Goal: Task Accomplishment & Management: Use online tool/utility

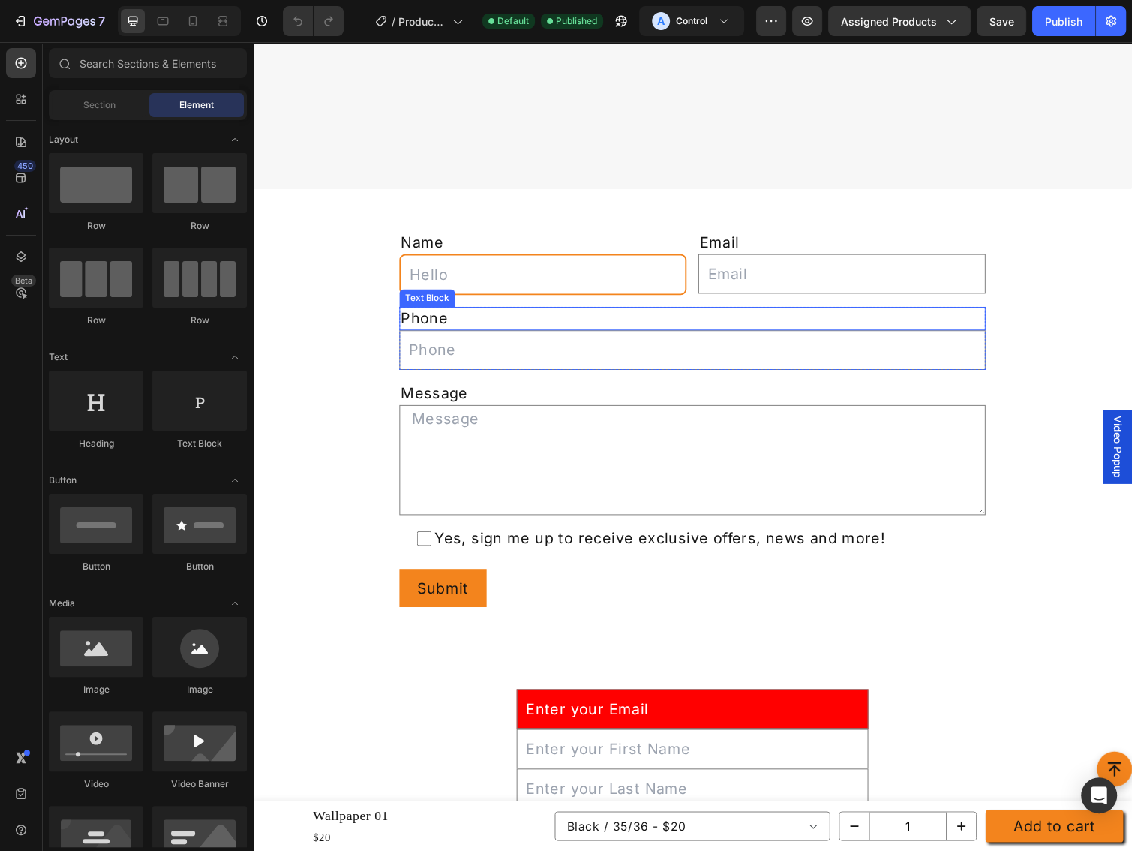
scroll to position [4559, 0]
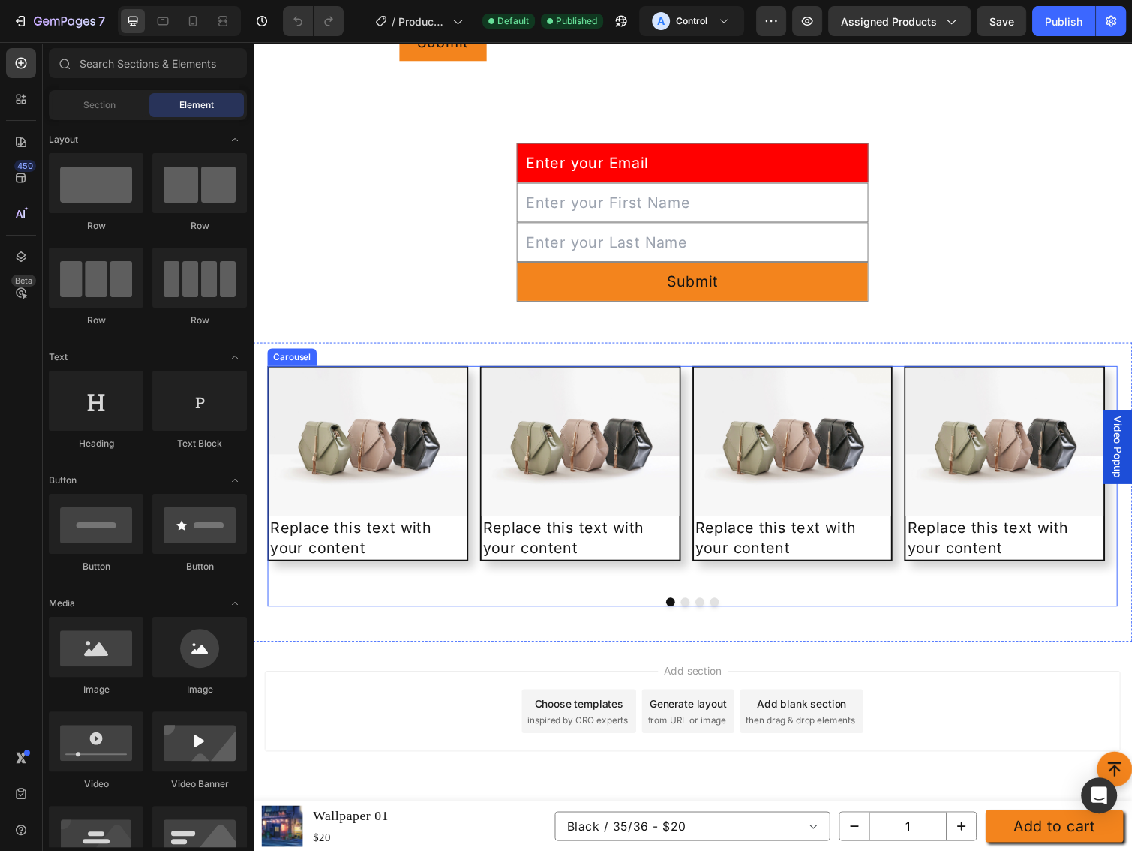
click at [484, 470] on div "Image Replace this text with your content Text Block Row Image Replace this tex…" at bounding box center [703, 492] width 870 height 237
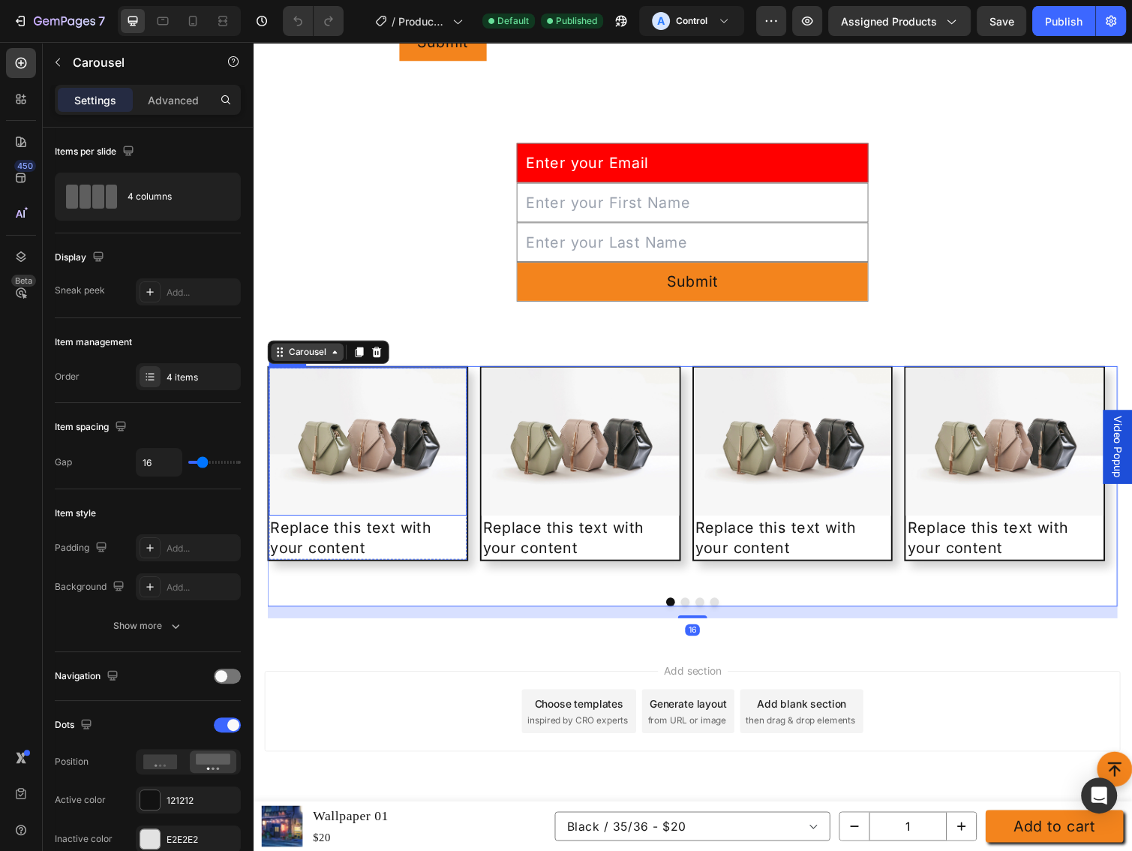
click at [305, 366] on div "Carousel" at bounding box center [309, 359] width 74 height 18
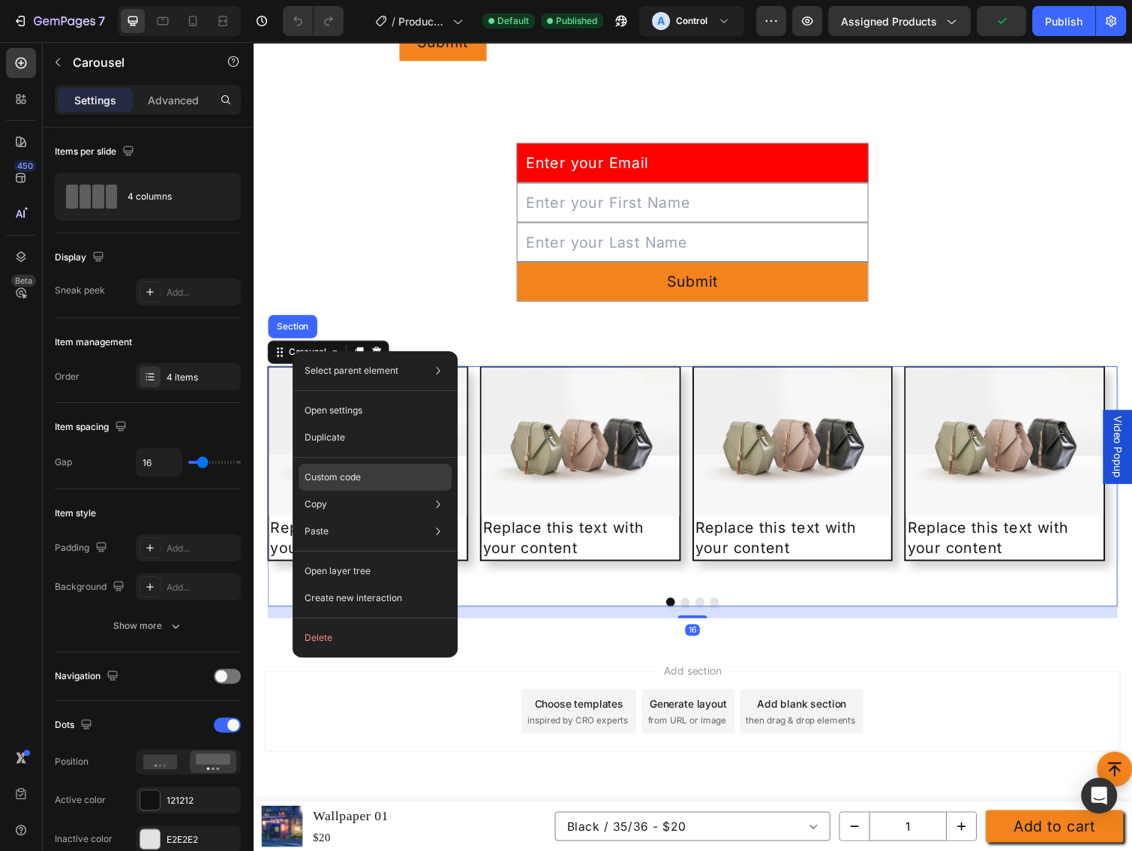
click at [335, 480] on p "Custom code" at bounding box center [333, 477] width 56 height 14
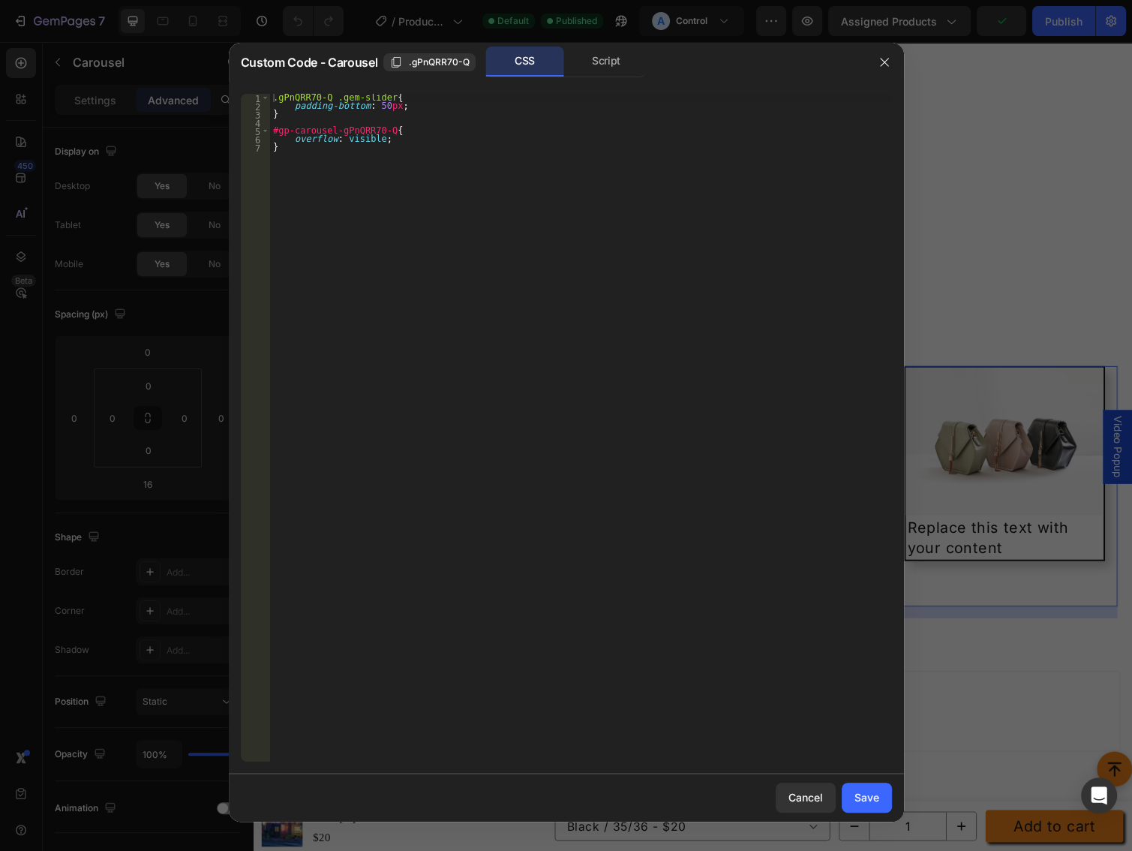
click at [332, 157] on div ".gPnQRR70-Q .gem-slider { padding-bottom : 50 px ; } #gp-carousel-gPnQRR70-Q { …" at bounding box center [581, 436] width 622 height 684
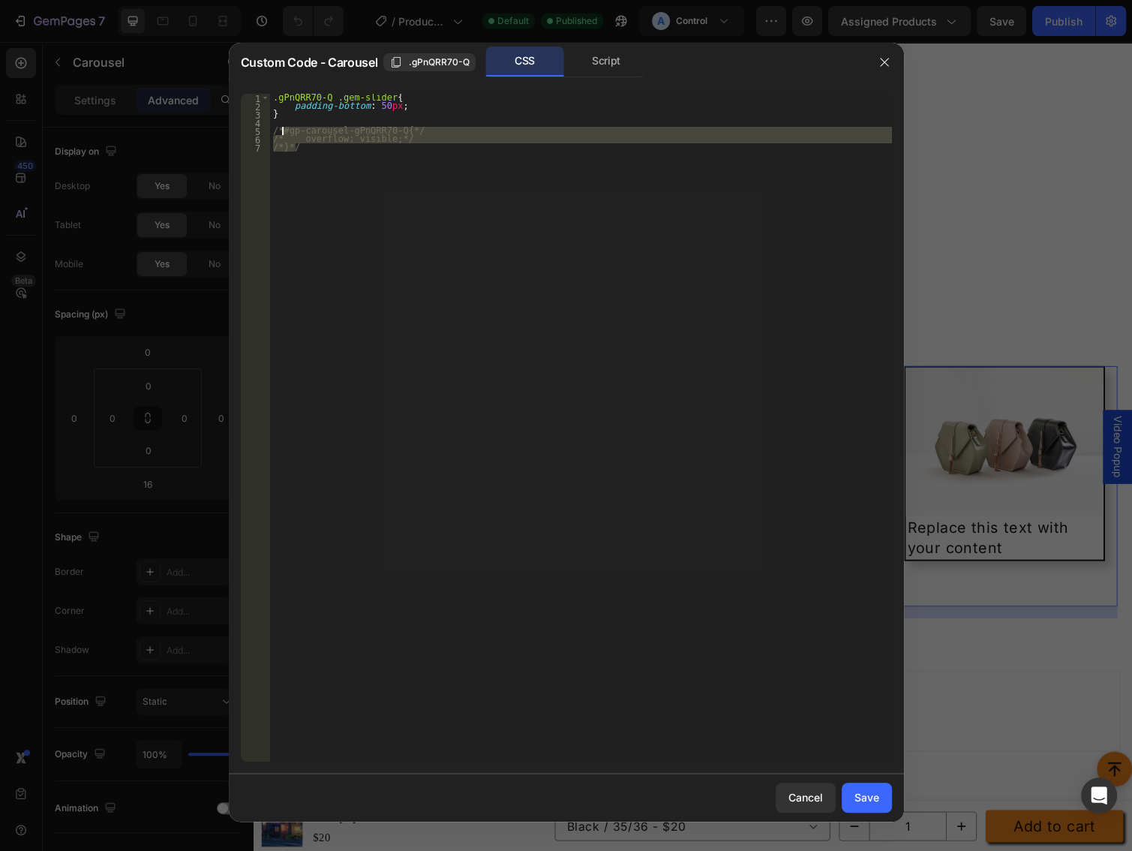
drag, startPoint x: 415, startPoint y: 272, endPoint x: 752, endPoint y: 674, distance: 524.5
click at [416, 272] on div ".gPnQRR70-Q .gem-slider { padding-bottom : 50 px ; } /*#gp-carousel-gPnQRR70-Q{…" at bounding box center [581, 428] width 622 height 668
type textarea "/*}*/"
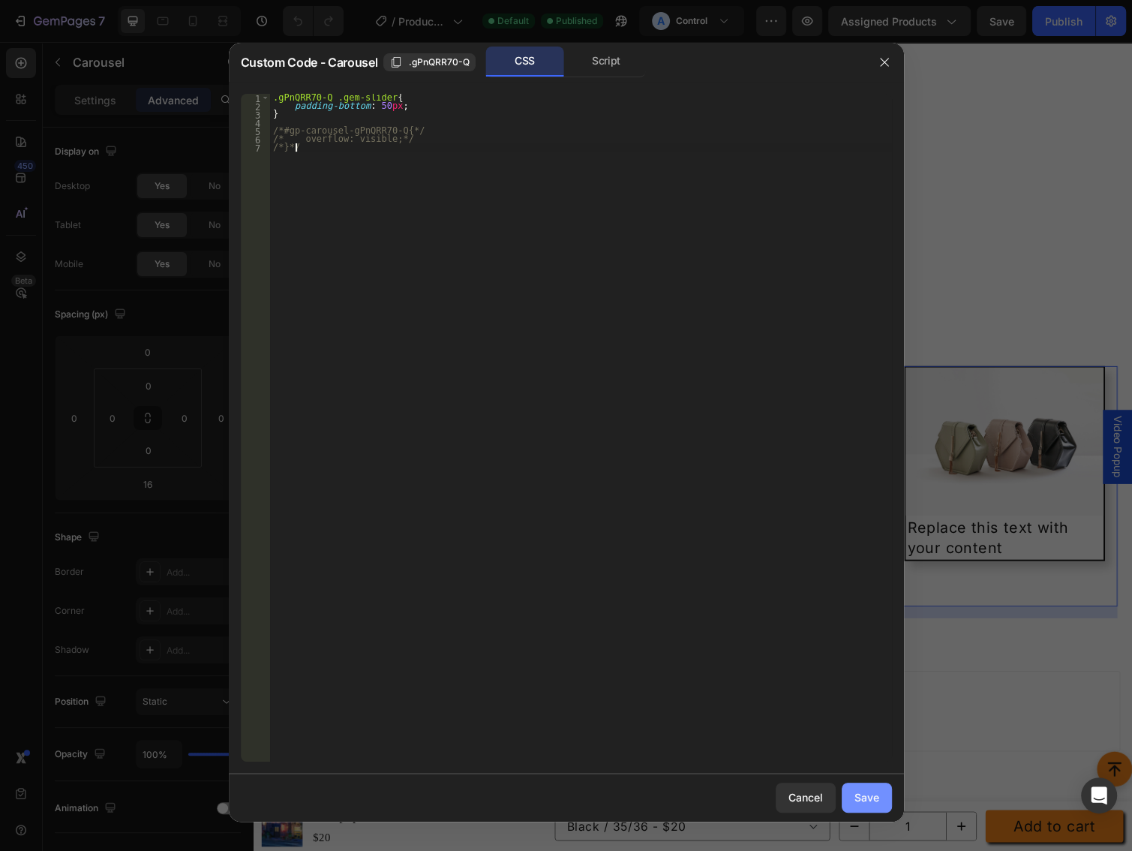
drag, startPoint x: 857, startPoint y: 801, endPoint x: 610, endPoint y: 761, distance: 250.1
click at [857, 801] on div "Save" at bounding box center [866, 797] width 25 height 16
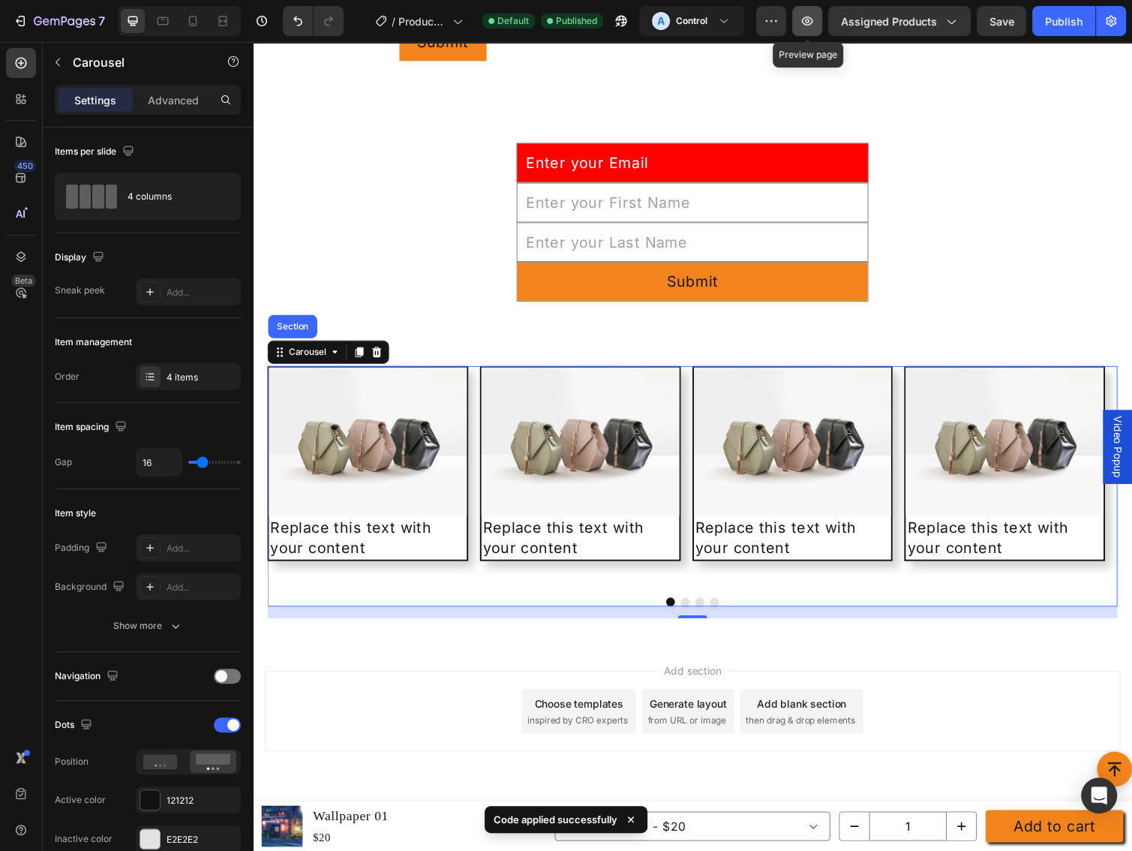
click at [815, 27] on icon "button" at bounding box center [807, 21] width 15 height 15
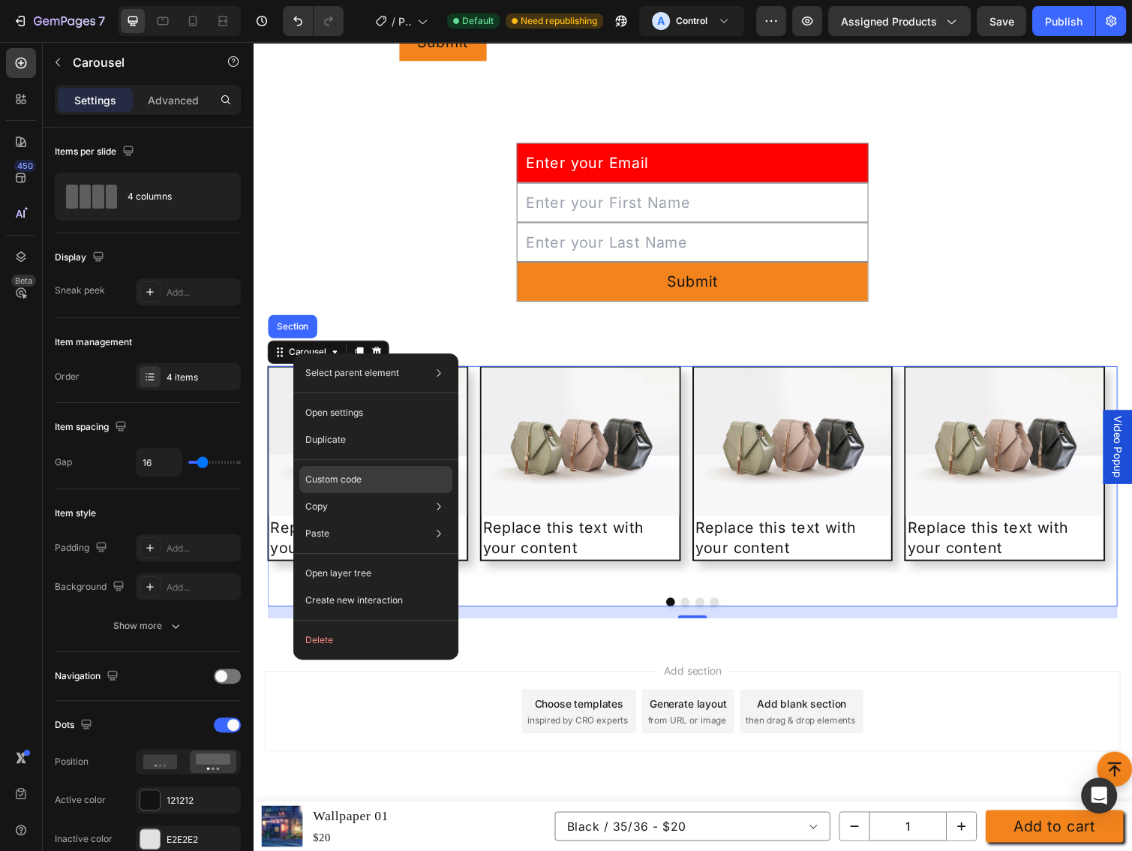
click at [322, 479] on p "Custom code" at bounding box center [333, 480] width 56 height 14
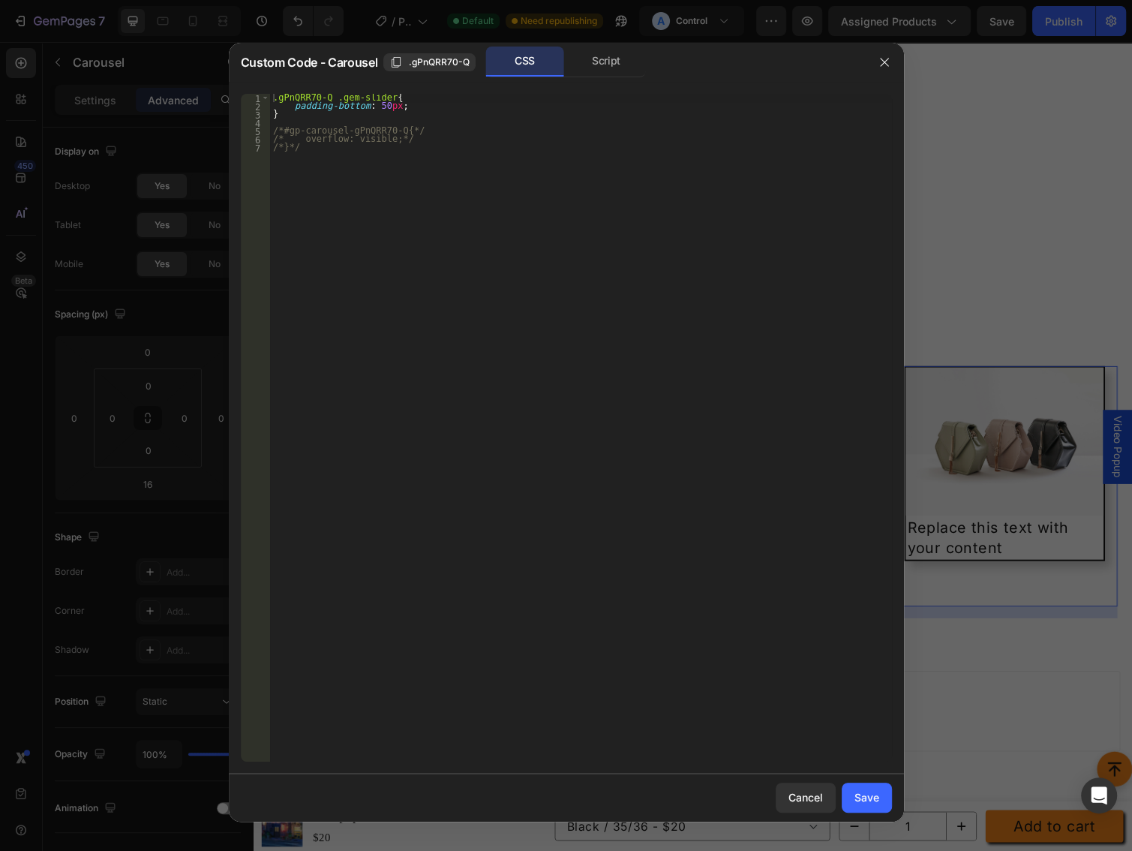
click at [311, 151] on div ".gPnQRR70-Q .gem-slider { padding-bottom : 50 px ; } /*#gp-carousel-gPnQRR70-Q{…" at bounding box center [581, 436] width 622 height 684
click at [313, 130] on div ".gPnQRR70-Q .gem-slider { padding-bottom : 50 px ; } /*#gp-carousel-gPnQRR70-Q{…" at bounding box center [581, 436] width 622 height 684
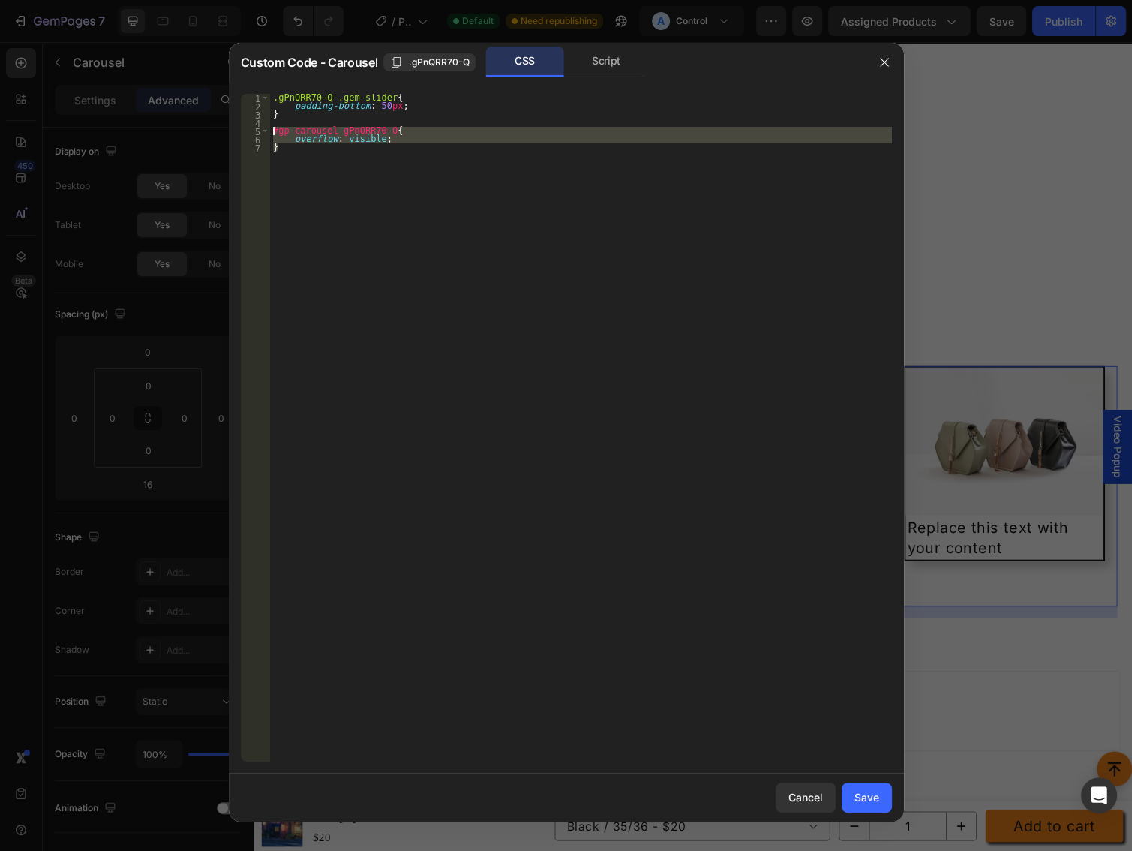
click at [361, 191] on div ".gPnQRR70-Q .gem-slider { padding-bottom : 50 px ; } #gp-carousel-gPnQRR70-Q { …" at bounding box center [581, 428] width 622 height 668
type textarea "}"
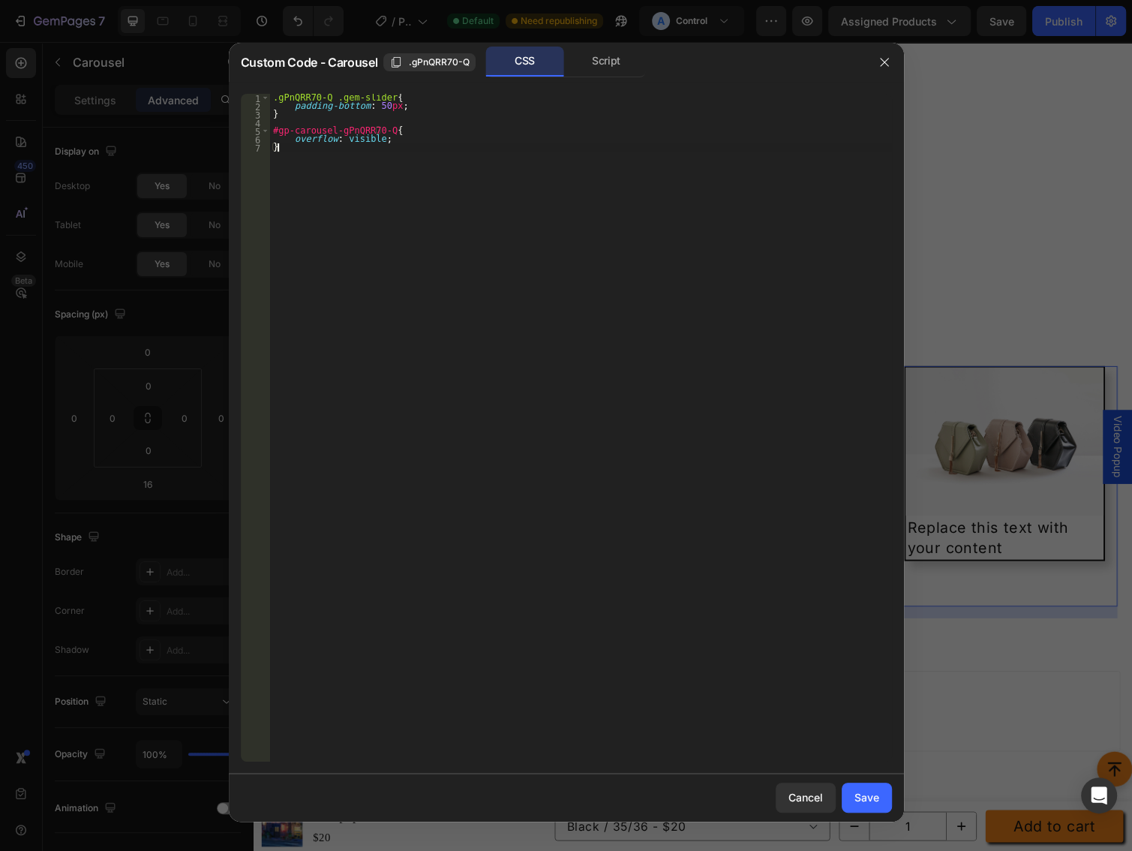
drag, startPoint x: 463, startPoint y: 250, endPoint x: 443, endPoint y: 218, distance: 37.5
click at [463, 250] on div ".gPnQRR70-Q .gem-slider { padding-bottom : 50 px ; } #gp-carousel-gPnQRR70-Q { …" at bounding box center [581, 436] width 622 height 684
click at [862, 798] on div "Save" at bounding box center [866, 797] width 25 height 16
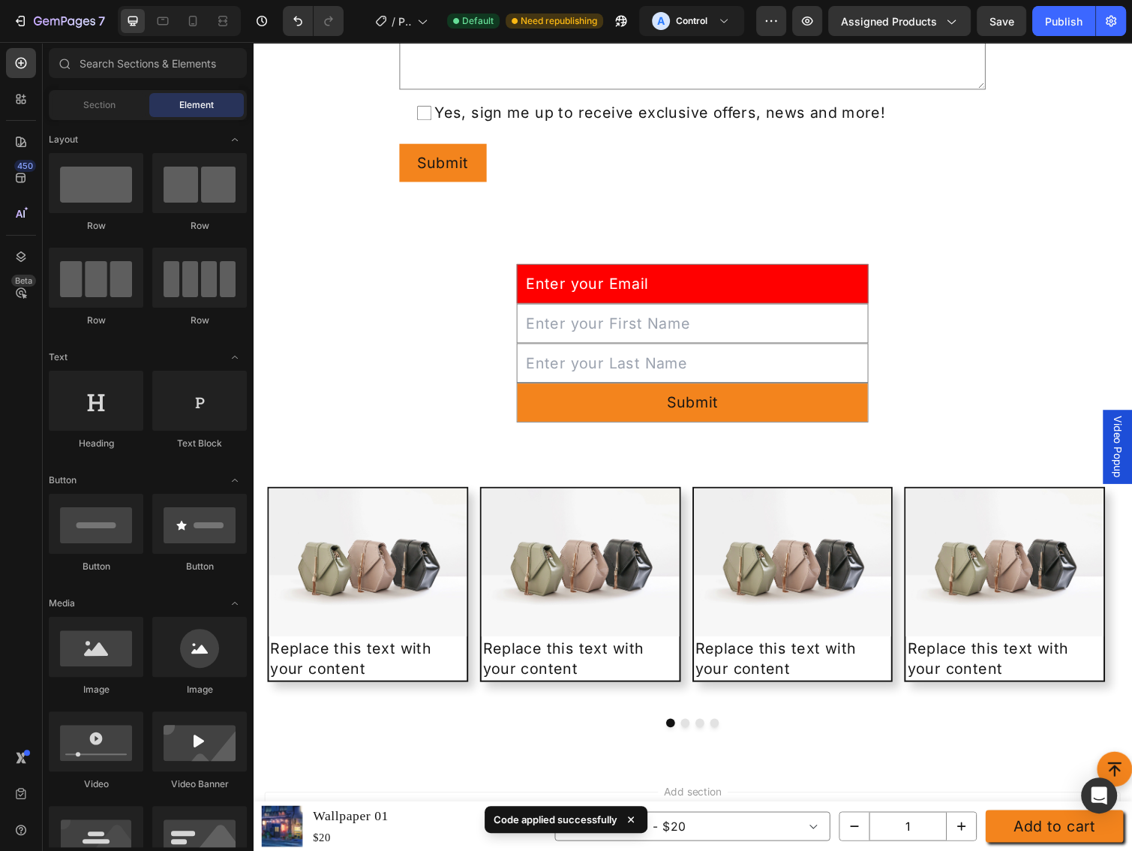
scroll to position [4417, 0]
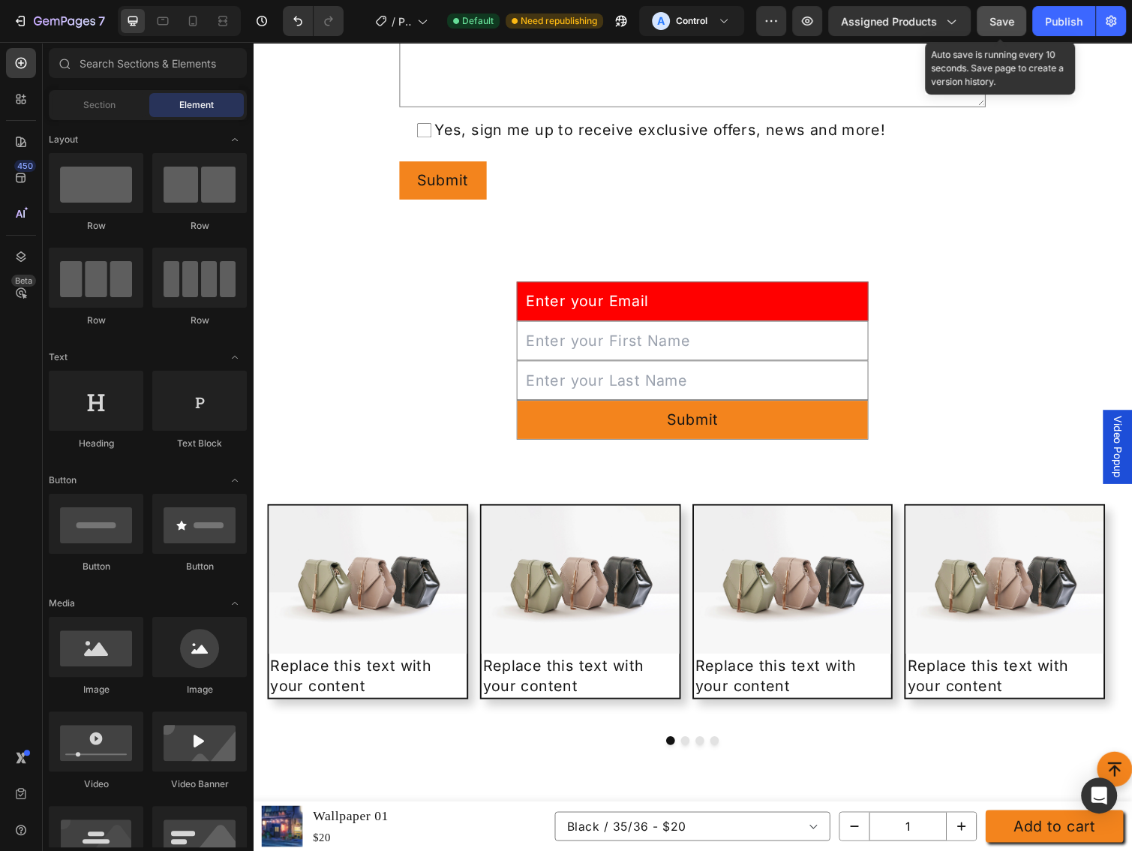
drag, startPoint x: 998, startPoint y: 20, endPoint x: 769, endPoint y: 17, distance: 229.5
click at [998, 20] on span "Save" at bounding box center [1001, 21] width 25 height 13
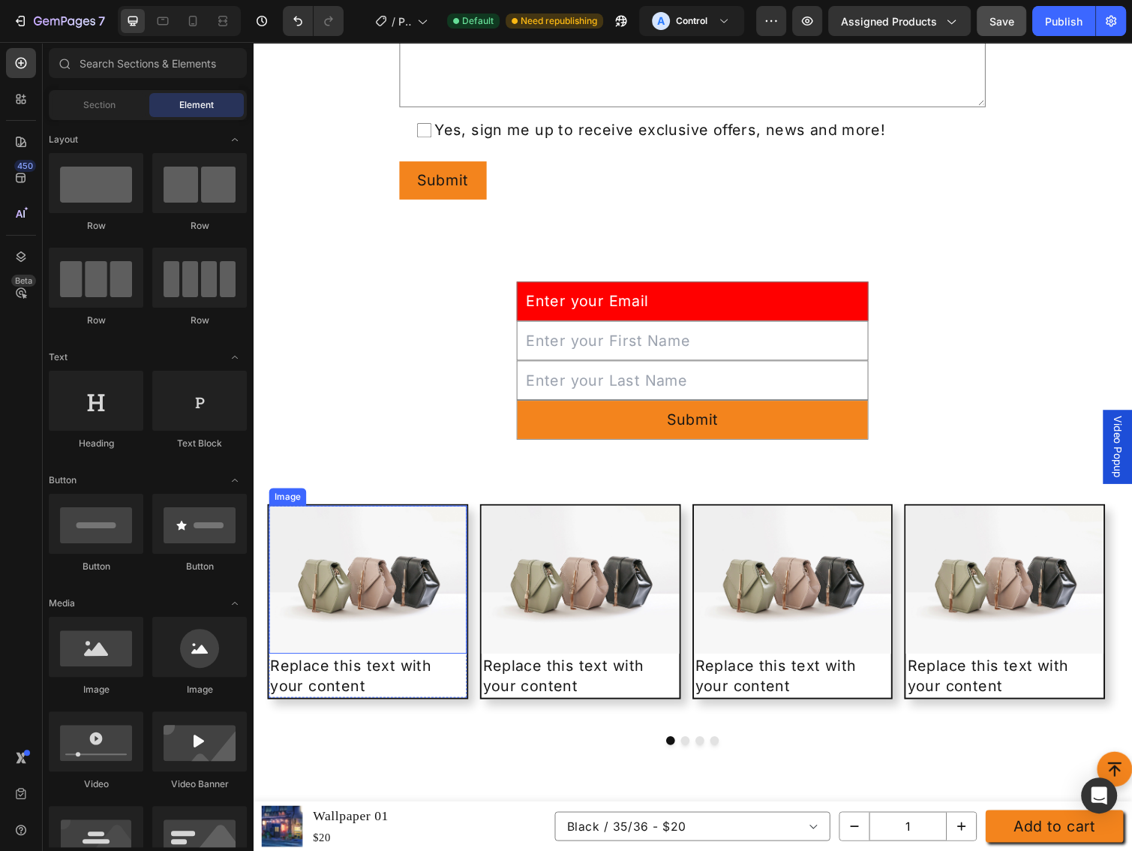
click at [277, 506] on div "Image" at bounding box center [288, 508] width 32 height 14
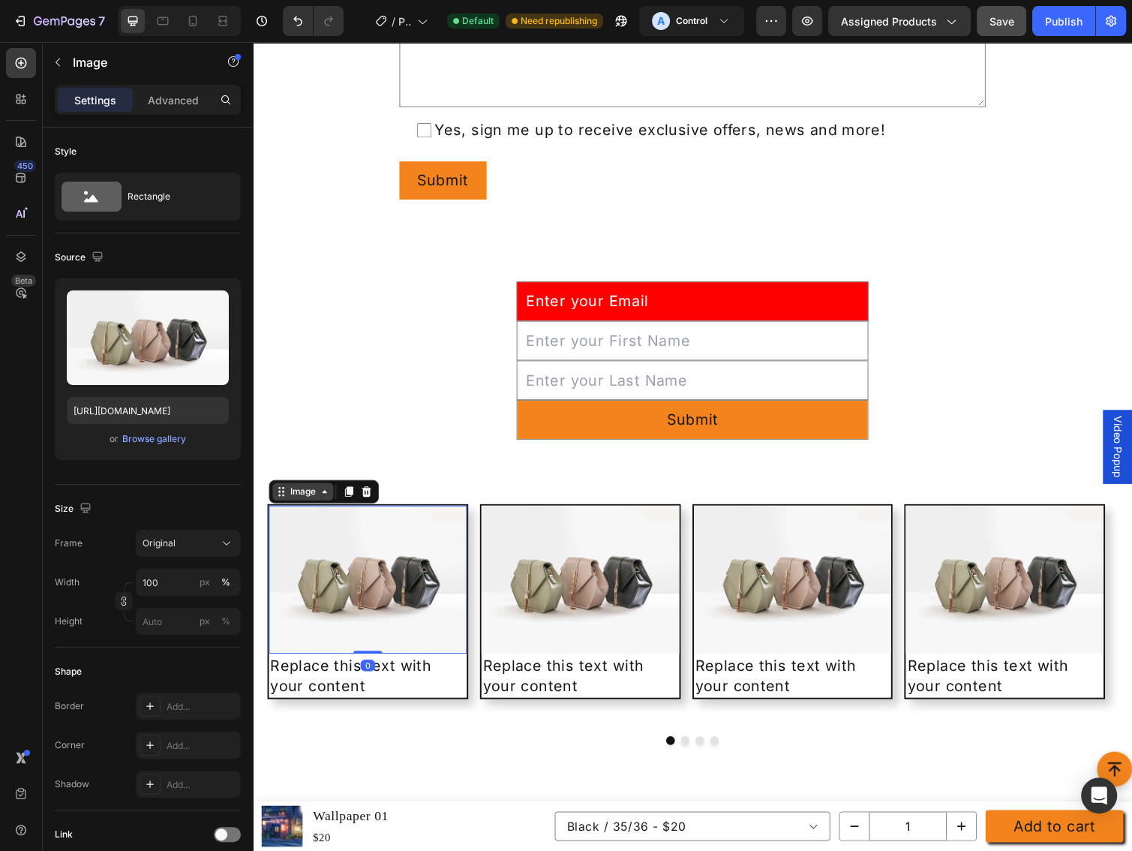
click at [289, 502] on div "Image" at bounding box center [304, 503] width 32 height 14
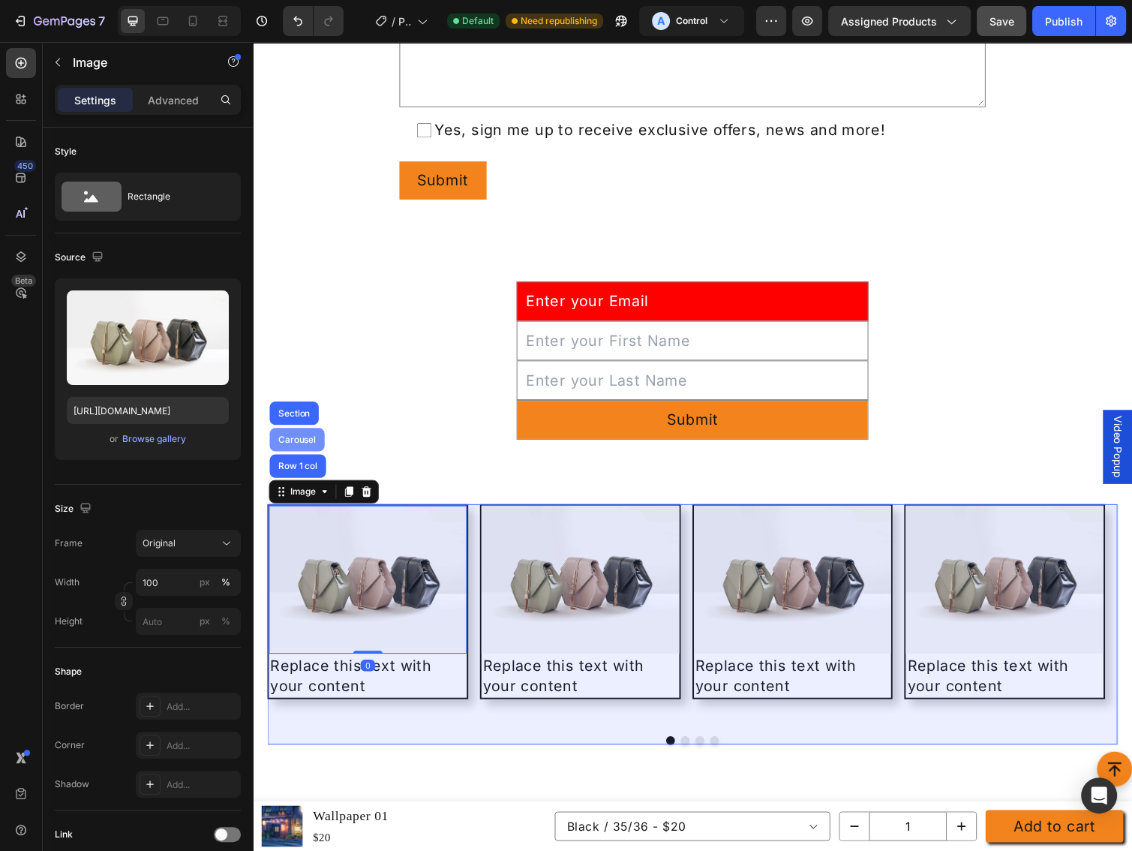
click at [299, 454] on div "Carousel" at bounding box center [298, 449] width 56 height 24
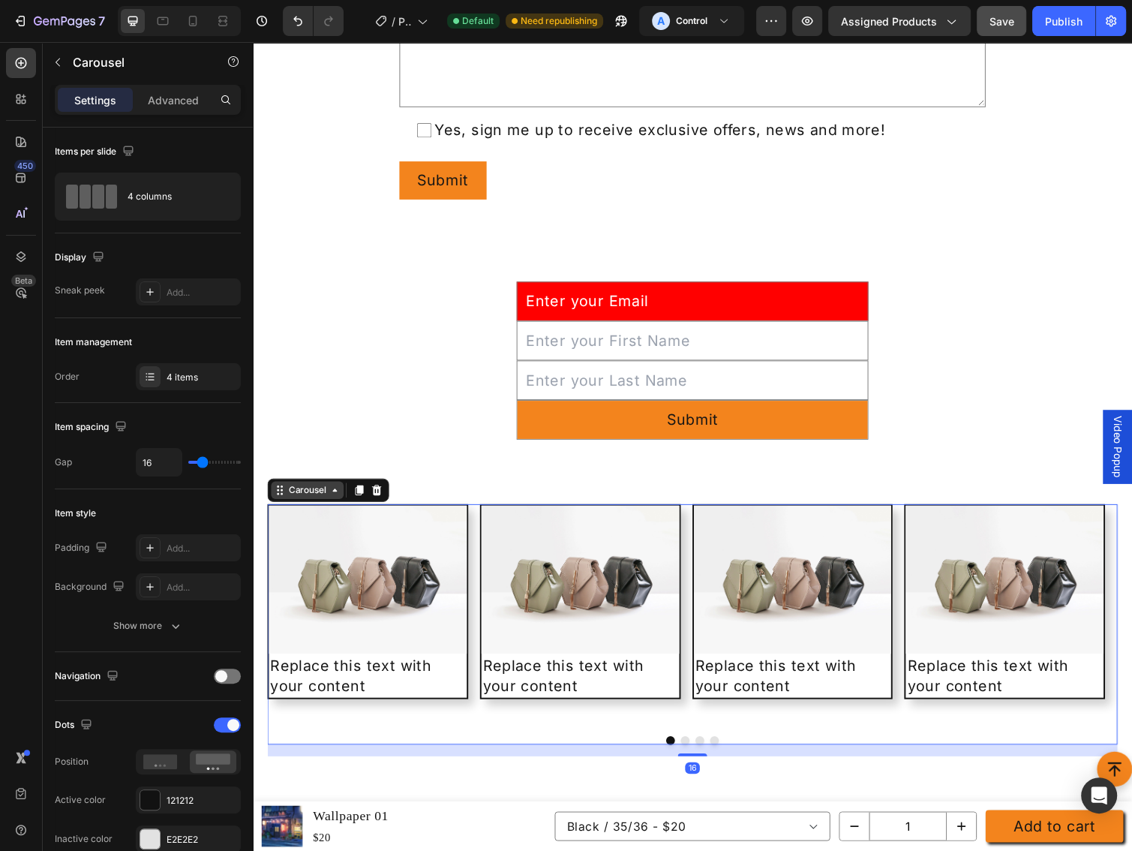
drag, startPoint x: 311, startPoint y: 503, endPoint x: 563, endPoint y: 533, distance: 253.1
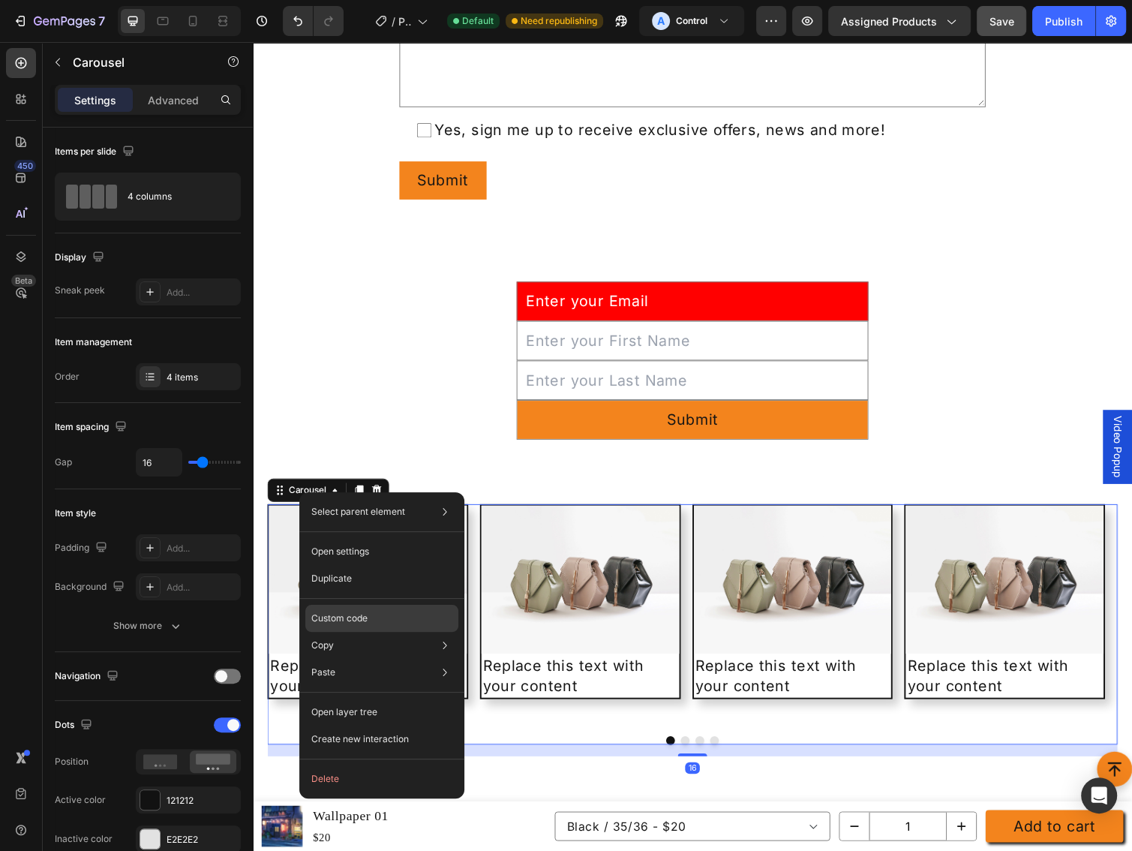
click at [341, 659] on div "Custom code" at bounding box center [381, 672] width 153 height 27
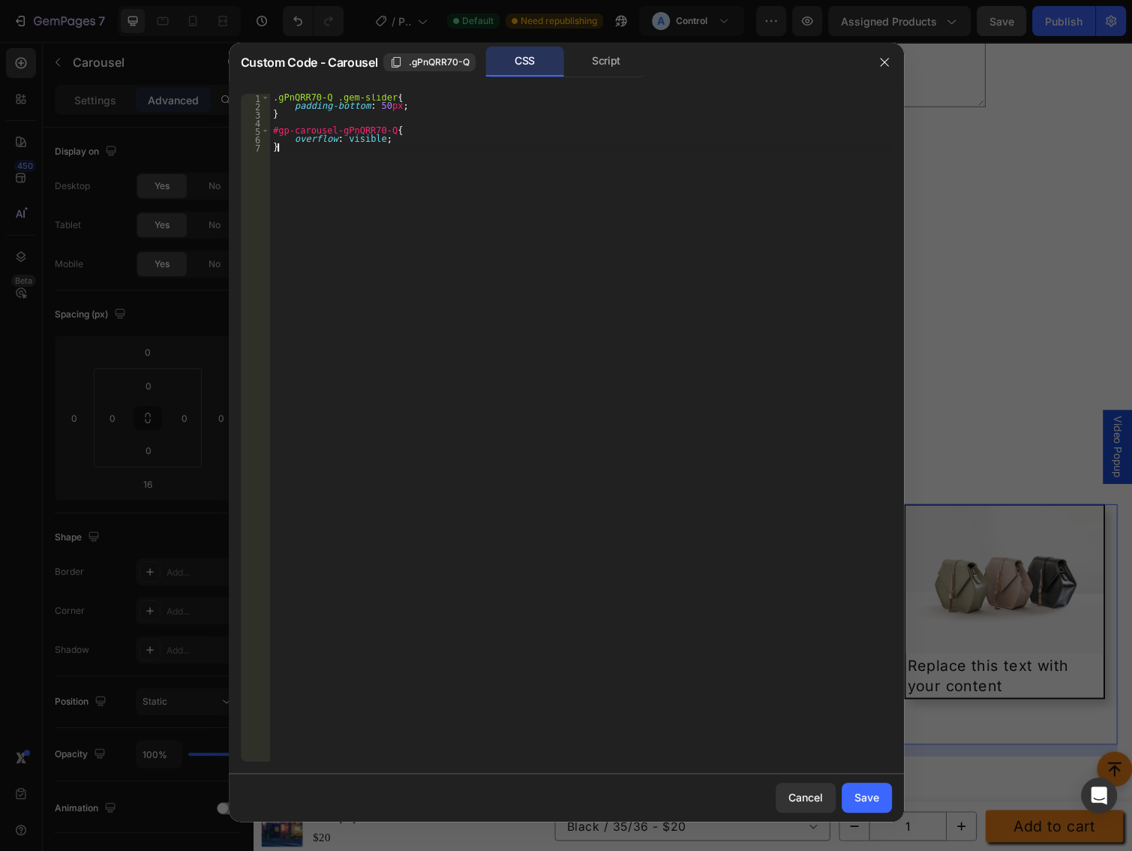
click at [350, 153] on div ".gPnQRR70-Q .gem-slider { padding-bottom : 50 px ; } #gp-carousel-gPnQRR70-Q { …" at bounding box center [581, 436] width 622 height 684
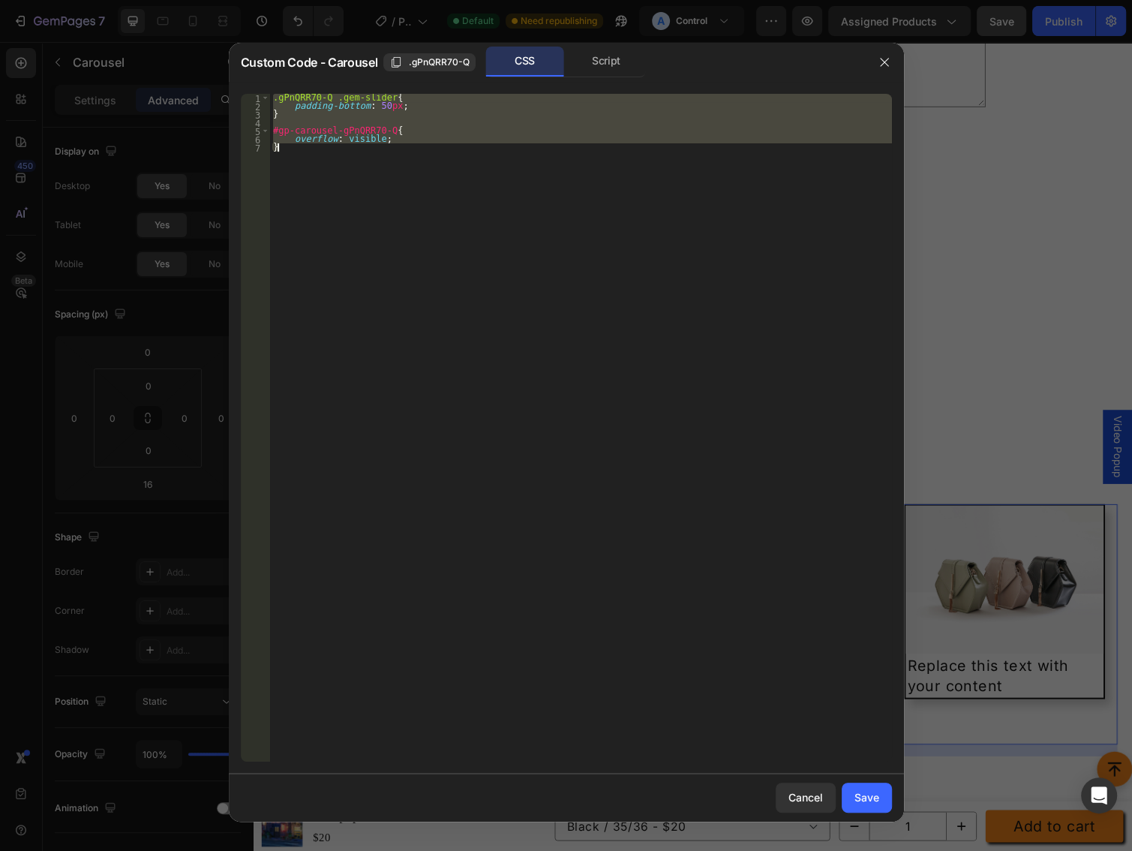
click at [361, 171] on div ".gPnQRR70-Q .gem-slider { padding-bottom : 50 px ; } #gp-carousel-gPnQRR70-Q { …" at bounding box center [581, 428] width 622 height 668
type textarea "/* overflow: visible;*/ /*}*/"
drag, startPoint x: 863, startPoint y: 788, endPoint x: 629, endPoint y: 759, distance: 235.1
click at [863, 788] on button "Save" at bounding box center [867, 797] width 50 height 30
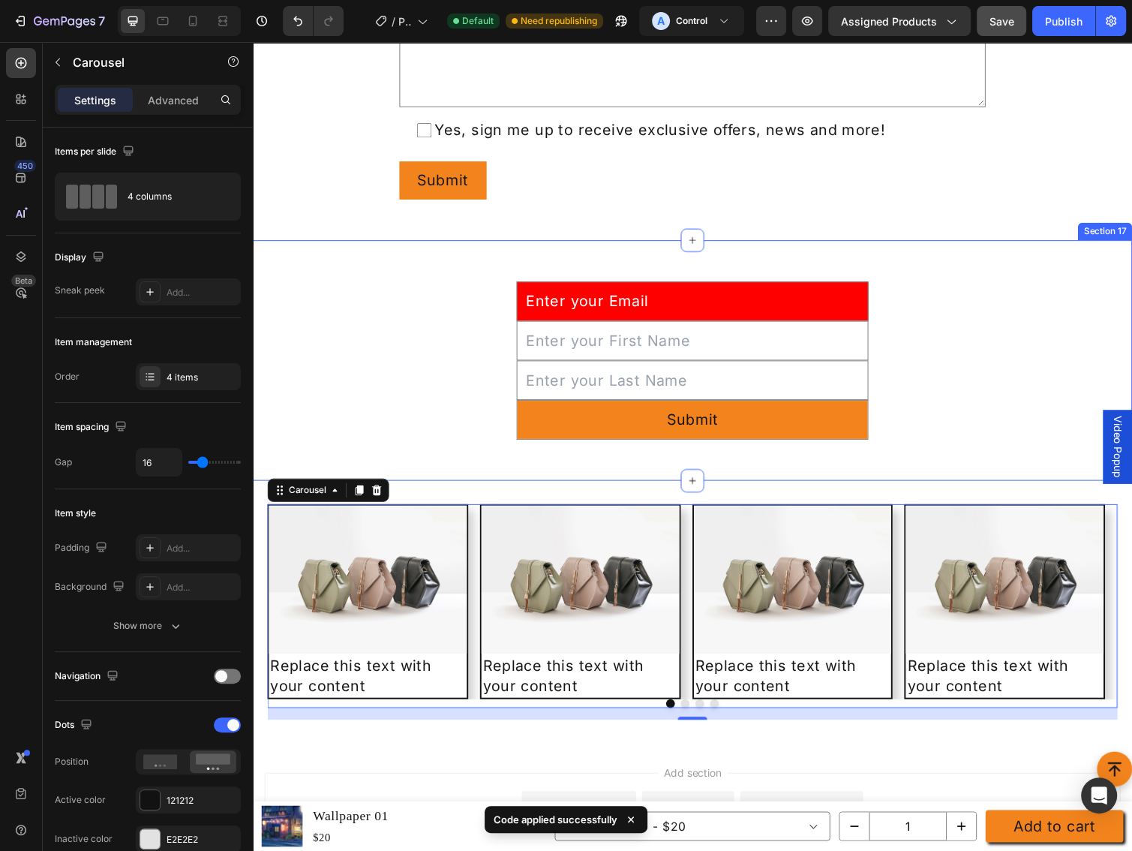
click at [1025, 381] on div "Email Field Text Field Text Field Submit Submit Button Row Newsletter" at bounding box center [703, 368] width 900 height 198
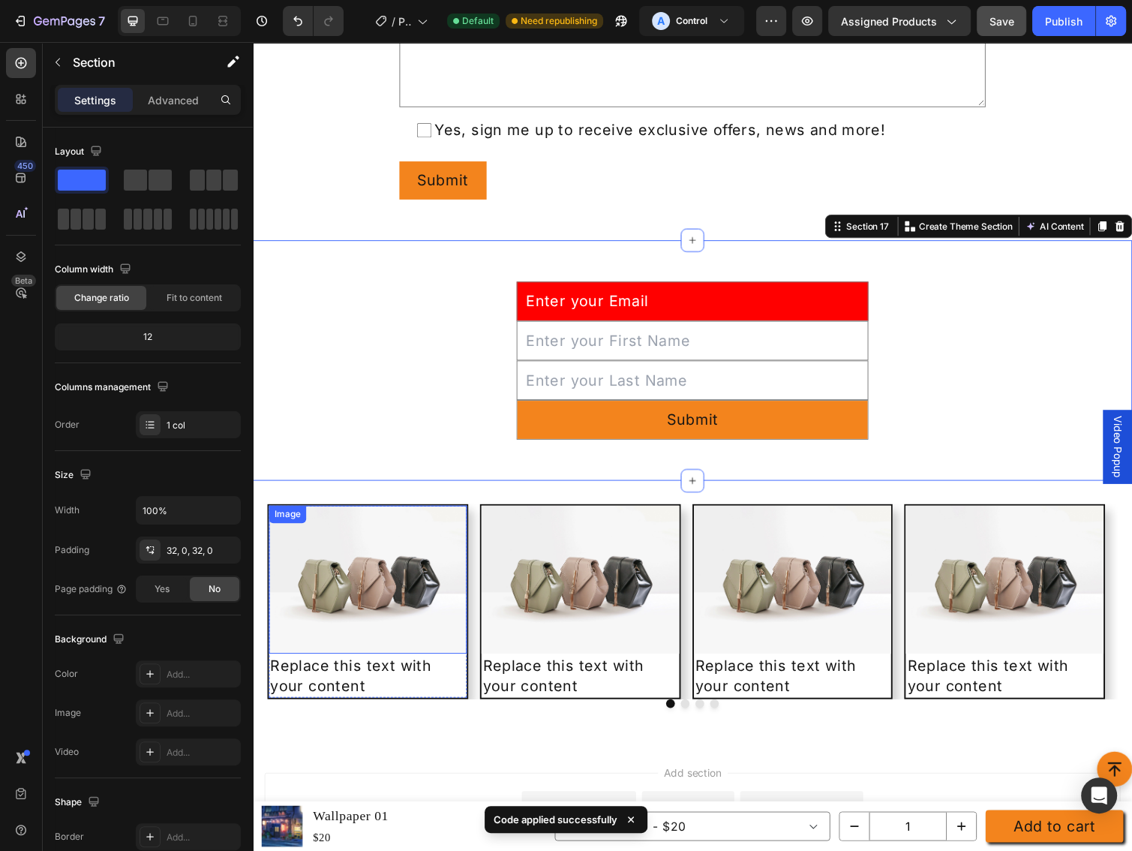
click at [358, 540] on img at bounding box center [370, 593] width 203 height 152
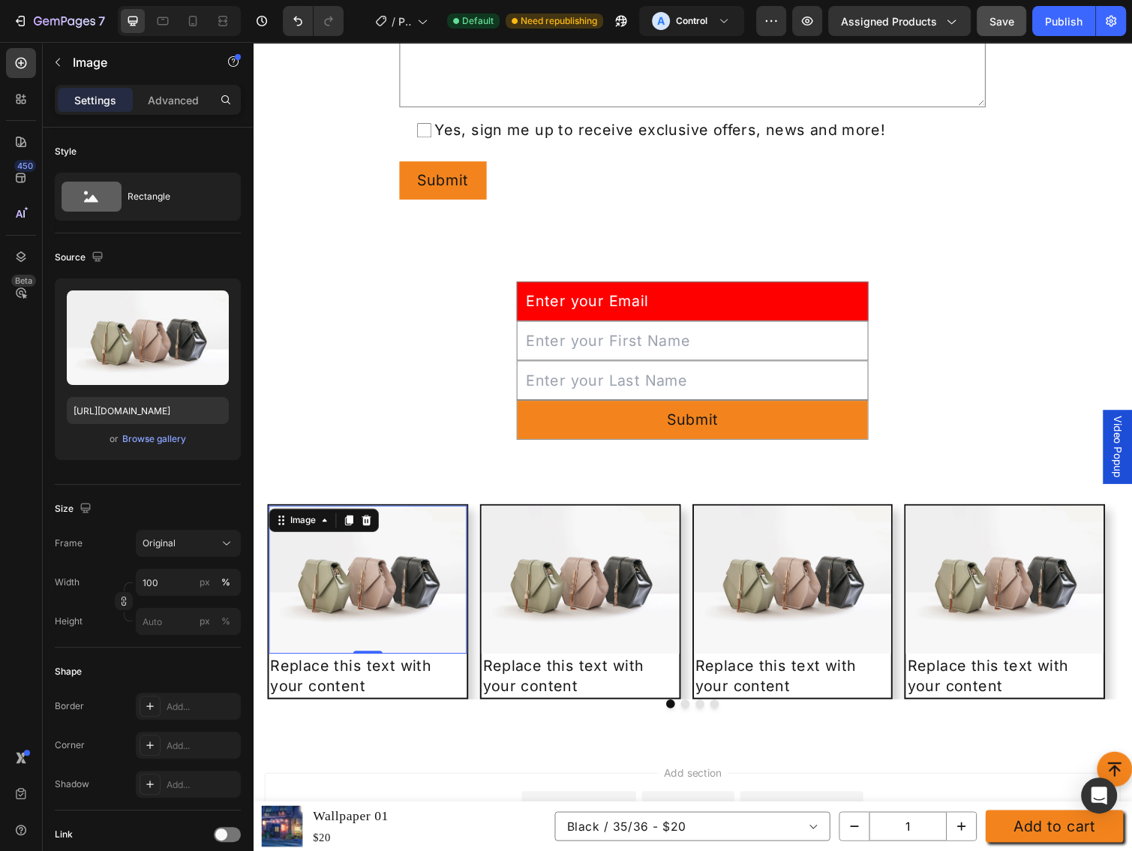
scroll to position [4521, 0]
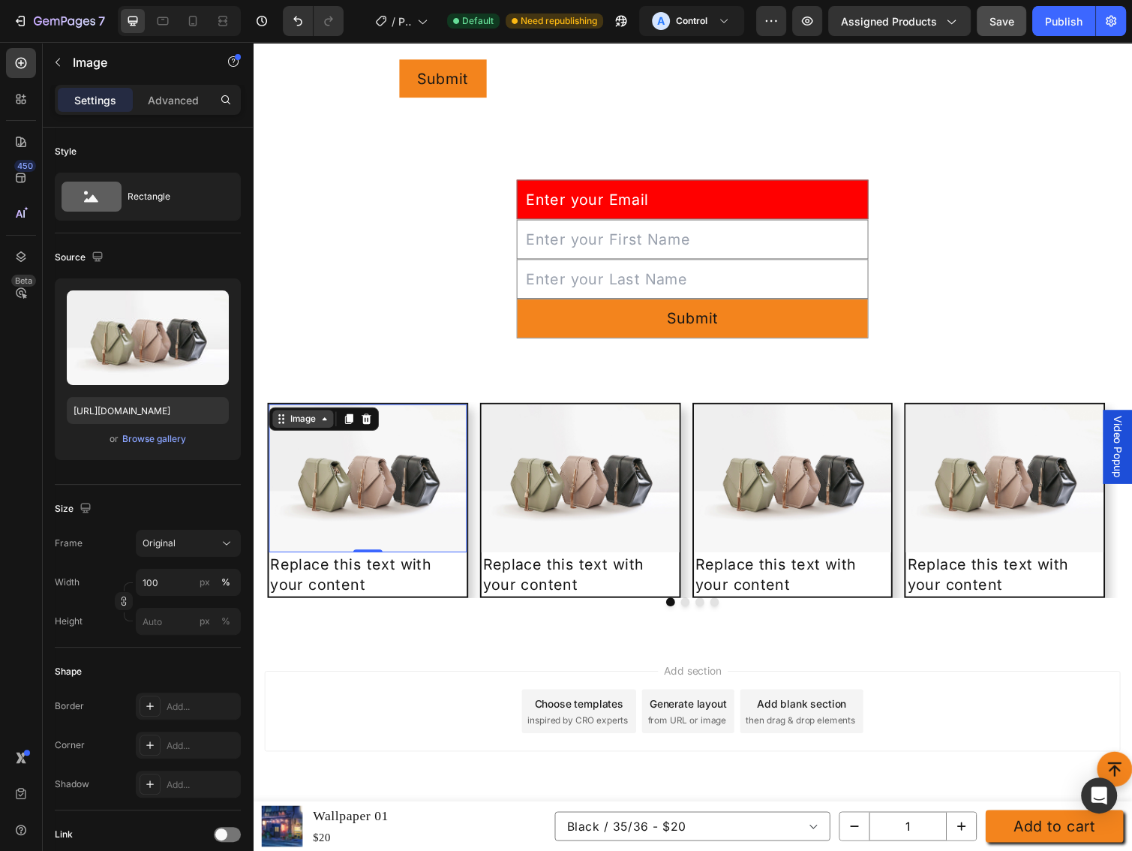
click at [312, 429] on div "Image" at bounding box center [304, 428] width 32 height 14
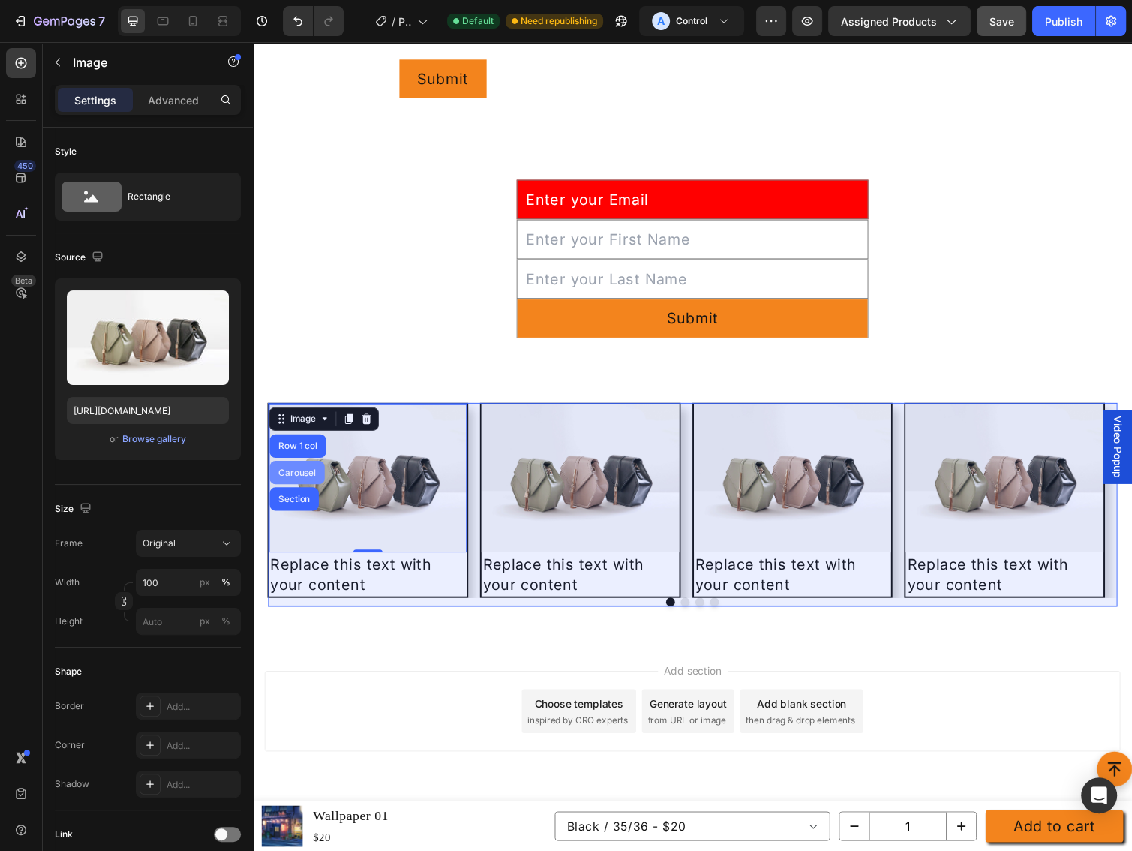
click at [305, 474] on div "Carousel" at bounding box center [298, 482] width 56 height 24
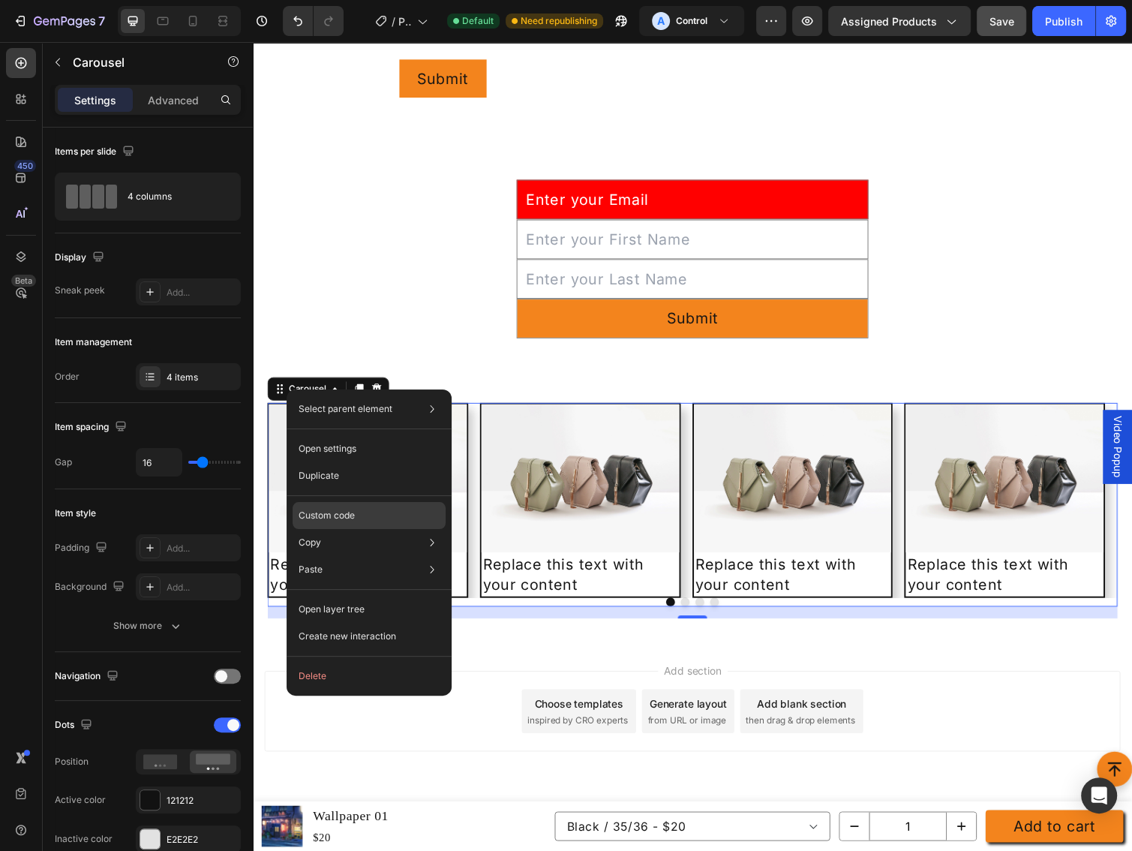
click at [332, 518] on p "Custom code" at bounding box center [327, 516] width 56 height 14
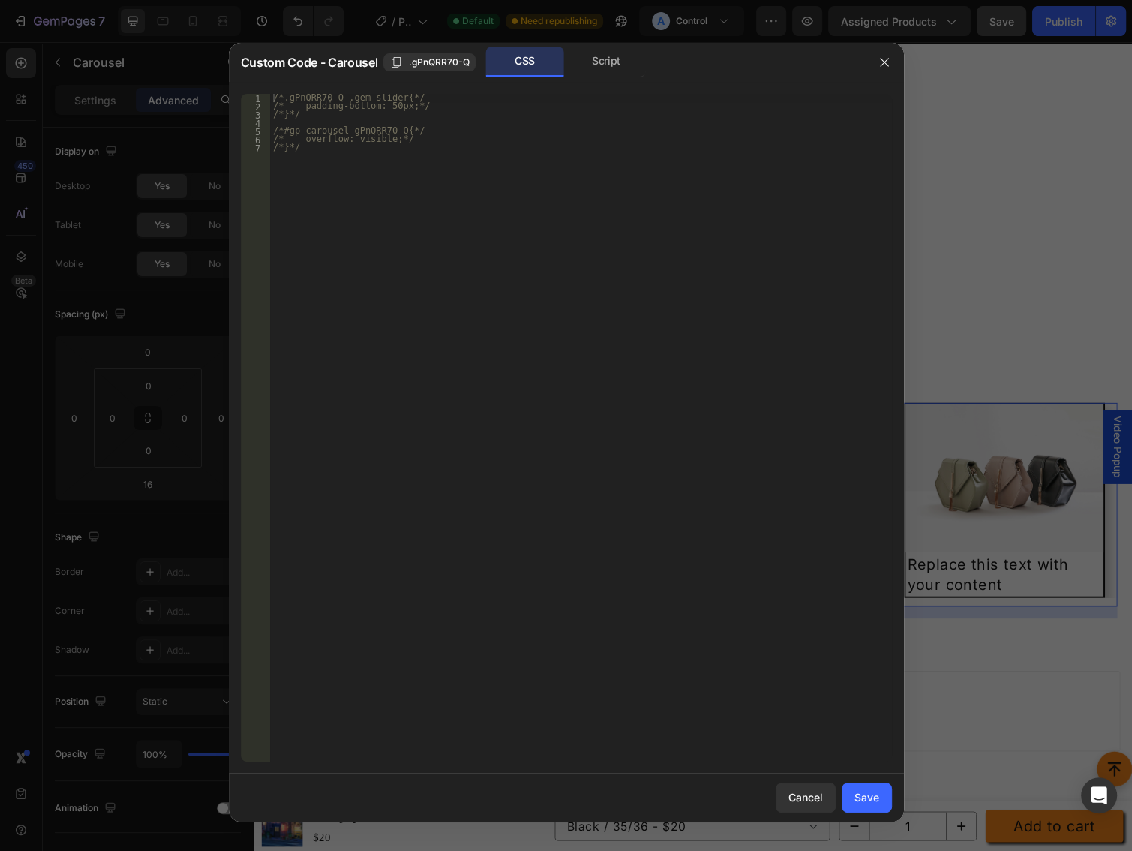
click at [320, 194] on div "/*.gPnQRR70-Q .gem-slider{*/ /* padding-bottom: 50px;*/ /*}*/ /*#gp-carousel-gP…" at bounding box center [581, 436] width 622 height 684
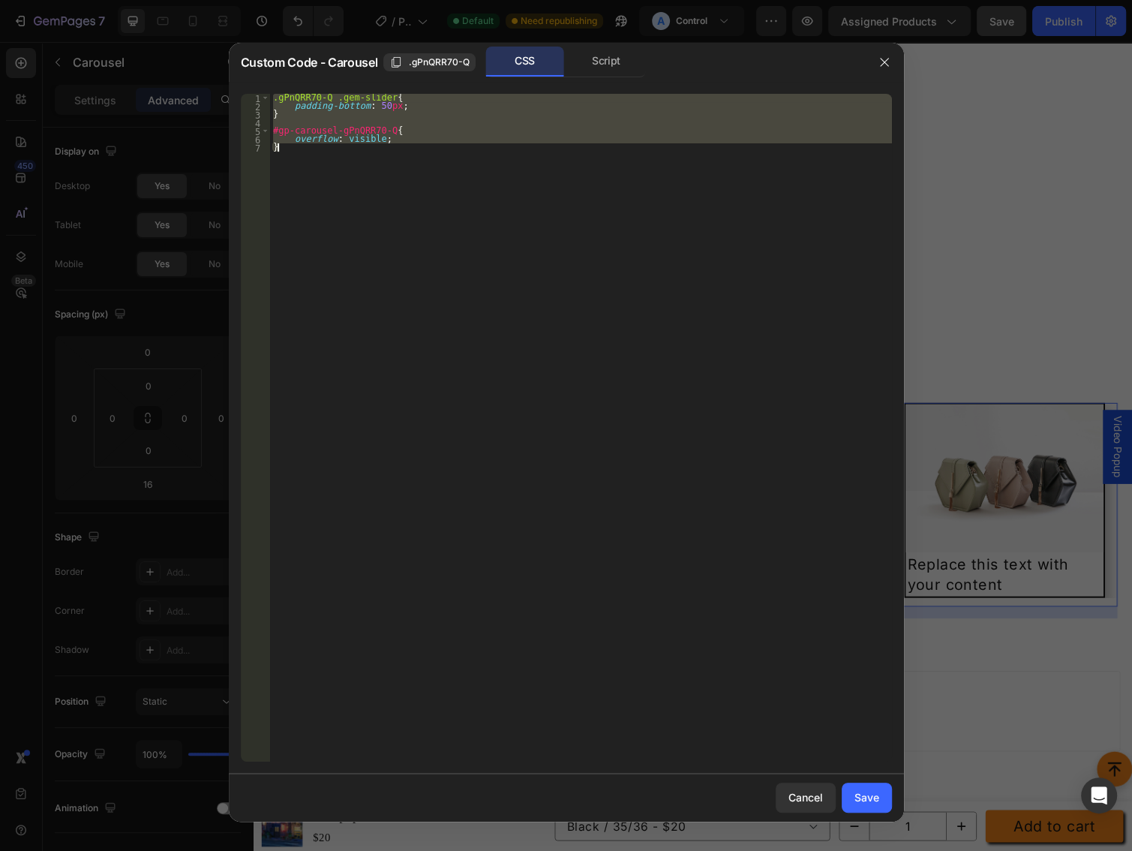
click at [326, 168] on div ".gPnQRR70-Q .gem-slider { padding-bottom : 50 px ; } #gp-carousel-gPnQRR70-Q { …" at bounding box center [581, 428] width 622 height 668
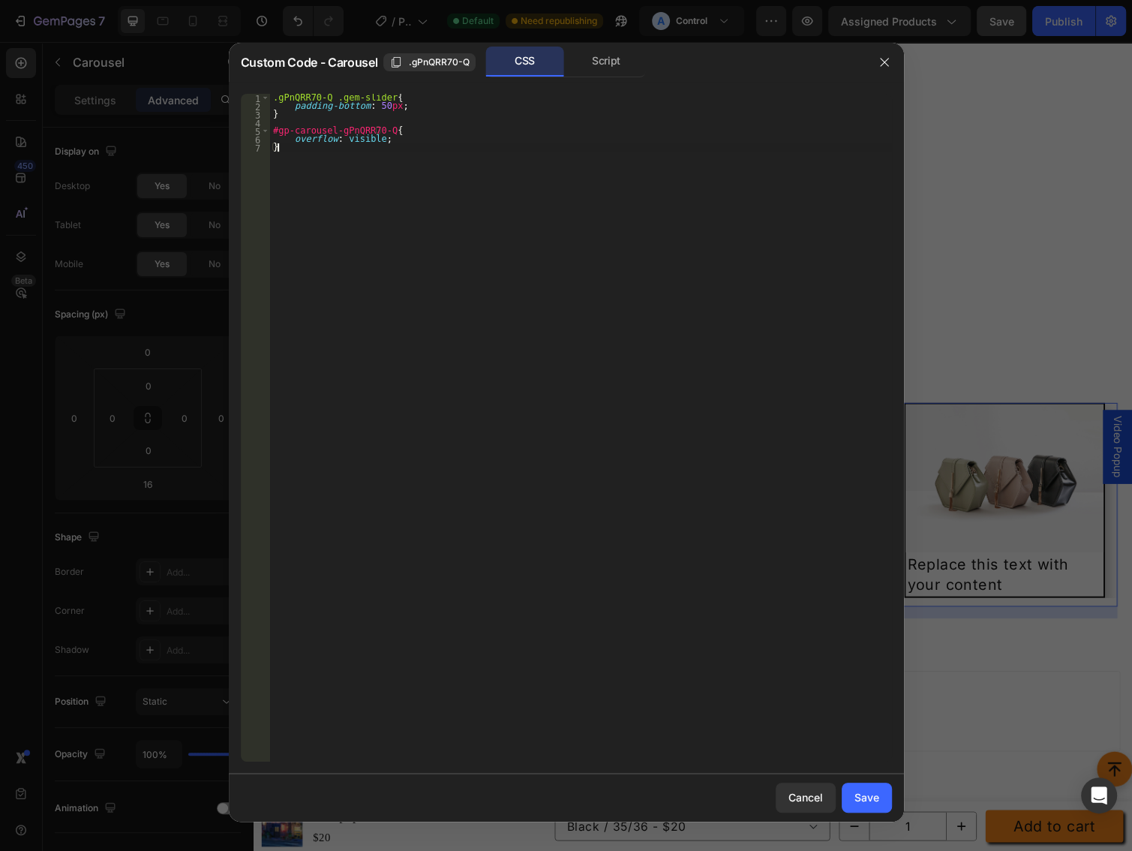
click at [313, 132] on div ".gPnQRR70-Q .gem-slider { padding-bottom : 50 px ; } #gp-carousel-gPnQRR70-Q { …" at bounding box center [581, 436] width 622 height 684
type textarea "#gp-carousel-gPnQRR70-Q{ overflow: visible;"
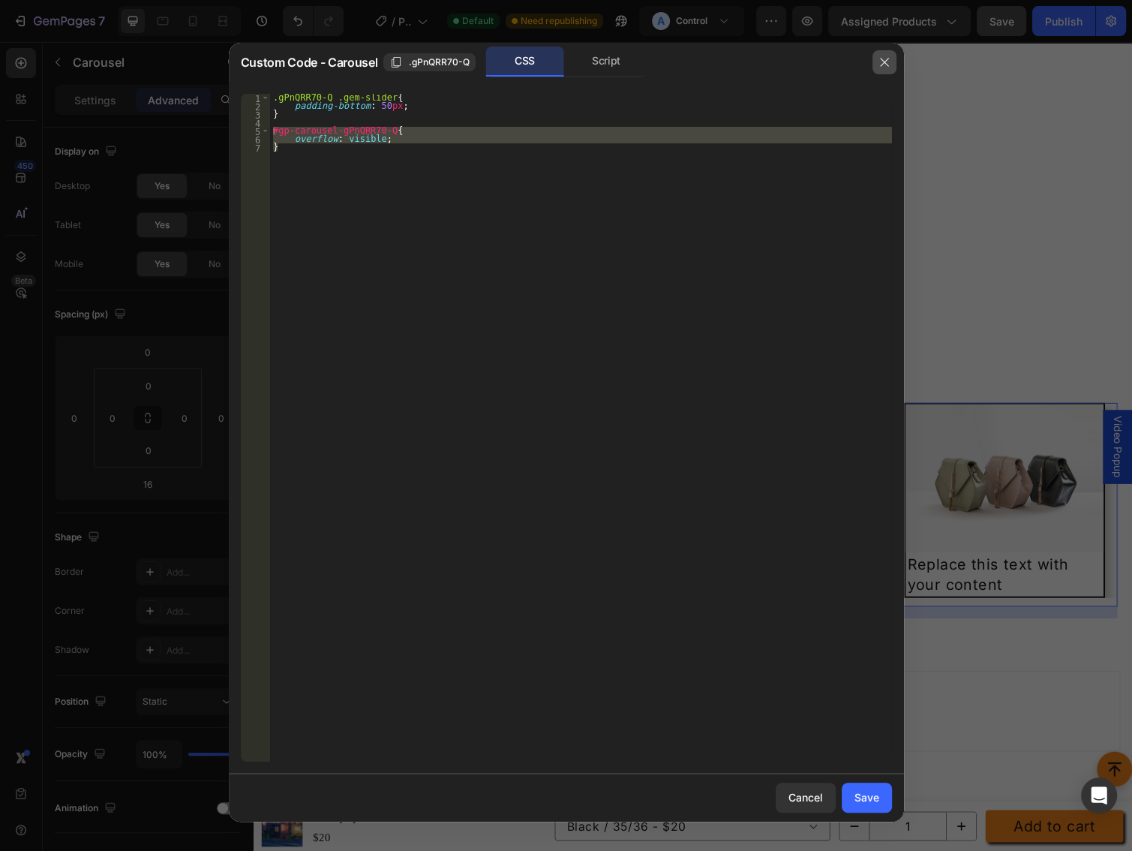
drag, startPoint x: 884, startPoint y: 65, endPoint x: 406, endPoint y: 17, distance: 480.1
click at [884, 65] on icon "button" at bounding box center [884, 62] width 12 height 12
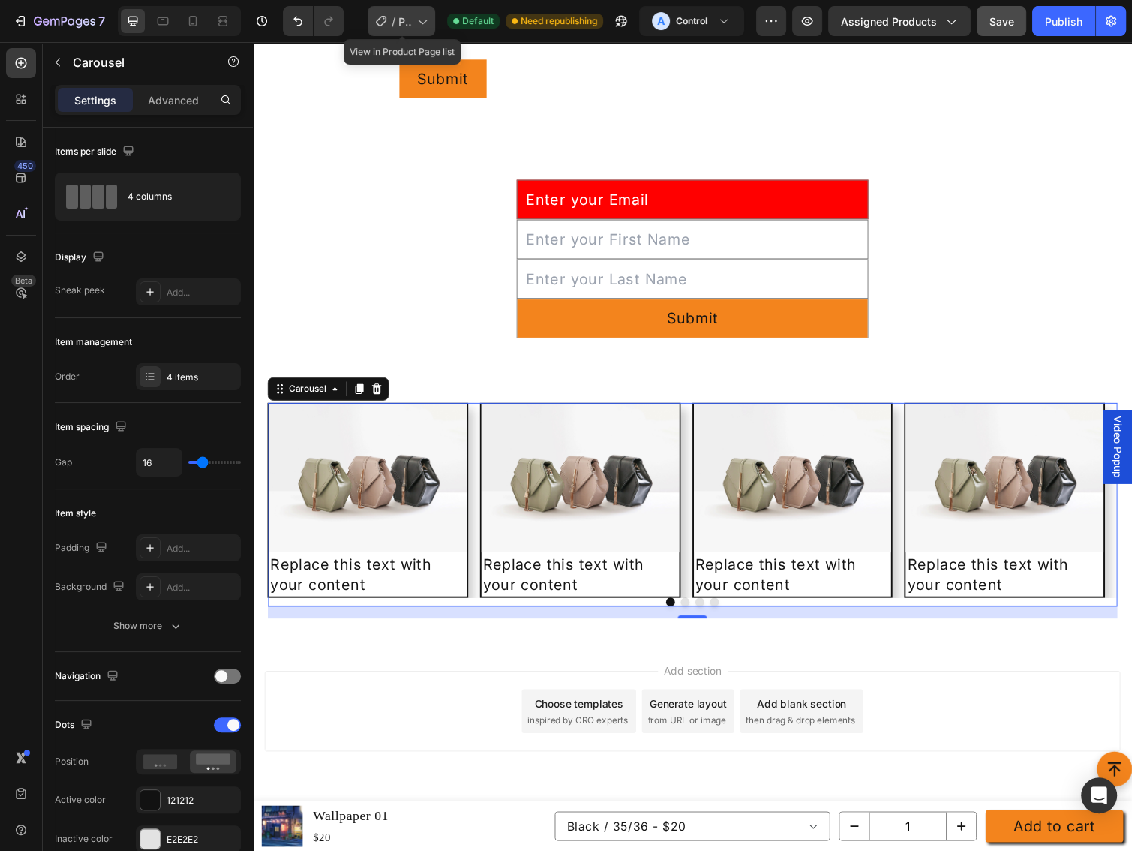
click at [414, 20] on icon at bounding box center [421, 21] width 15 height 15
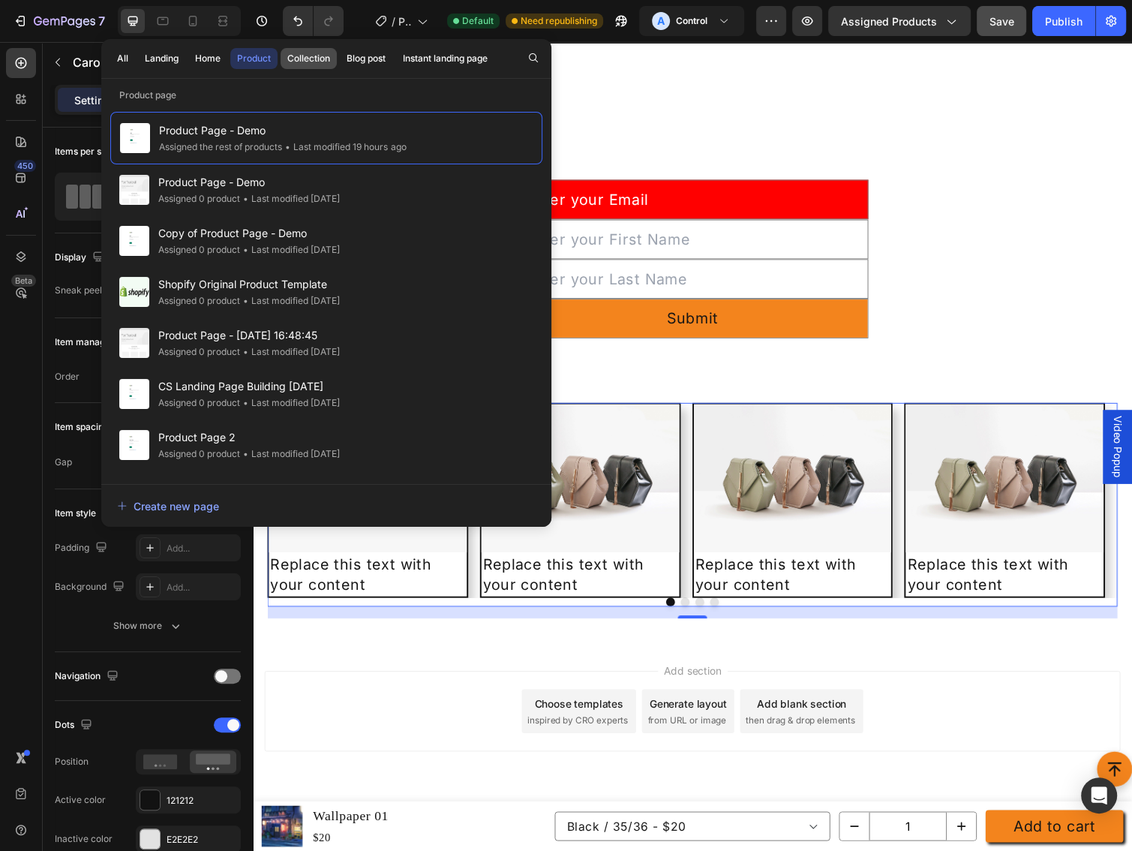
click at [309, 61] on div "Collection" at bounding box center [308, 59] width 43 height 14
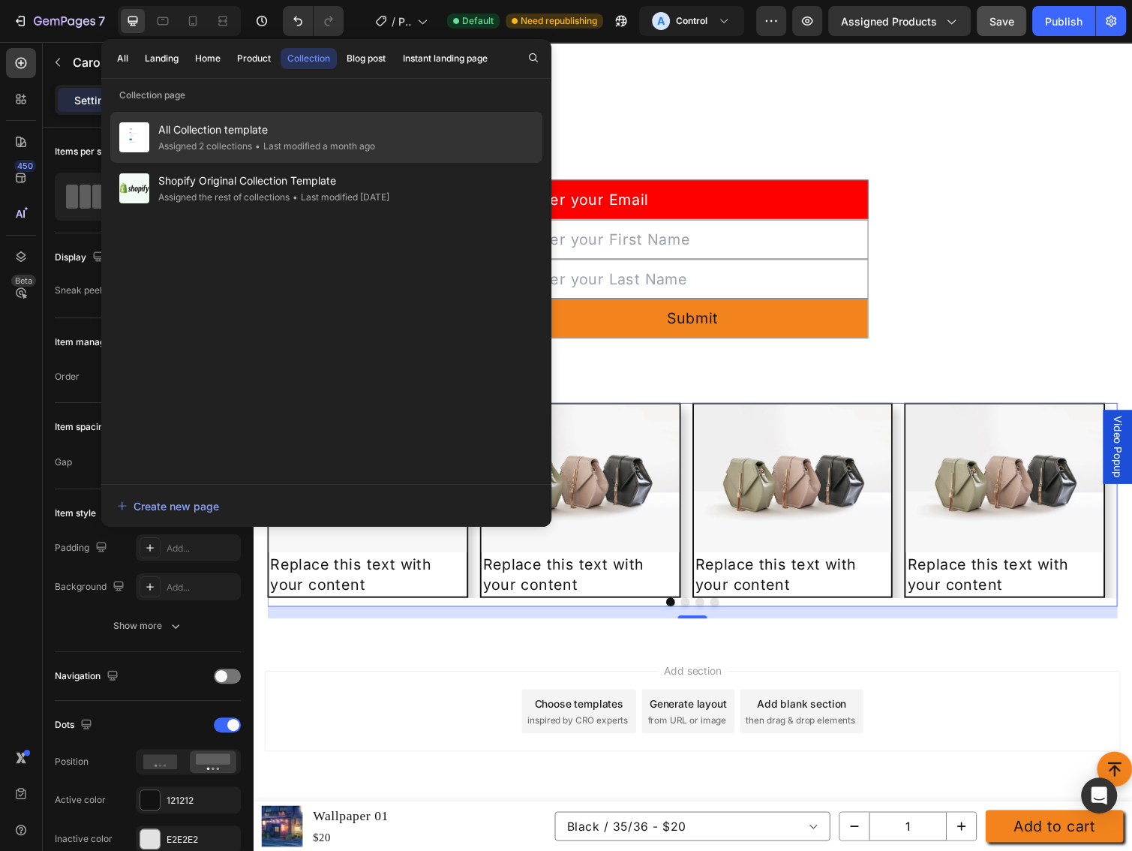
click at [281, 147] on div "• Last modified a month ago" at bounding box center [313, 146] width 123 height 15
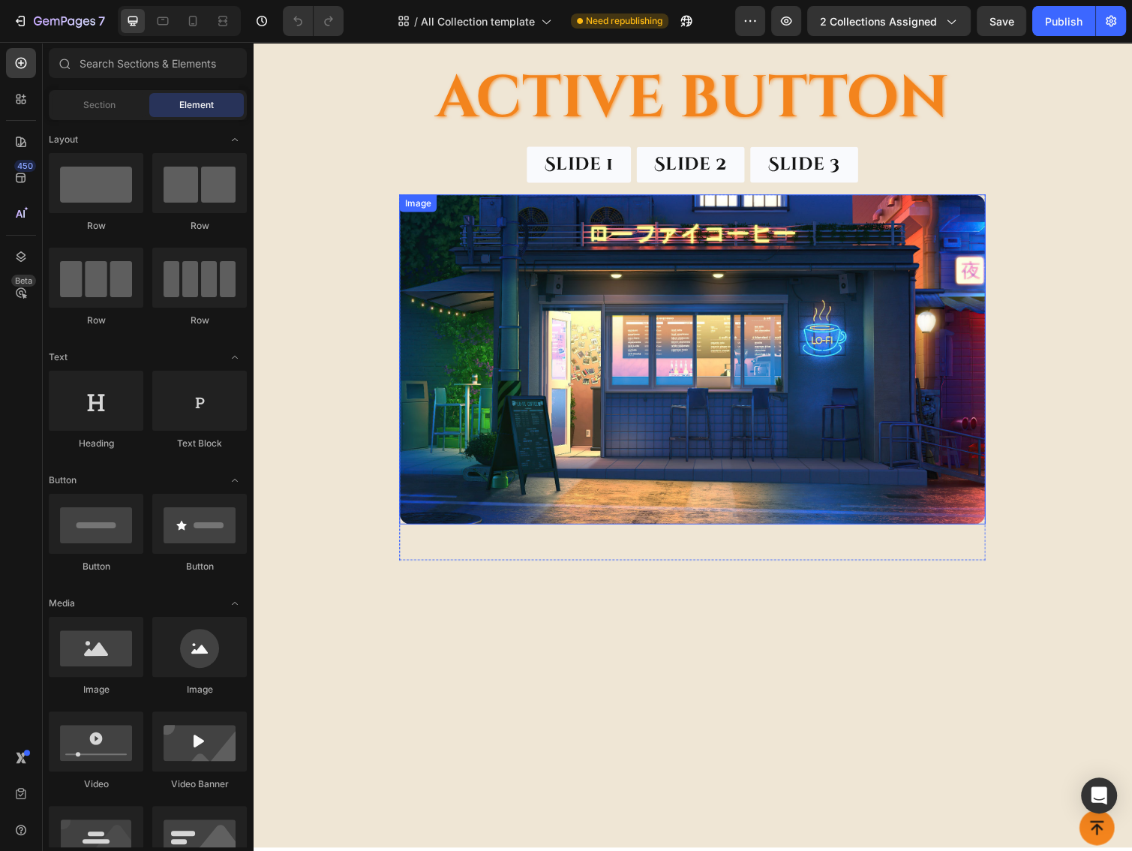
scroll to position [2000, 0]
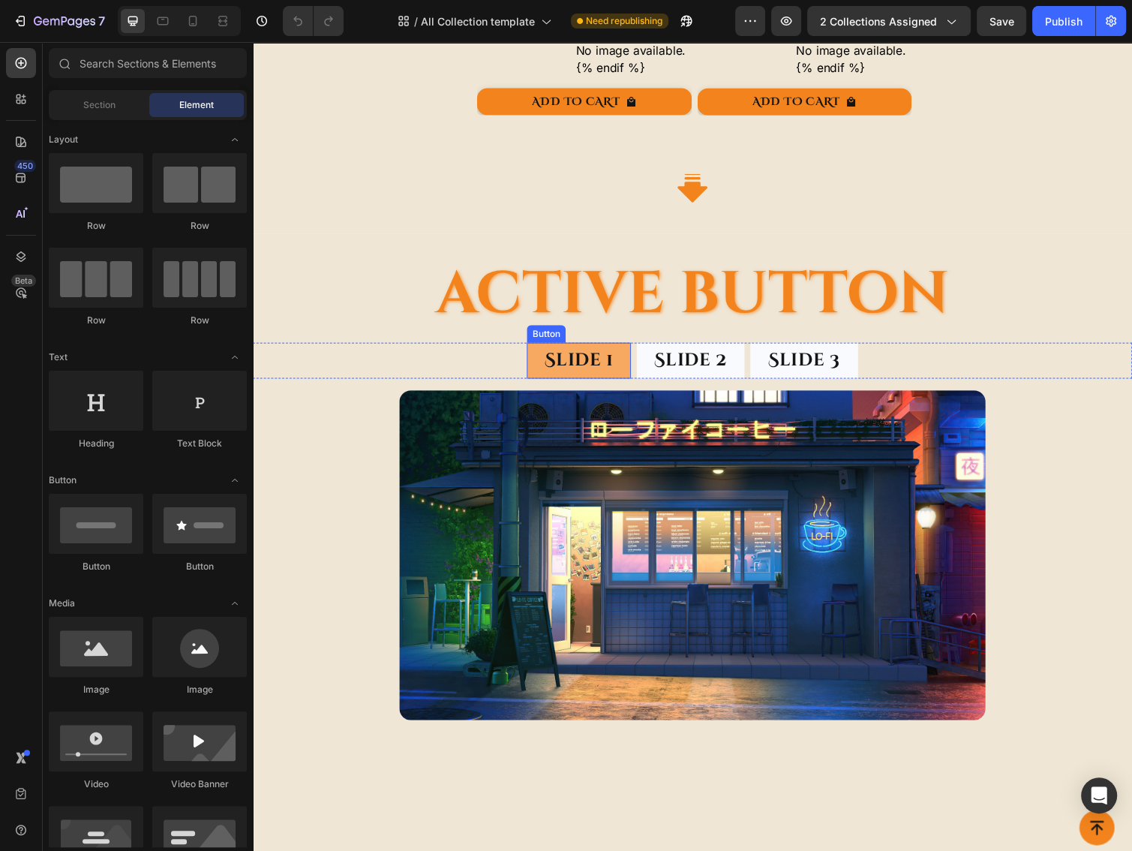
click at [622, 362] on button "Slide 1" at bounding box center [586, 369] width 106 height 38
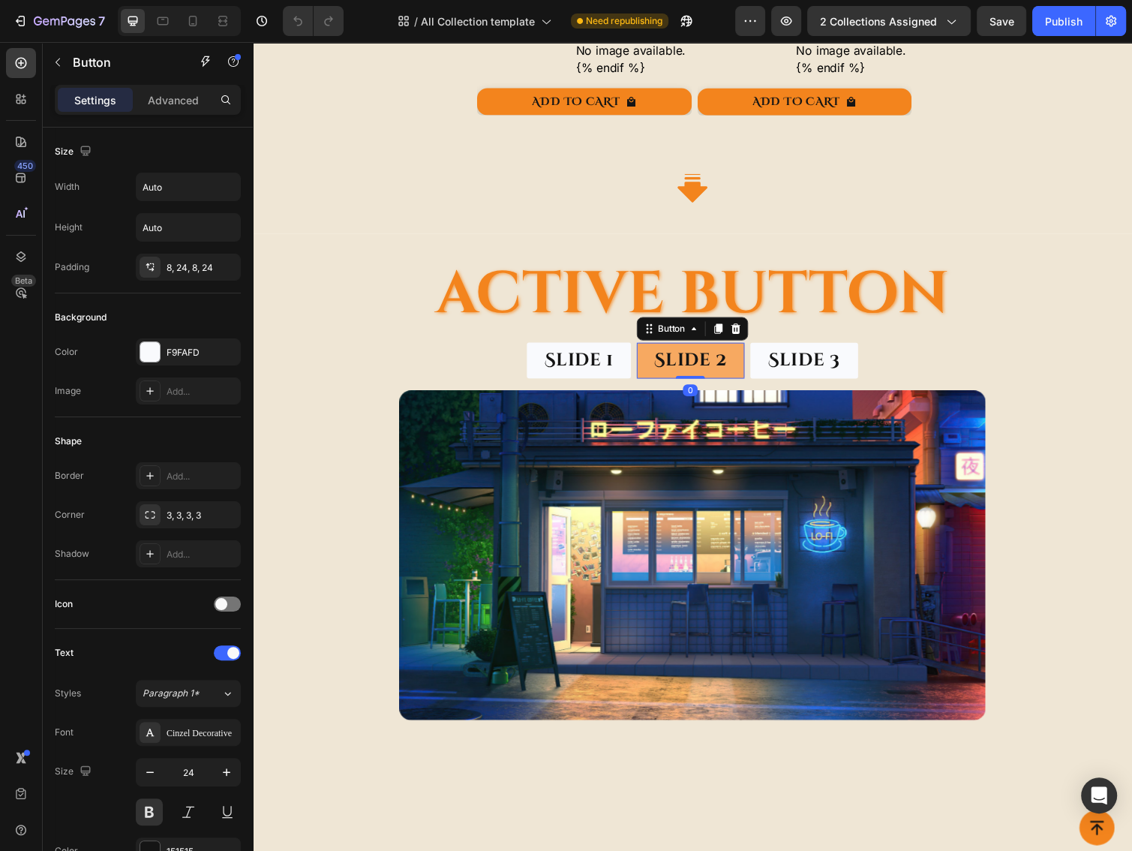
click at [649, 364] on button "Slide 2" at bounding box center [701, 369] width 110 height 38
click at [801, 20] on button "button" at bounding box center [786, 21] width 30 height 30
click at [654, 353] on button "Slide 2" at bounding box center [701, 369] width 110 height 38
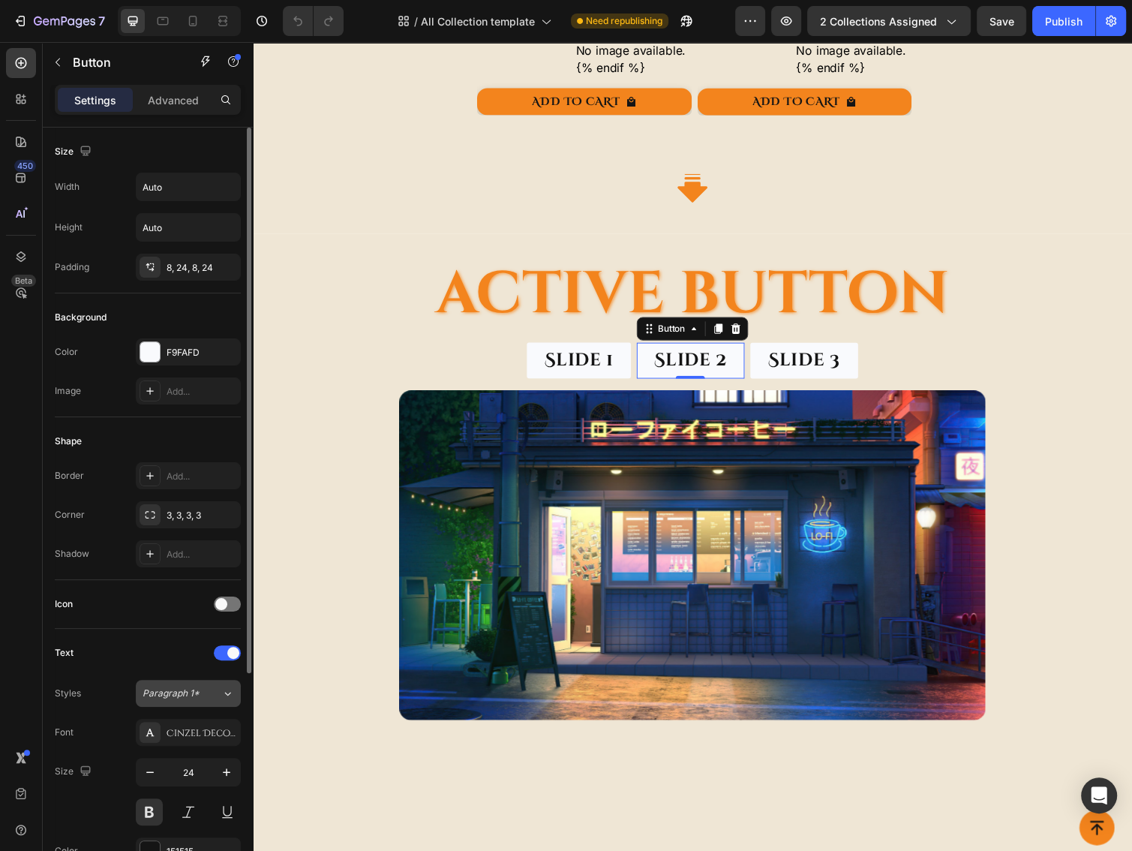
scroll to position [308, 0]
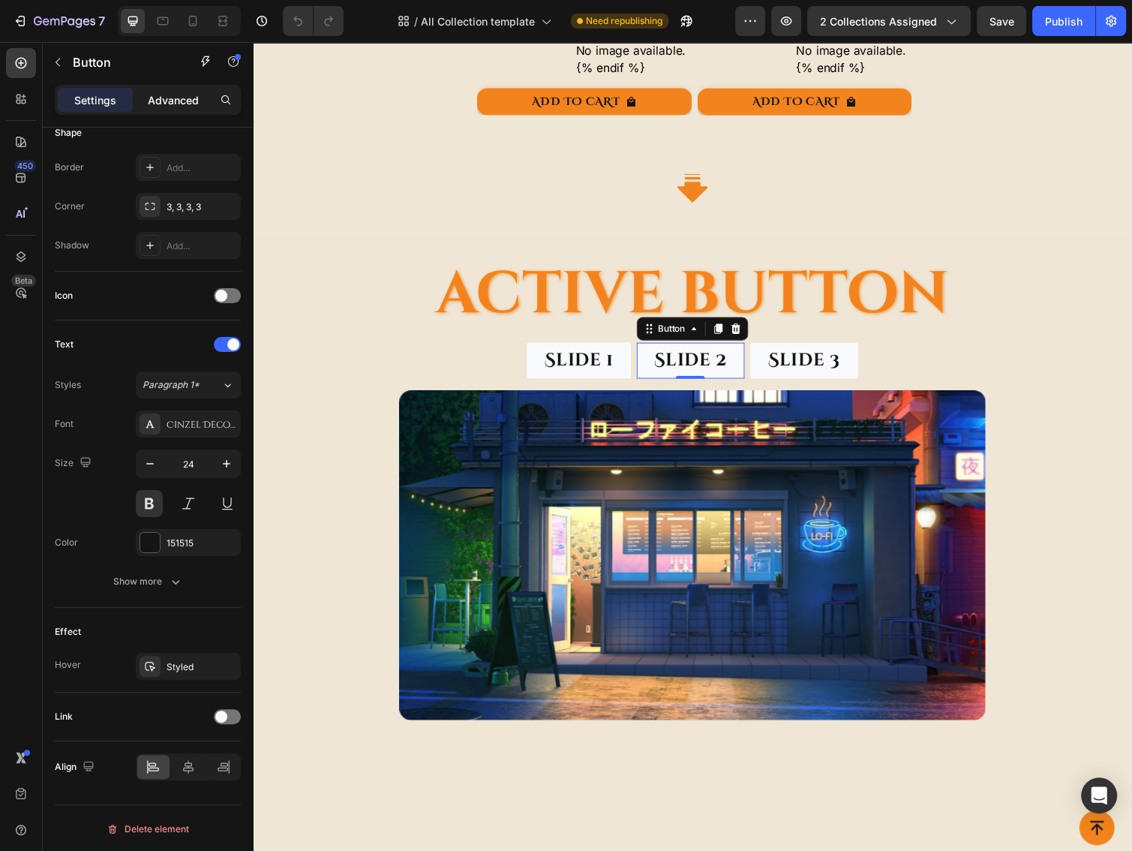
click at [164, 96] on p "Advanced" at bounding box center [173, 100] width 51 height 16
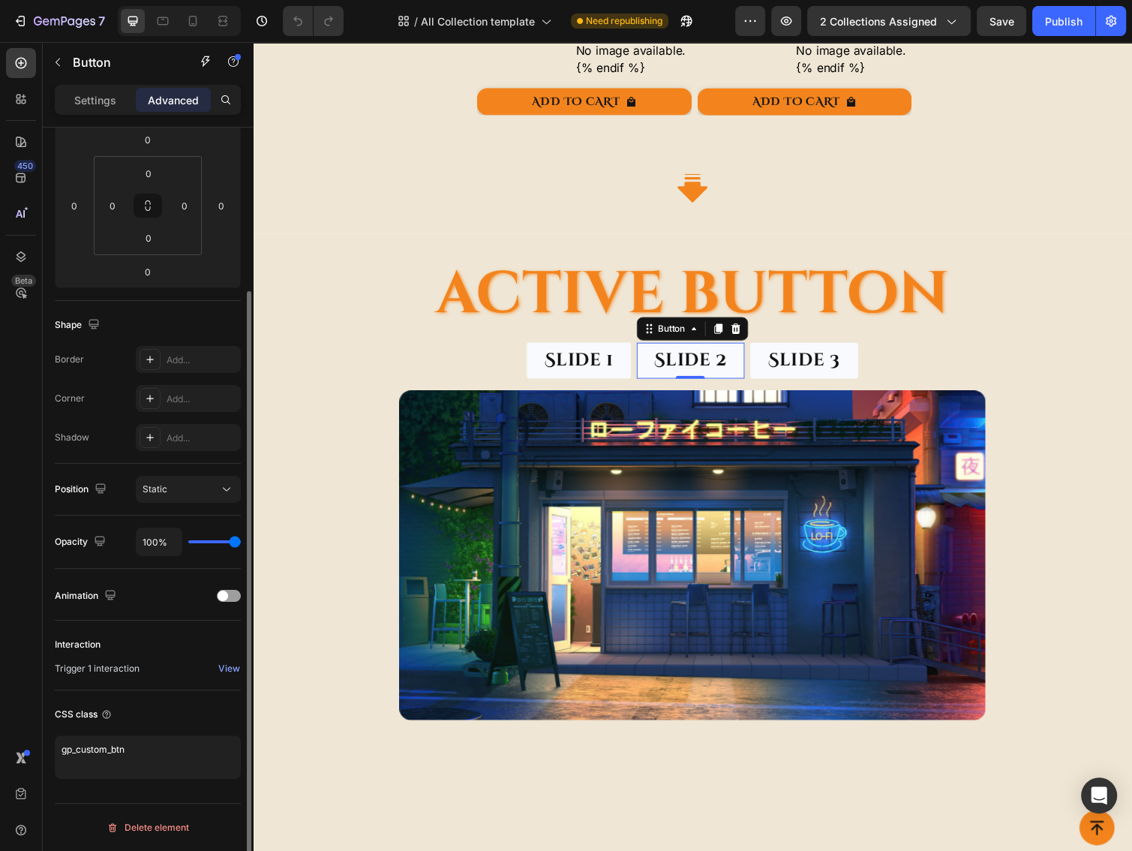
scroll to position [211, 0]
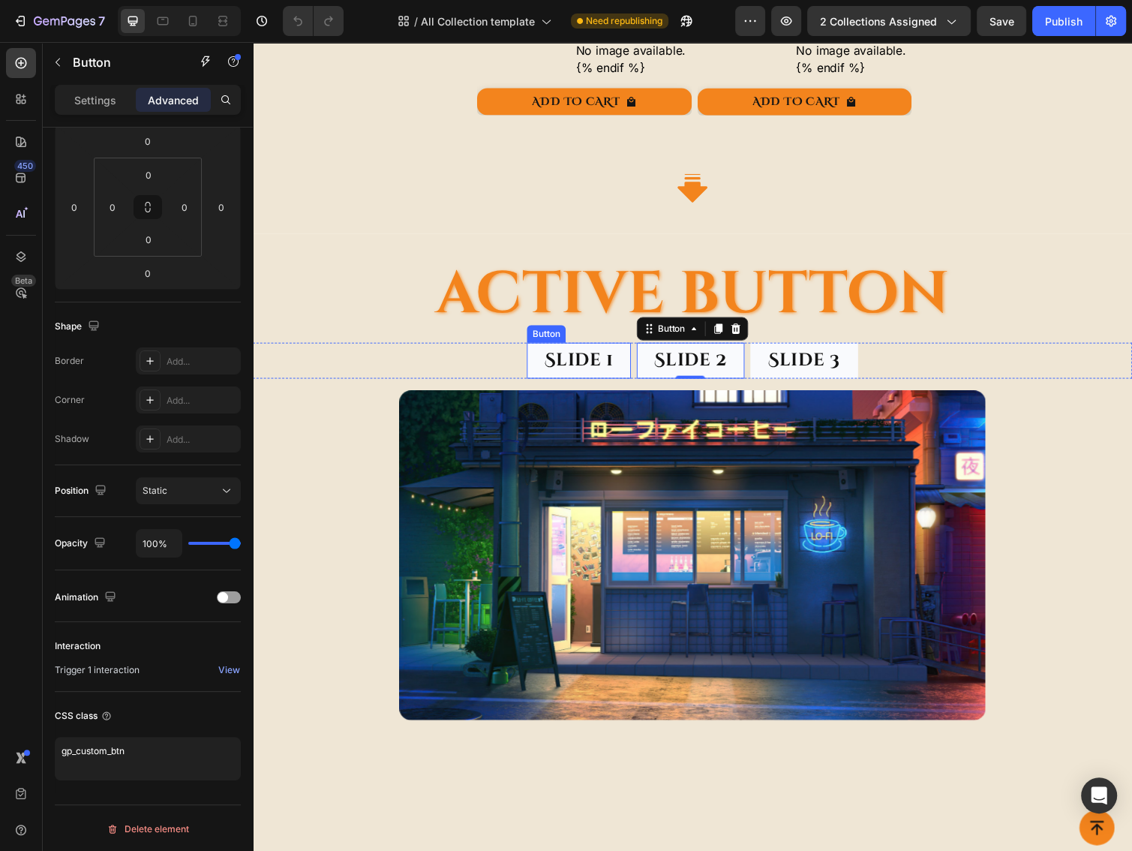
click at [539, 335] on div "Button" at bounding box center [553, 341] width 34 height 14
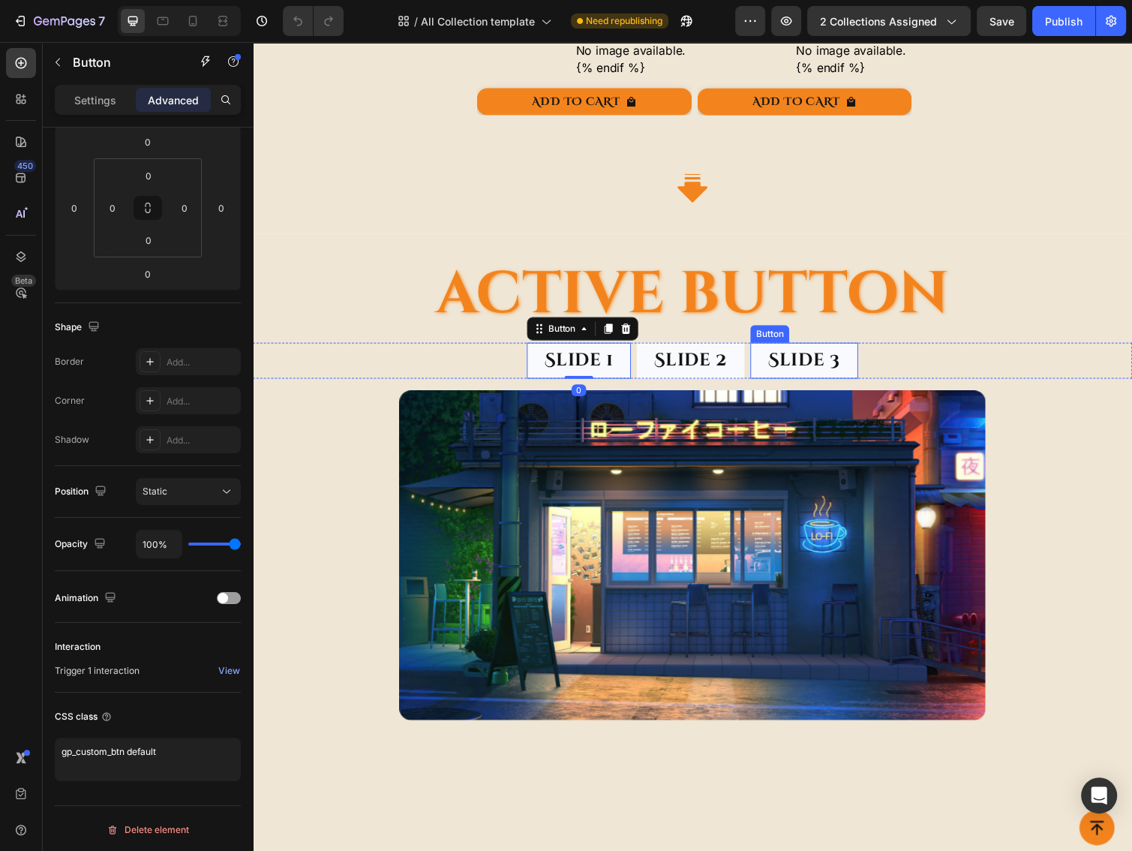
click at [782, 338] on div "Button" at bounding box center [782, 341] width 40 height 18
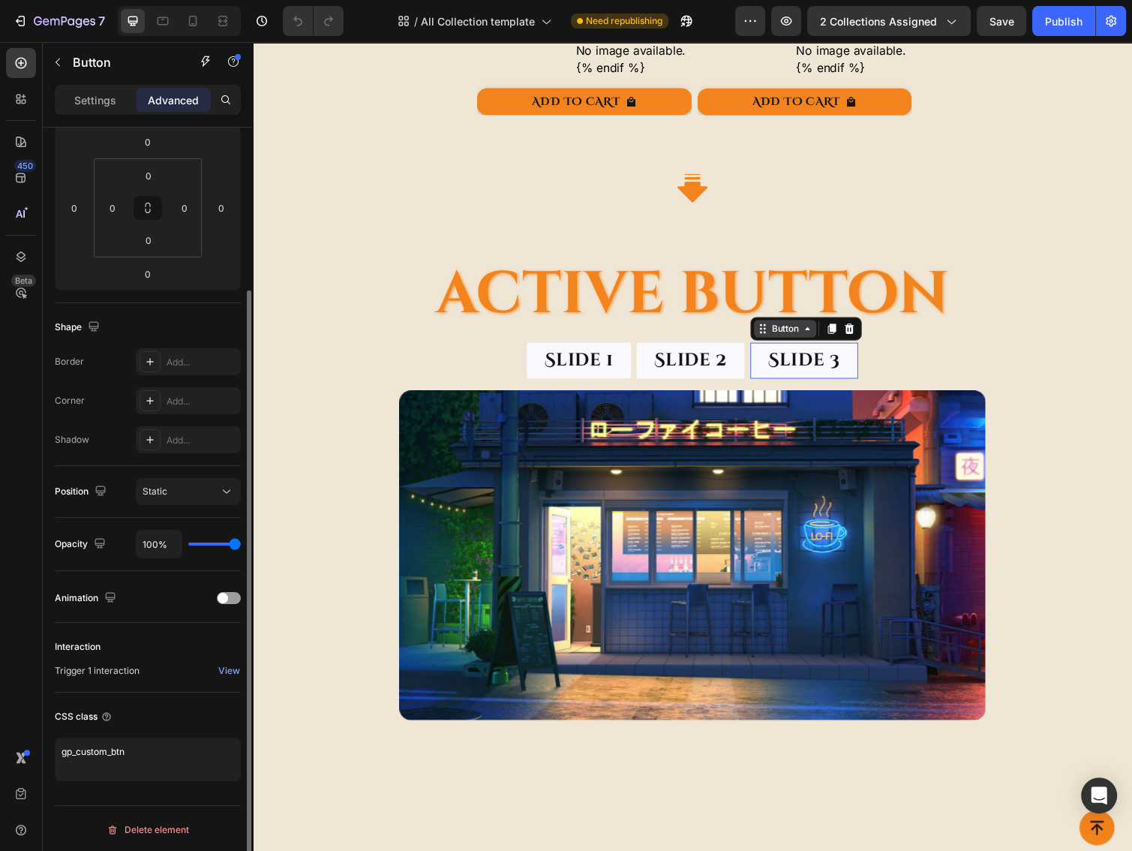
scroll to position [209, 0]
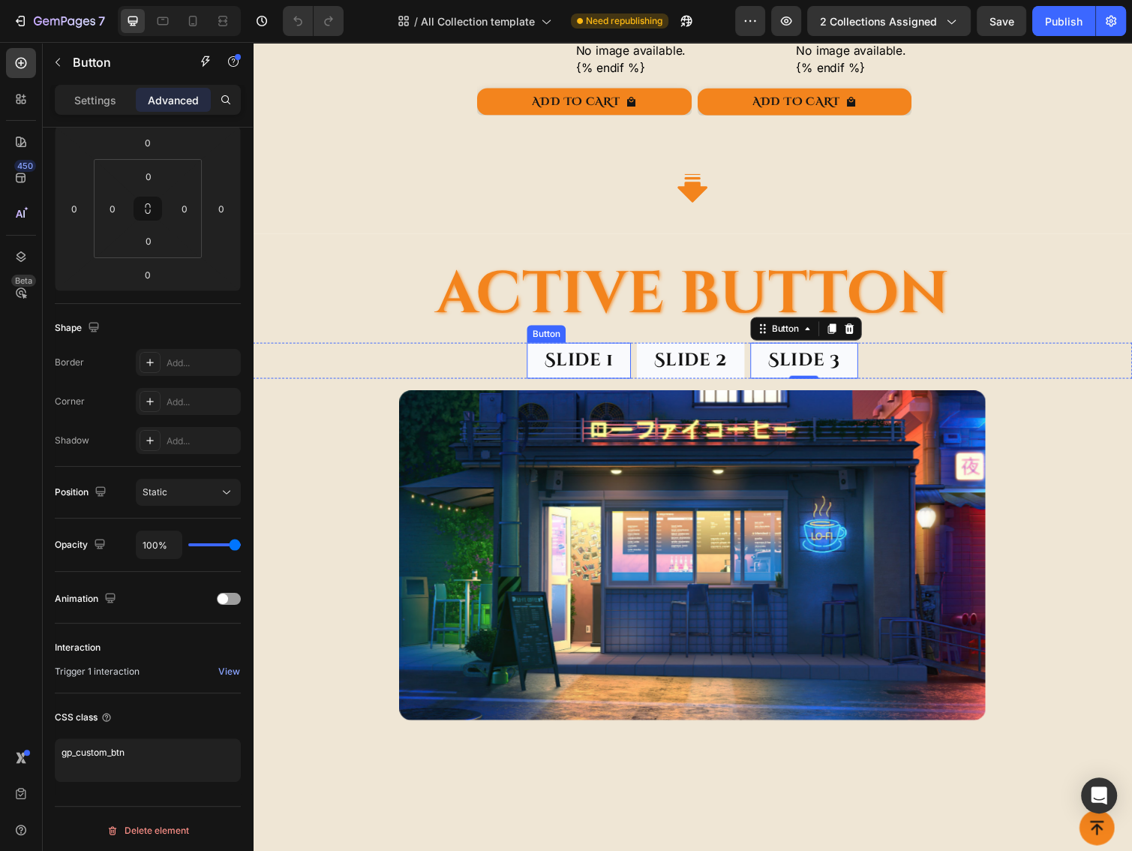
click at [541, 338] on div "Button" at bounding box center [553, 341] width 40 height 18
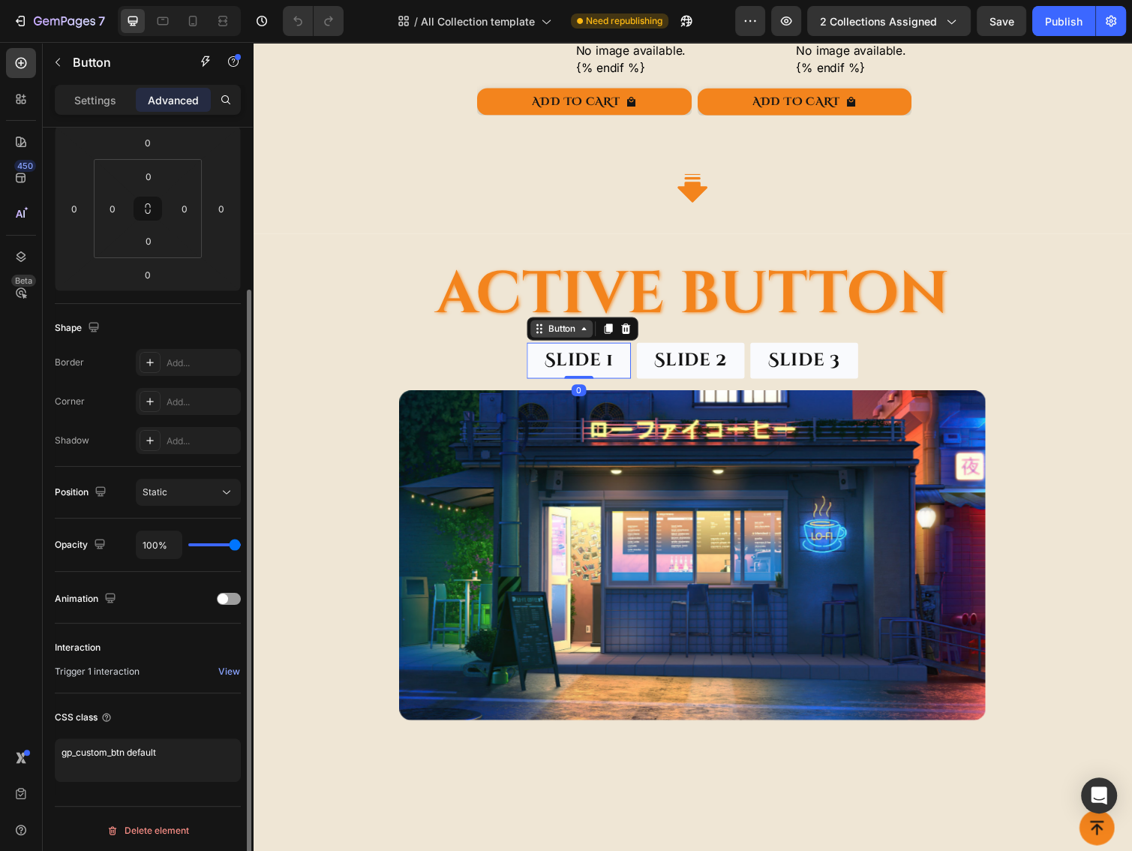
scroll to position [209, 0]
click at [543, 336] on div "Button" at bounding box center [569, 335] width 64 height 18
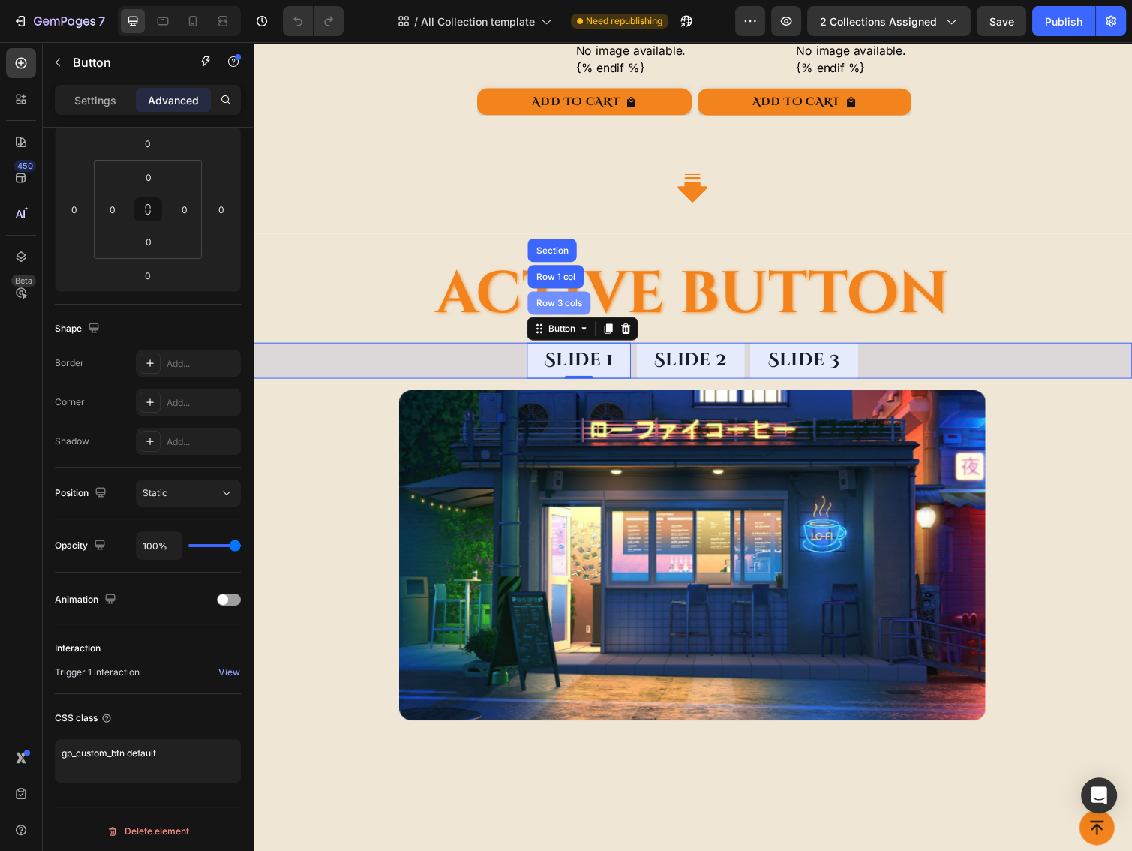
click at [564, 305] on div "Row 3 cols" at bounding box center [566, 309] width 53 height 9
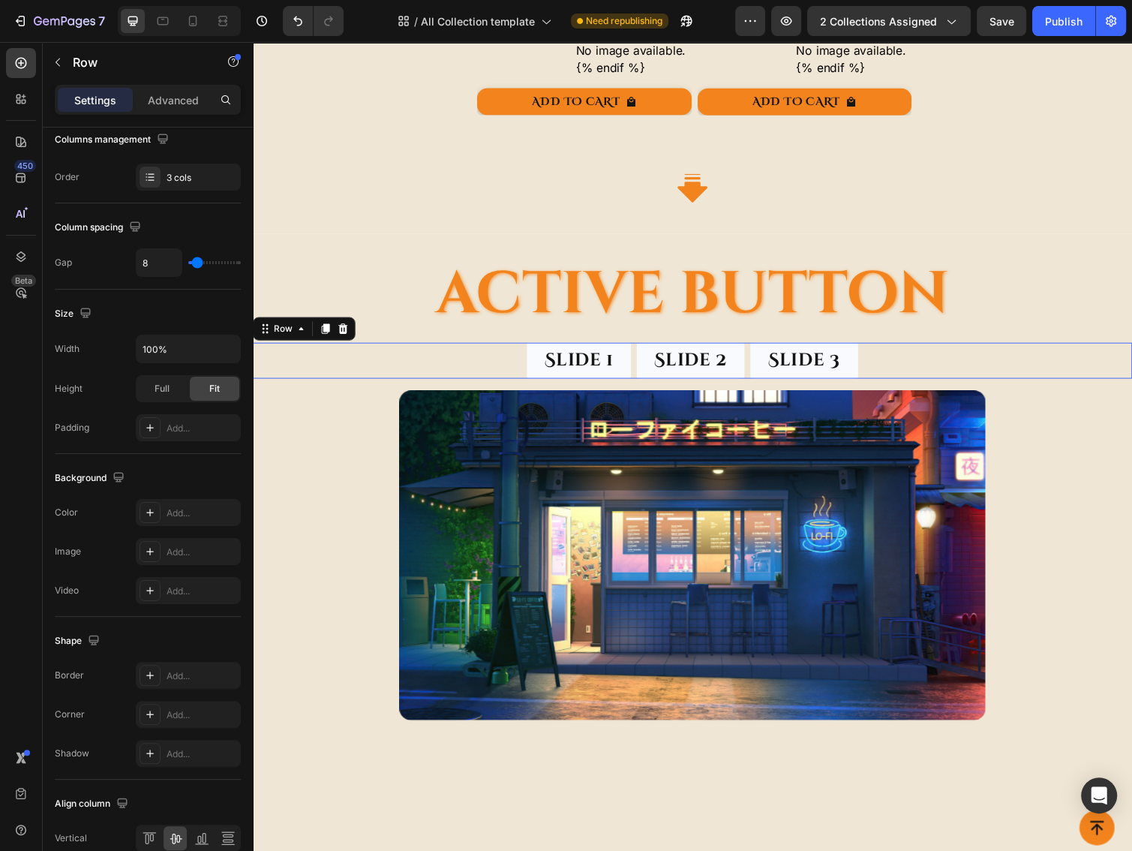
scroll to position [0, 0]
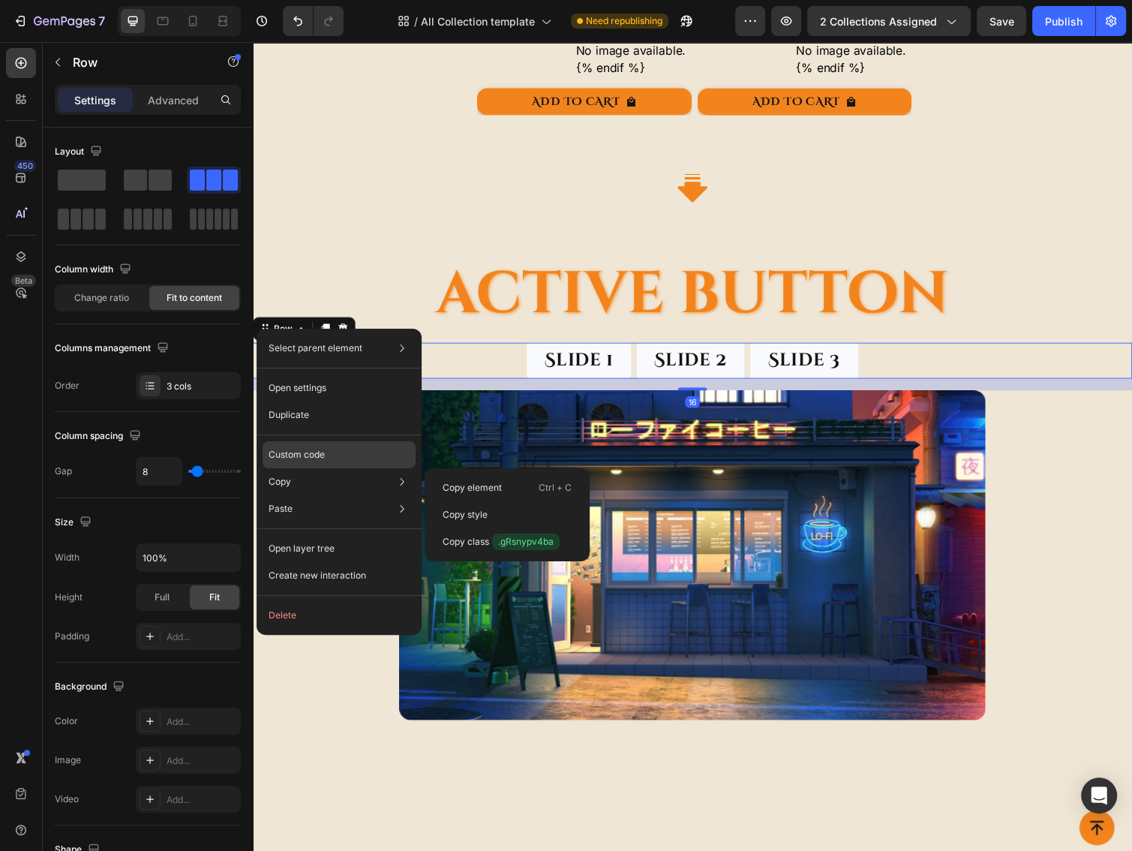
click at [296, 454] on p "Custom code" at bounding box center [297, 455] width 56 height 14
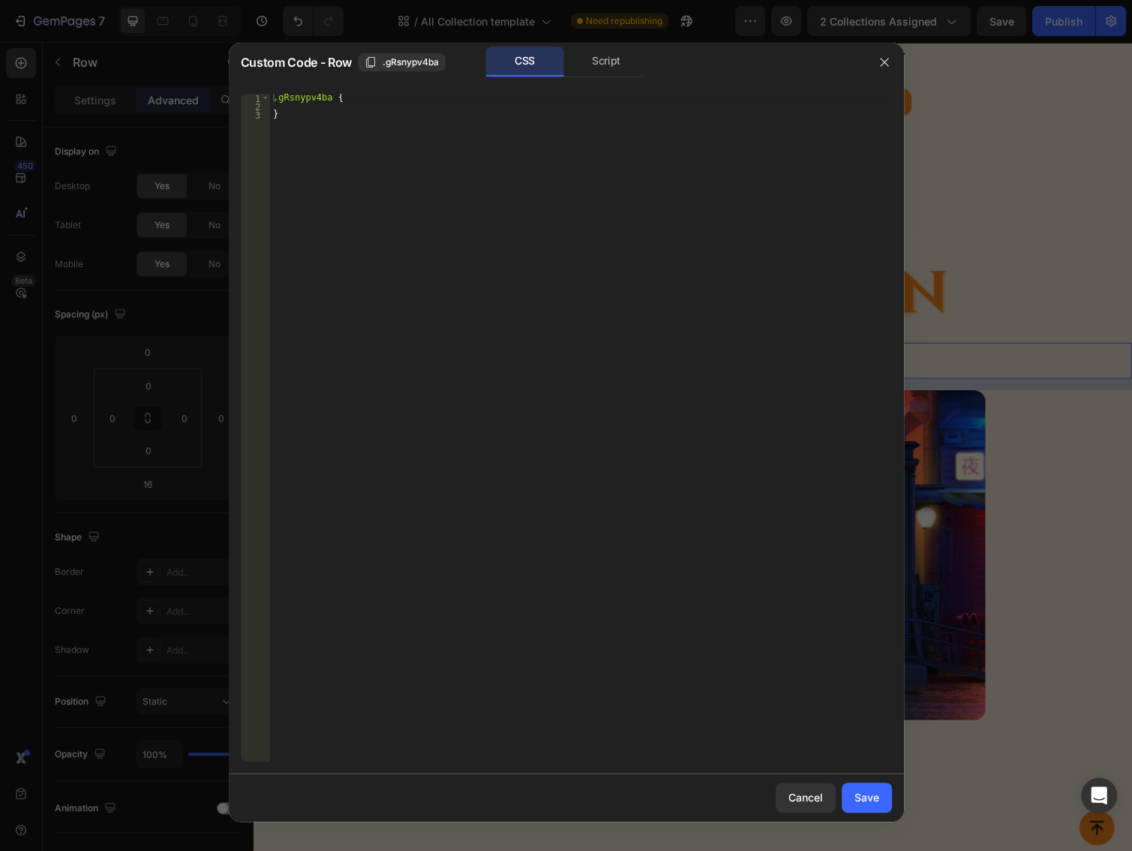
click at [589, 83] on div "1 2 3 .gRsnypv4ba { } ההההההההההההההההההההההההההההההההההההההההההההההההההההההההה…" at bounding box center [566, 428] width 675 height 692
click at [594, 74] on div "Script" at bounding box center [606, 62] width 79 height 30
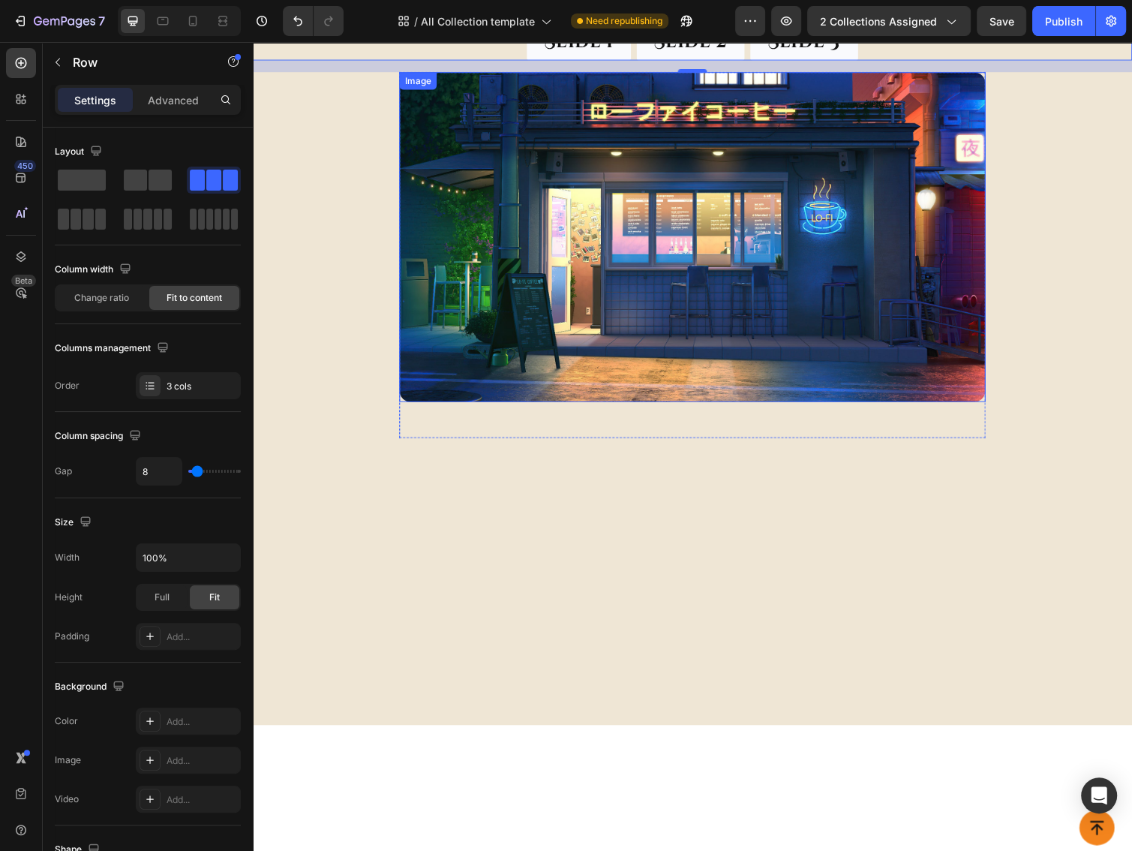
scroll to position [2000, 0]
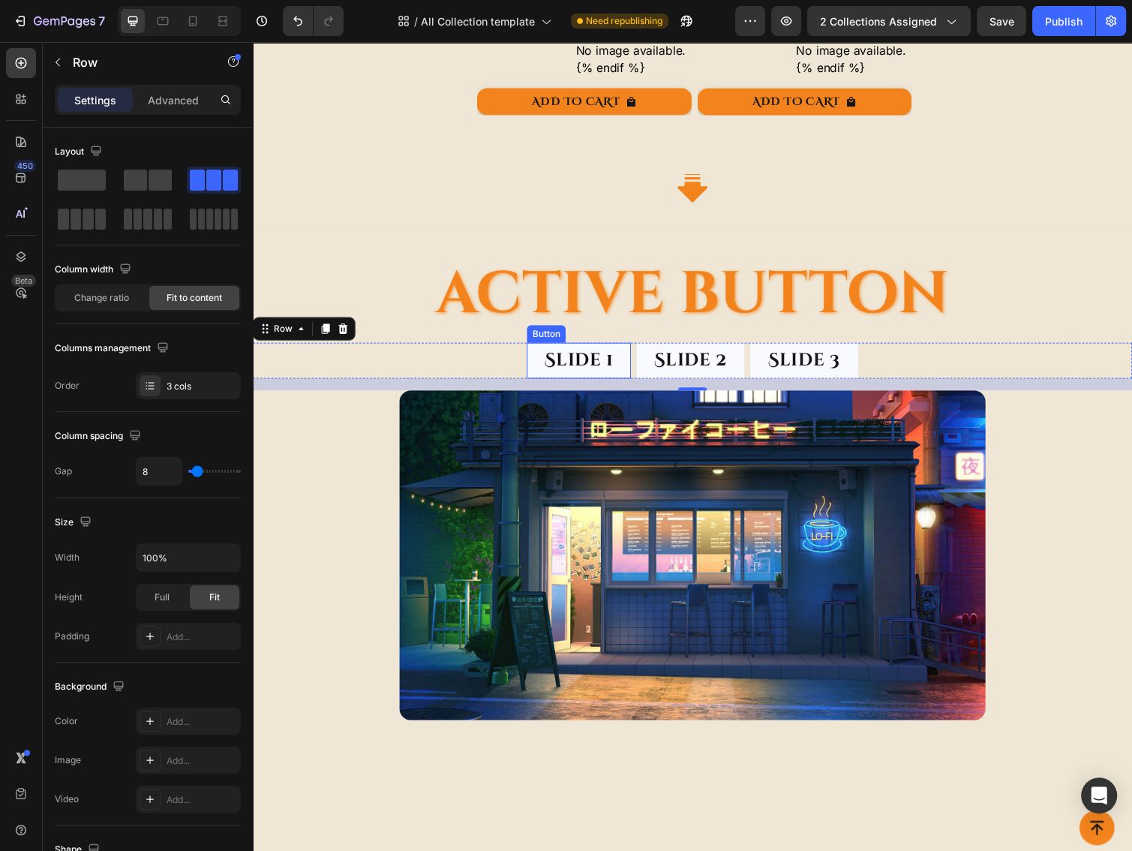
click at [551, 334] on div "Button" at bounding box center [553, 341] width 34 height 14
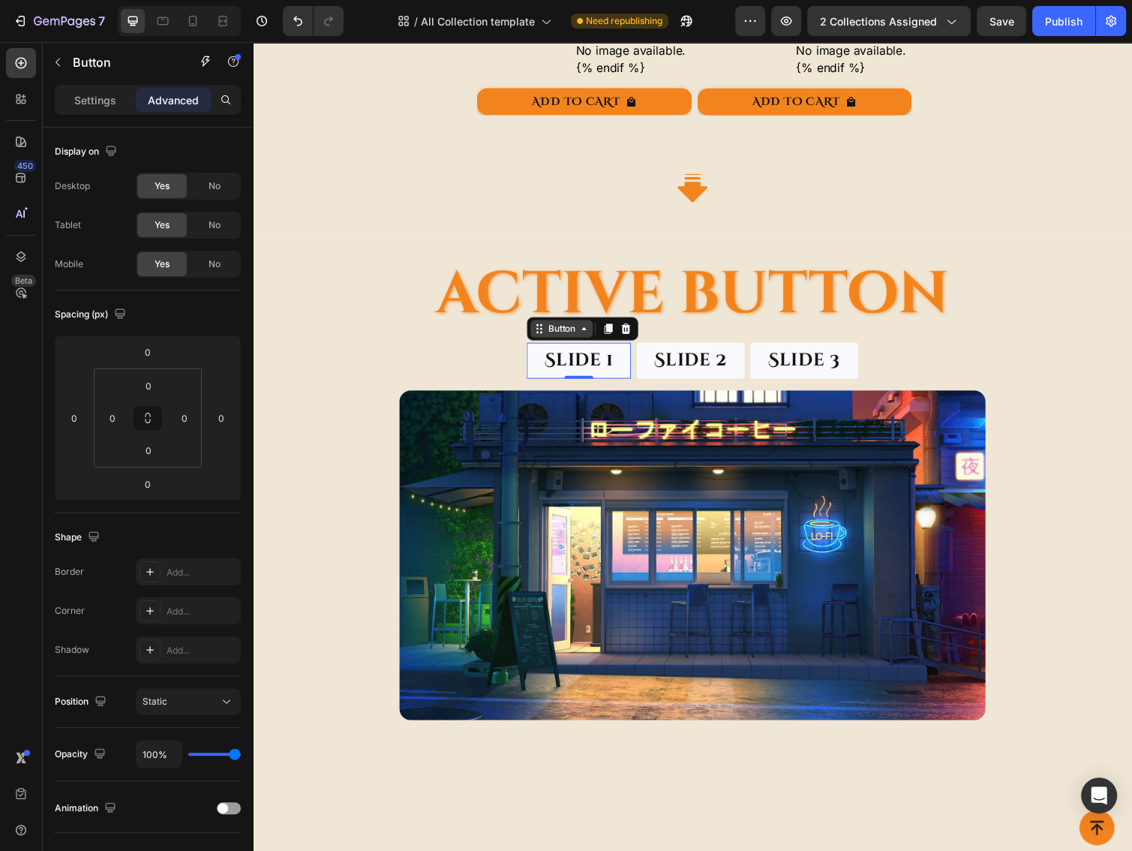
click at [552, 332] on div "Button" at bounding box center [569, 336] width 34 height 14
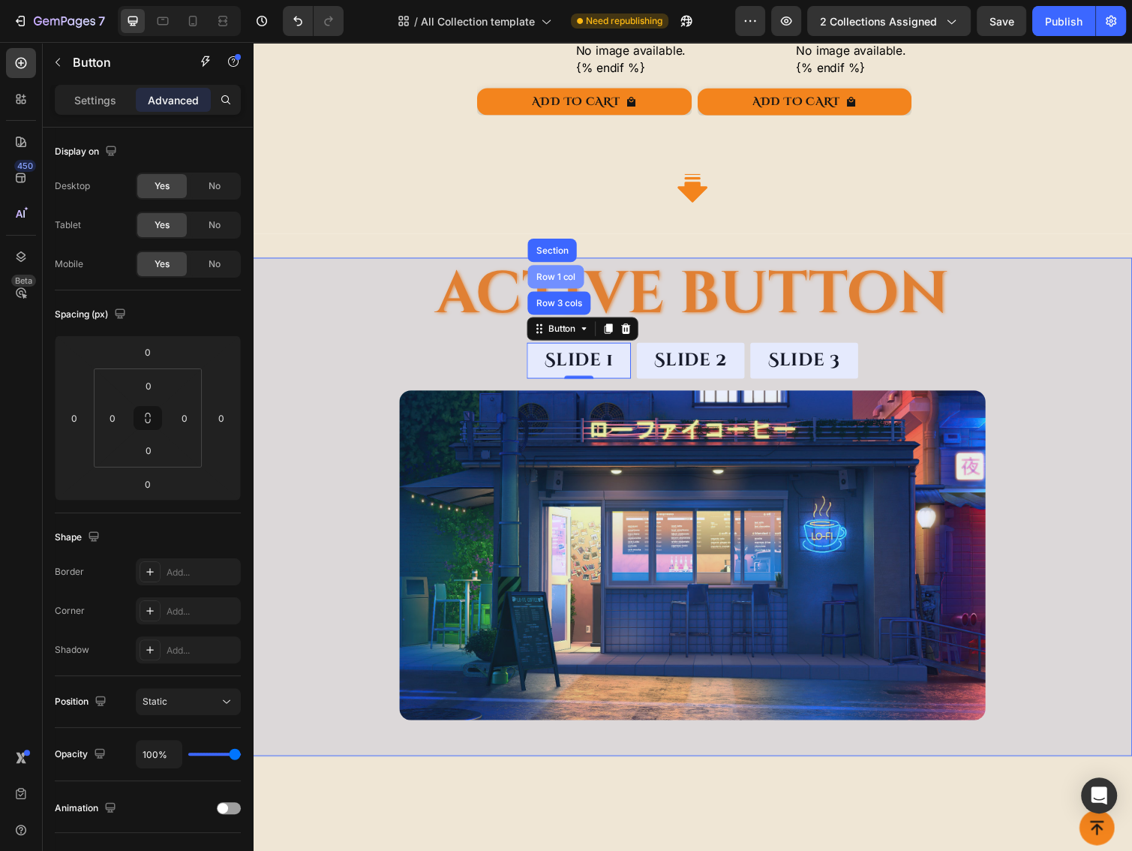
click at [563, 278] on div "Row 1 col" at bounding box center [563, 282] width 46 height 9
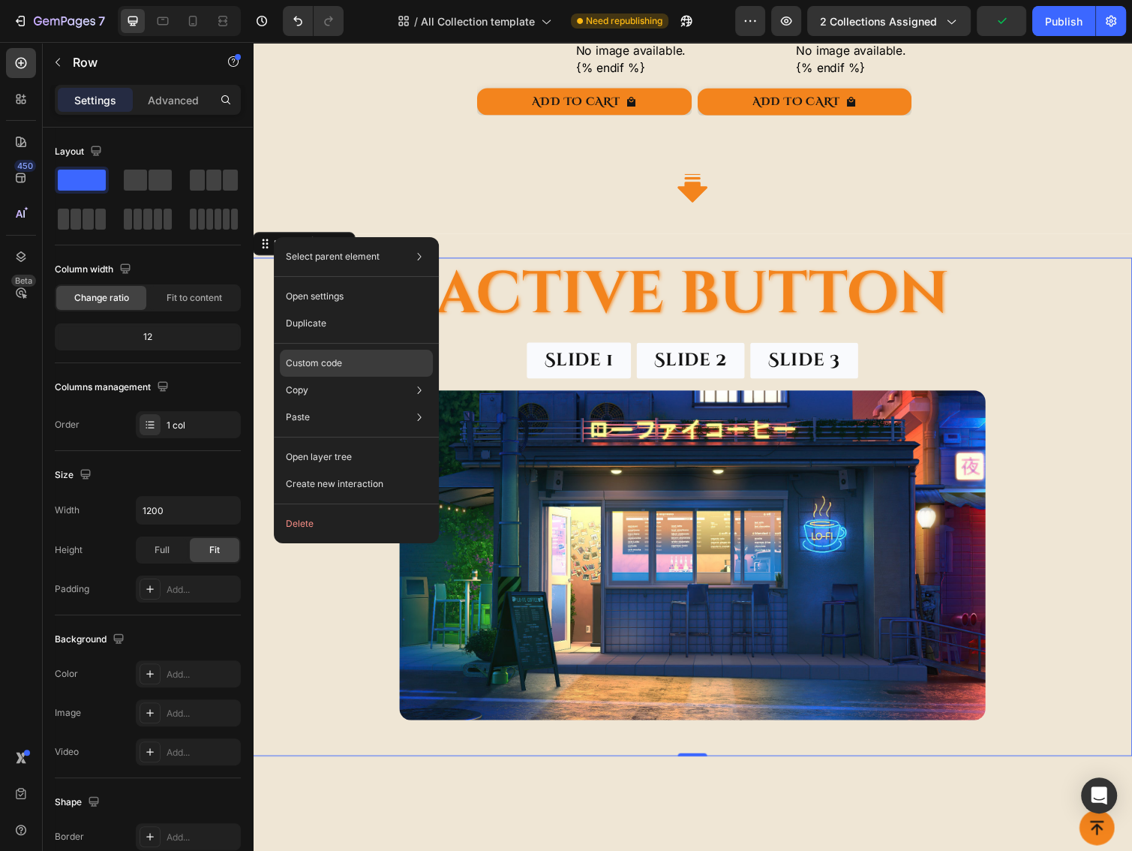
click at [323, 357] on p "Custom code" at bounding box center [314, 363] width 56 height 14
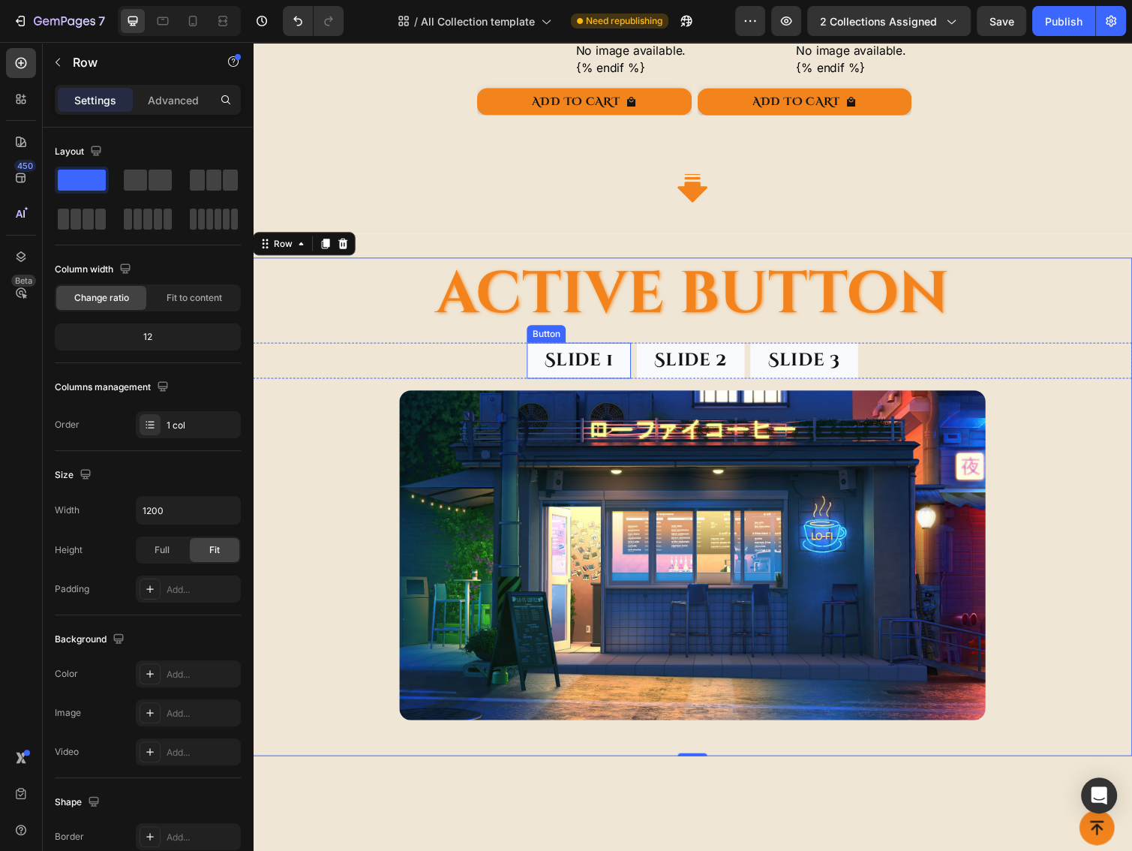
click at [542, 335] on div "Button" at bounding box center [553, 341] width 34 height 14
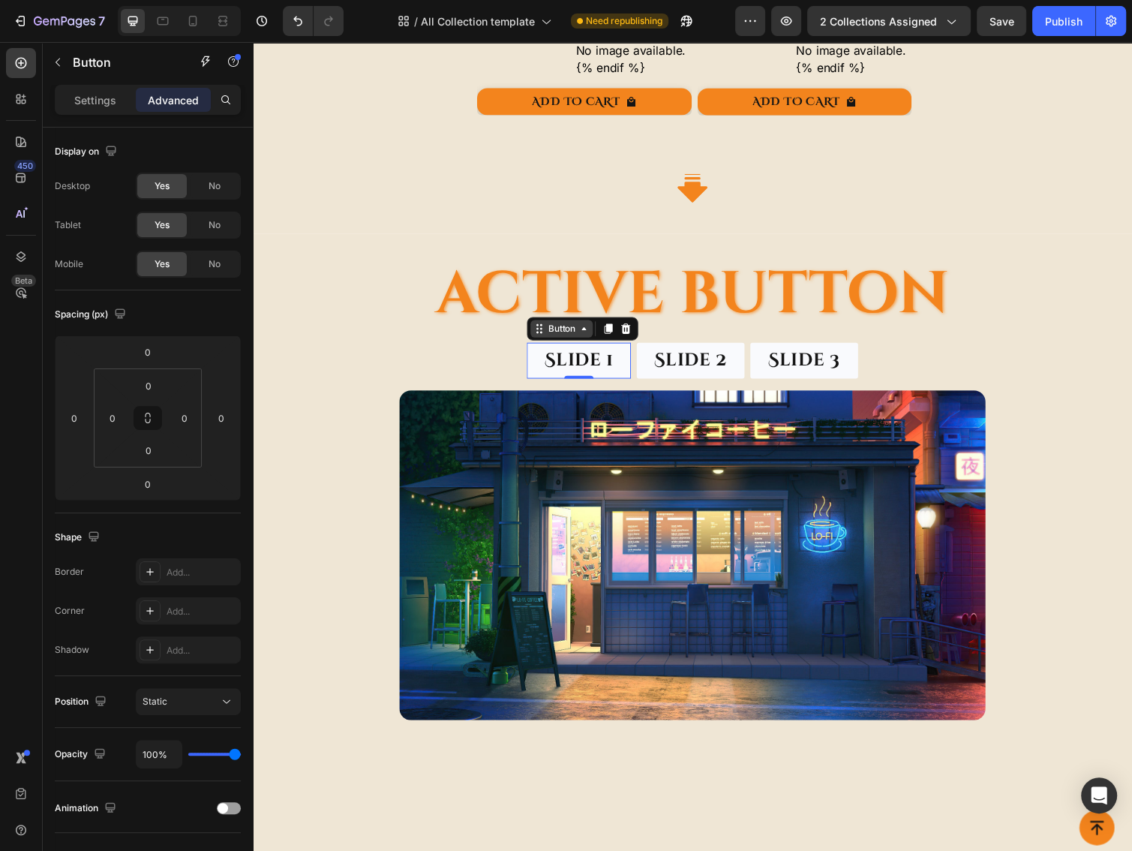
click at [542, 335] on div "Button" at bounding box center [569, 335] width 64 height 18
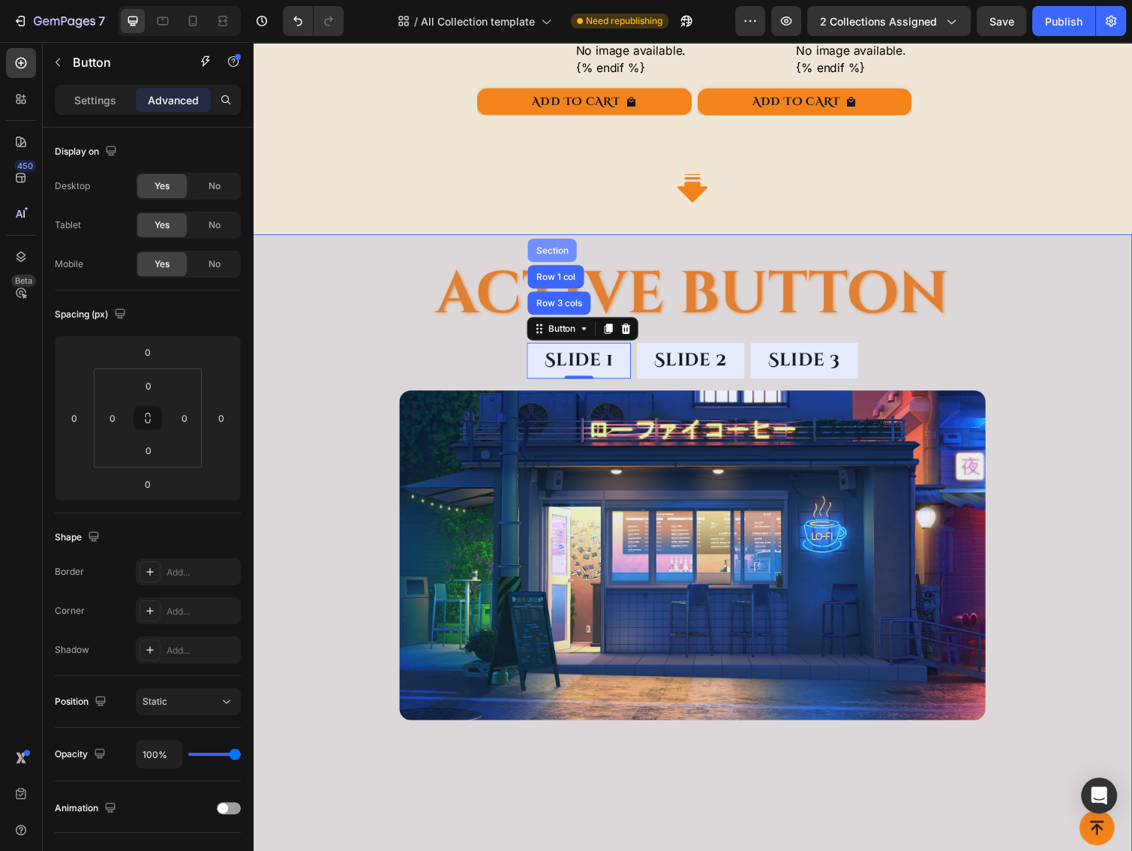
click at [545, 251] on div "Section" at bounding box center [559, 255] width 38 height 9
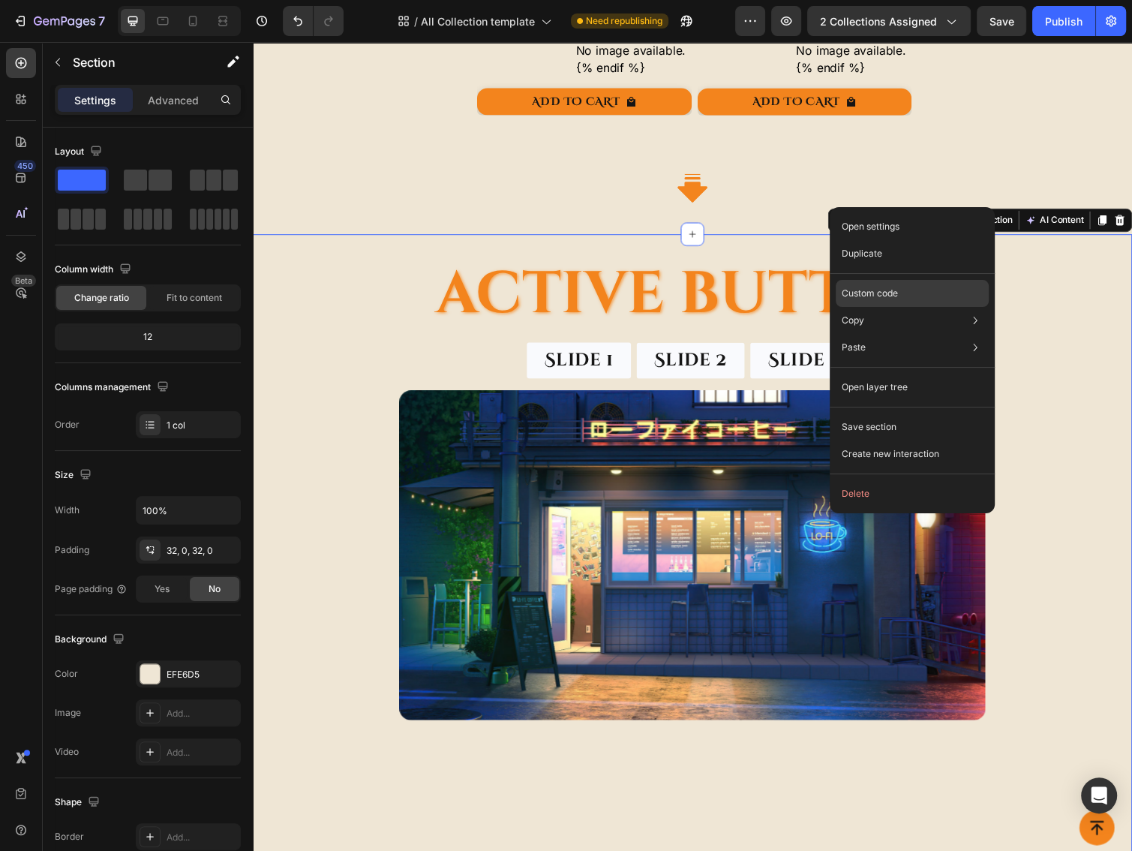
click at [853, 298] on p "Custom code" at bounding box center [870, 294] width 56 height 14
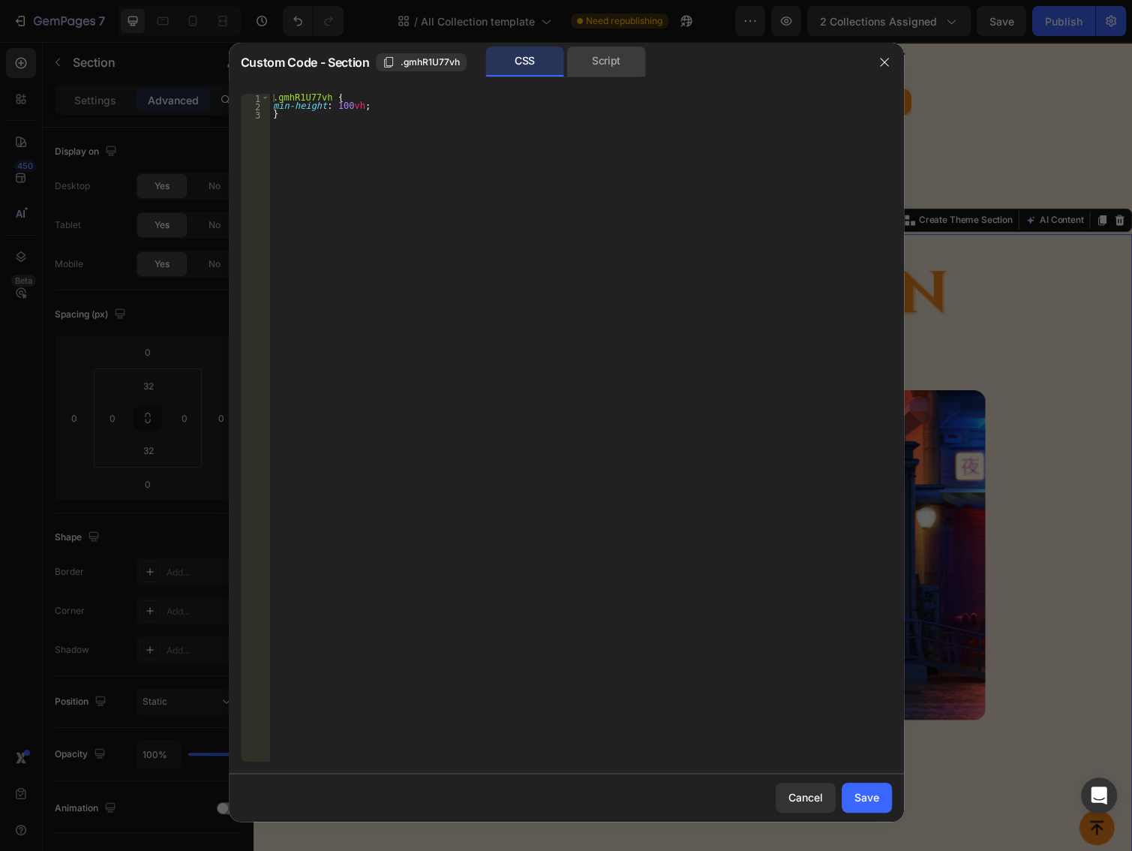
click at [598, 56] on div "Script" at bounding box center [606, 62] width 79 height 30
click at [555, 68] on div "CSS" at bounding box center [524, 62] width 79 height 30
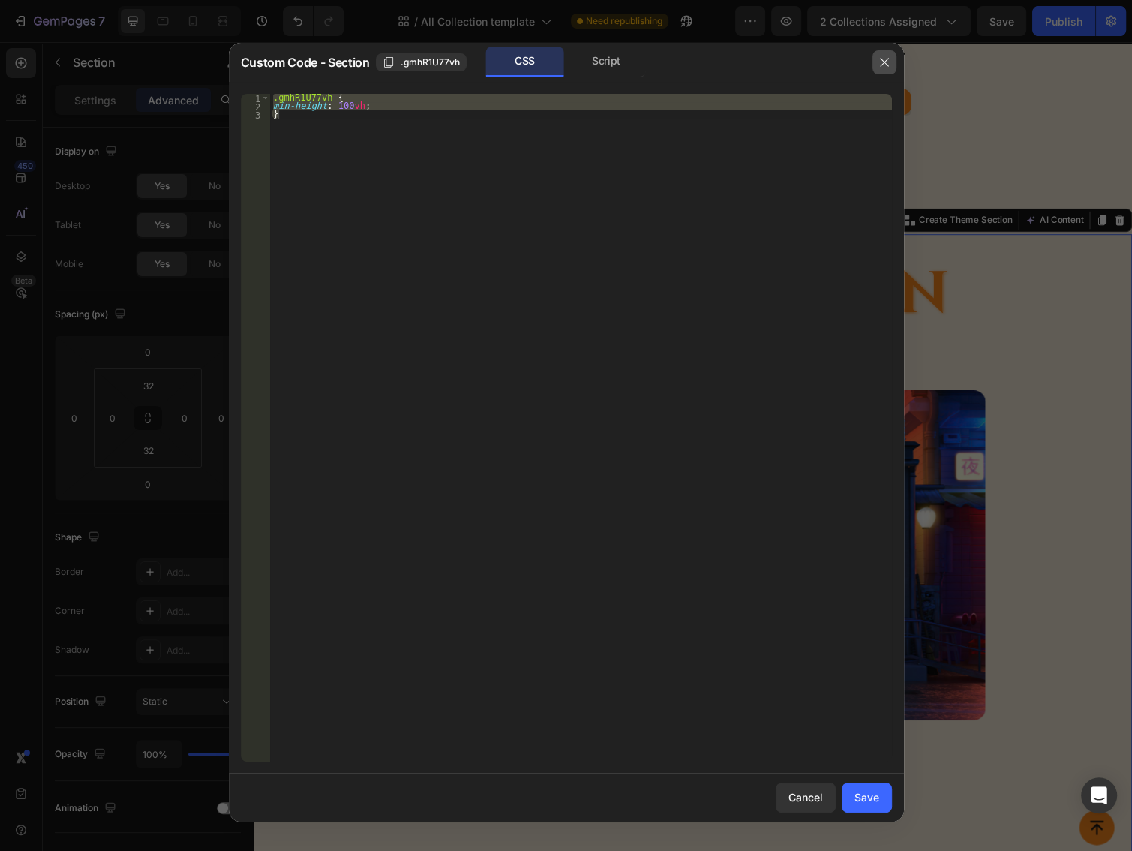
drag, startPoint x: 879, startPoint y: 57, endPoint x: 463, endPoint y: 231, distance: 451.2
click at [879, 57] on icon "button" at bounding box center [884, 62] width 12 height 12
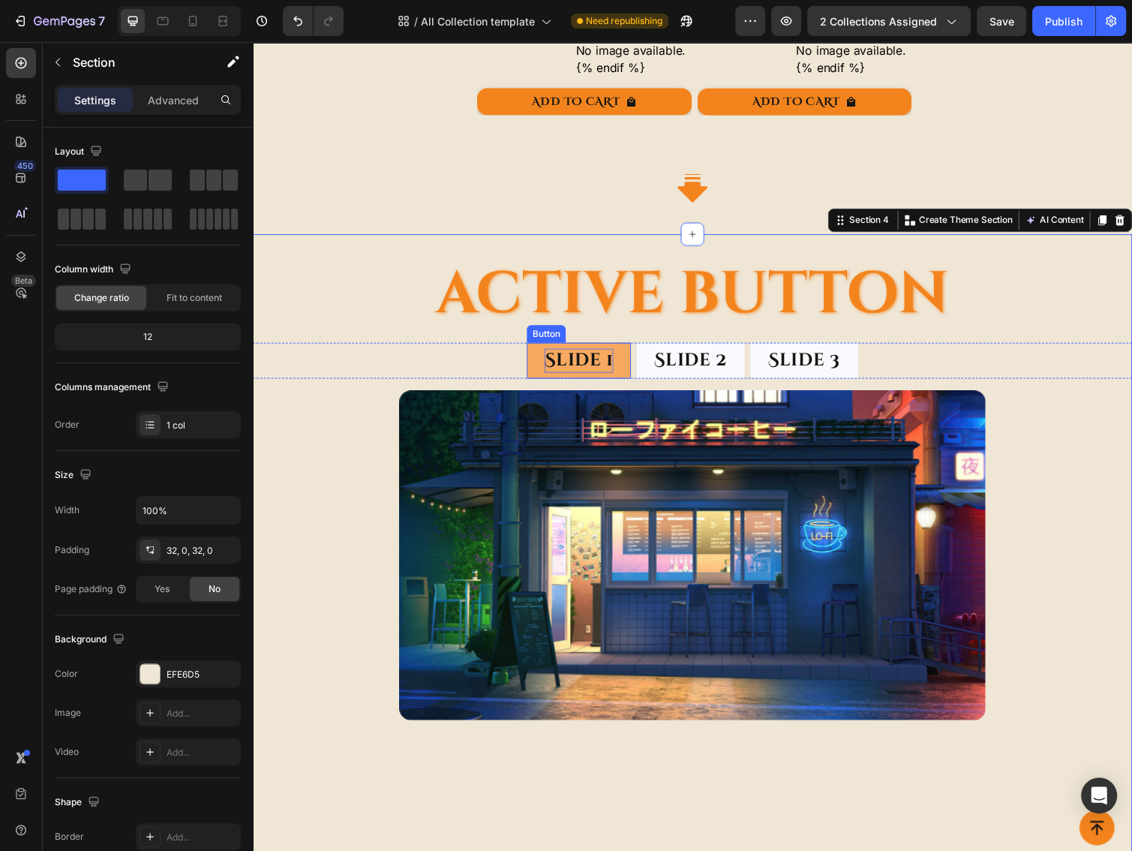
click at [583, 364] on p "Slide 1" at bounding box center [586, 369] width 70 height 26
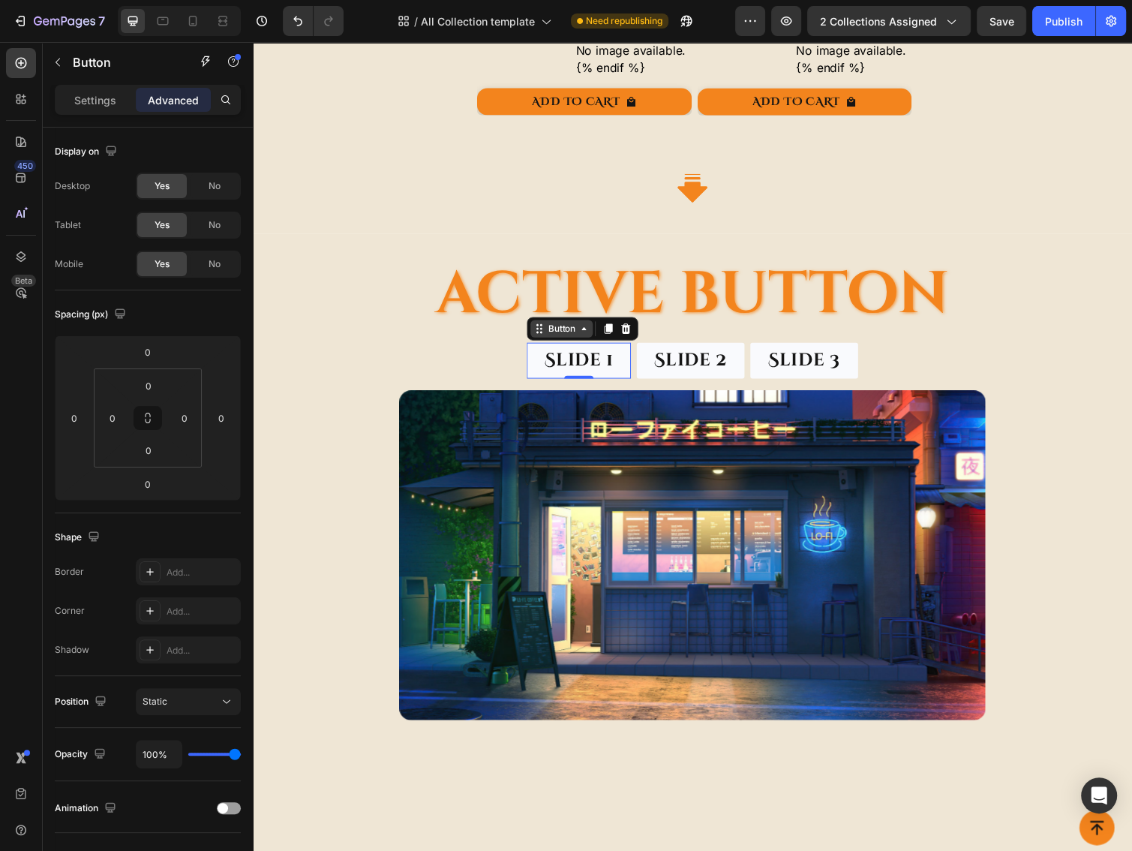
click at [552, 329] on div "Button" at bounding box center [569, 336] width 34 height 14
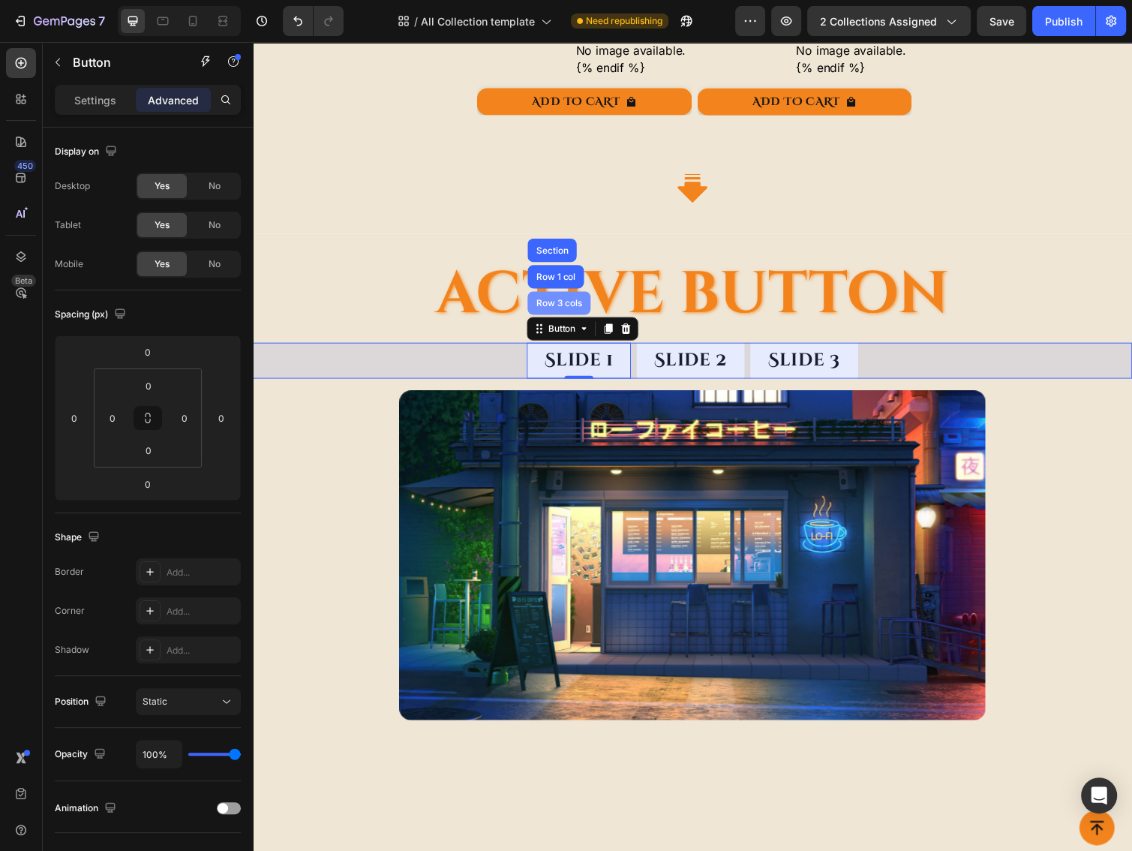
click at [561, 306] on div "Row 3 cols" at bounding box center [566, 309] width 65 height 24
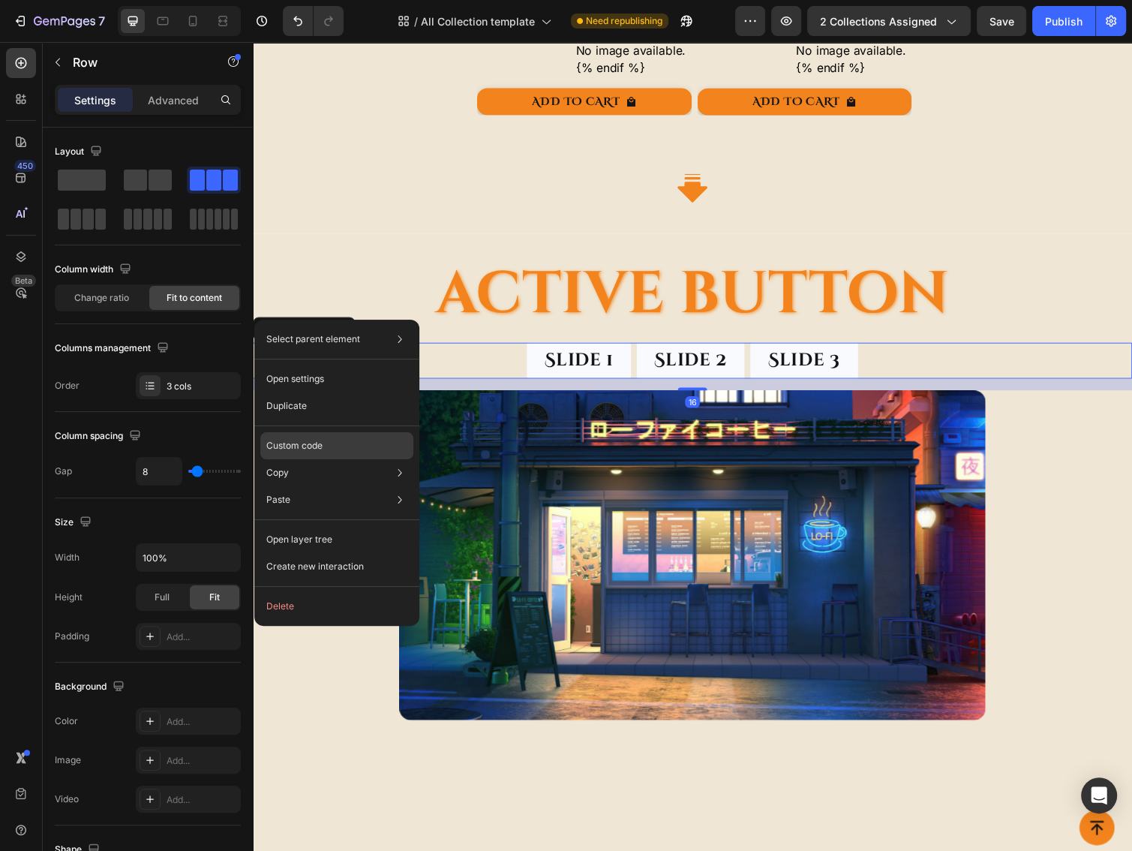
click at [300, 446] on p "Custom code" at bounding box center [294, 446] width 56 height 14
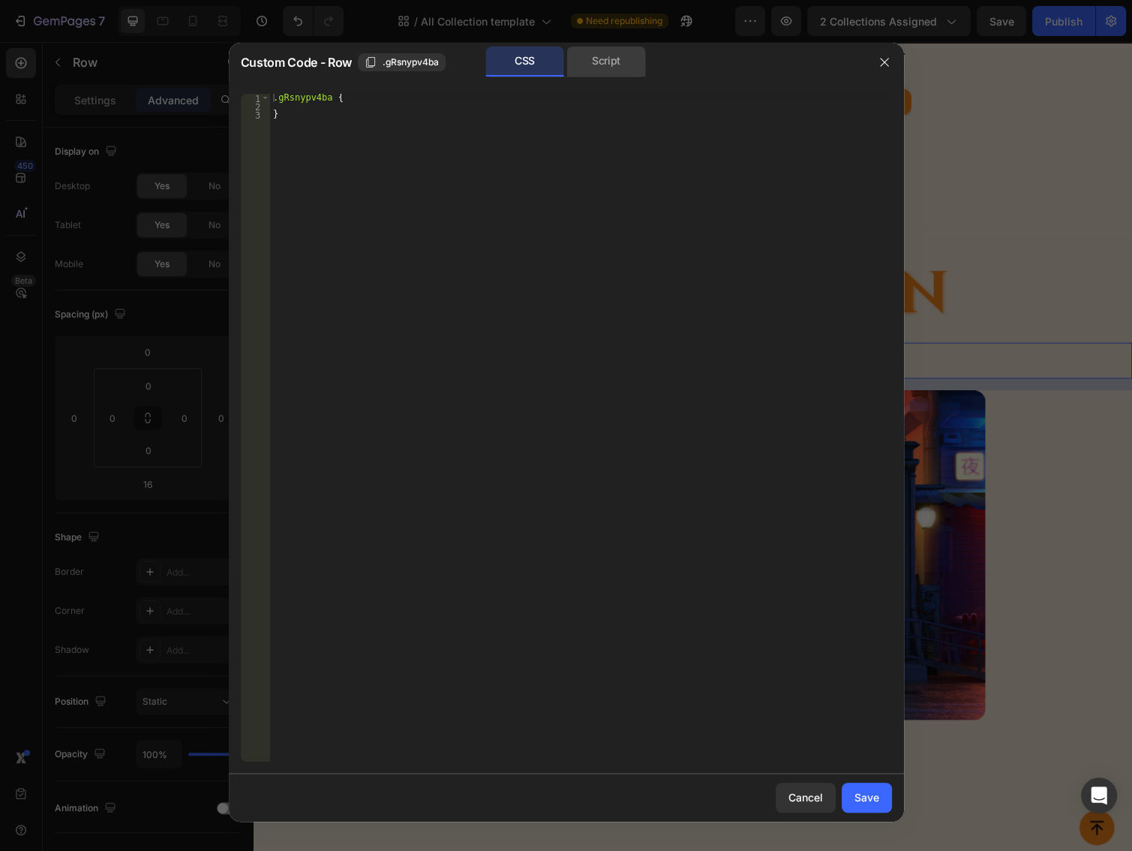
click at [605, 70] on div "Script" at bounding box center [606, 62] width 79 height 30
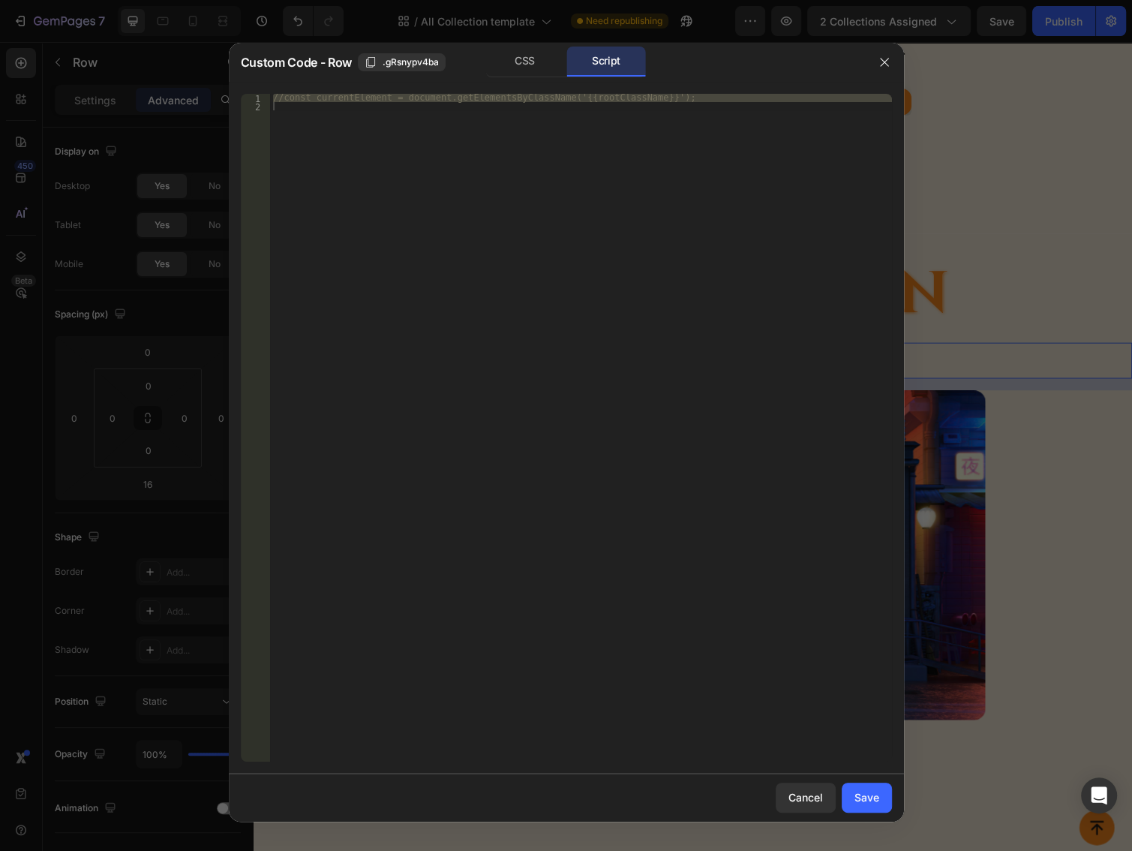
type textarea "//const currentElement = document.getElementsByClassName('{{rootClassName}}');"
click at [628, 247] on div "//const currentElement = document.getElementsByClassName('{{rootClassName}}');" at bounding box center [581, 428] width 622 height 668
click at [791, 794] on div "Cancel" at bounding box center [805, 797] width 35 height 16
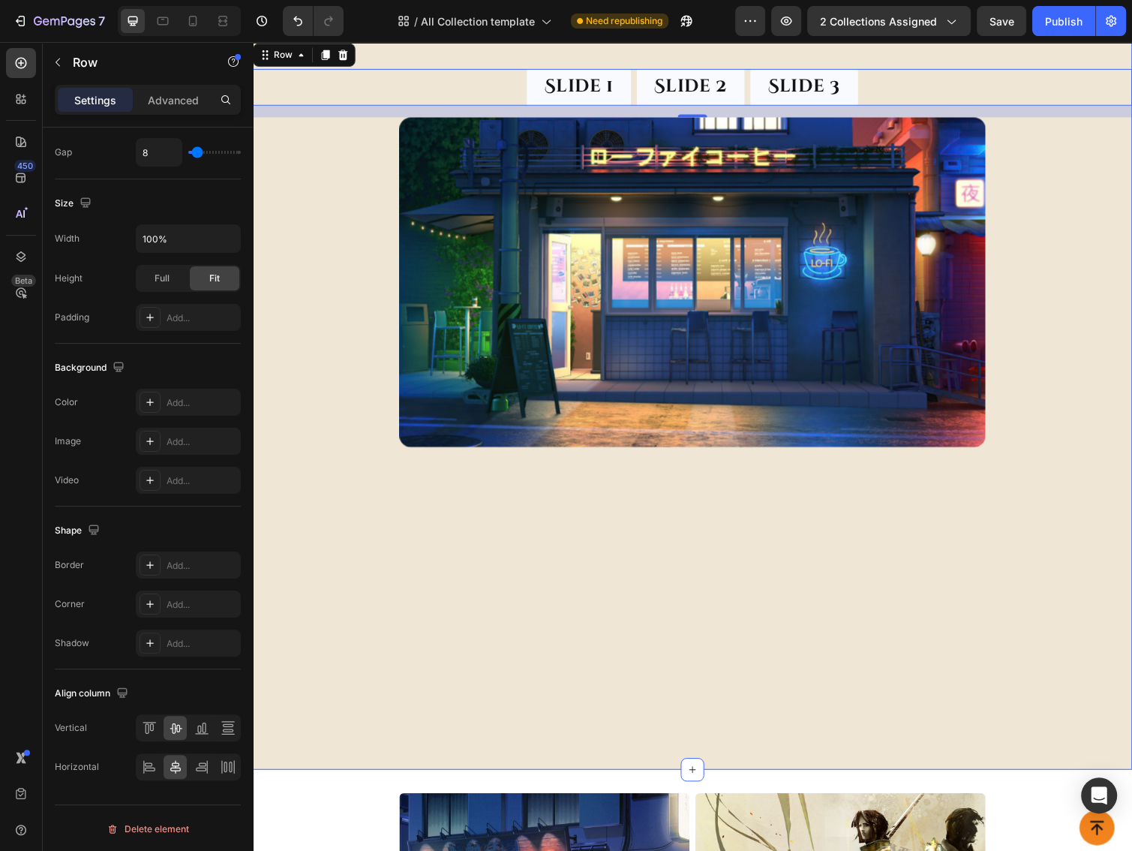
scroll to position [2200, 0]
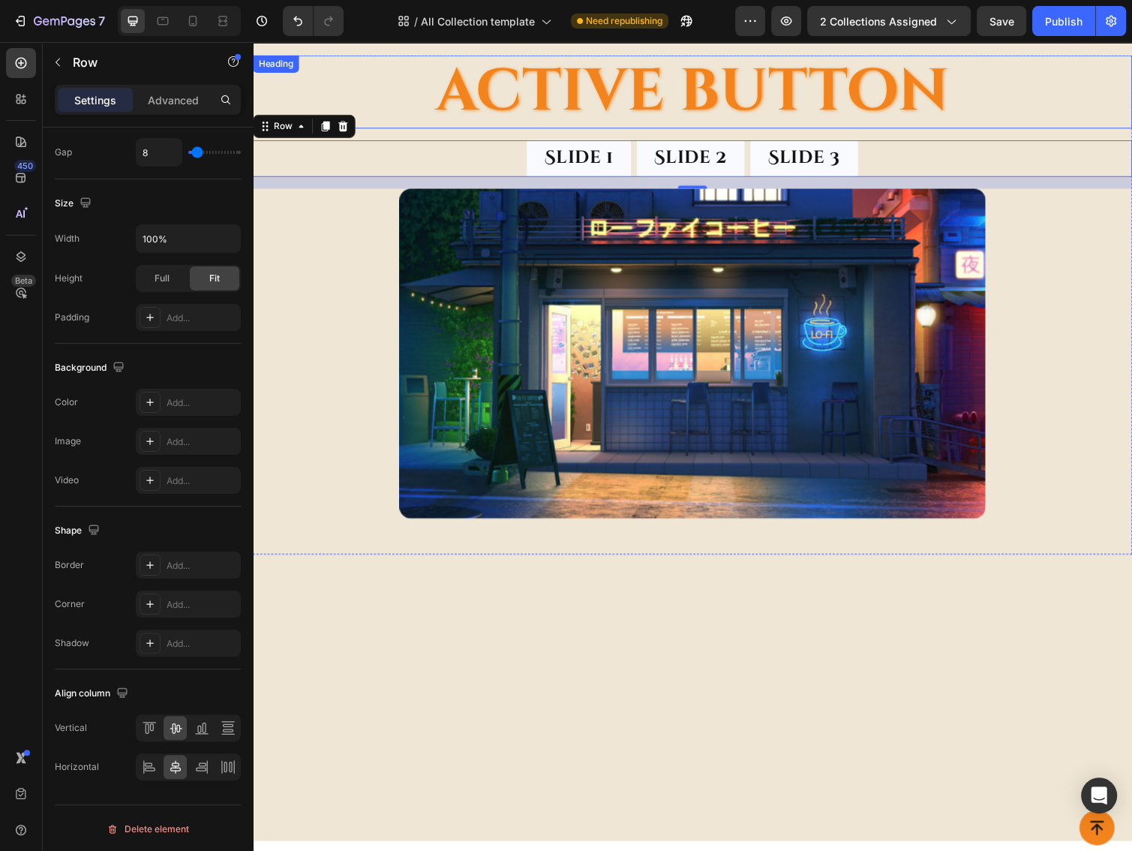
click at [632, 90] on h2 "Active button" at bounding box center [703, 93] width 900 height 75
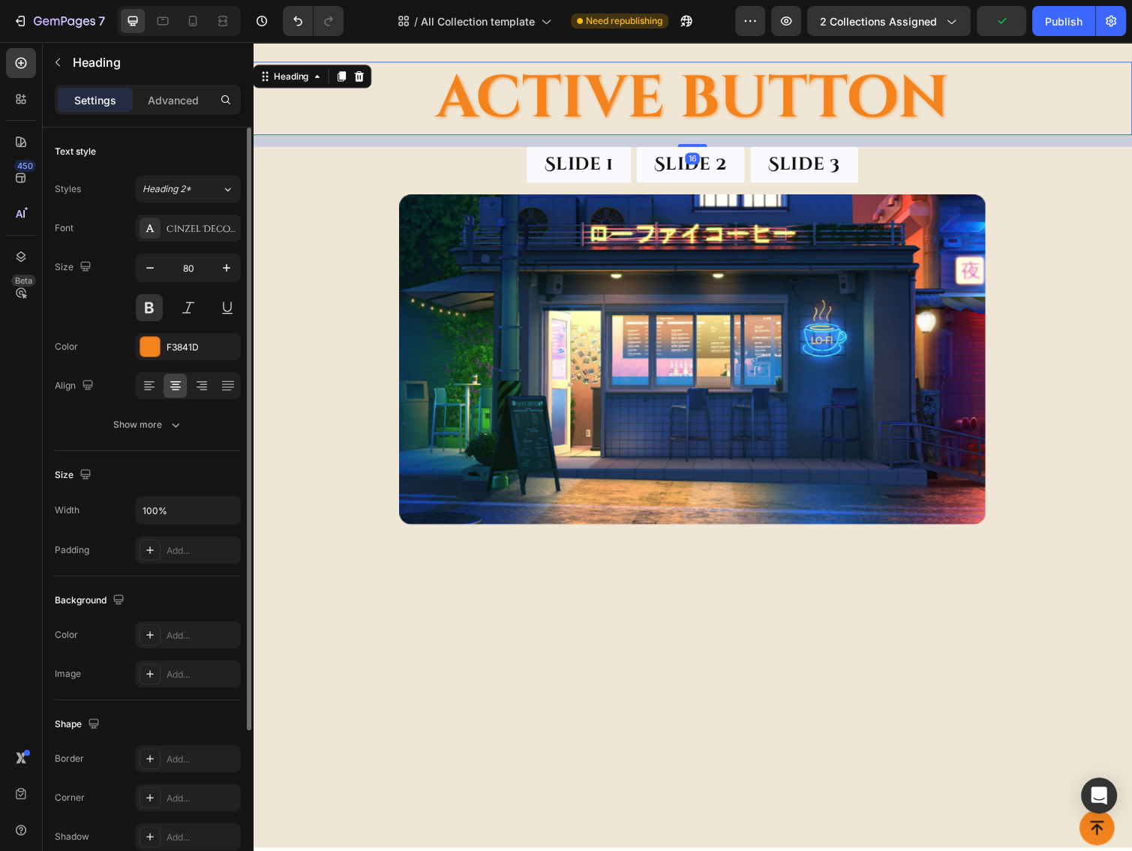
scroll to position [2000, 0]
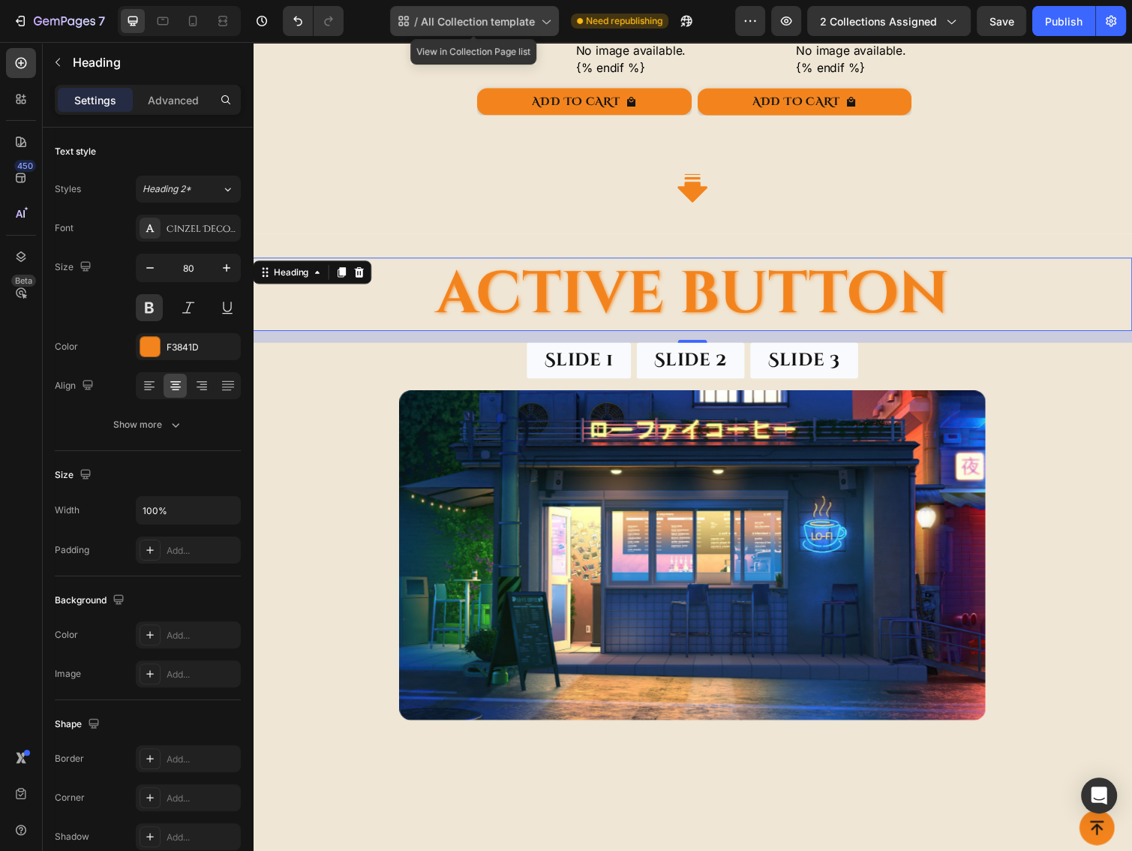
click at [420, 22] on div "/ All Collection template" at bounding box center [474, 21] width 169 height 30
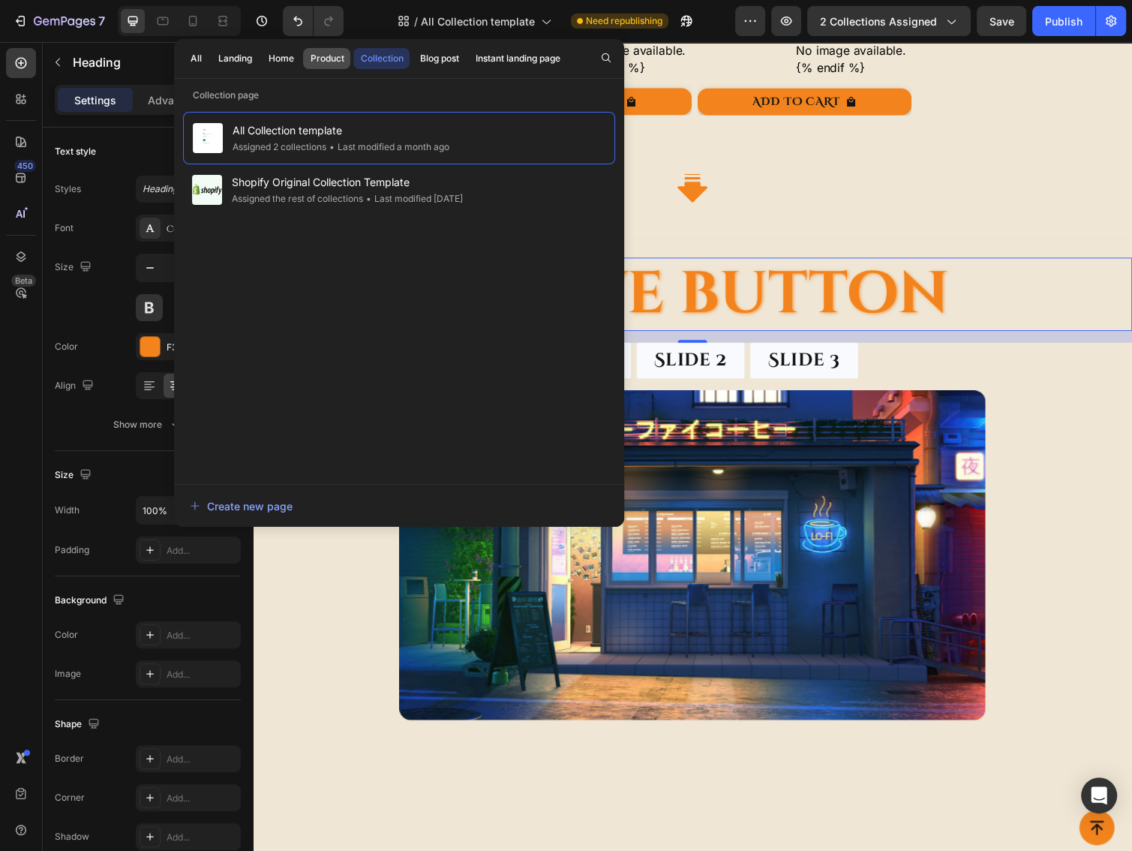
click at [335, 62] on div "Product" at bounding box center [327, 59] width 34 height 14
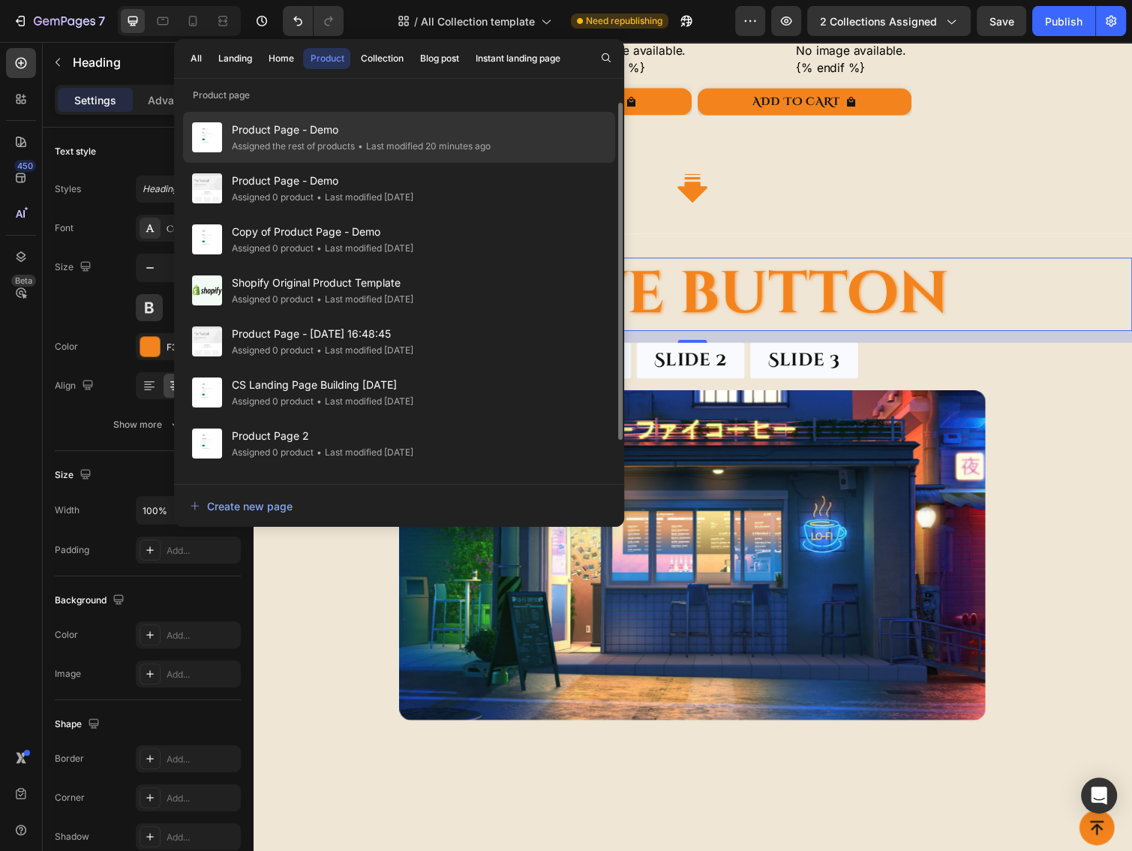
click at [316, 128] on span "Product Page - Demo" at bounding box center [360, 130] width 259 height 18
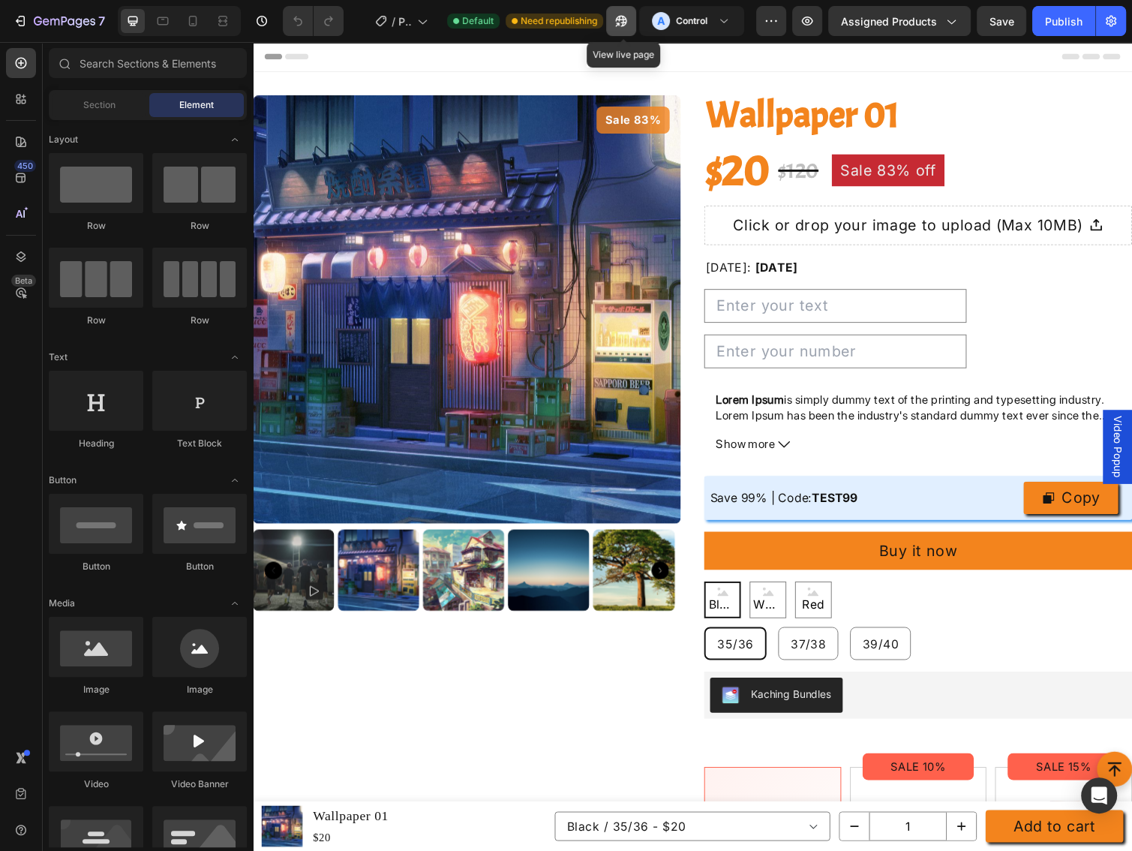
click at [622, 23] on icon "button" at bounding box center [621, 21] width 15 height 15
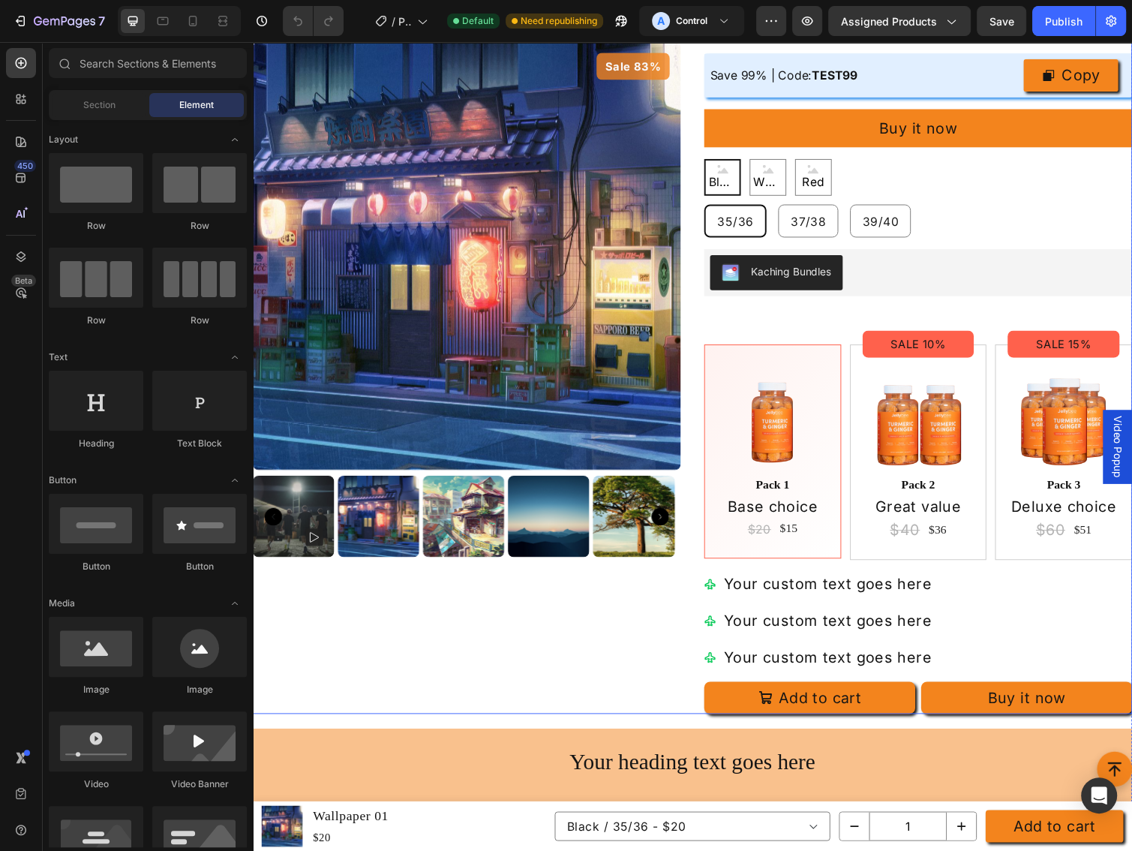
scroll to position [800, 0]
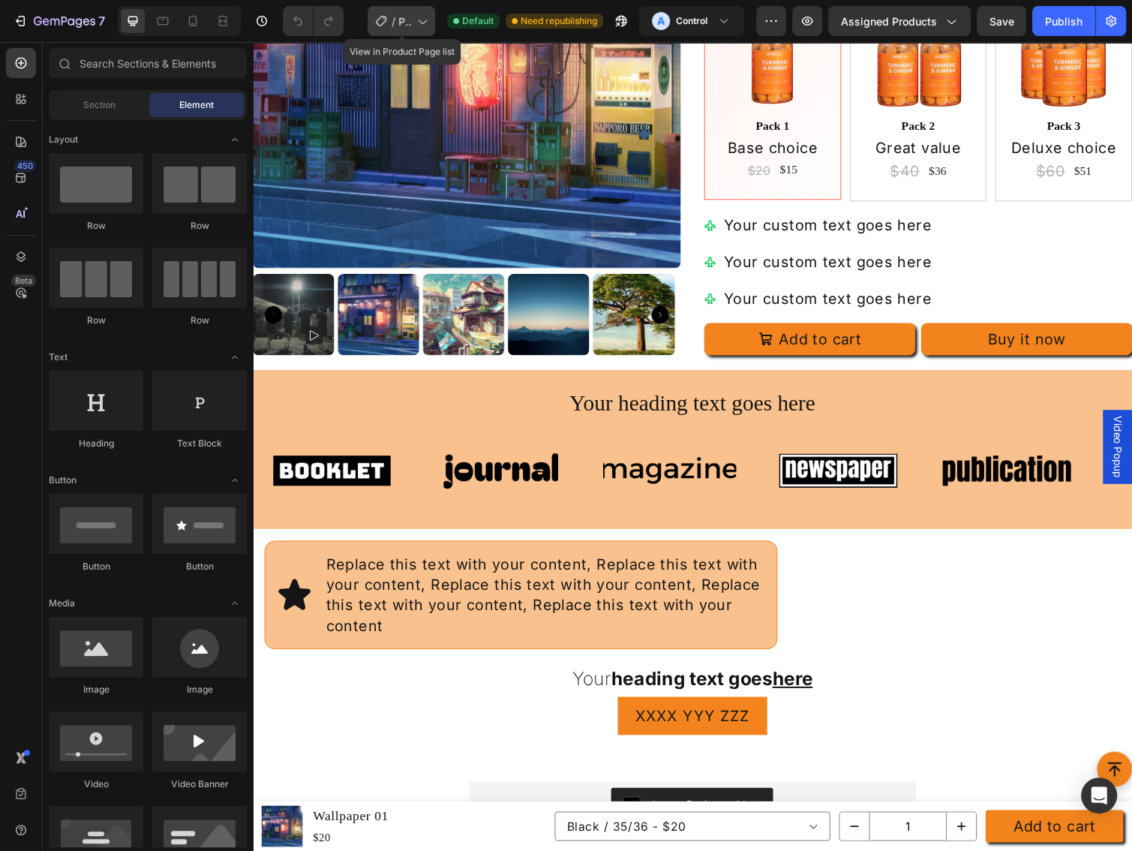
click at [407, 29] on div "/ Product Page - Demo" at bounding box center [402, 21] width 68 height 30
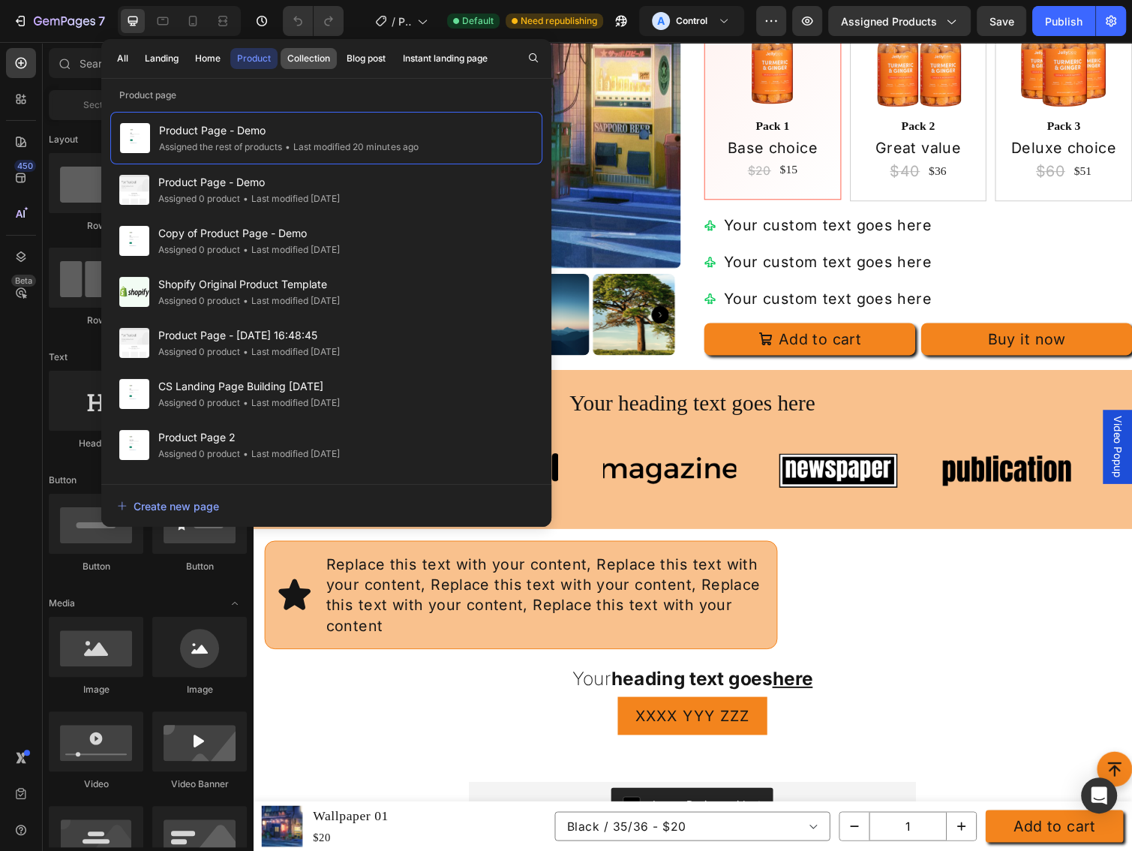
click at [340, 67] on button "Collection" at bounding box center [366, 58] width 53 height 21
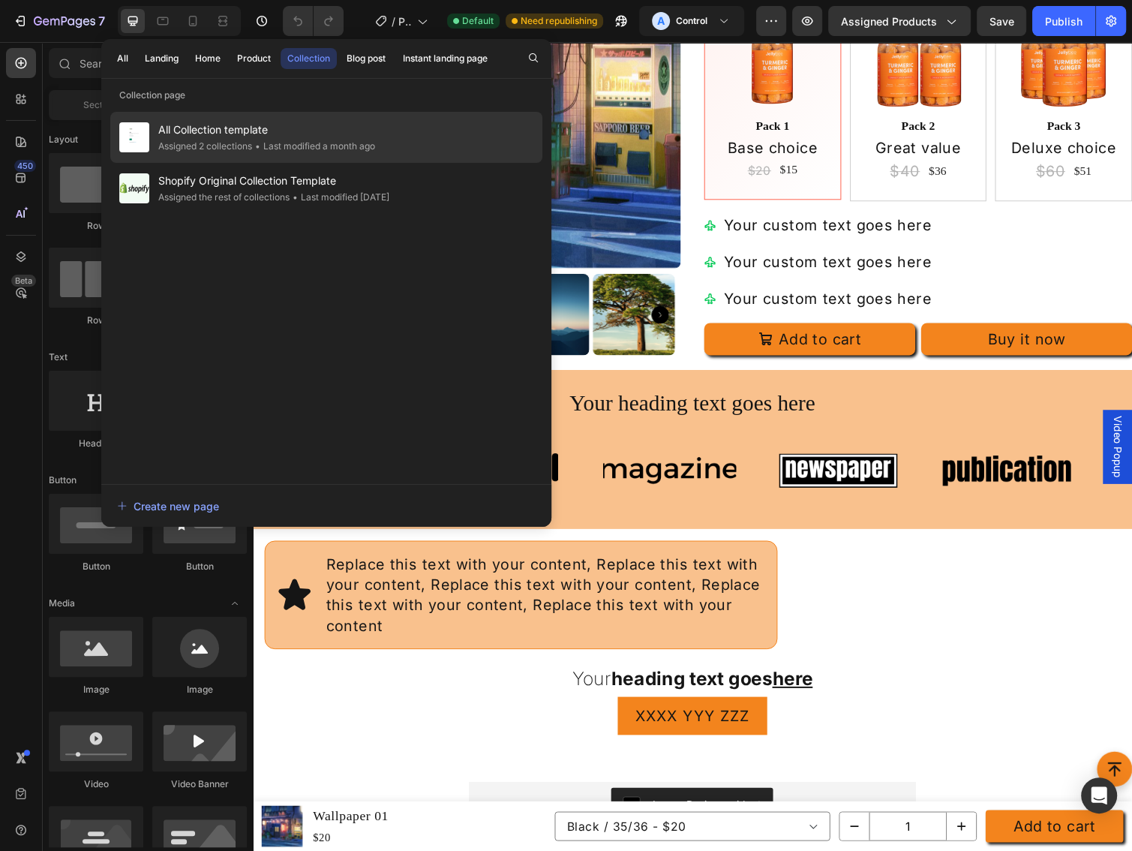
click at [287, 146] on div "• Last modified a month ago" at bounding box center [313, 146] width 123 height 15
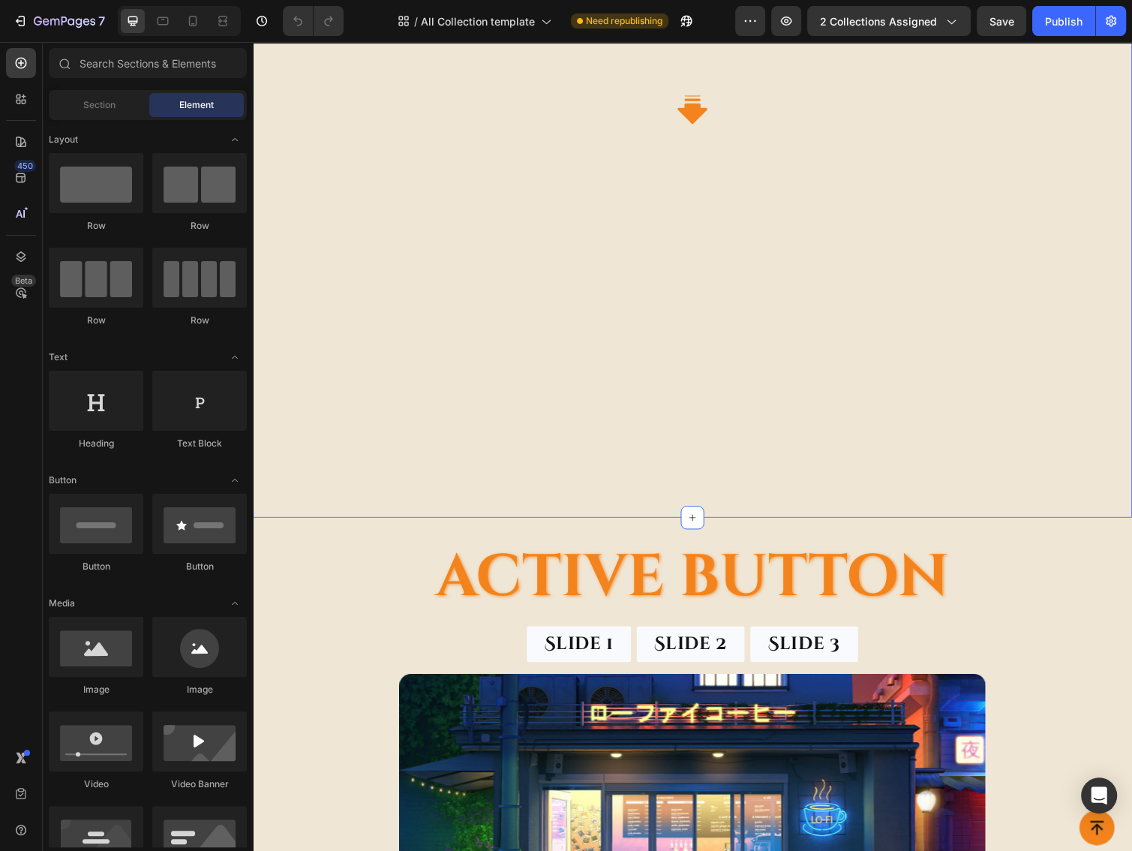
scroll to position [800, 0]
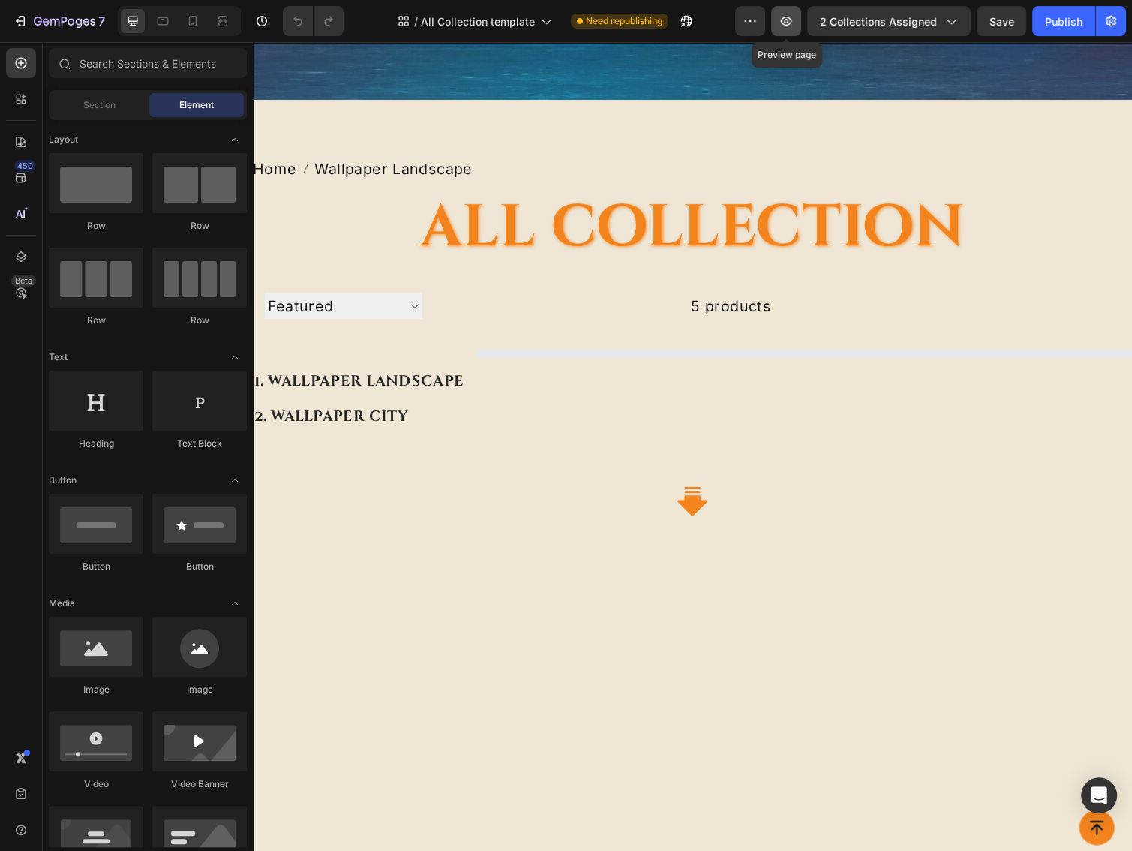
click at [788, 23] on icon "button" at bounding box center [786, 21] width 11 height 9
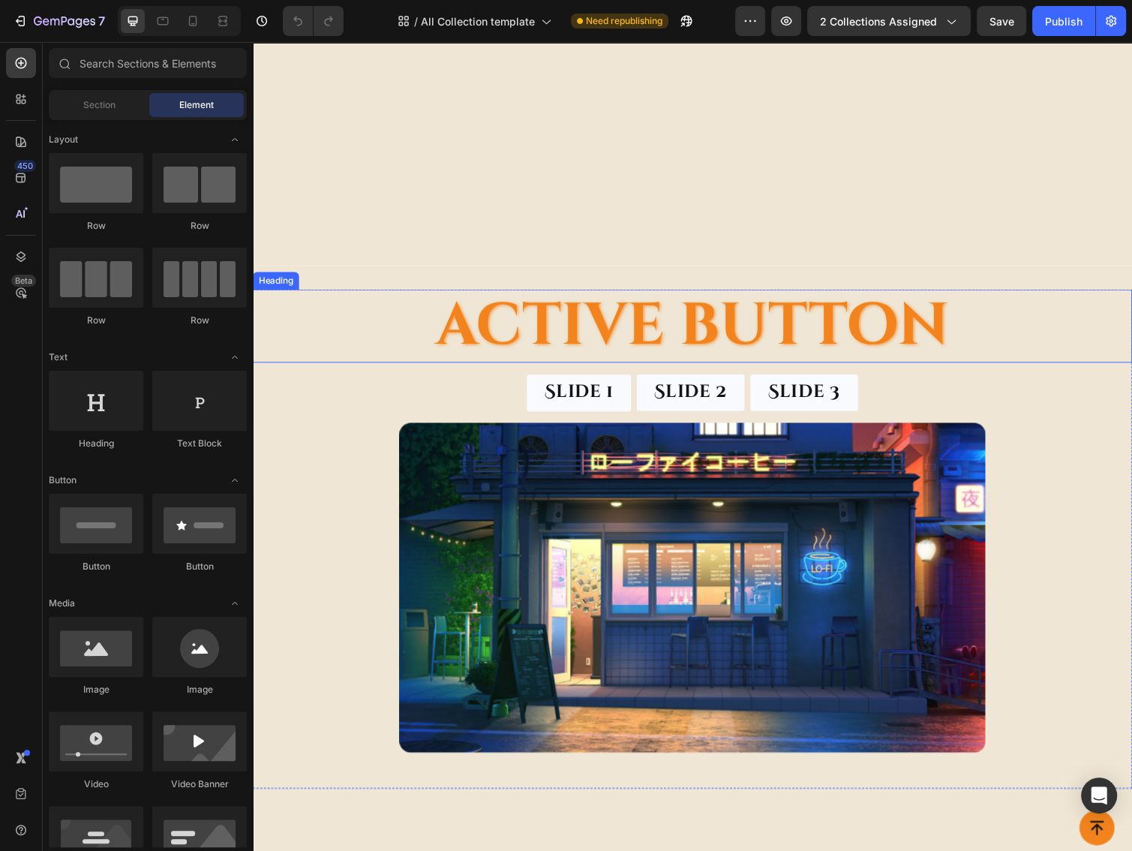
scroll to position [2200, 0]
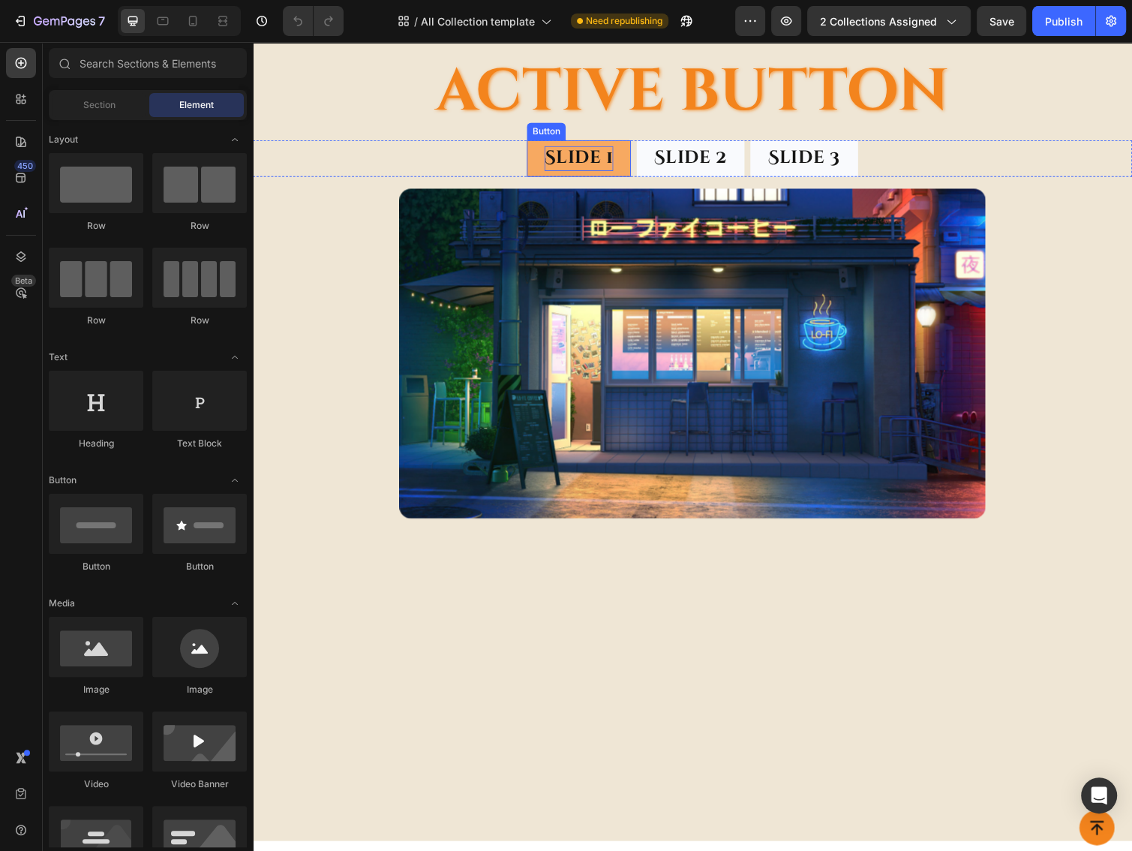
click at [581, 170] on p "Slide 1" at bounding box center [586, 162] width 70 height 26
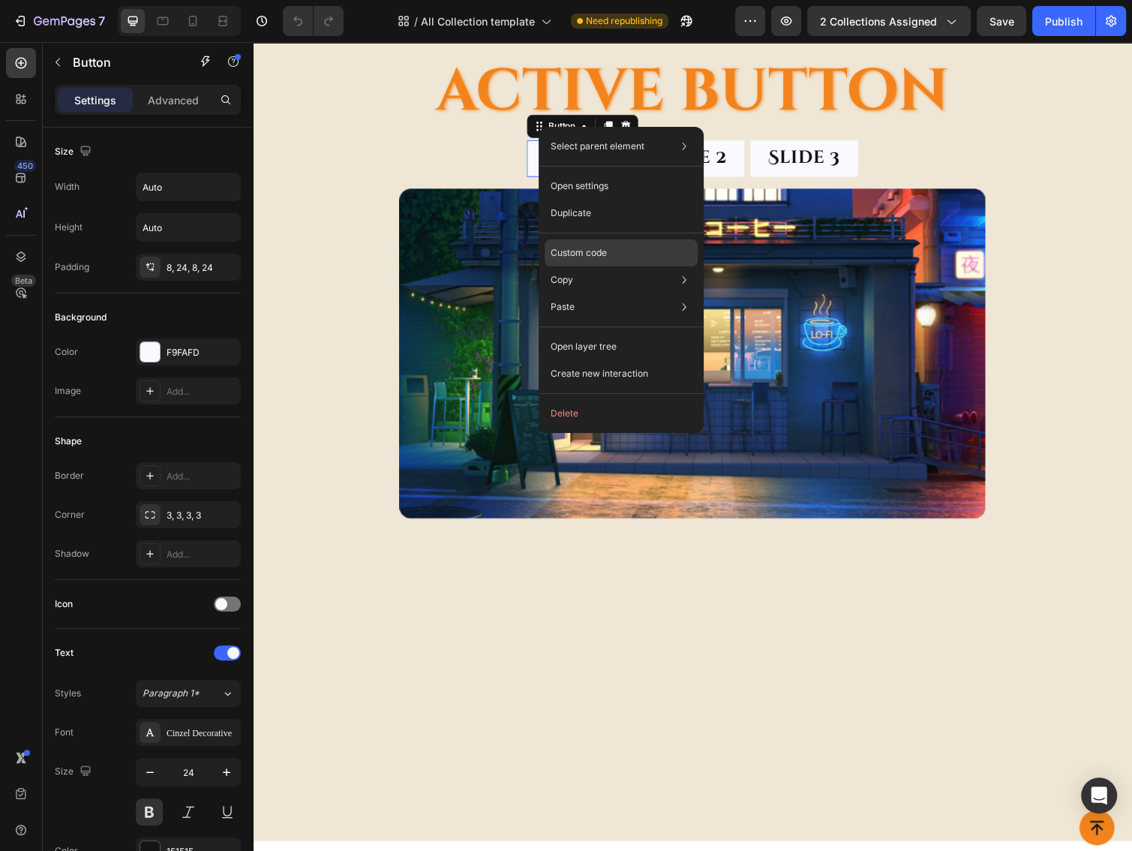
click at [568, 255] on p "Custom code" at bounding box center [579, 253] width 56 height 14
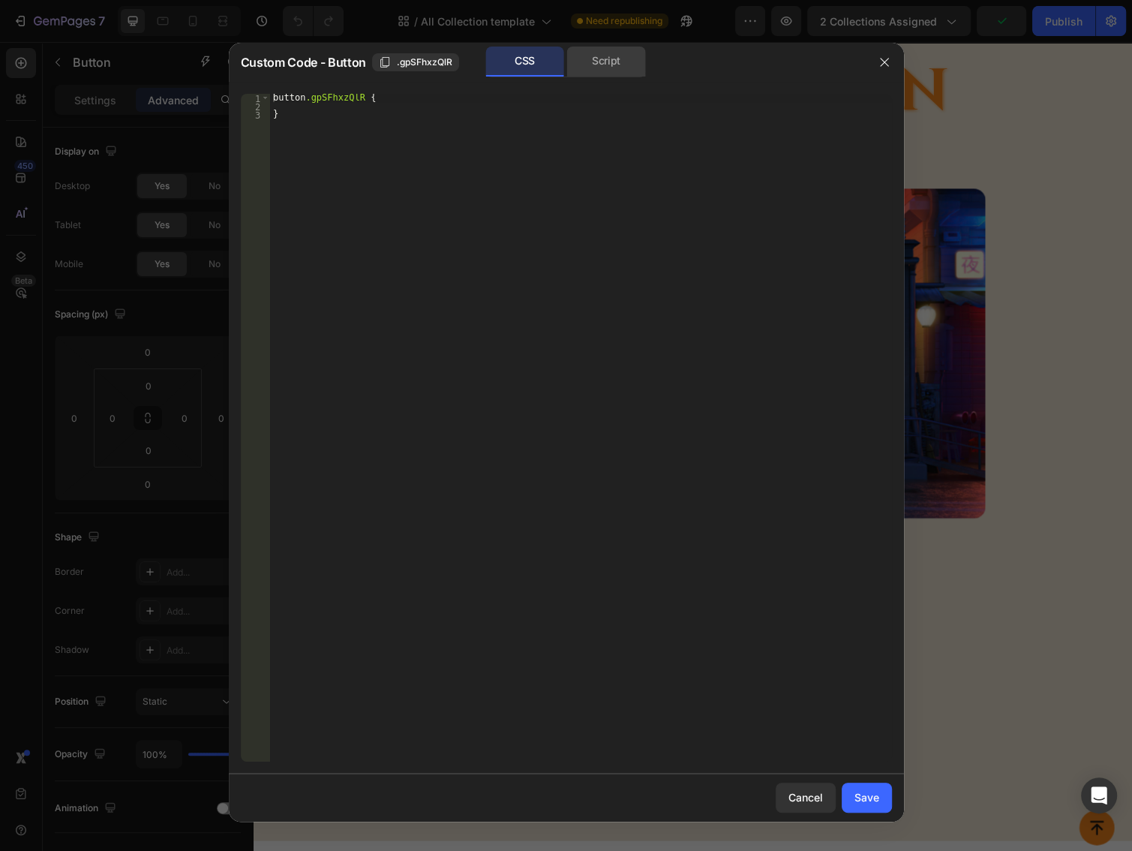
click at [596, 62] on div "Script" at bounding box center [606, 62] width 79 height 30
click at [563, 66] on div "CSS Script" at bounding box center [565, 62] width 160 height 31
click at [879, 63] on button "button" at bounding box center [884, 62] width 24 height 24
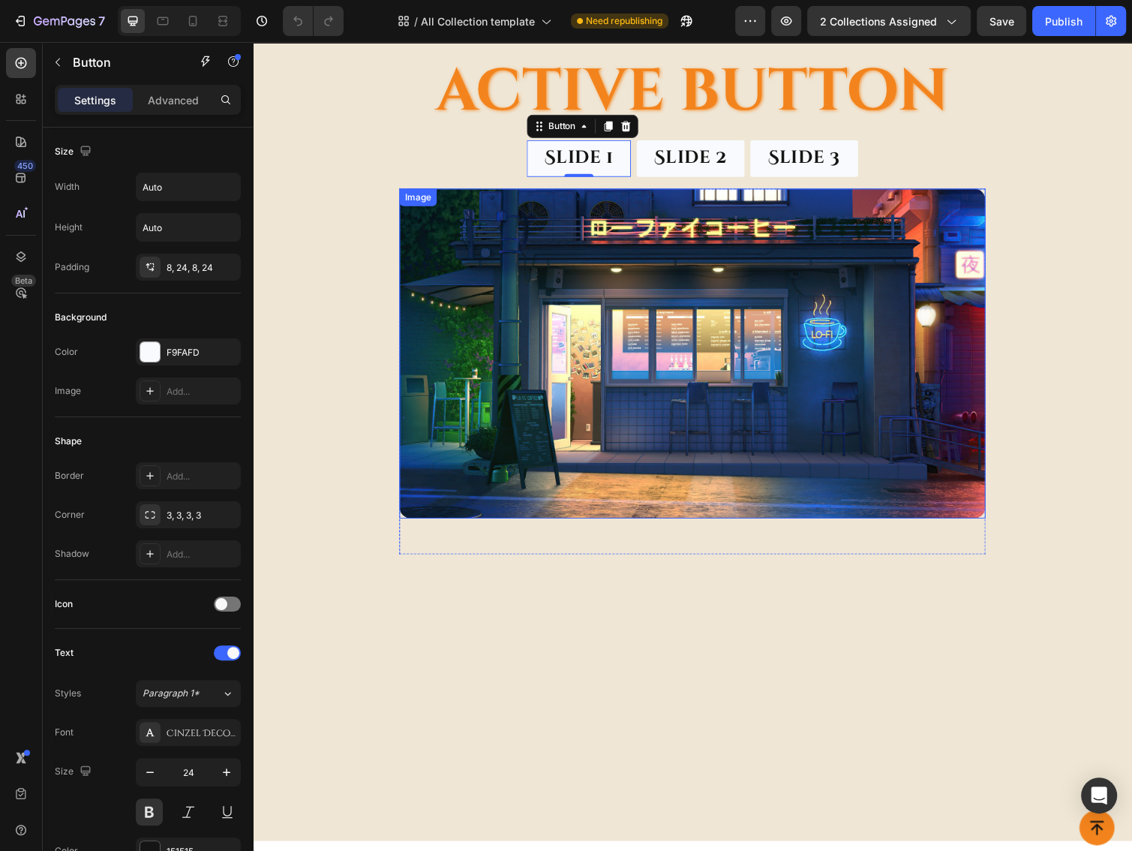
click at [583, 275] on img at bounding box center [703, 361] width 600 height 338
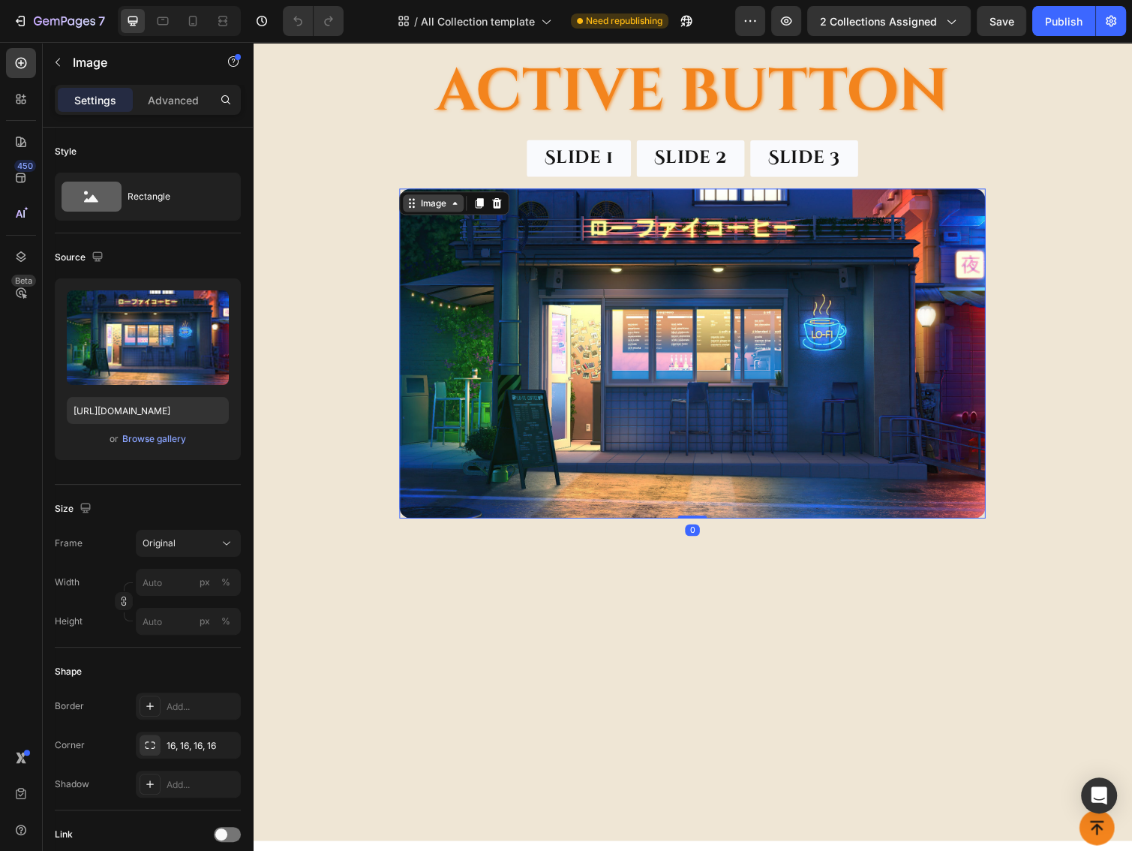
click at [422, 206] on div "Image" at bounding box center [438, 207] width 32 height 14
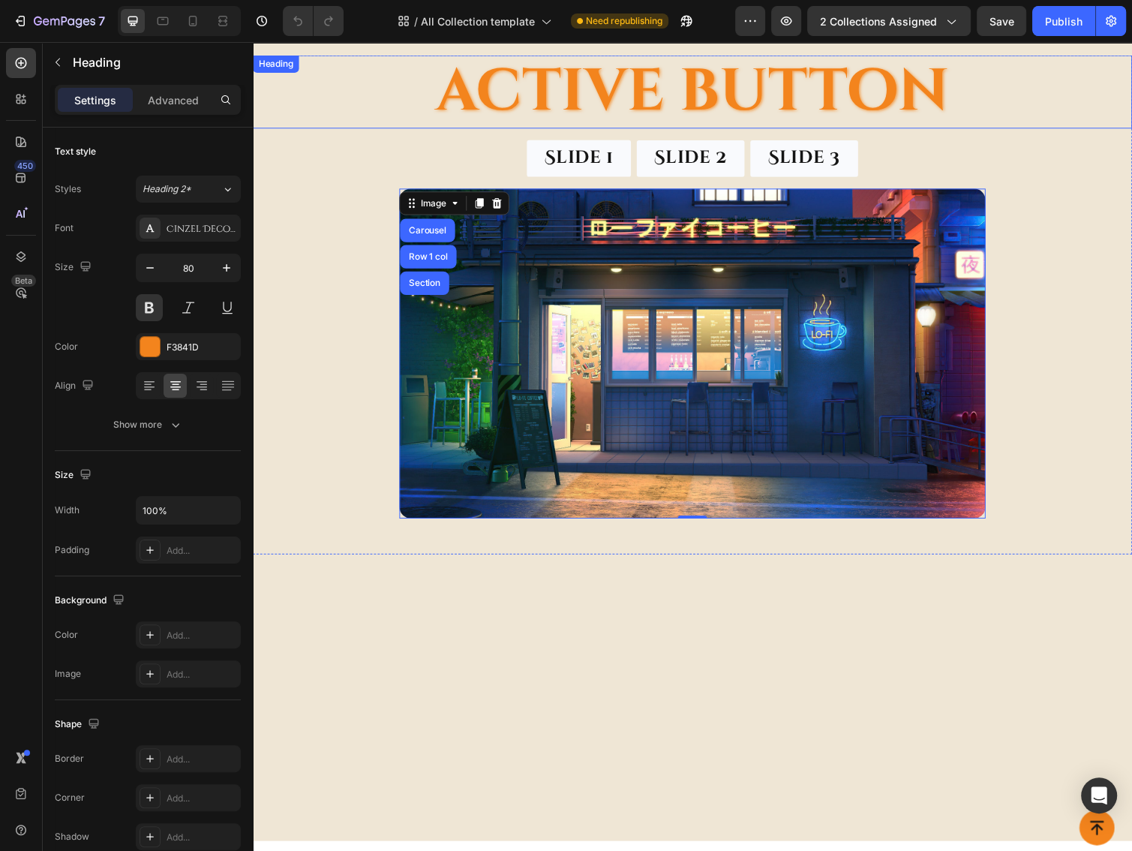
click at [572, 95] on h2 "Active button" at bounding box center [703, 93] width 900 height 75
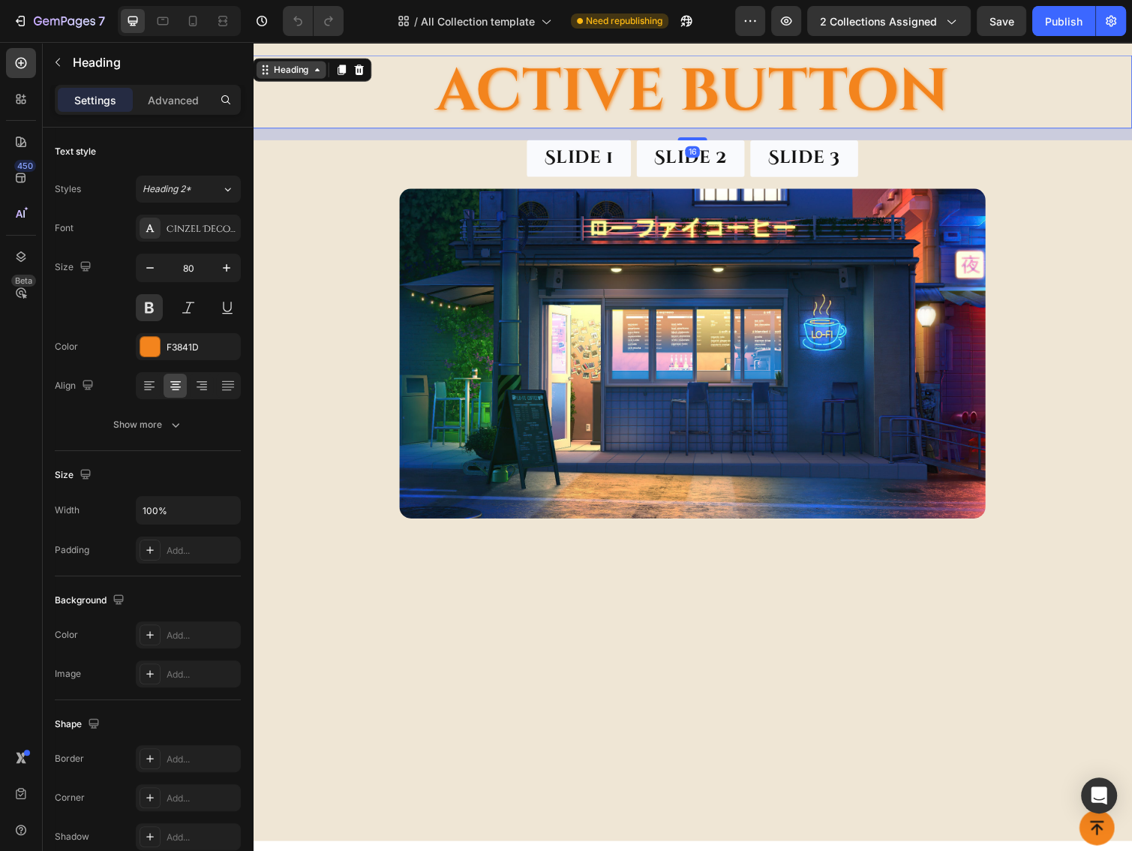
click at [296, 69] on div "Heading" at bounding box center [292, 71] width 41 height 14
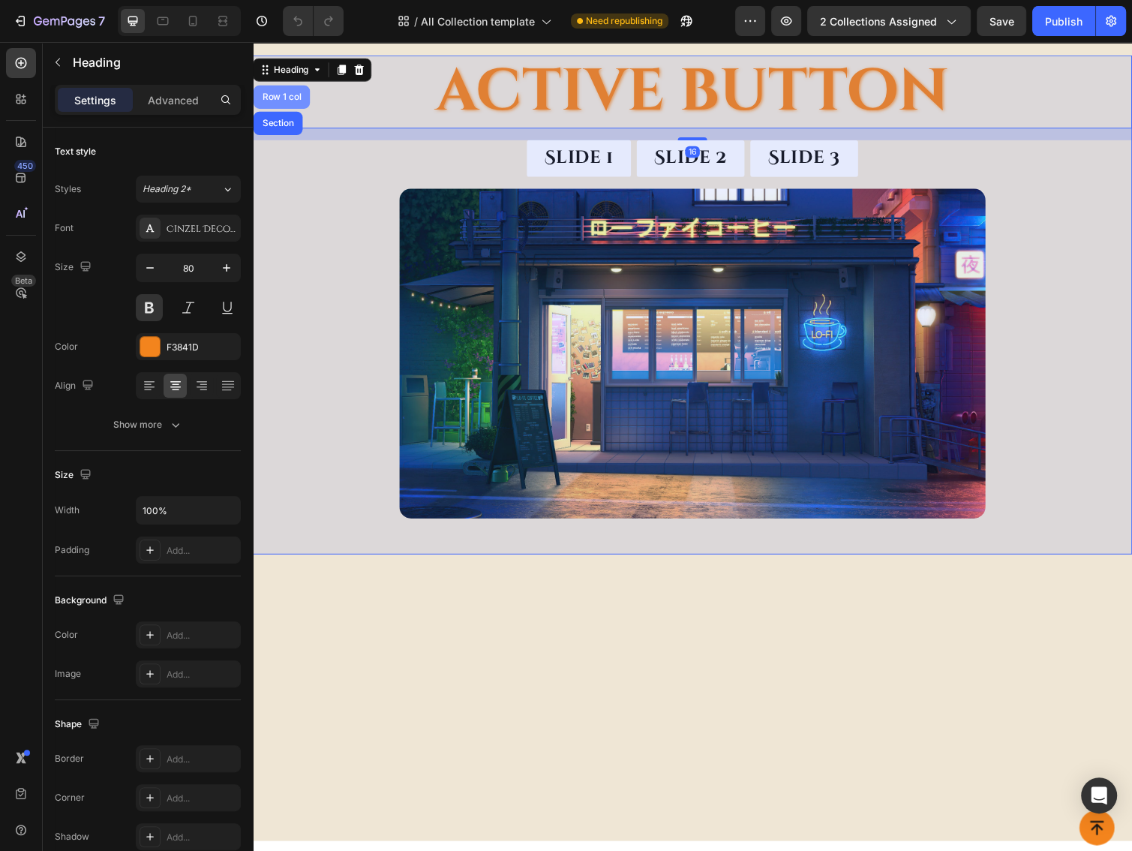
click at [291, 97] on div "Row 1 col" at bounding box center [283, 98] width 46 height 9
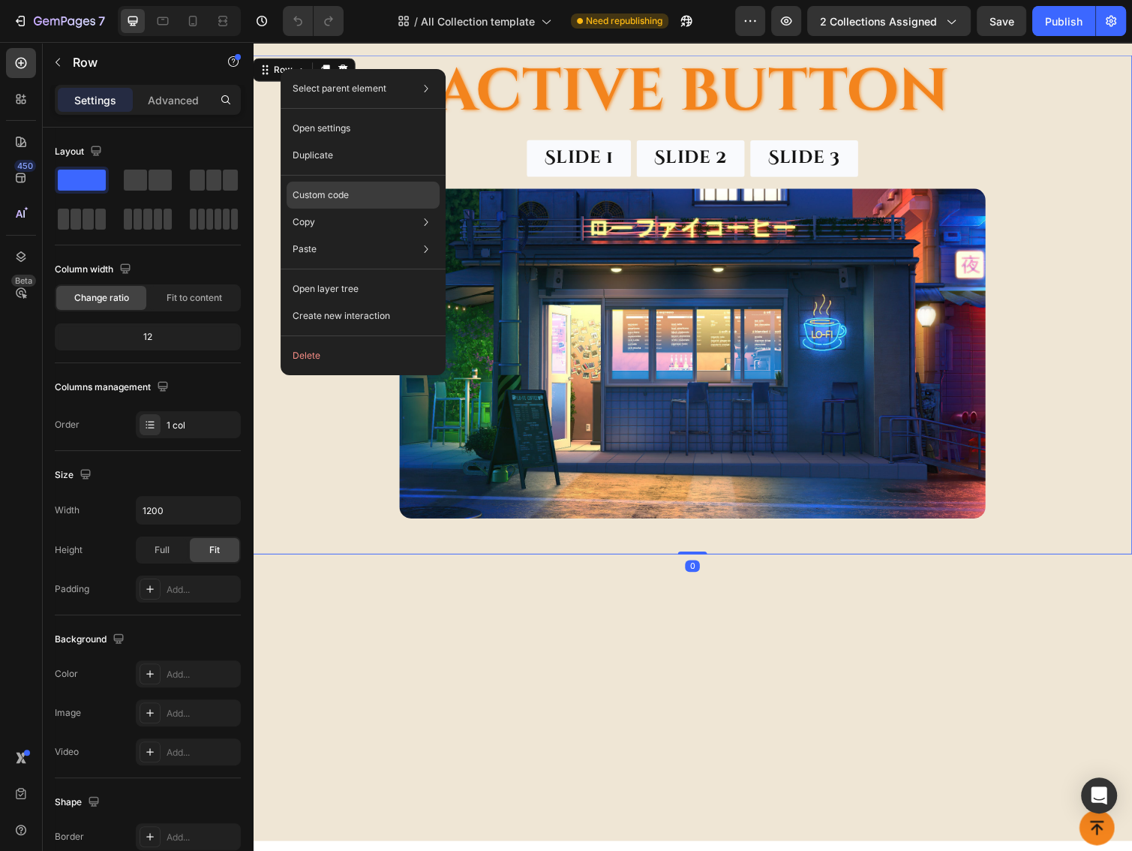
click at [326, 189] on p "Custom code" at bounding box center [321, 195] width 56 height 14
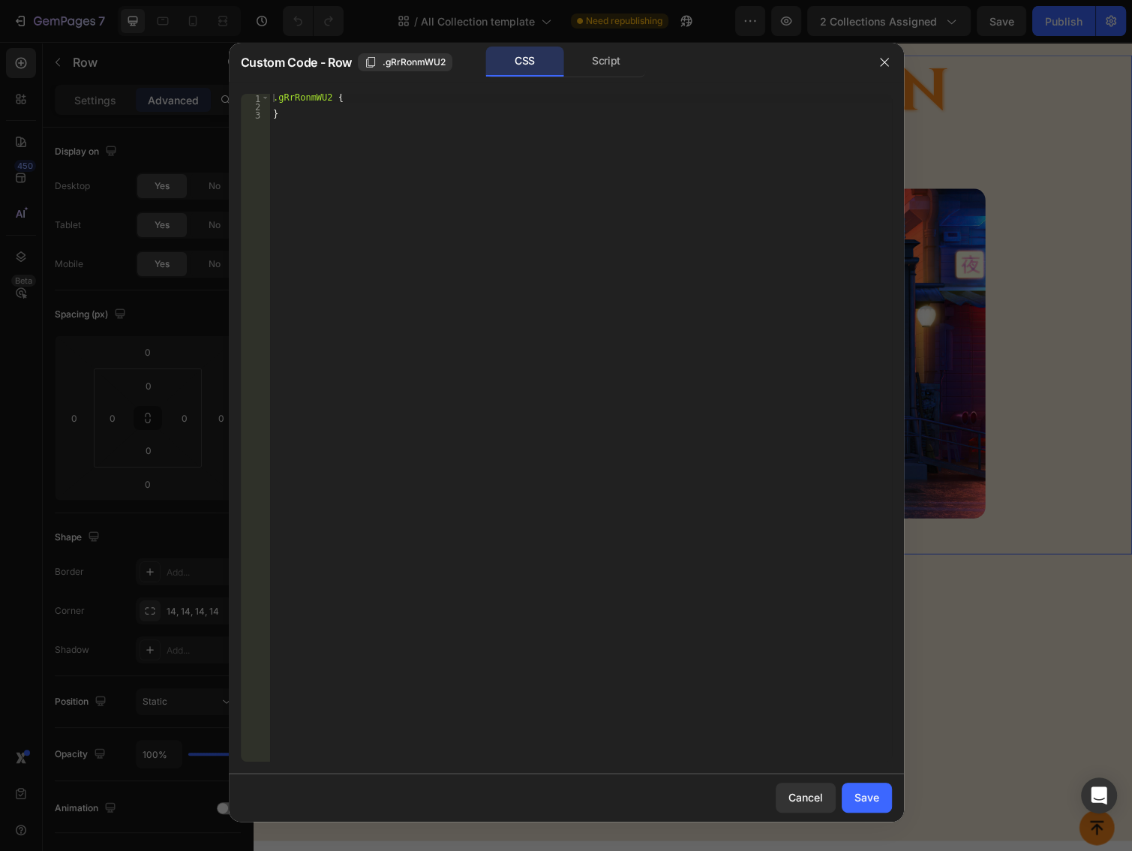
click at [616, 73] on div "Script" at bounding box center [606, 62] width 79 height 30
drag, startPoint x: 884, startPoint y: 55, endPoint x: 279, endPoint y: 172, distance: 615.8
click at [884, 55] on button "button" at bounding box center [884, 62] width 24 height 24
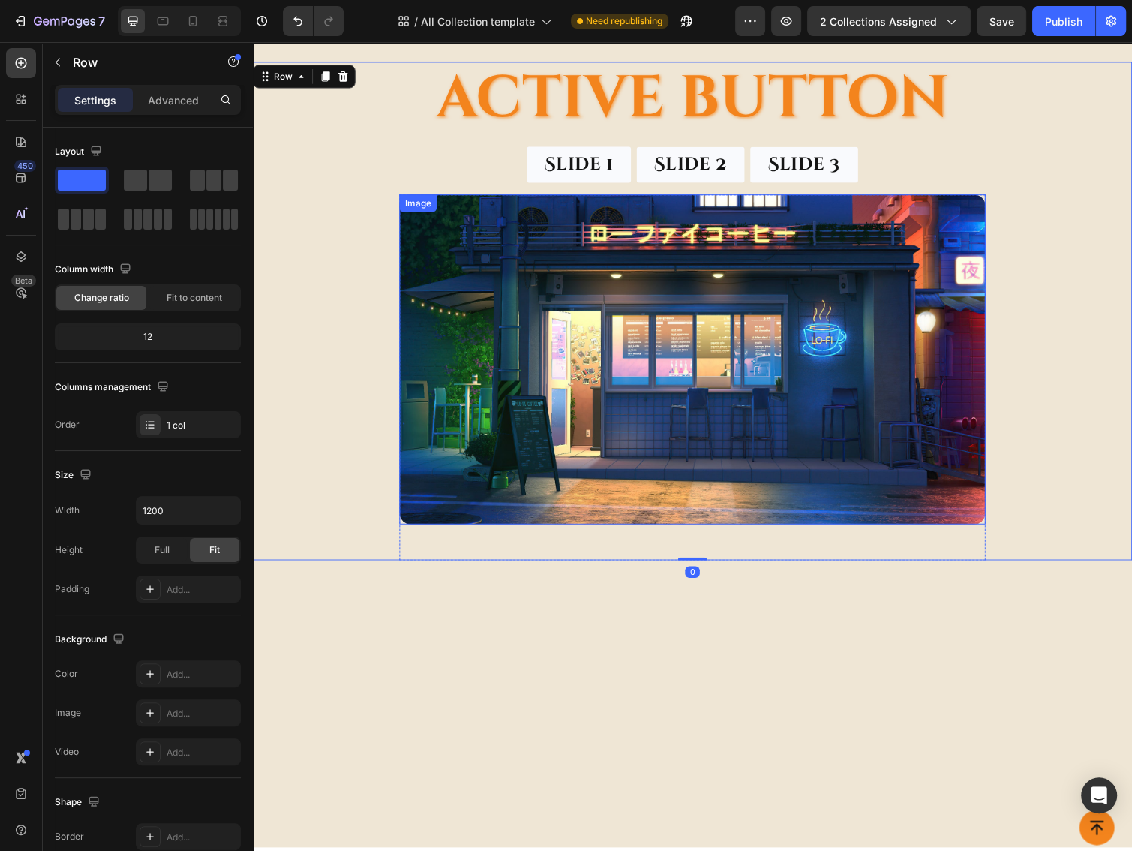
scroll to position [2000, 0]
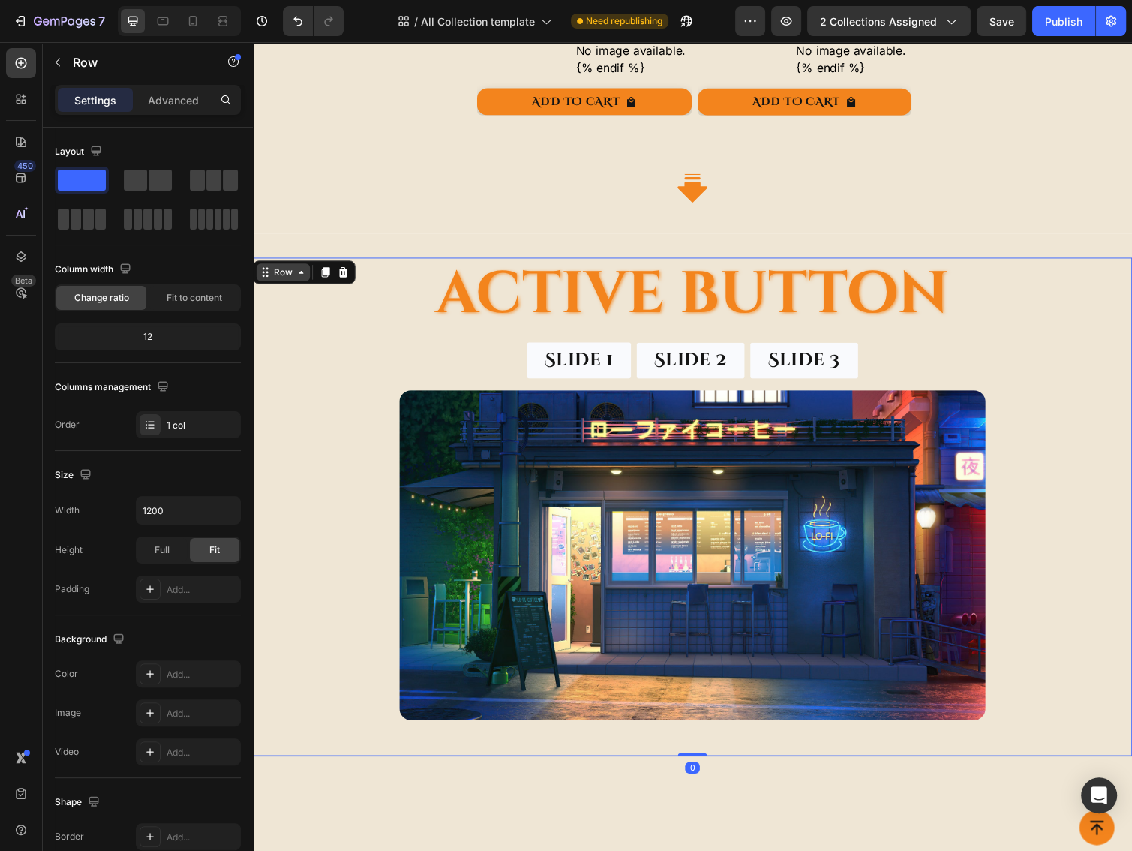
click at [290, 273] on div "Row" at bounding box center [284, 278] width 25 height 14
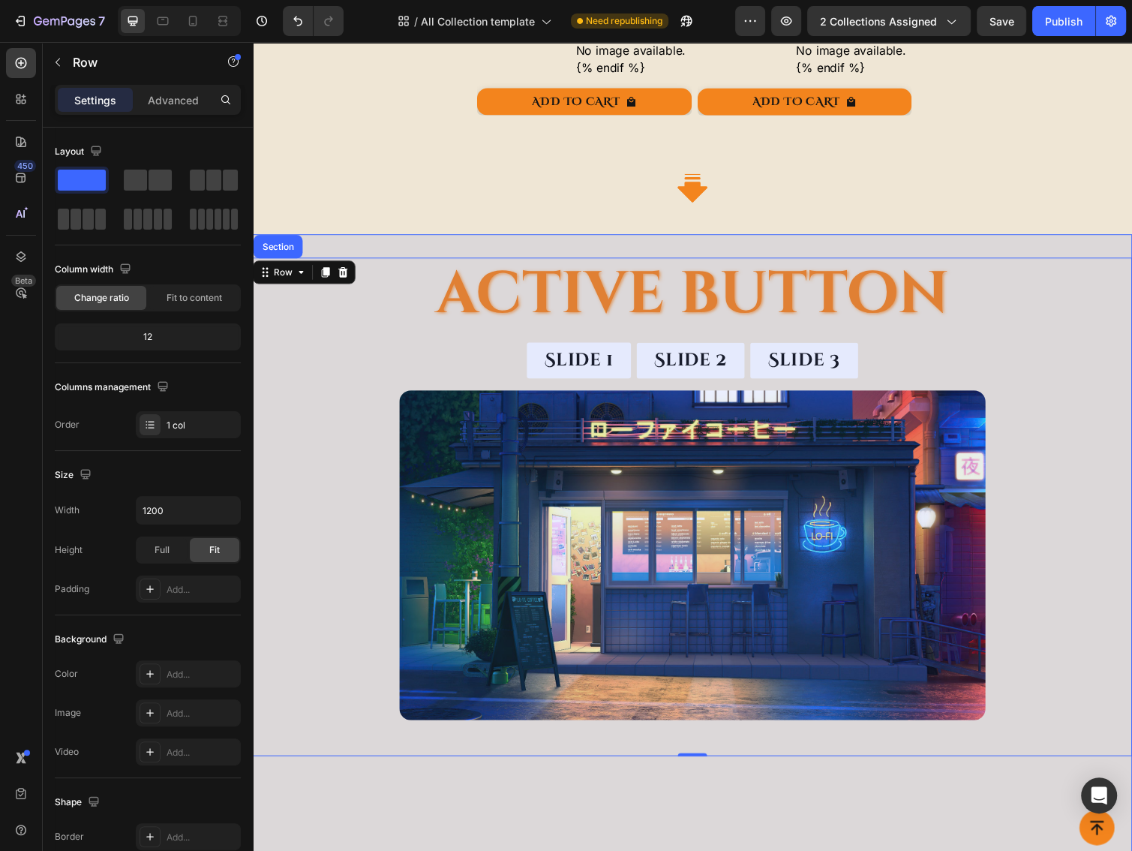
click at [281, 252] on div "Section" at bounding box center [279, 251] width 50 height 24
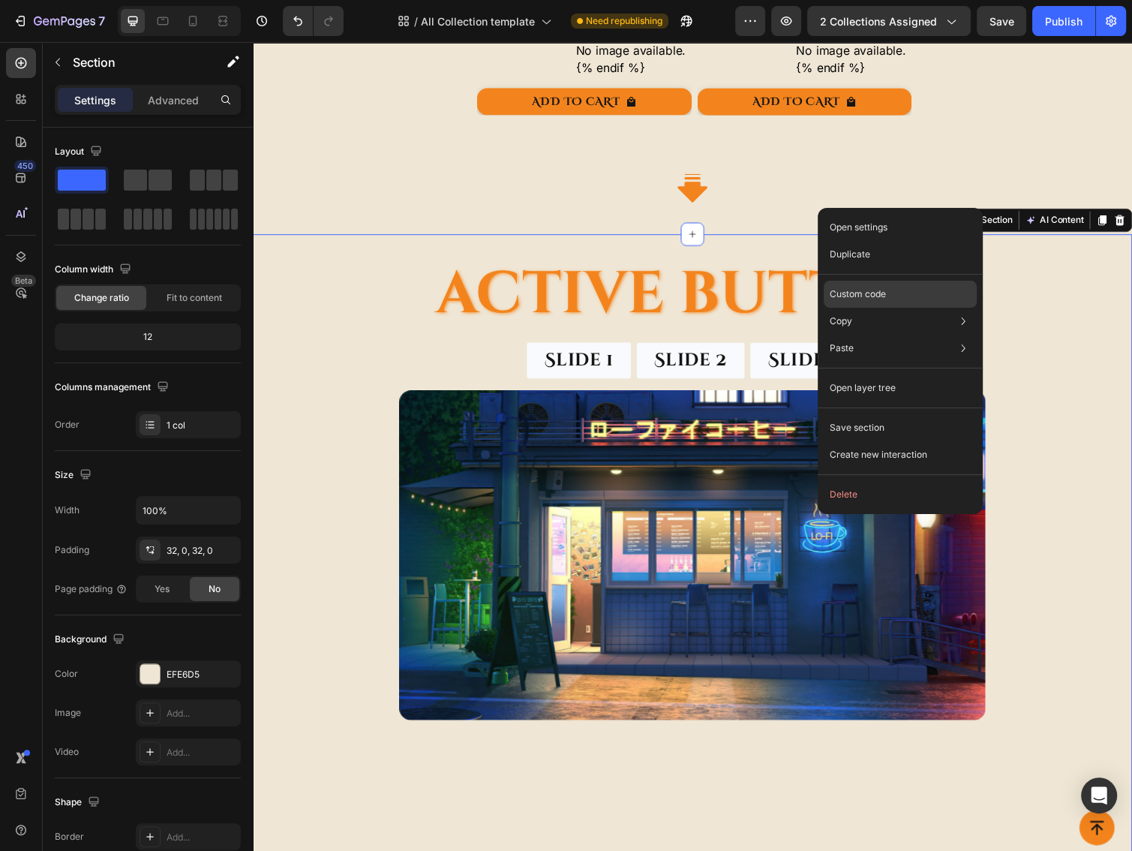
click at [851, 294] on p "Custom code" at bounding box center [858, 294] width 56 height 14
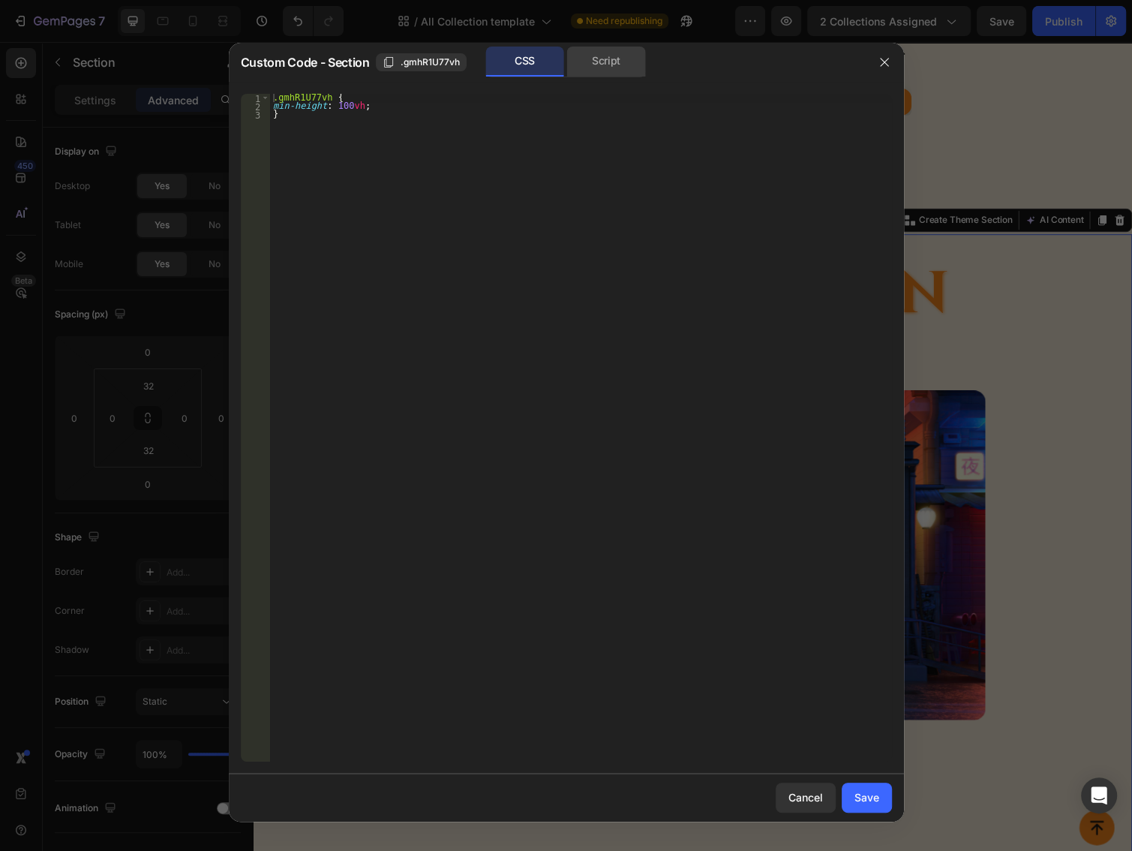
click at [618, 68] on div "Script" at bounding box center [606, 62] width 79 height 30
click at [886, 59] on icon "button" at bounding box center [884, 62] width 12 height 12
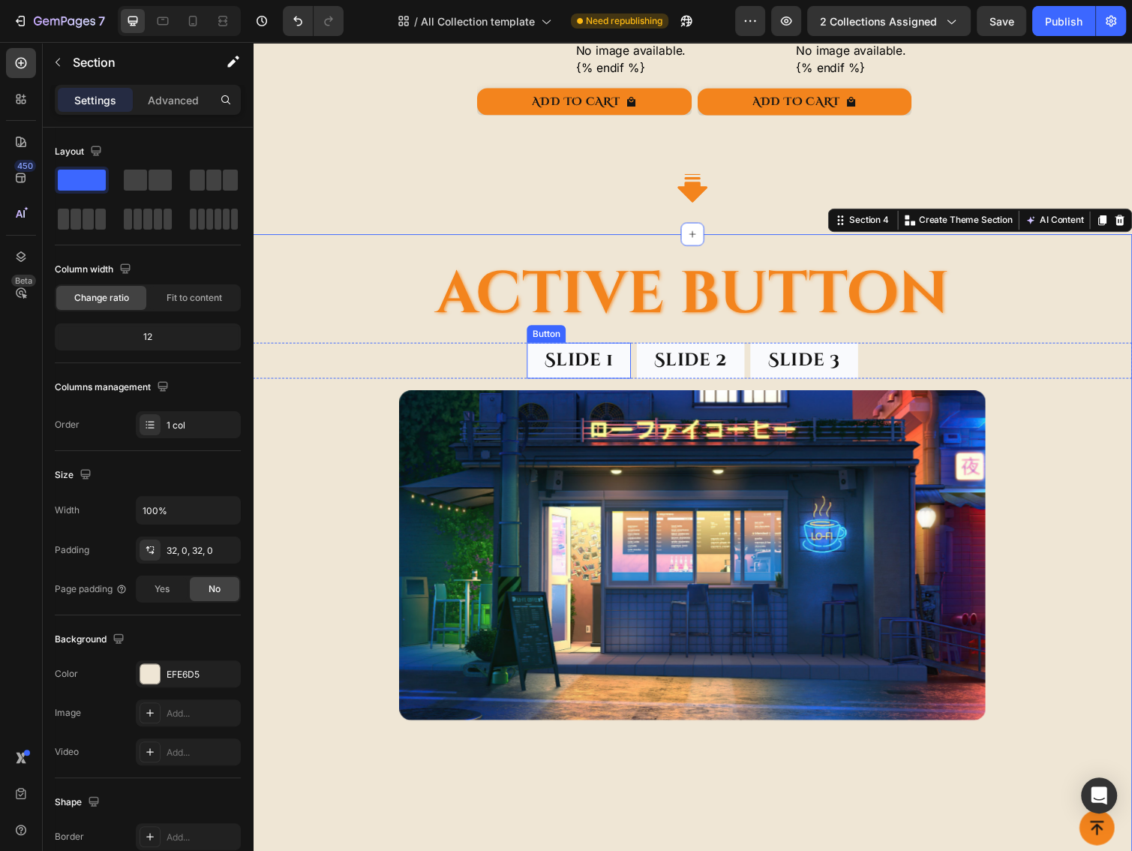
click at [542, 338] on div "Button" at bounding box center [553, 341] width 40 height 18
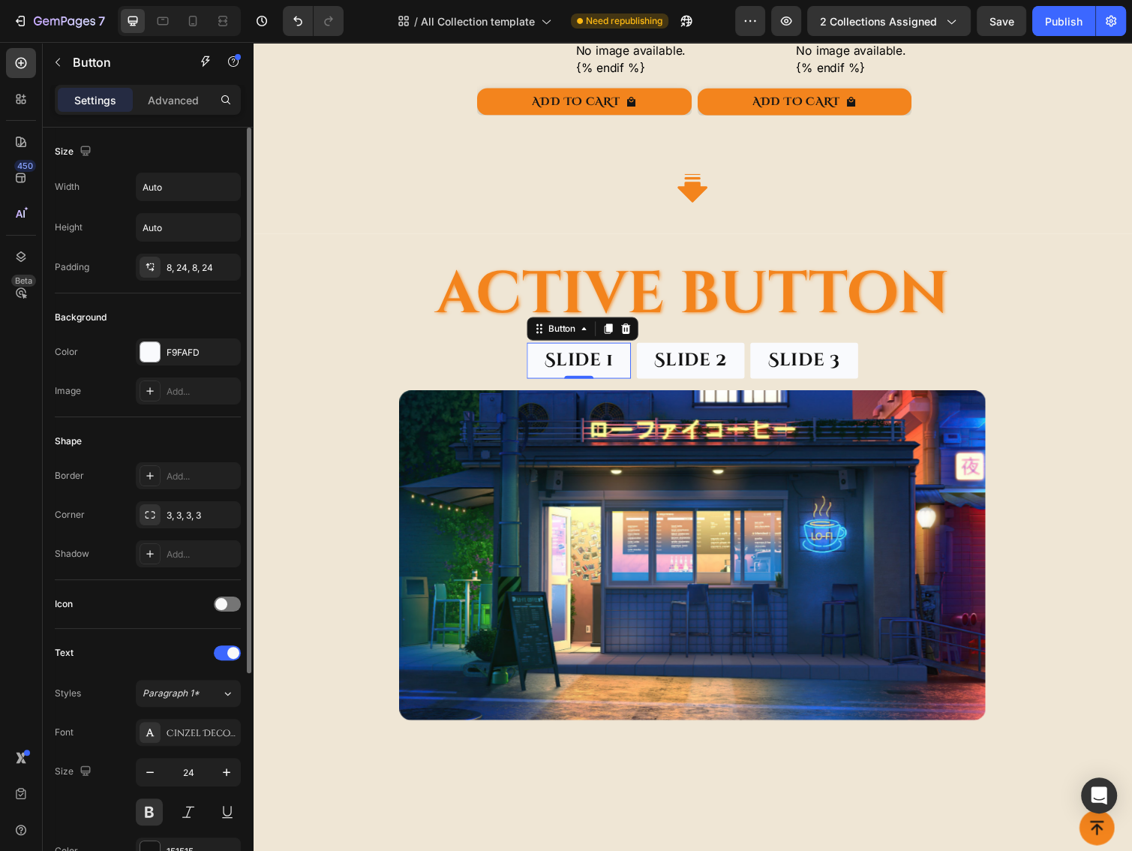
scroll to position [308, 0]
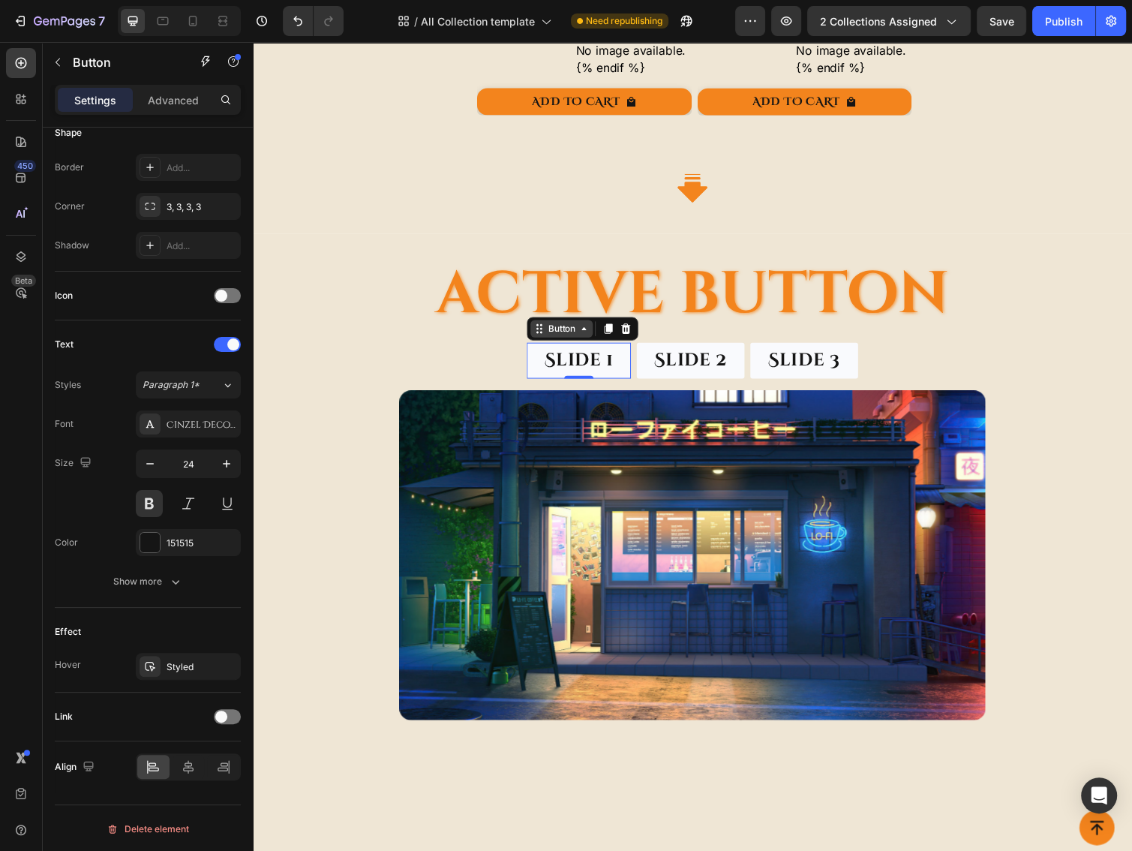
click at [545, 329] on icon at bounding box center [546, 335] width 12 height 12
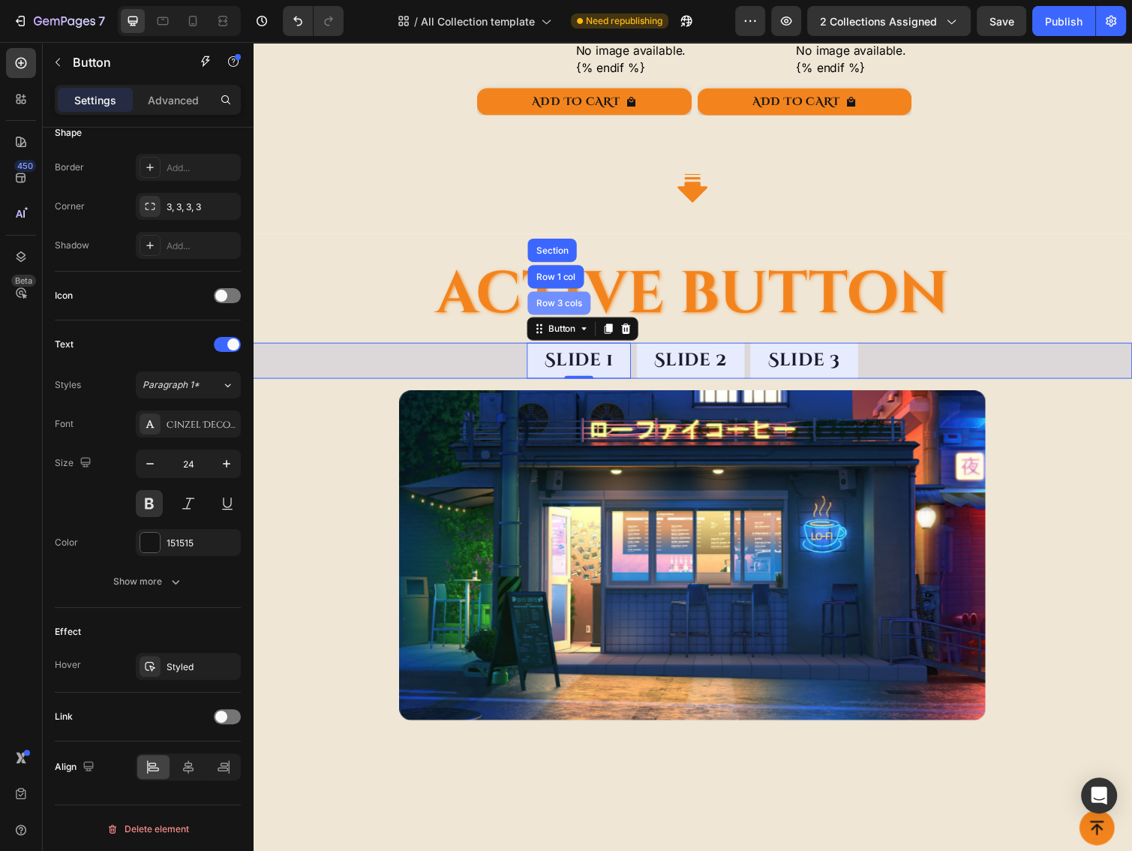
click at [552, 306] on div "Row 3 cols" at bounding box center [566, 309] width 53 height 9
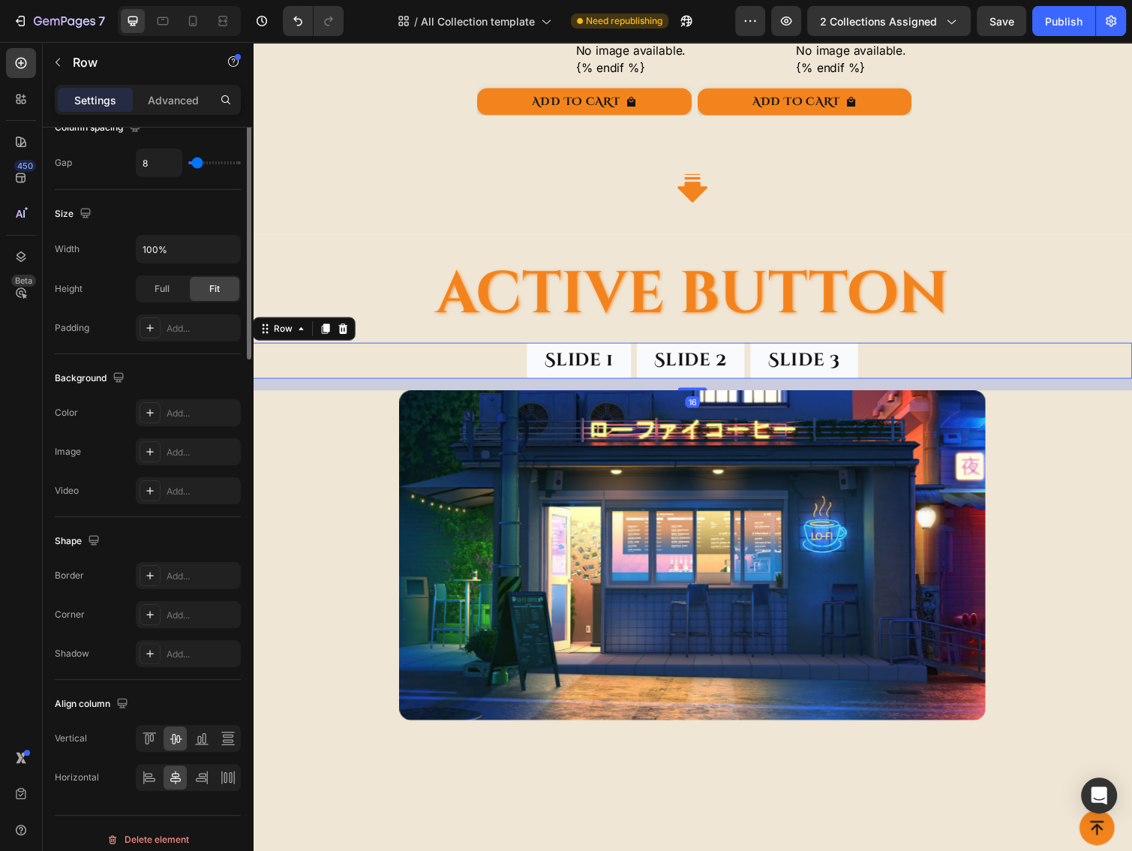
scroll to position [0, 0]
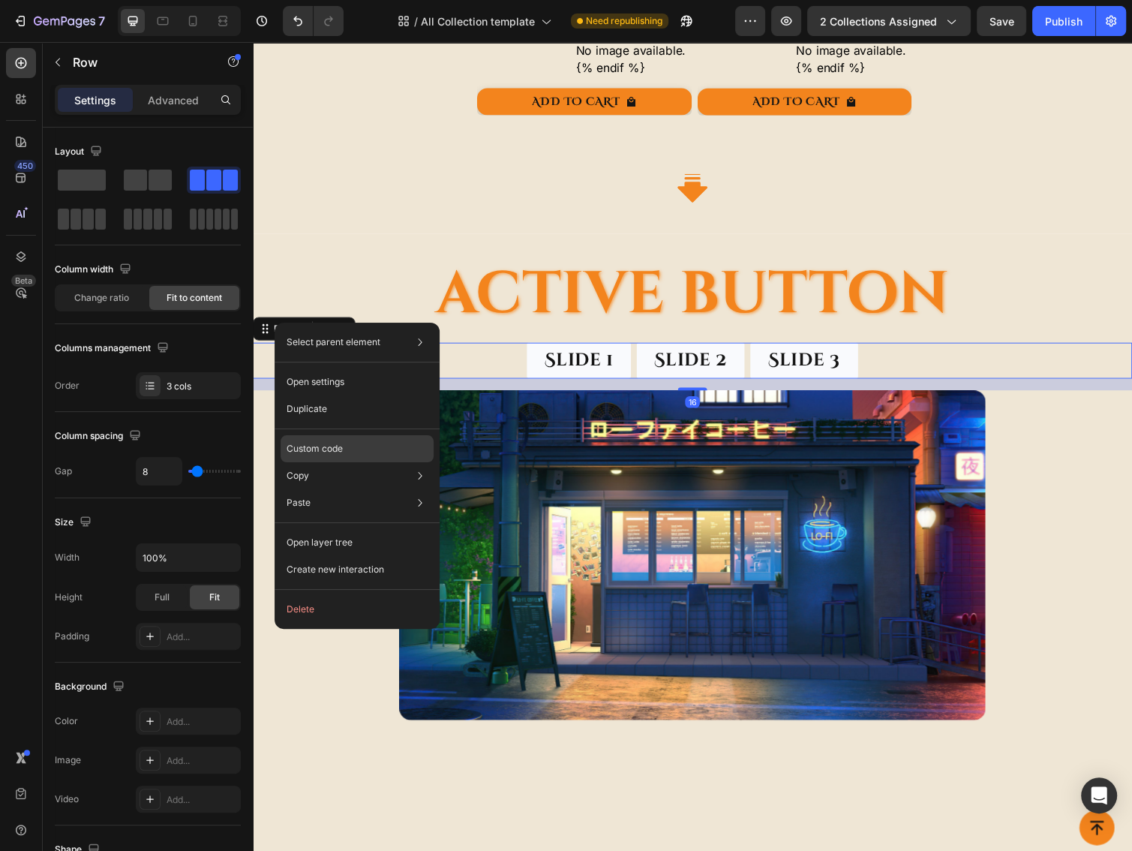
click at [307, 449] on p "Custom code" at bounding box center [315, 449] width 56 height 14
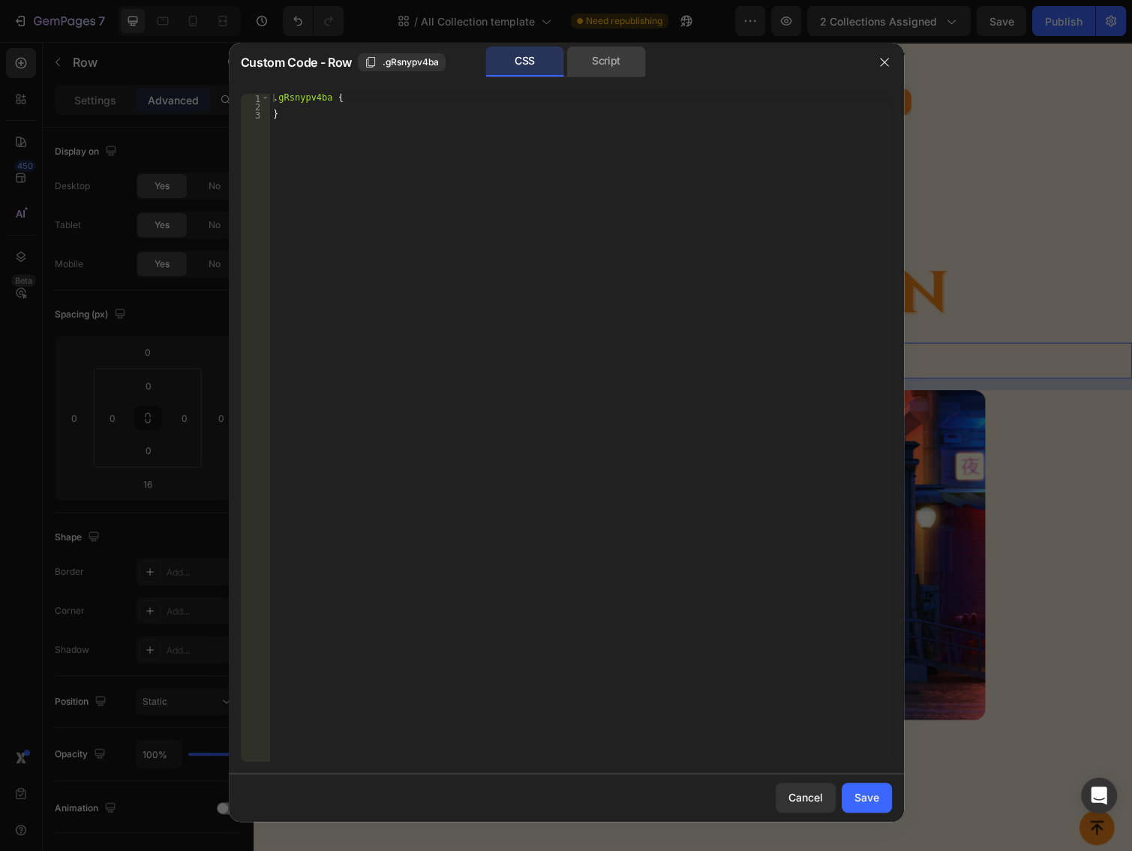
click at [606, 65] on div "Script" at bounding box center [606, 62] width 79 height 30
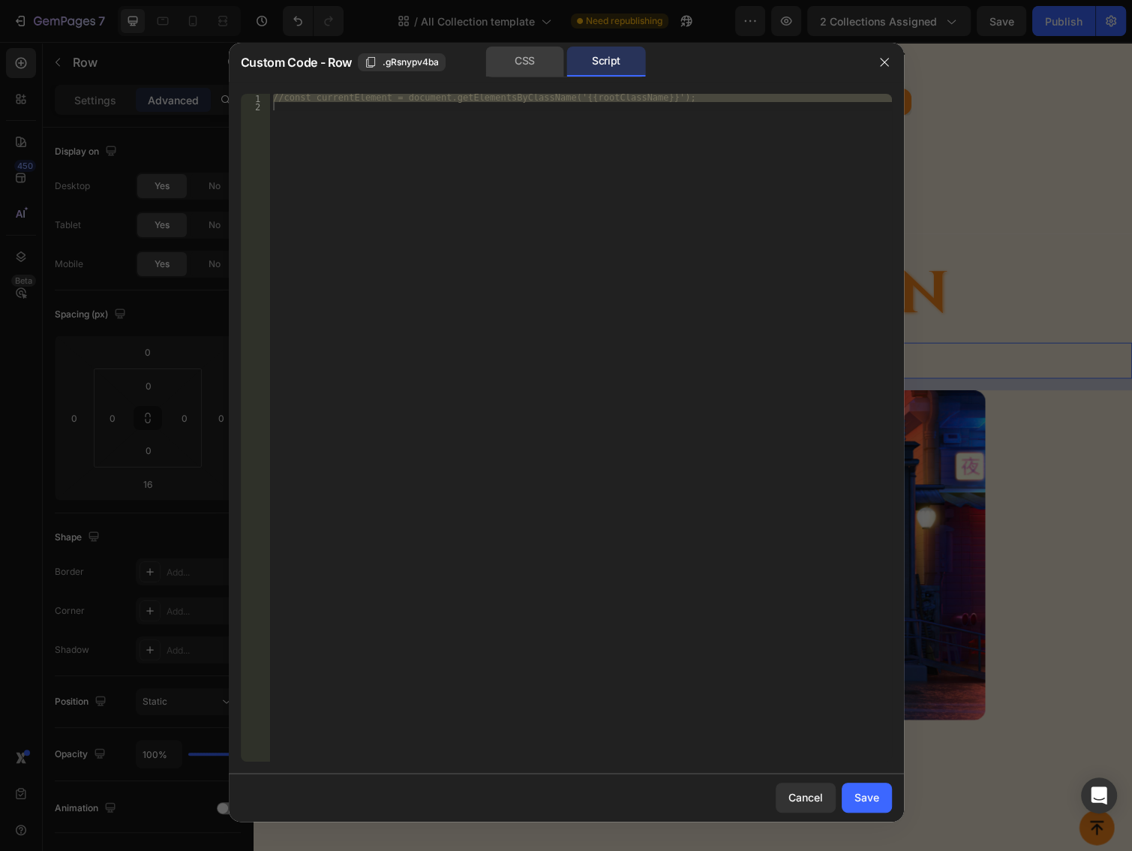
click at [530, 59] on div "CSS" at bounding box center [524, 62] width 79 height 30
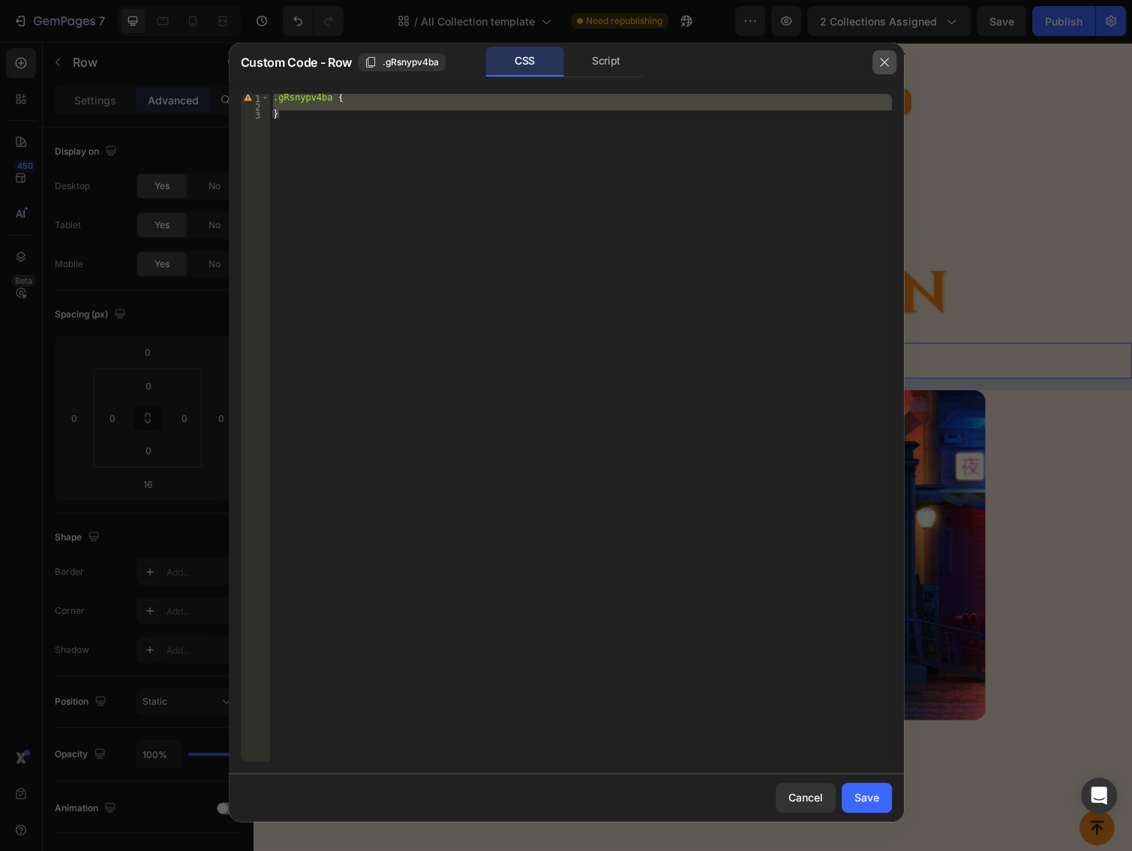
drag, startPoint x: 887, startPoint y: 59, endPoint x: 565, endPoint y: 94, distance: 323.6
click at [887, 59] on icon "button" at bounding box center [884, 62] width 12 height 12
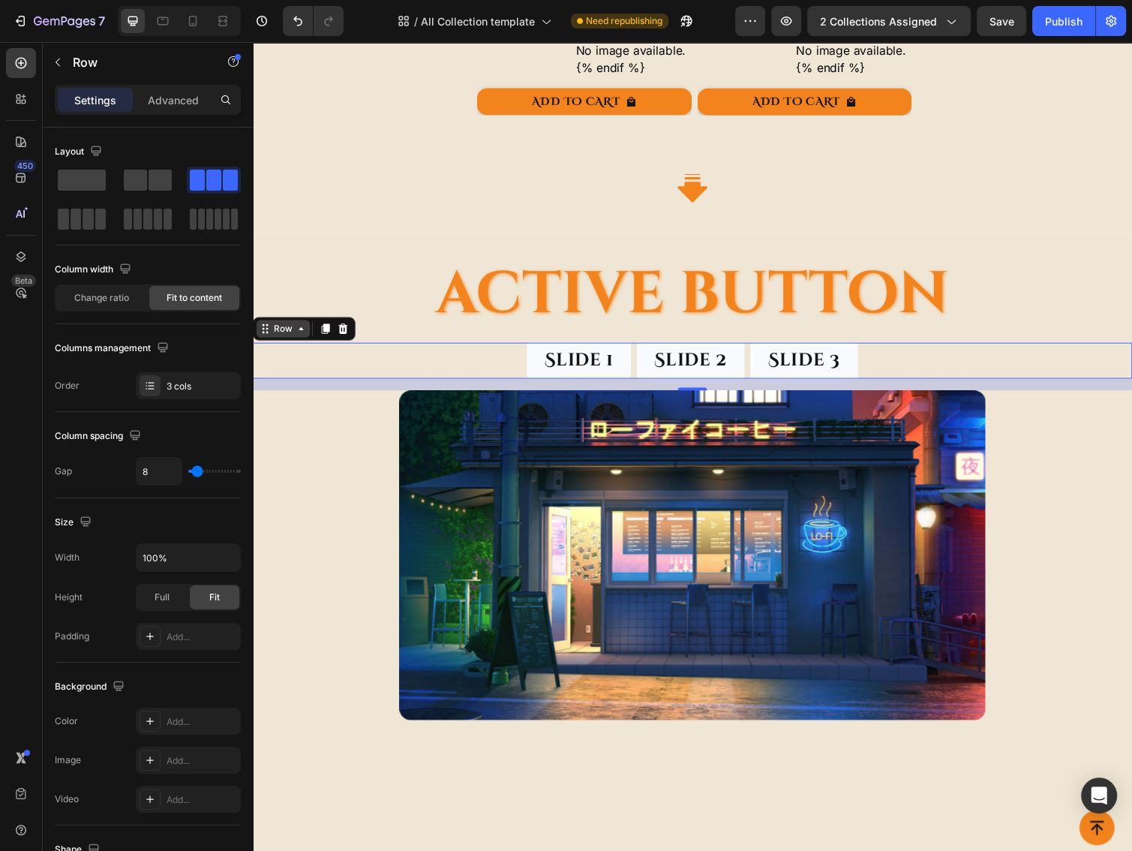
click at [290, 334] on div "Row" at bounding box center [284, 336] width 25 height 14
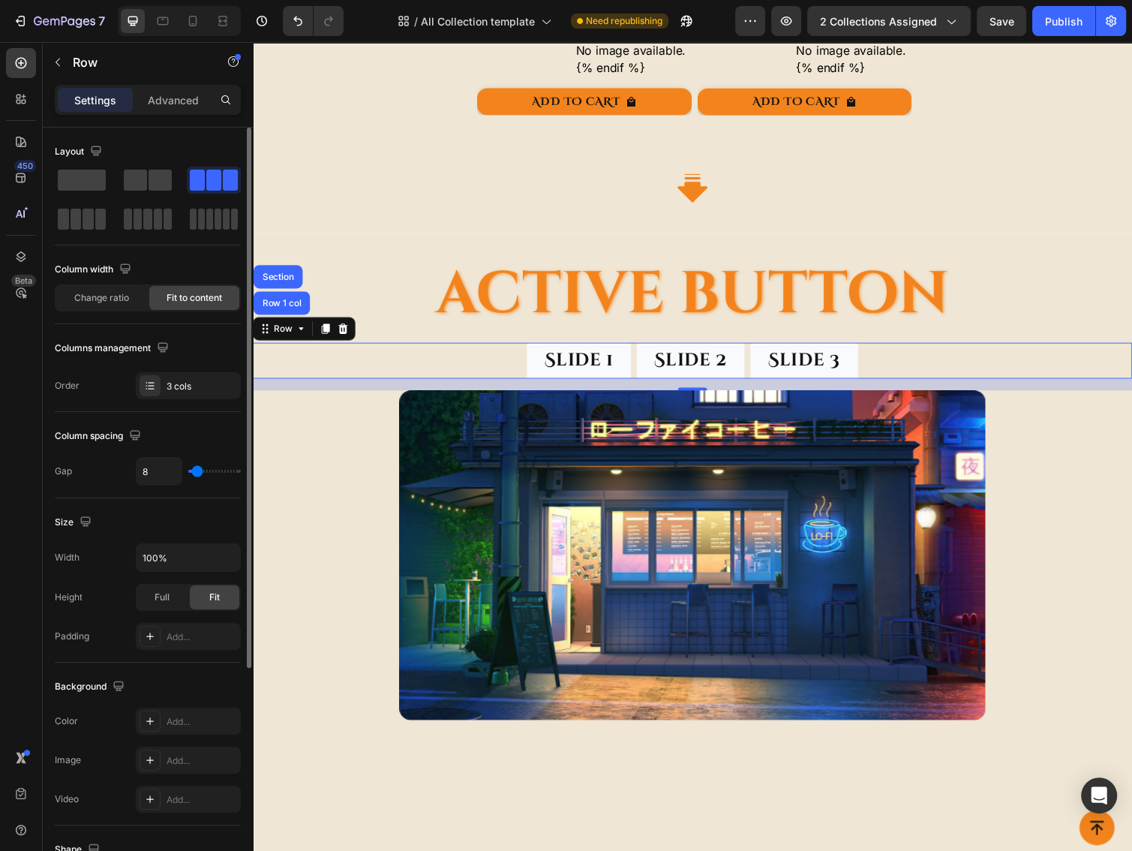
click at [166, 675] on div "Background" at bounding box center [148, 686] width 186 height 24
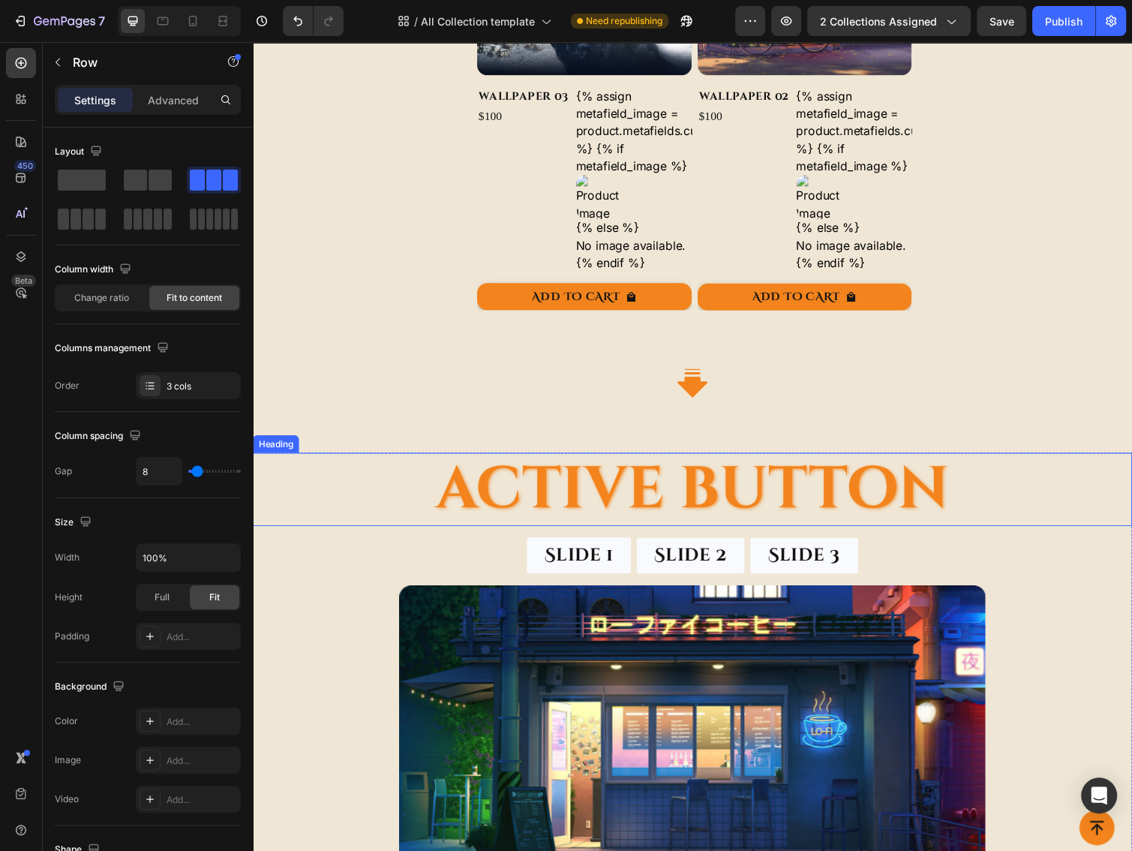
scroll to position [2000, 0]
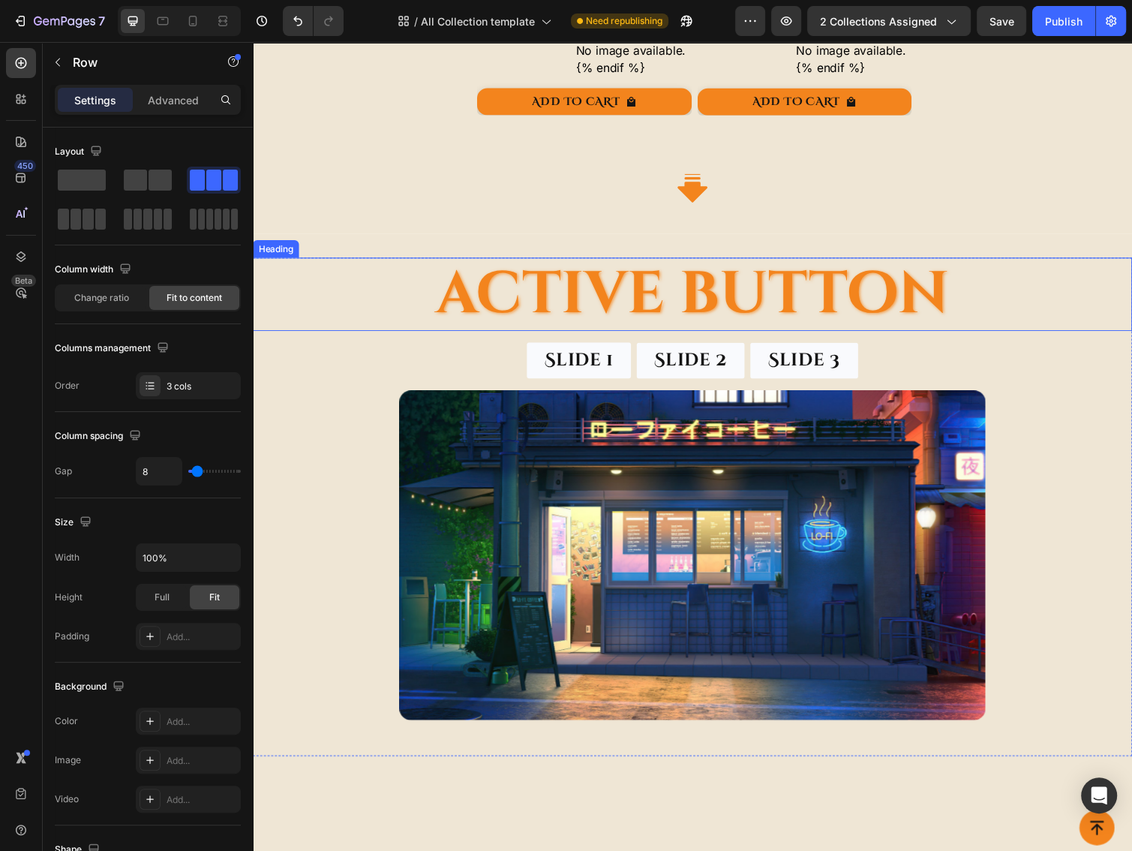
click at [586, 306] on h2 "Active button" at bounding box center [703, 300] width 900 height 75
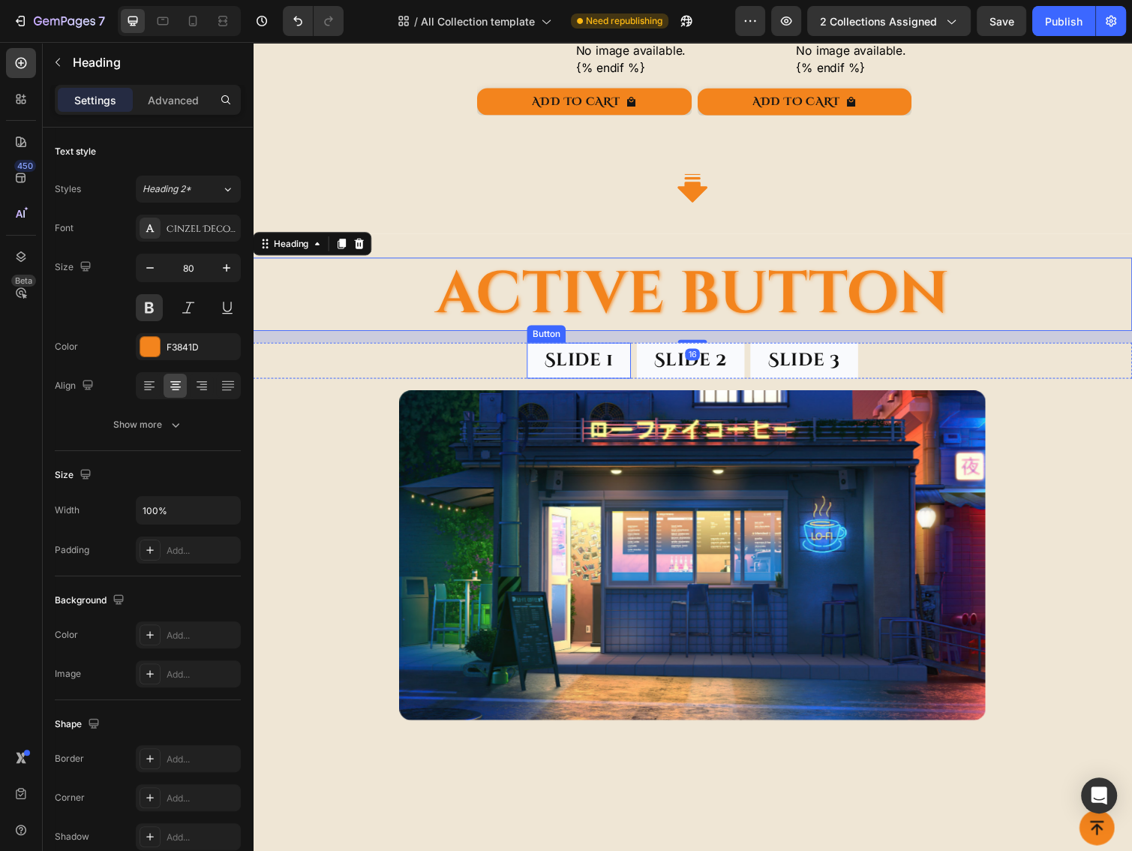
click at [540, 337] on div "Button" at bounding box center [553, 341] width 40 height 18
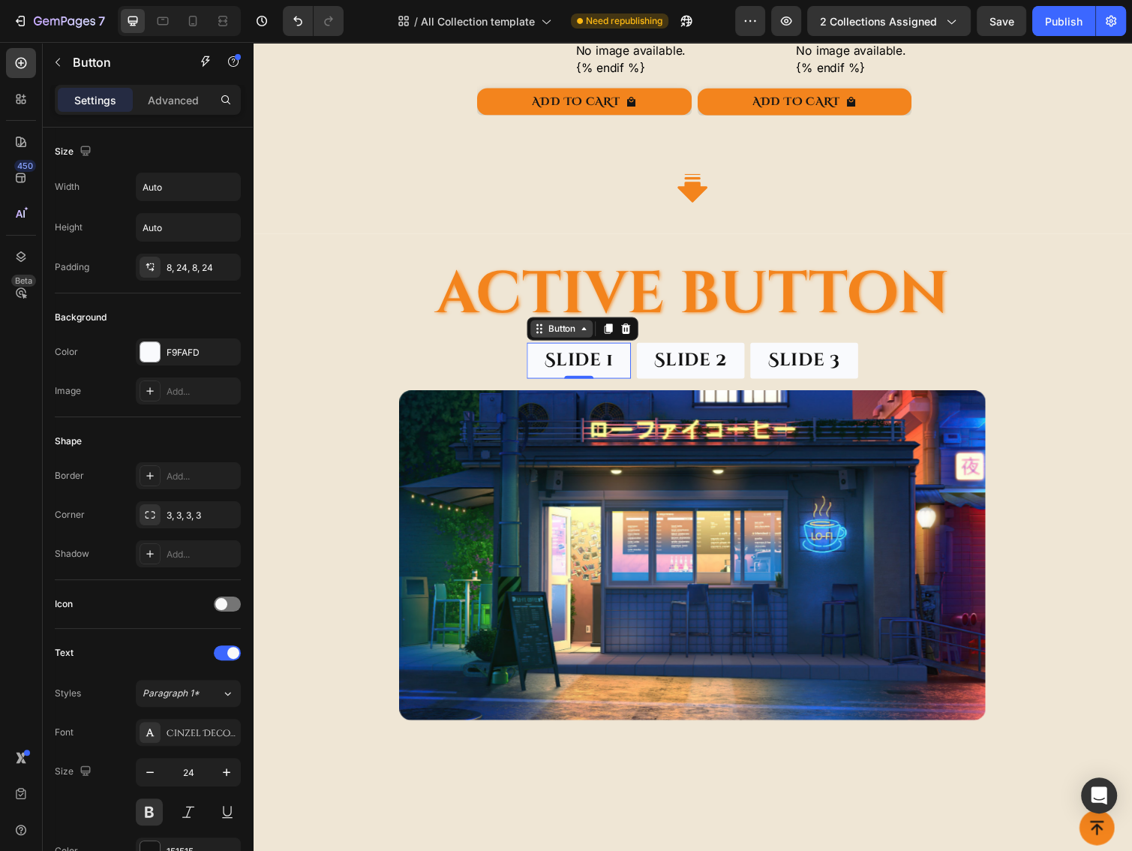
click at [547, 338] on icon at bounding box center [548, 339] width 2 height 2
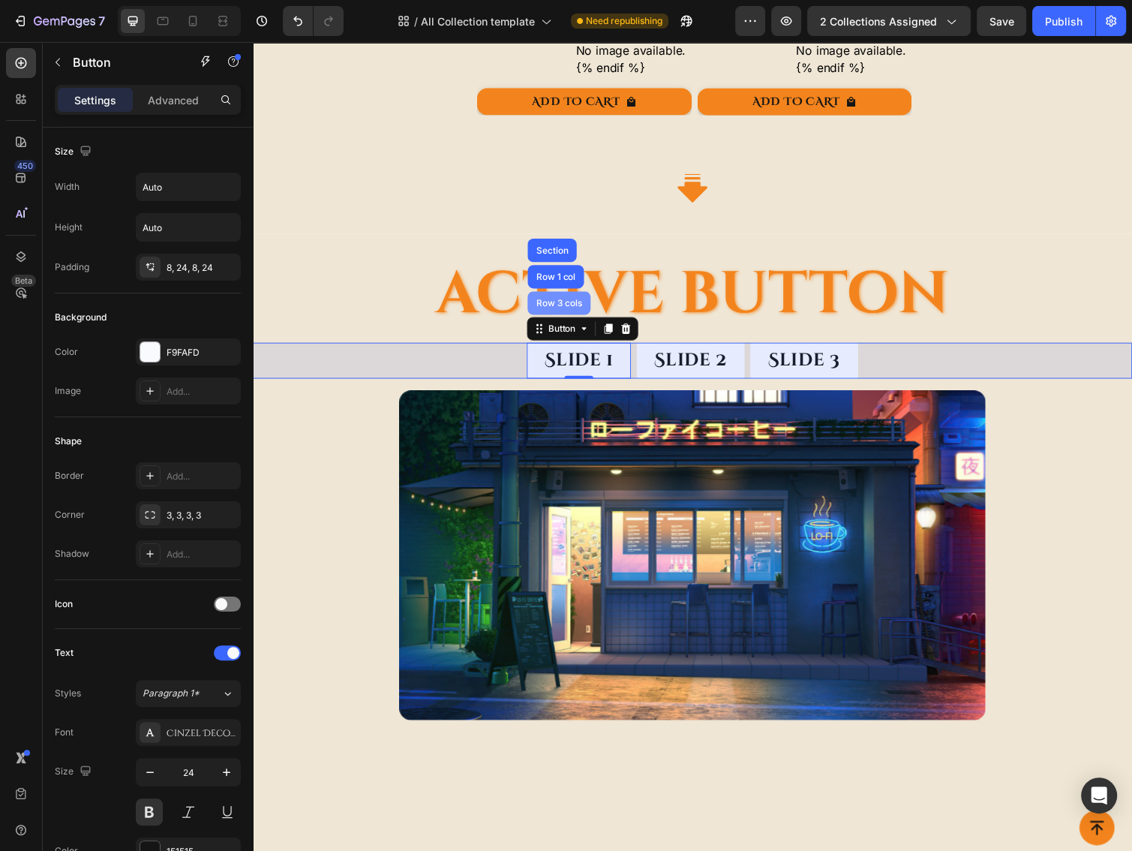
click at [554, 306] on div "Row 3 cols" at bounding box center [566, 309] width 65 height 24
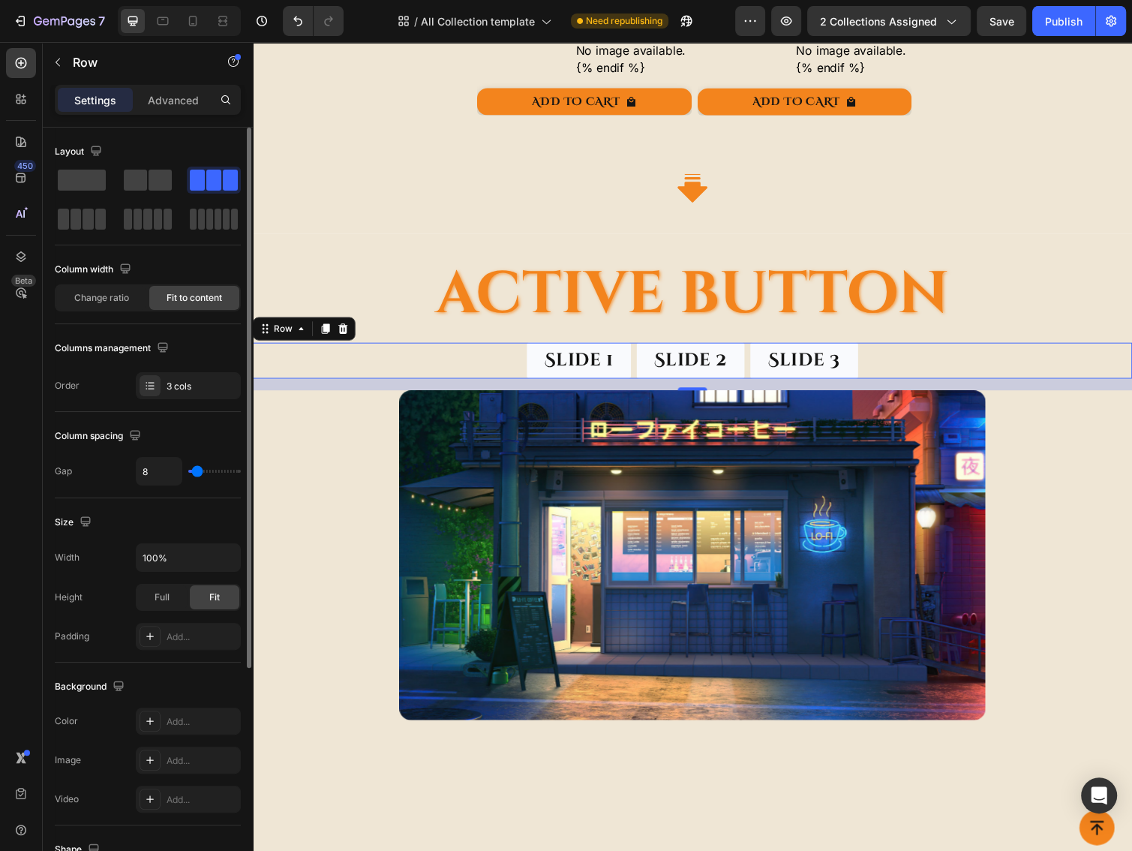
scroll to position [319, 0]
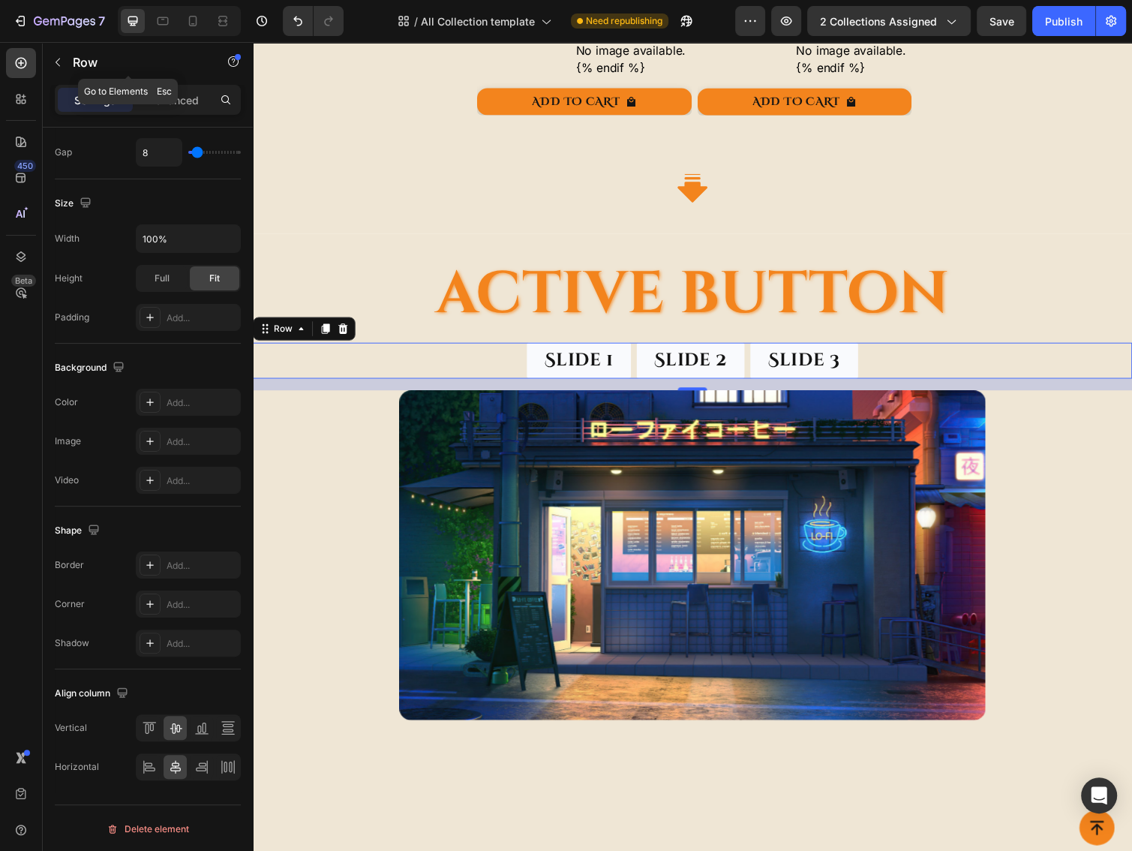
click at [54, 61] on icon "button" at bounding box center [58, 62] width 12 height 12
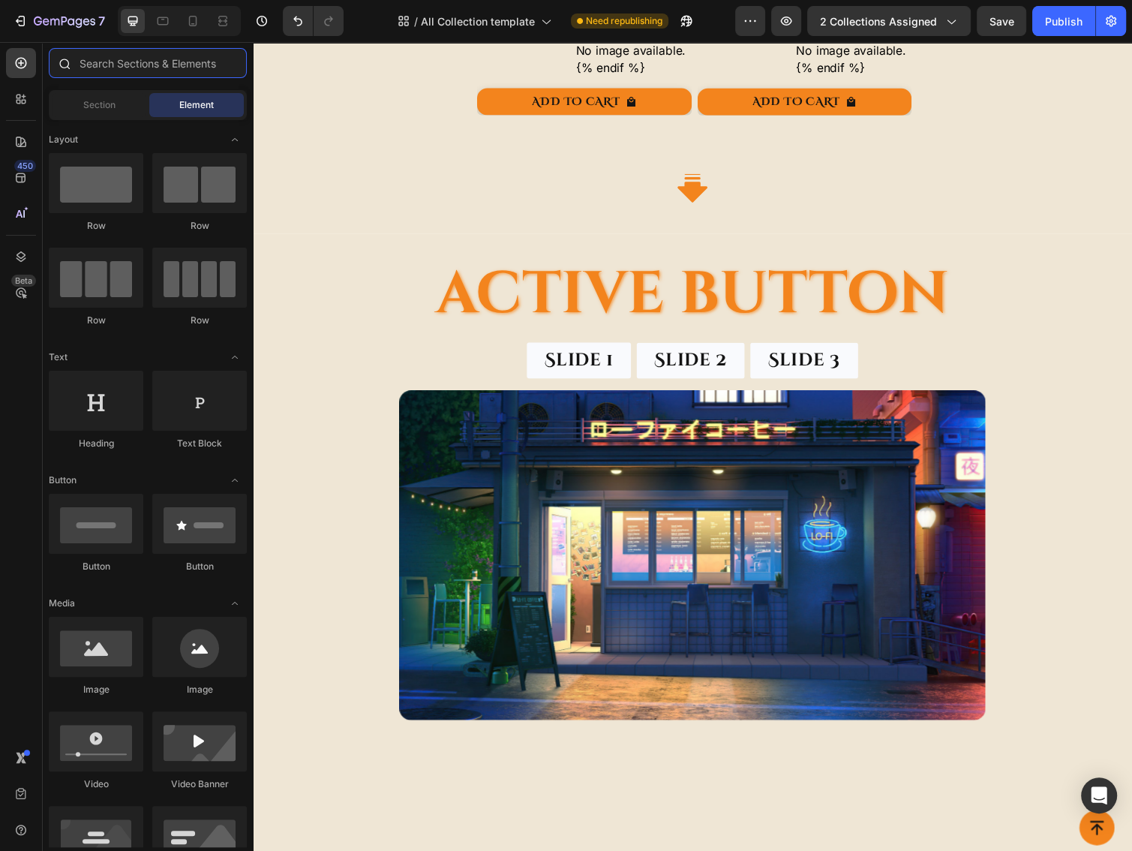
click at [125, 68] on input "text" at bounding box center [148, 63] width 198 height 30
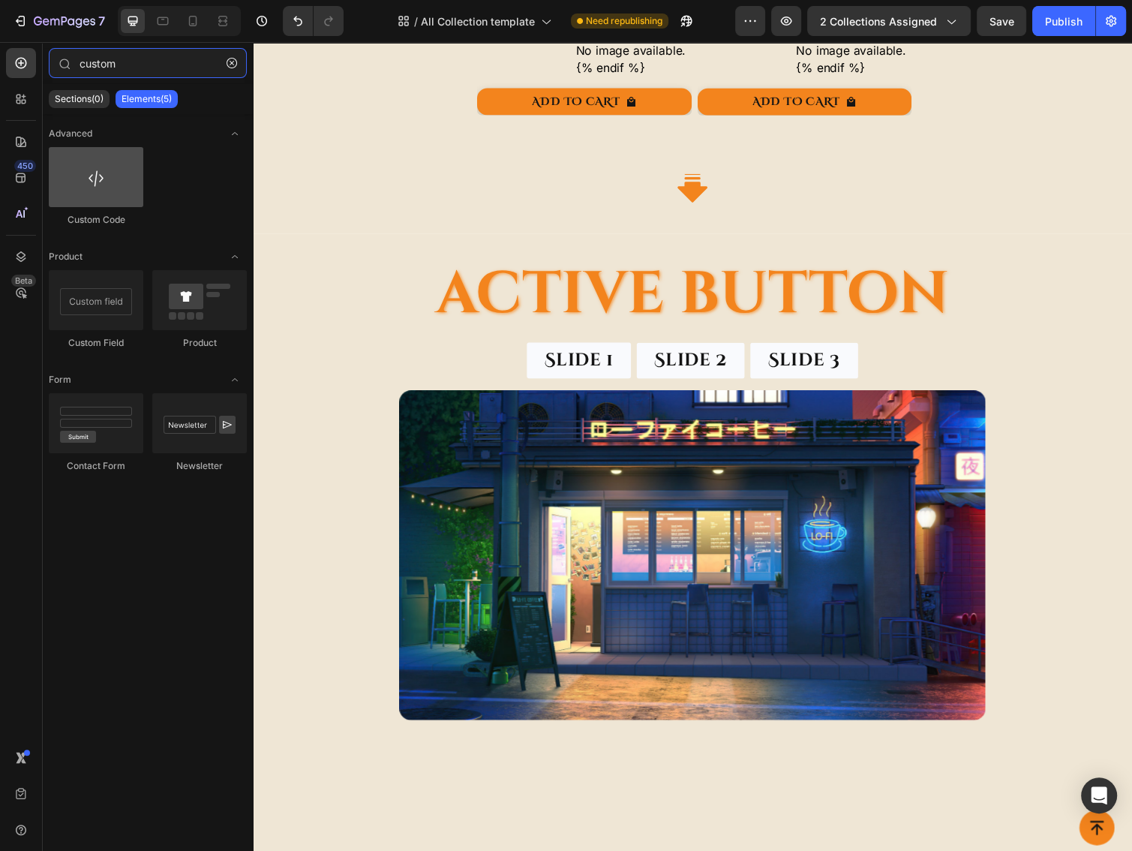
type input "custom"
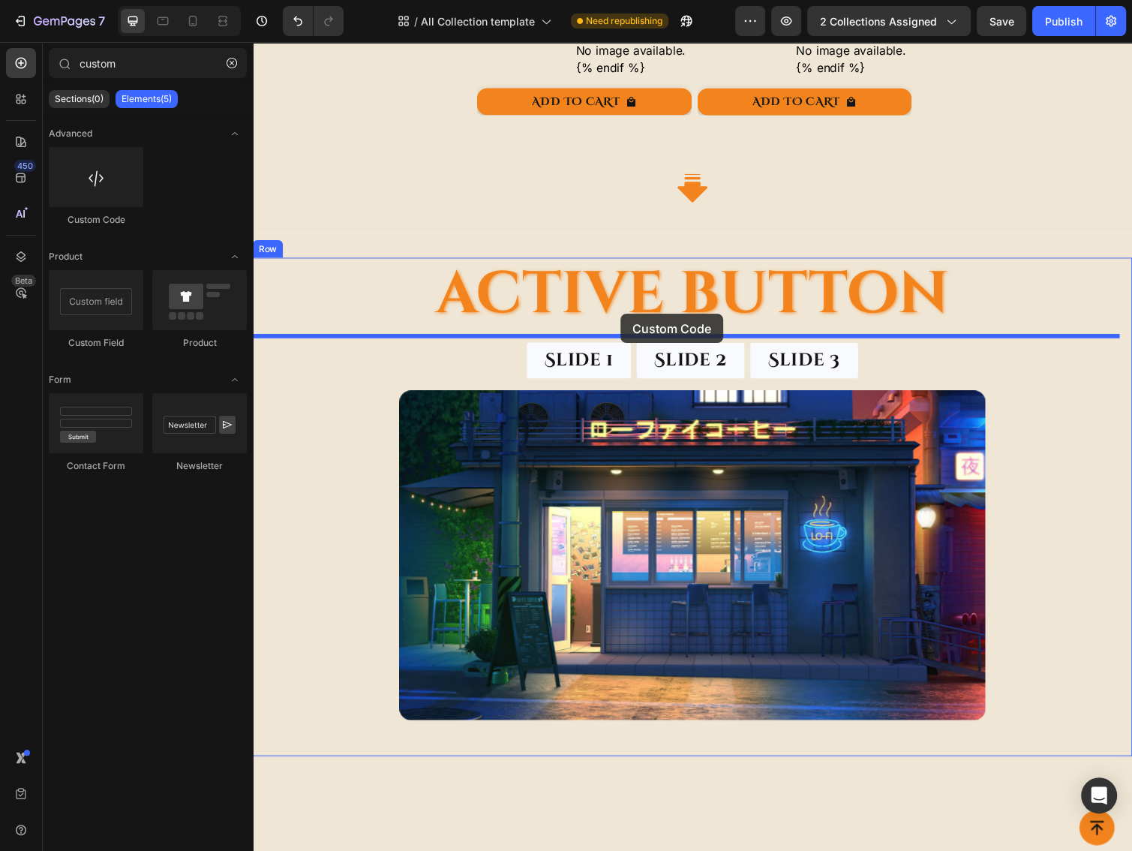
drag, startPoint x: 326, startPoint y: 206, endPoint x: 629, endPoint y: 320, distance: 323.8
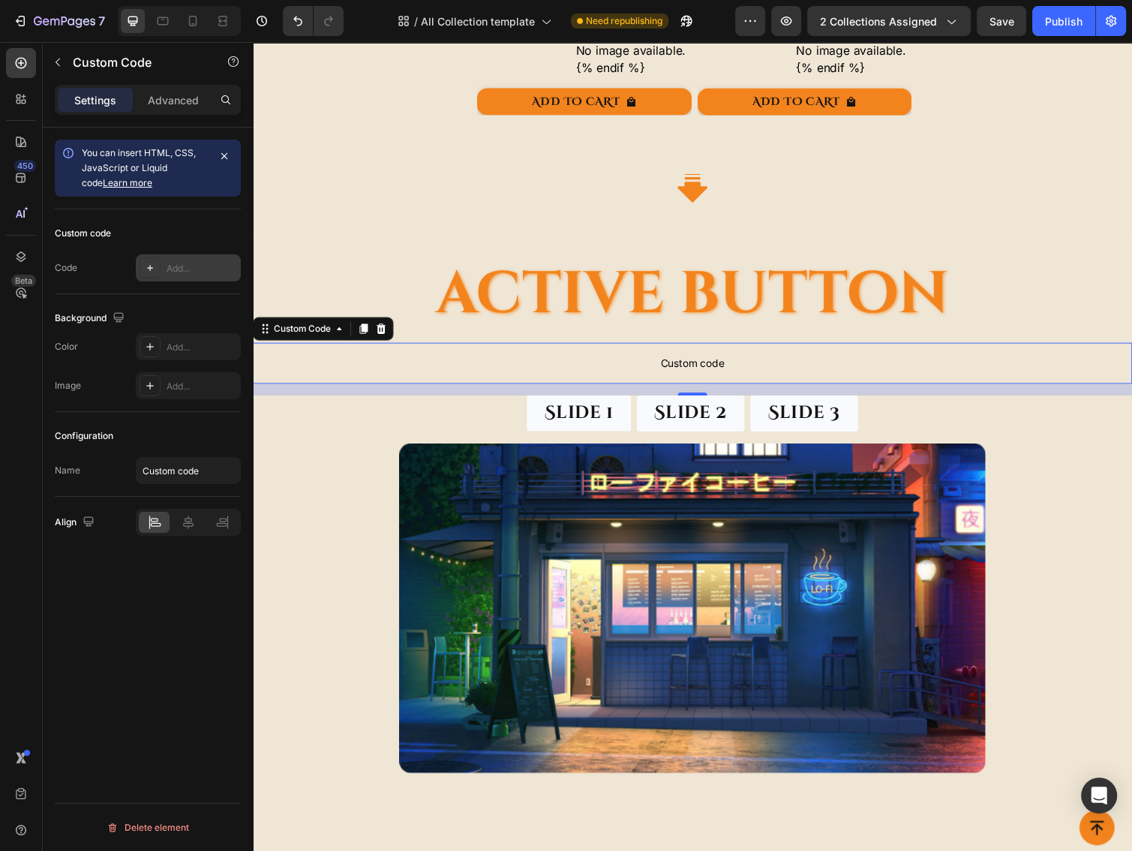
click at [185, 269] on div "Add..." at bounding box center [202, 269] width 71 height 14
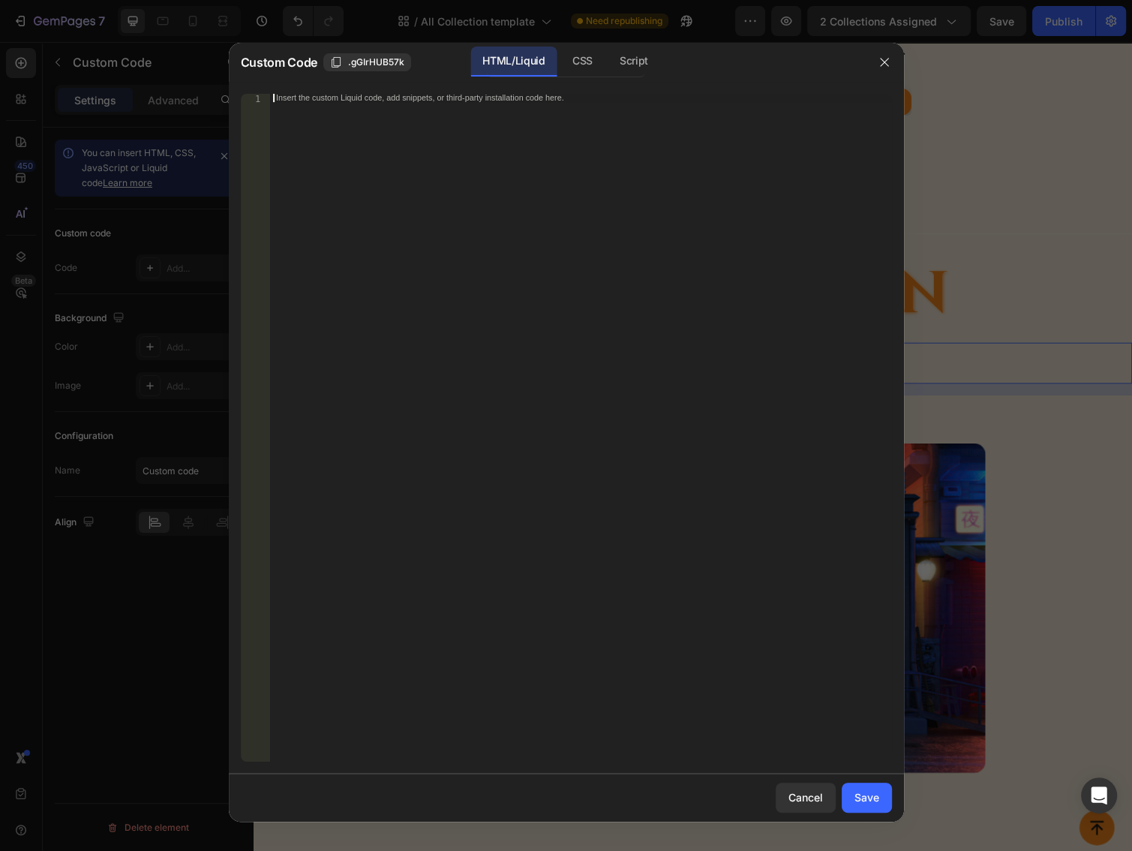
click at [572, 284] on div "Insert the custom Liquid code, add snippets, or third-party installation code h…" at bounding box center [581, 436] width 622 height 684
drag, startPoint x: 620, startPoint y: 65, endPoint x: 570, endPoint y: 113, distance: 69.5
click at [619, 68] on div "Script" at bounding box center [634, 62] width 53 height 30
click at [514, 147] on div "Insert the Javascript code to add interaction and animation to your content her…" at bounding box center [581, 436] width 622 height 684
paste textarea "});"
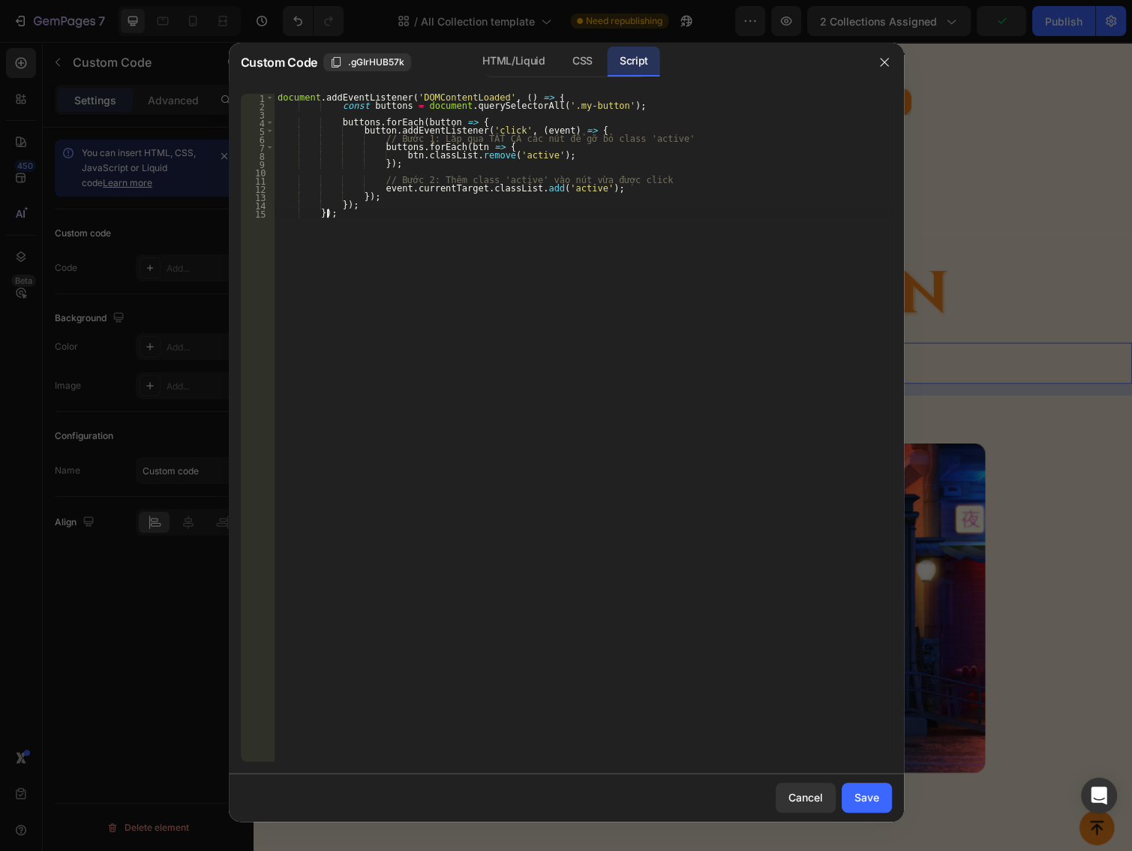
click at [485, 251] on div "document . addEventListener ( 'DOMContentLoaded' , ( ) => { const buttons = doc…" at bounding box center [583, 436] width 617 height 684
click at [670, 136] on div "document . addEventListener ( 'DOMContentLoaded' , ( ) => { const buttons = doc…" at bounding box center [583, 436] width 617 height 684
type textarea "// Bước 1: Lặp qua TẤT CẢ các nút để gỡ bỏ class 'active'"
type textarea "});"
type textarea "// Bước 2: Thêm class 'active' vào nút vừa được click"
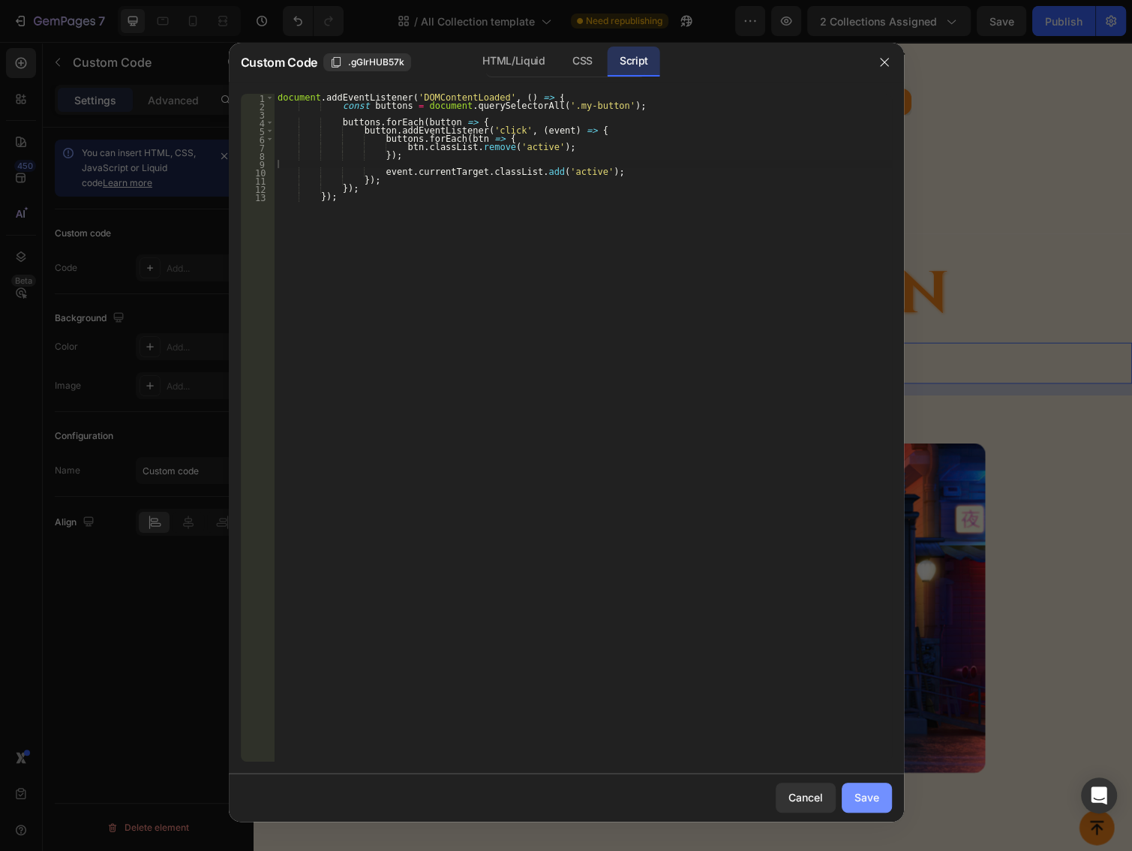
click at [860, 807] on button "Save" at bounding box center [867, 797] width 50 height 30
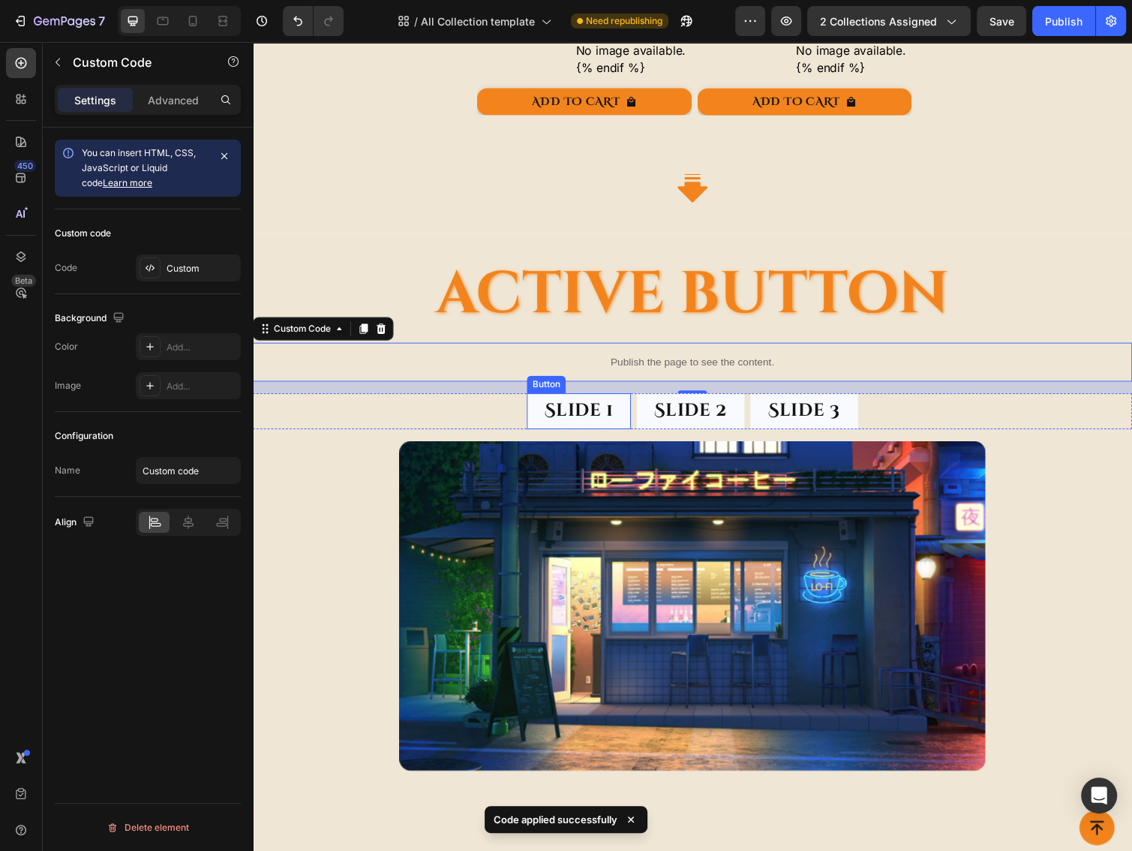
click at [548, 387] on div "Button" at bounding box center [553, 393] width 34 height 14
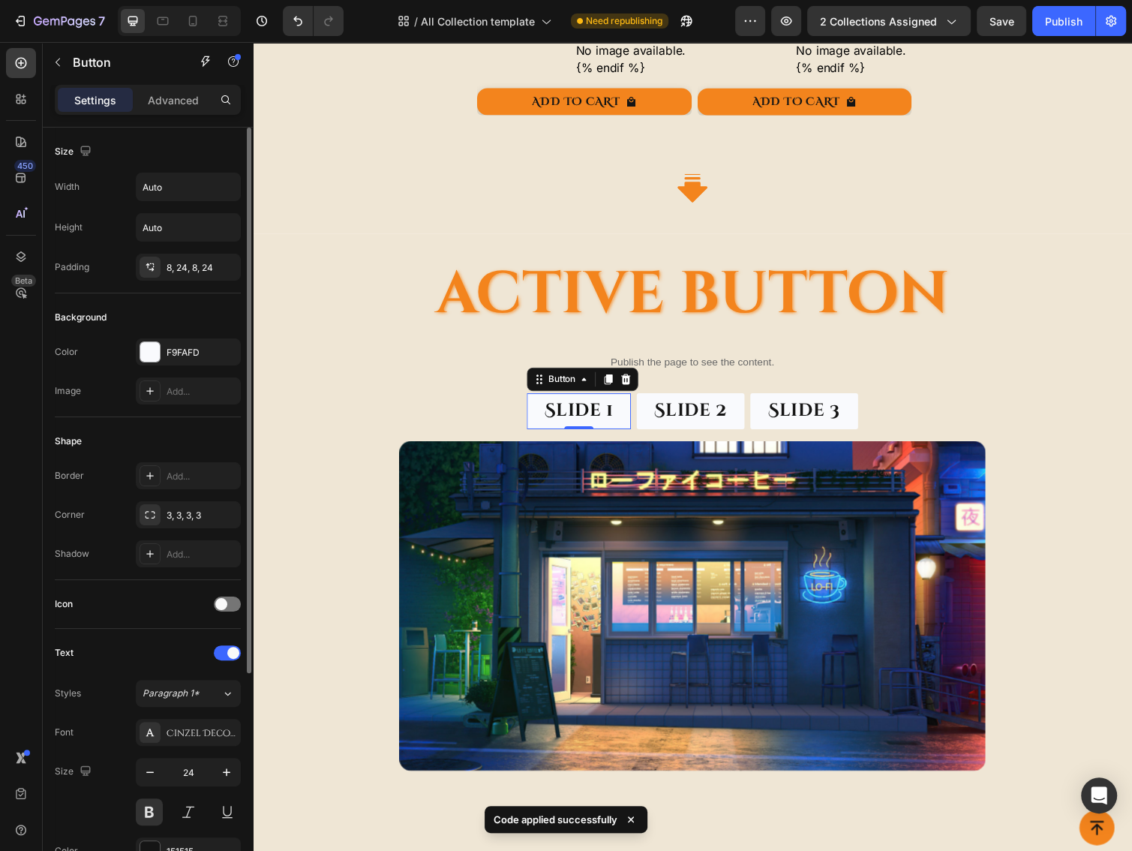
scroll to position [308, 0]
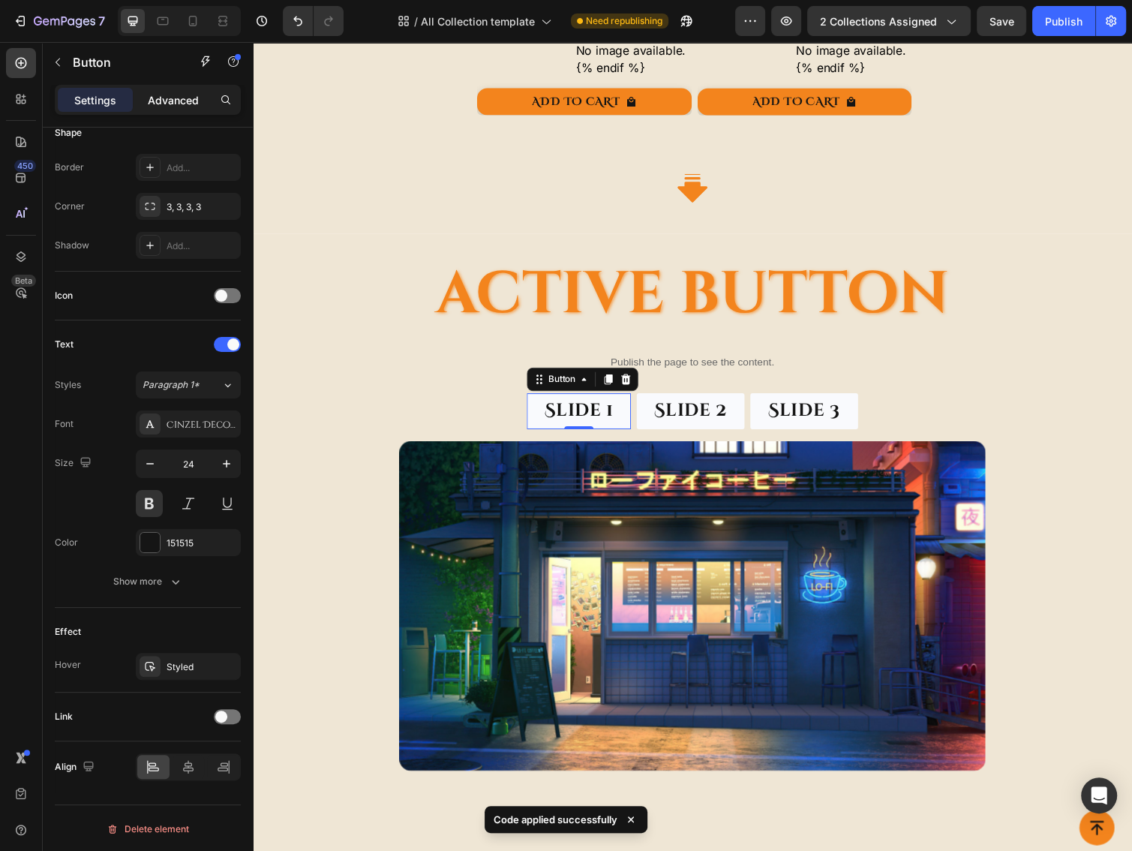
click at [185, 89] on div "Advanced" at bounding box center [173, 100] width 75 height 24
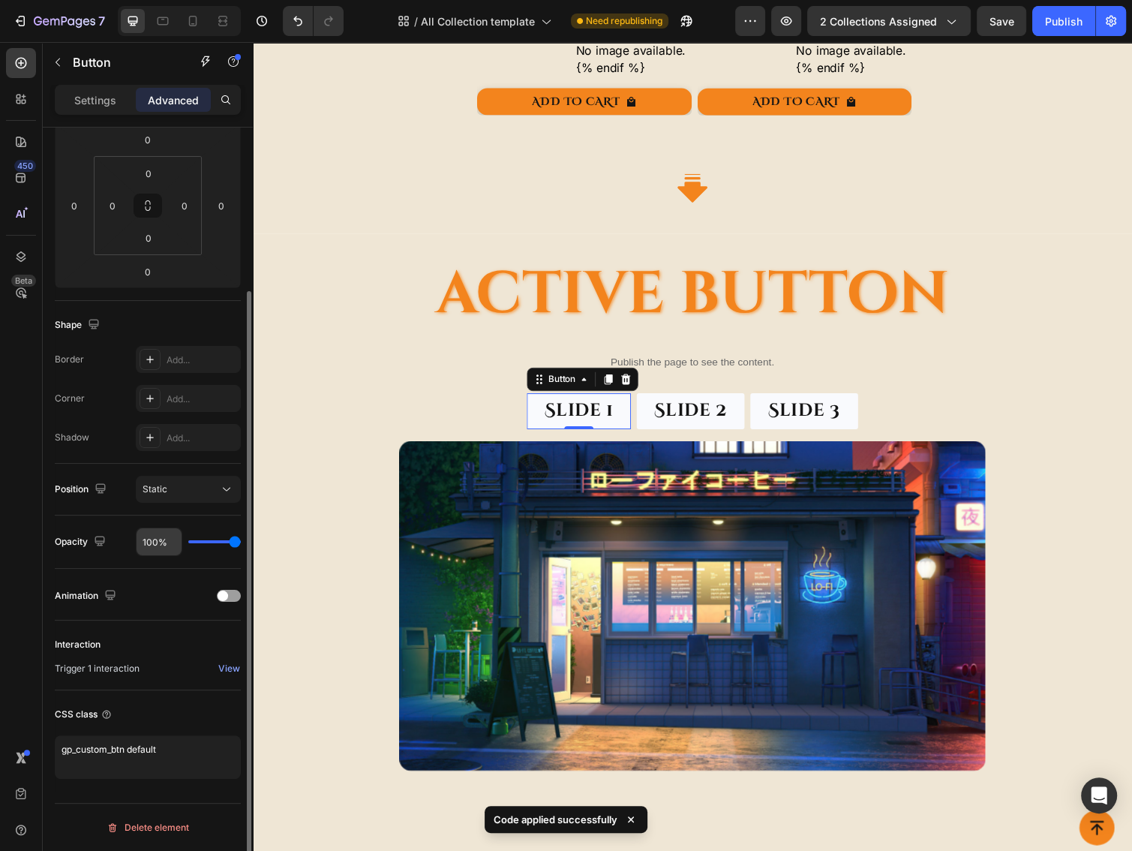
scroll to position [211, 0]
click at [122, 746] on textarea "gp_custom_btn default" at bounding box center [148, 759] width 186 height 44
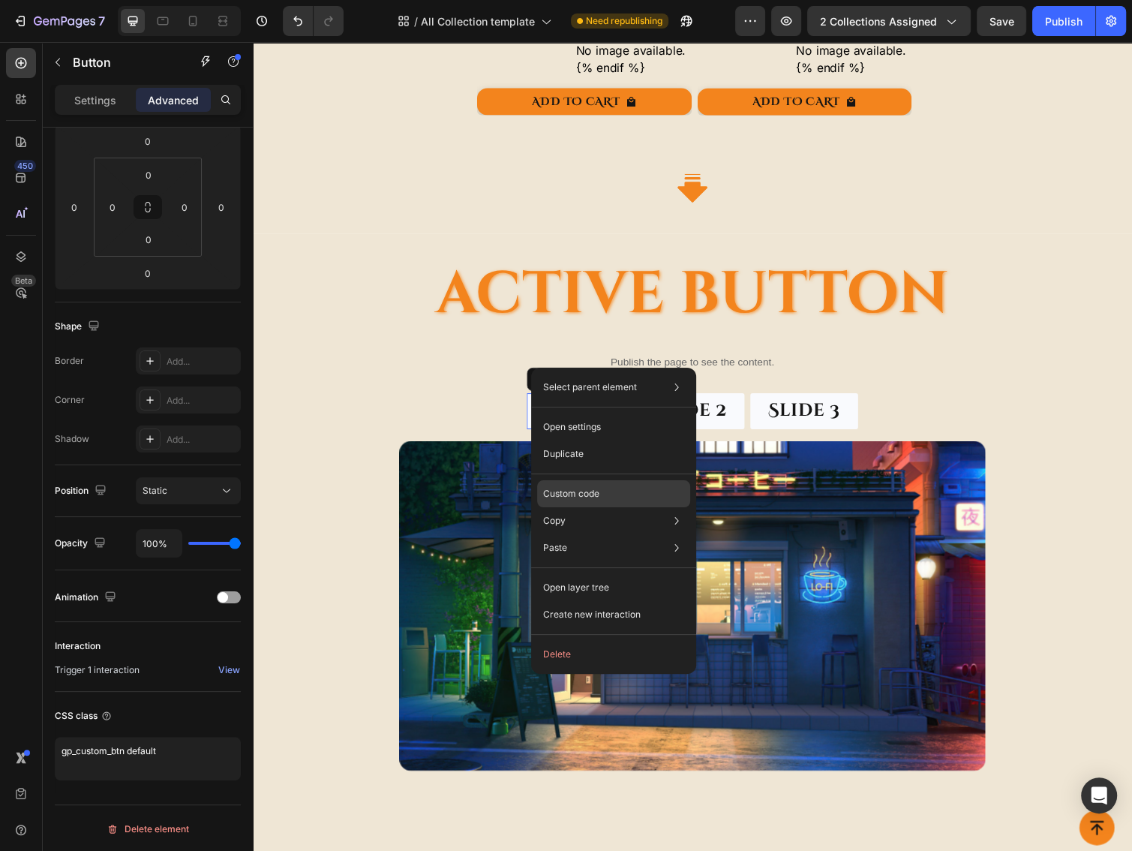
click at [571, 488] on p "Custom code" at bounding box center [571, 494] width 56 height 14
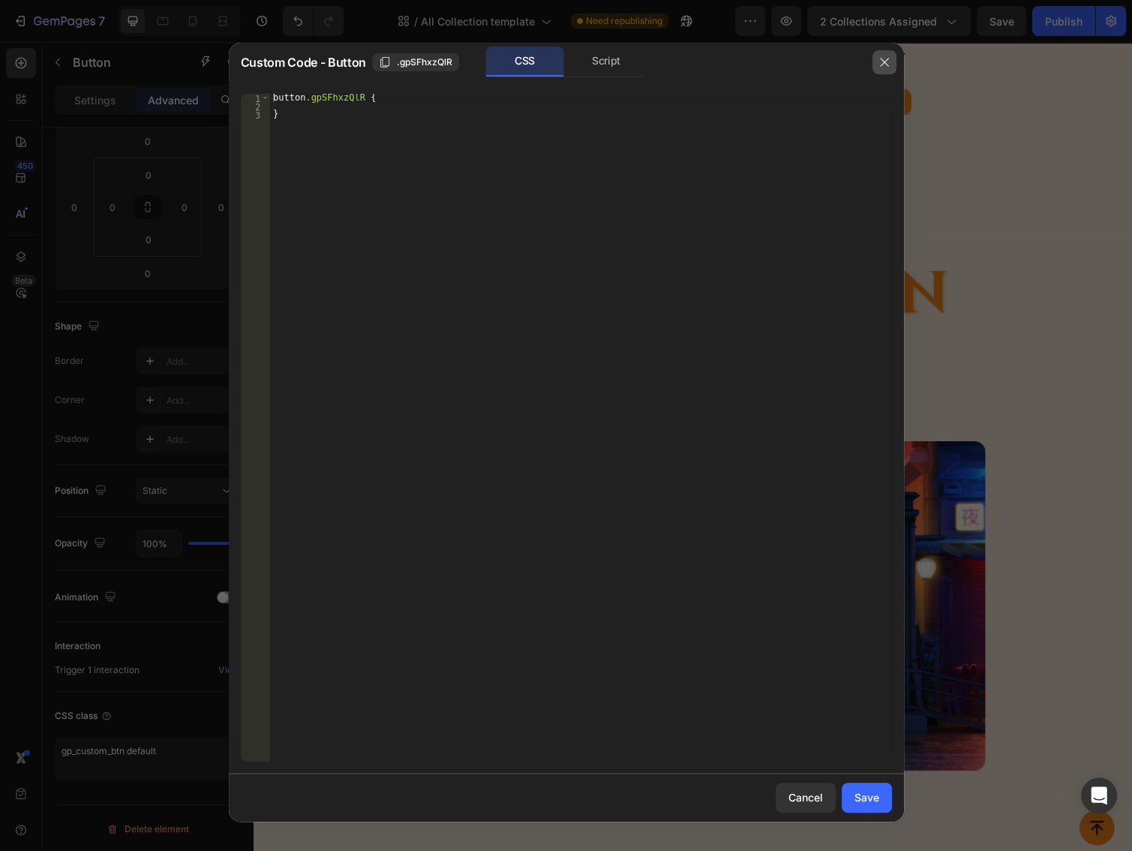
drag, startPoint x: 878, startPoint y: 59, endPoint x: 324, endPoint y: 313, distance: 609.8
click at [878, 59] on icon "button" at bounding box center [884, 62] width 12 height 12
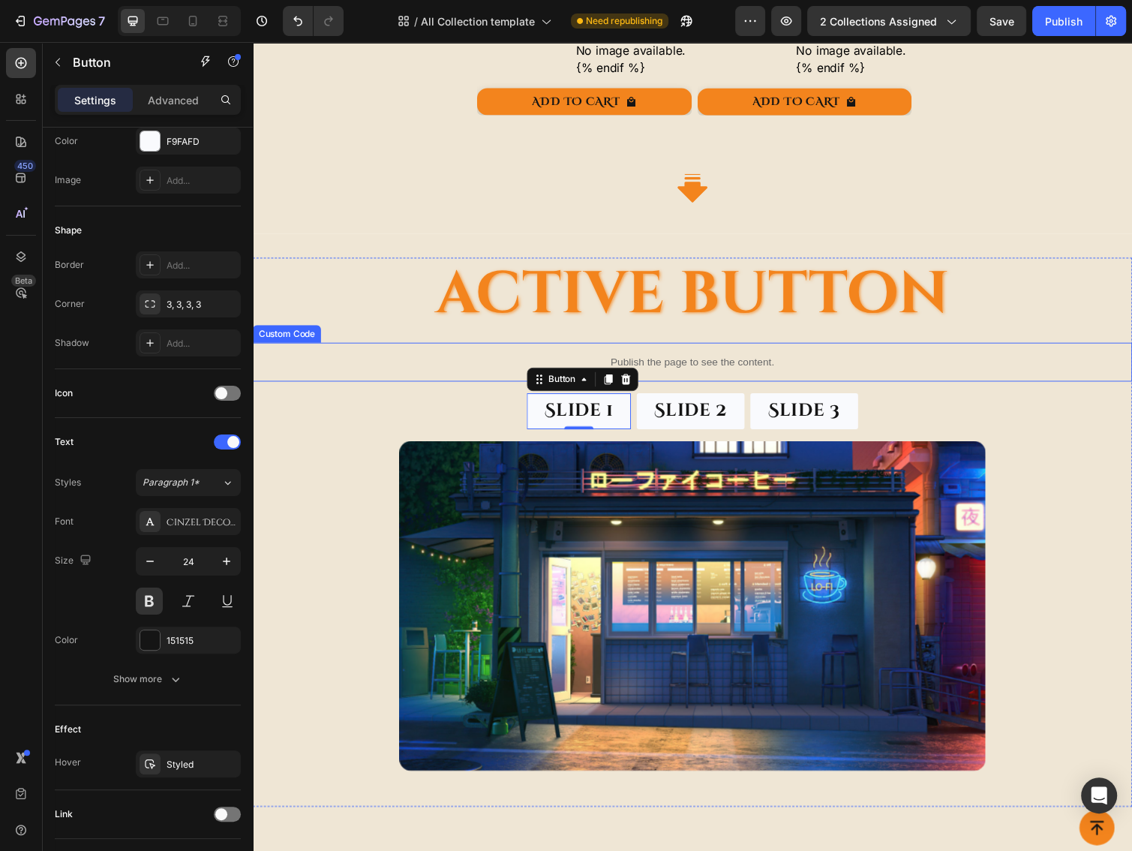
click at [626, 362] on p "Publish the page to see the content." at bounding box center [703, 370] width 900 height 16
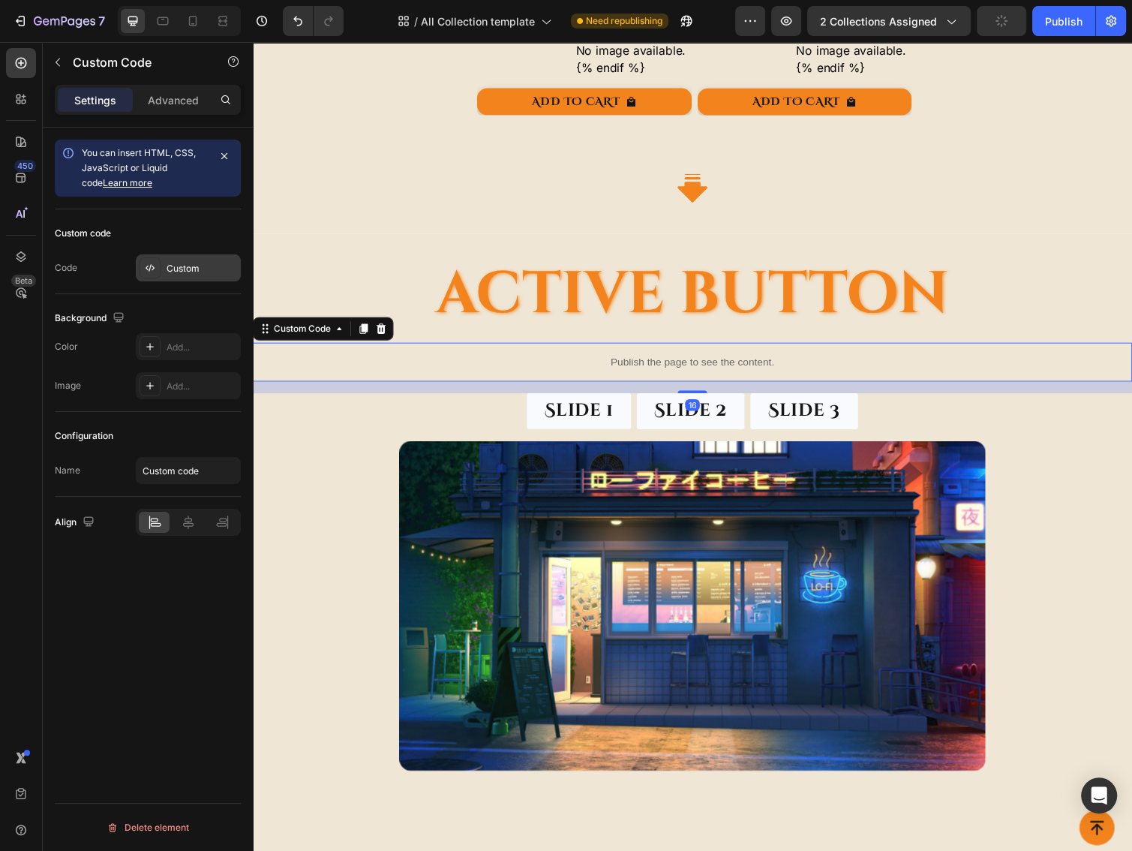
click at [167, 262] on div "Custom" at bounding box center [202, 269] width 71 height 14
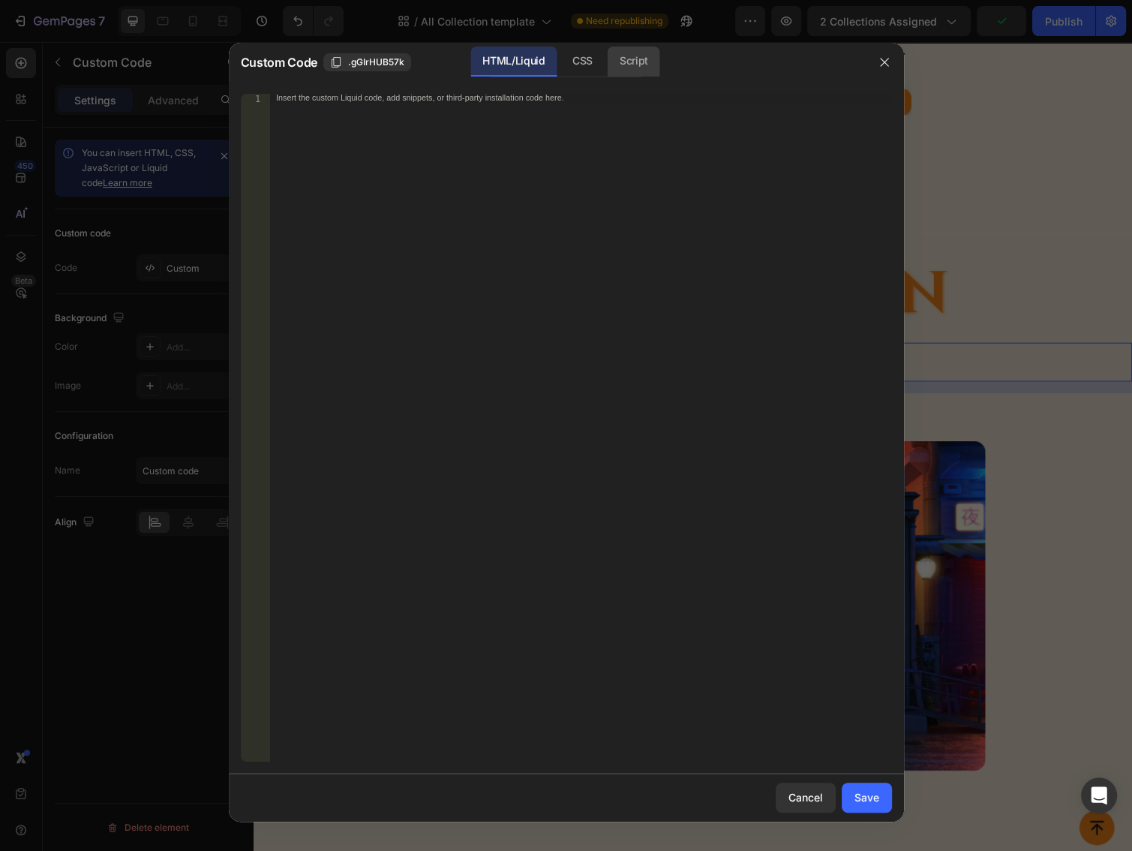
click at [614, 58] on div "Script" at bounding box center [634, 62] width 53 height 30
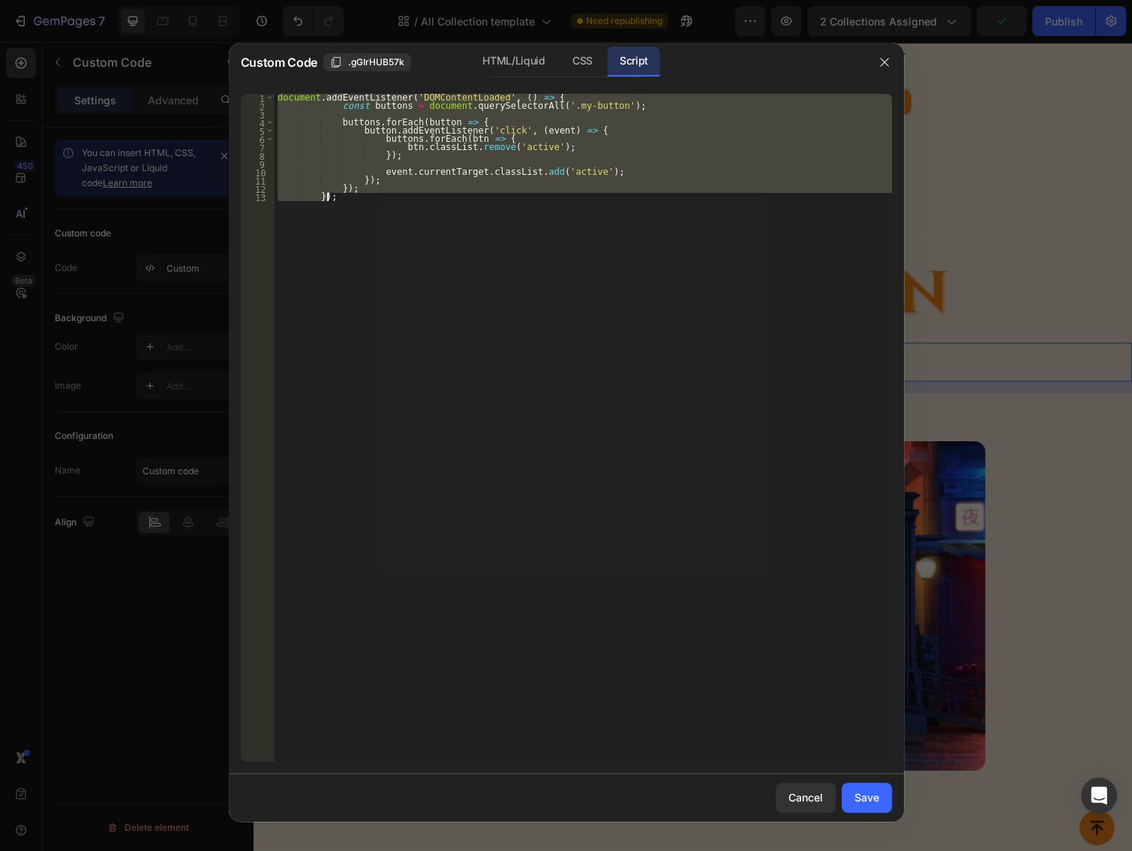
click at [443, 256] on div "document . addEventListener ( 'DOMContentLoaded' , ( ) => { const buttons = doc…" at bounding box center [583, 428] width 617 height 668
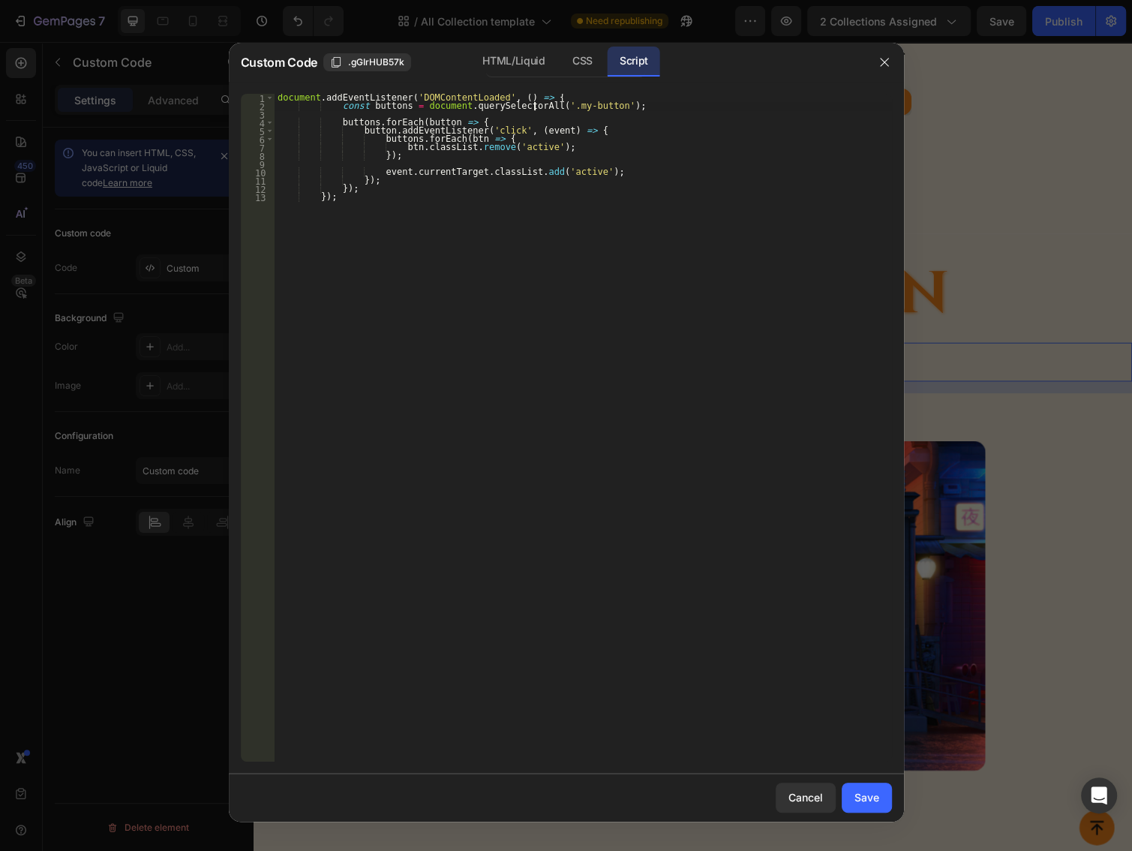
click at [532, 104] on div "document . addEventListener ( 'DOMContentLoaded' , ( ) => { const buttons = doc…" at bounding box center [583, 436] width 617 height 684
paste textarea "gp_custom_bt"
type textarea "const buttons = document.querySelectorAll('.gp_custom_btn');"
click at [369, 110] on div "document . addEventListener ( 'DOMContentLoaded' , ( ) => { const buttons = doc…" at bounding box center [583, 436] width 617 height 684
type textarea "});"
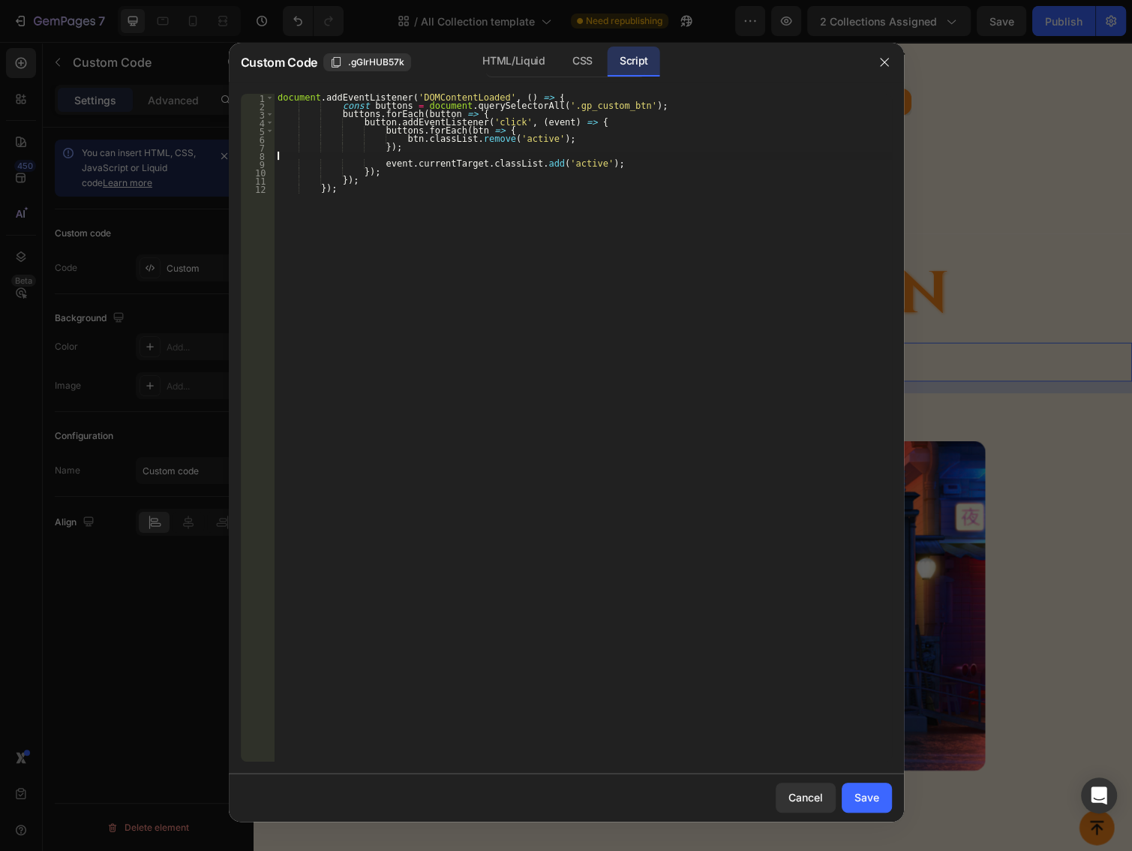
type textarea "});"
click at [875, 803] on div "Save" at bounding box center [866, 797] width 25 height 16
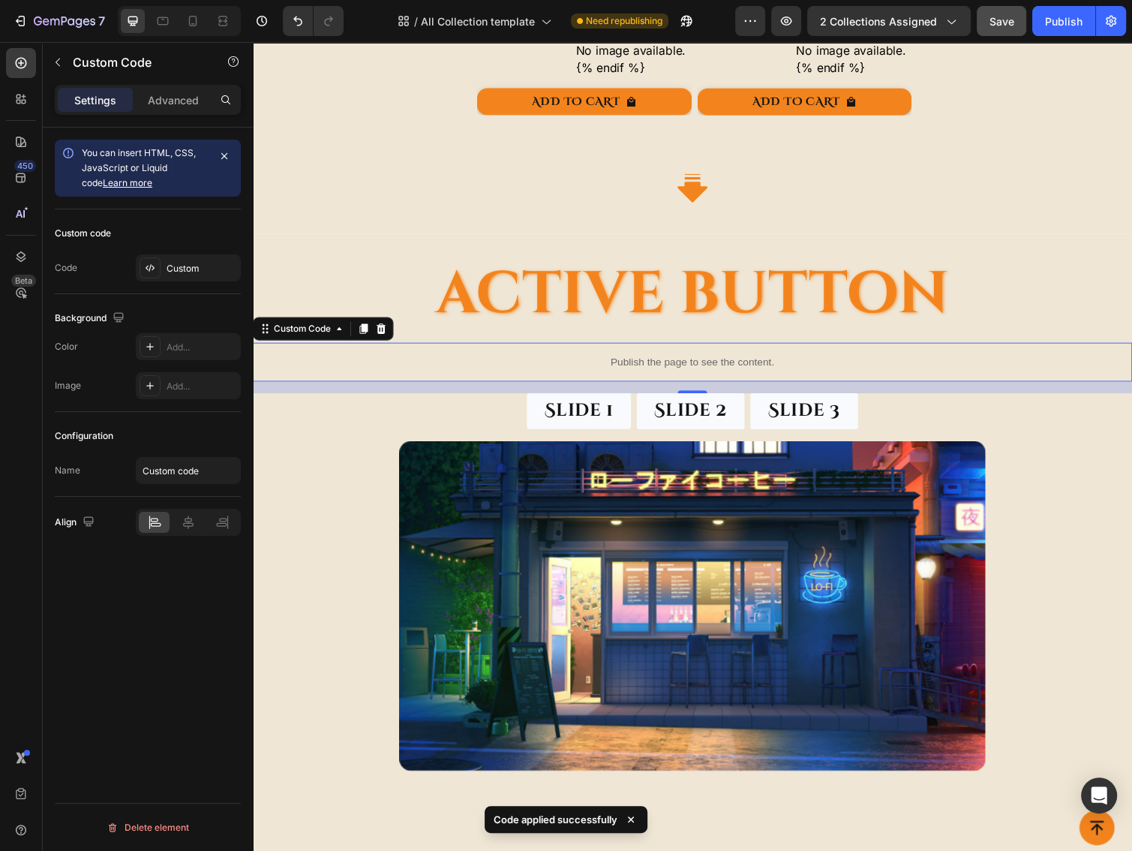
click at [1006, 23] on span "Save" at bounding box center [1001, 21] width 25 height 13
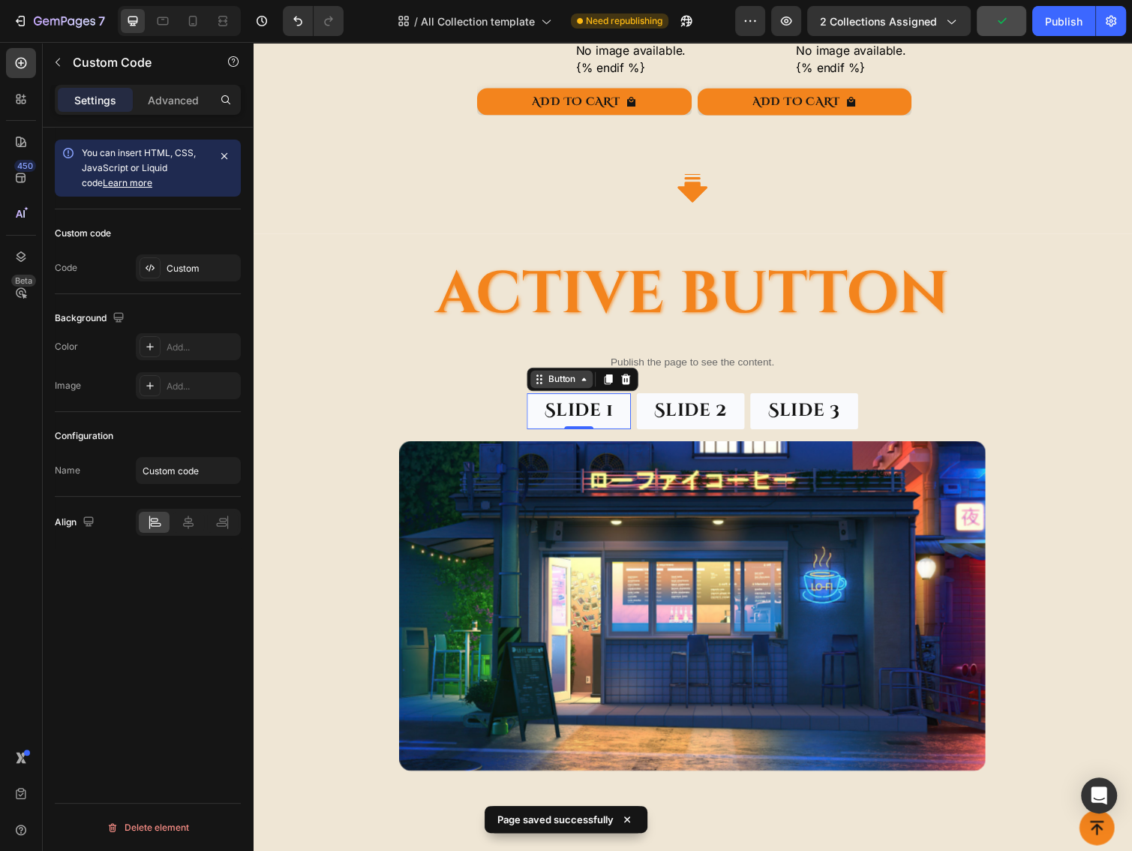
click at [548, 388] on div "Button" at bounding box center [569, 387] width 64 height 18
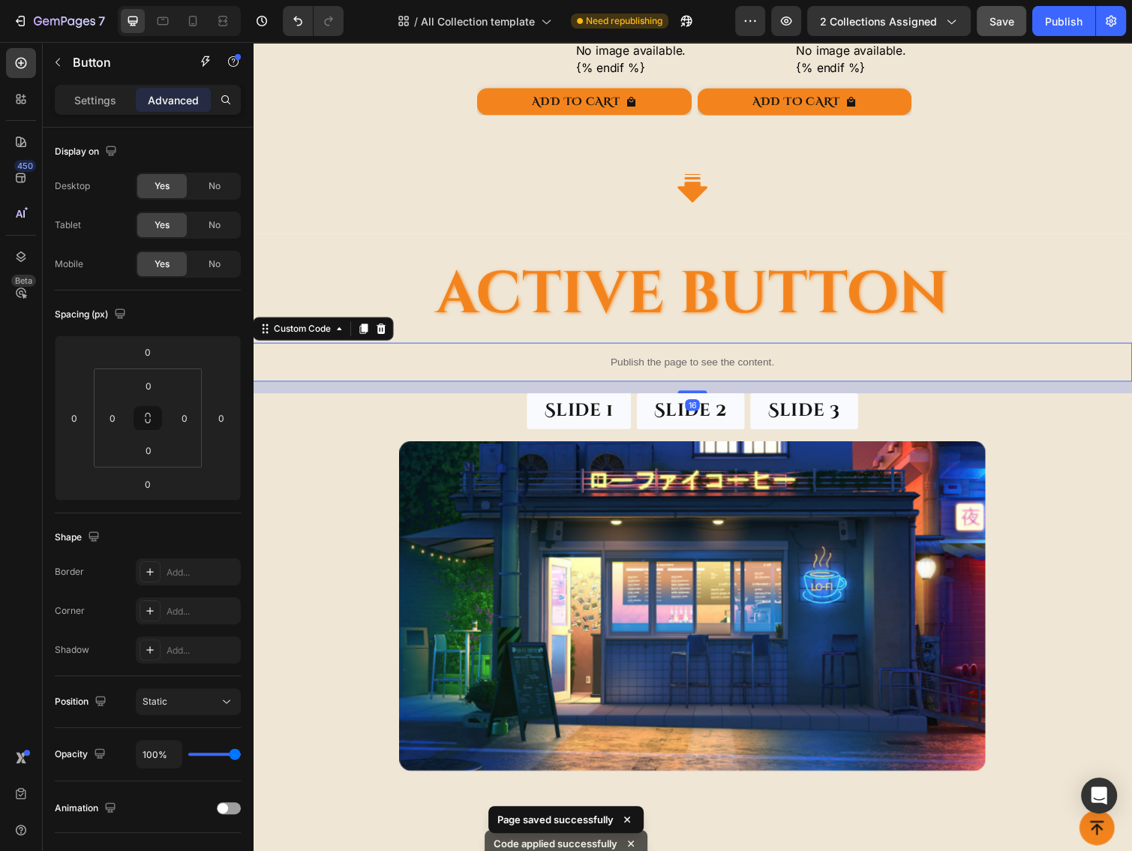
click at [688, 362] on p "Publish the page to see the content." at bounding box center [703, 370] width 900 height 16
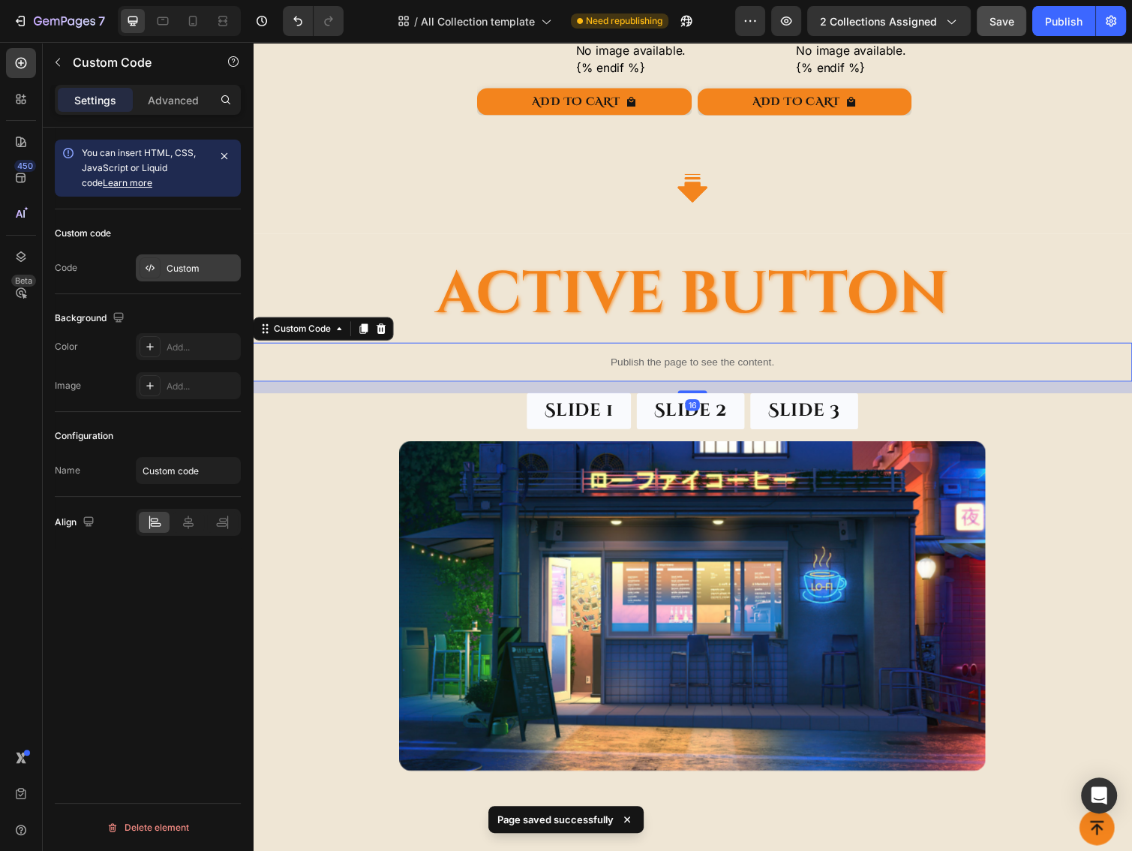
click at [151, 260] on div at bounding box center [150, 267] width 21 height 21
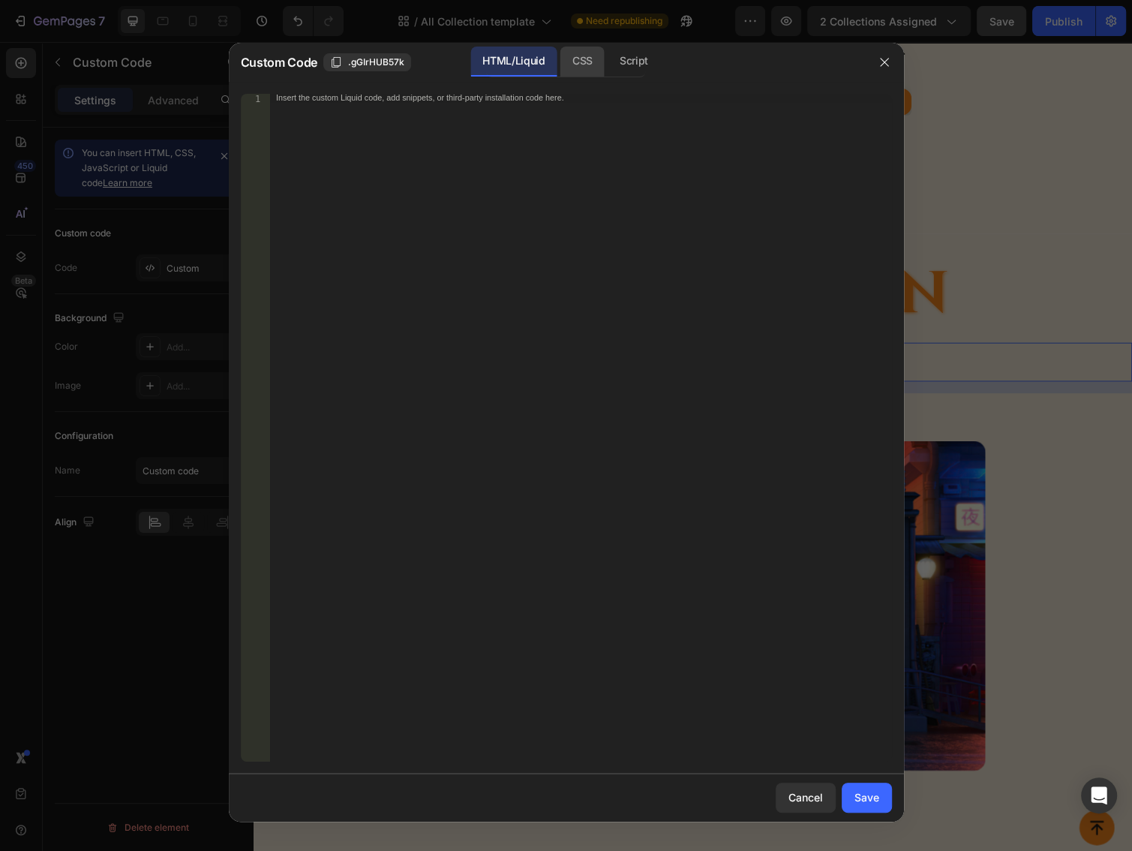
click at [608, 63] on div "CSS" at bounding box center [634, 62] width 53 height 30
click at [429, 104] on div "Insert the CSS code to style your content here." at bounding box center [581, 436] width 622 height 684
paste textarea "gp_custom_btn"
type textarea ".gp_custom_btn .active {"
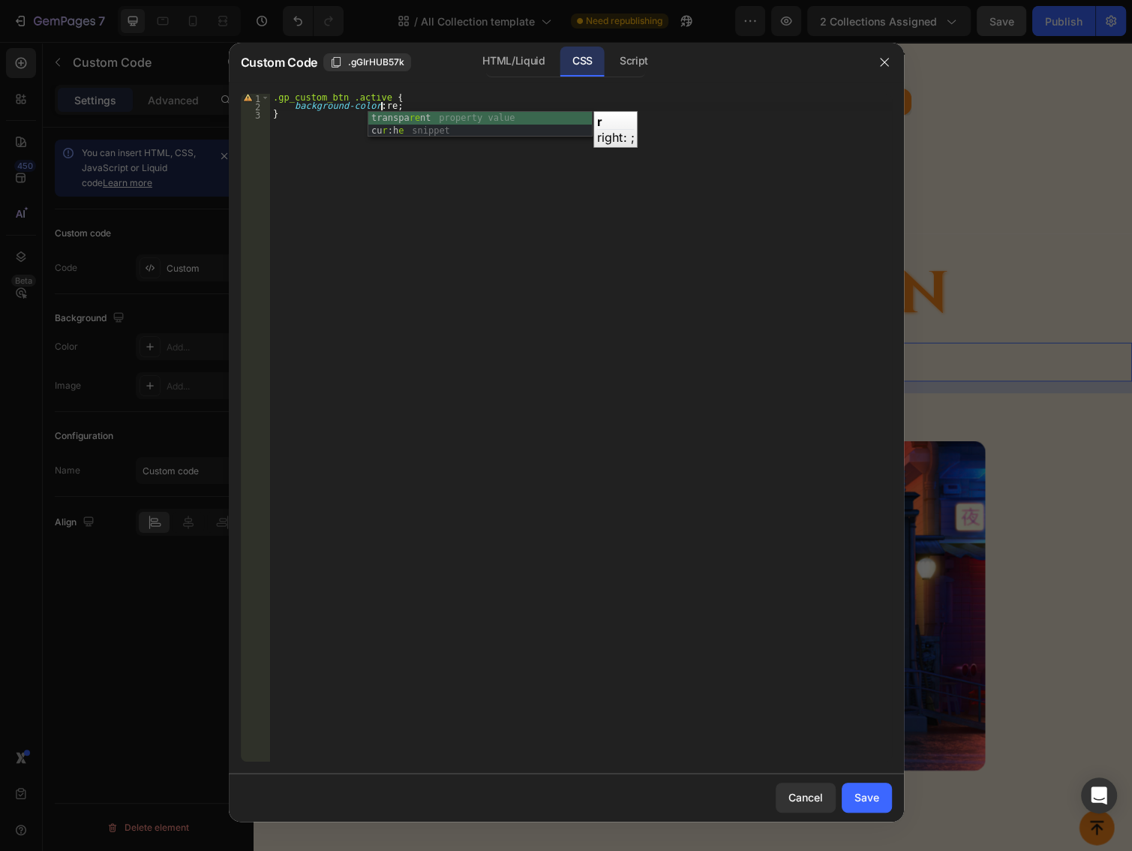
scroll to position [0, 111]
type textarea "background-color: red"
drag, startPoint x: 894, startPoint y: 808, endPoint x: 878, endPoint y: 800, distance: 17.8
click at [893, 808] on div "Cancel Save" at bounding box center [566, 797] width 675 height 48
click at [876, 800] on div "Save" at bounding box center [866, 797] width 25 height 16
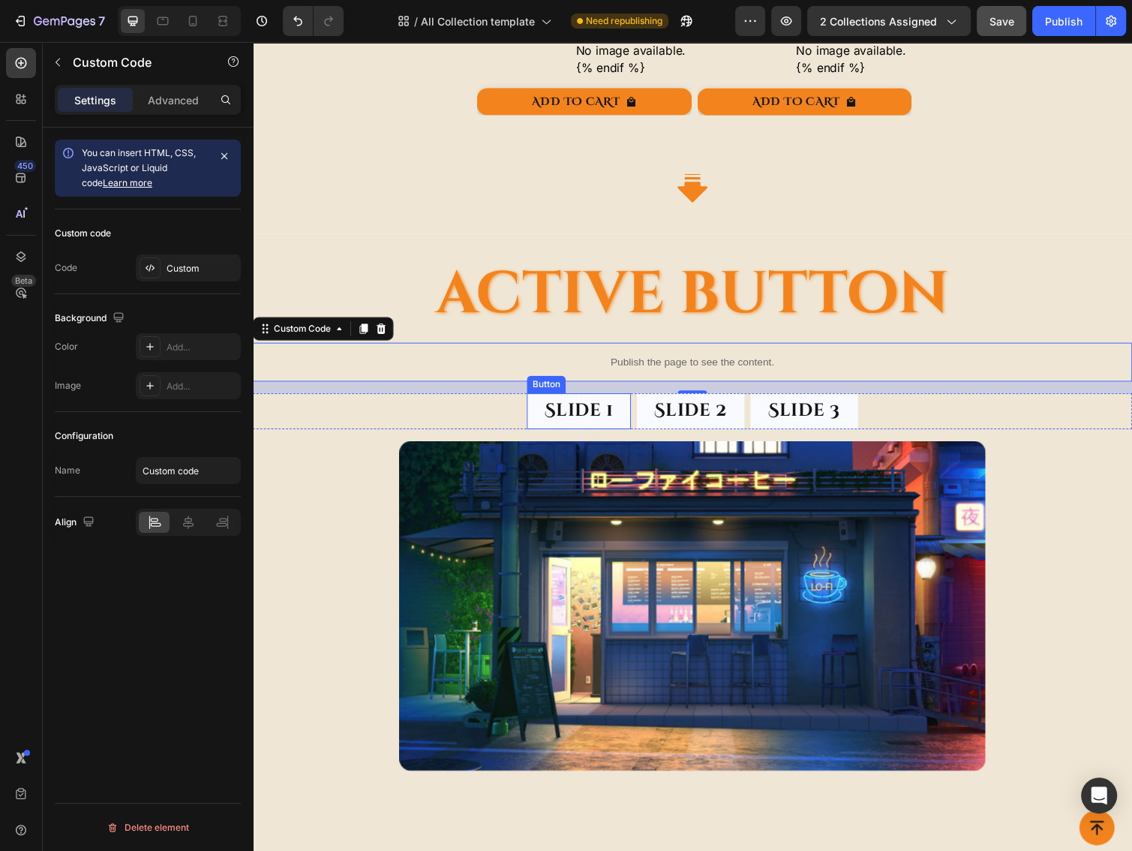
click at [543, 386] on div "Button" at bounding box center [553, 393] width 34 height 14
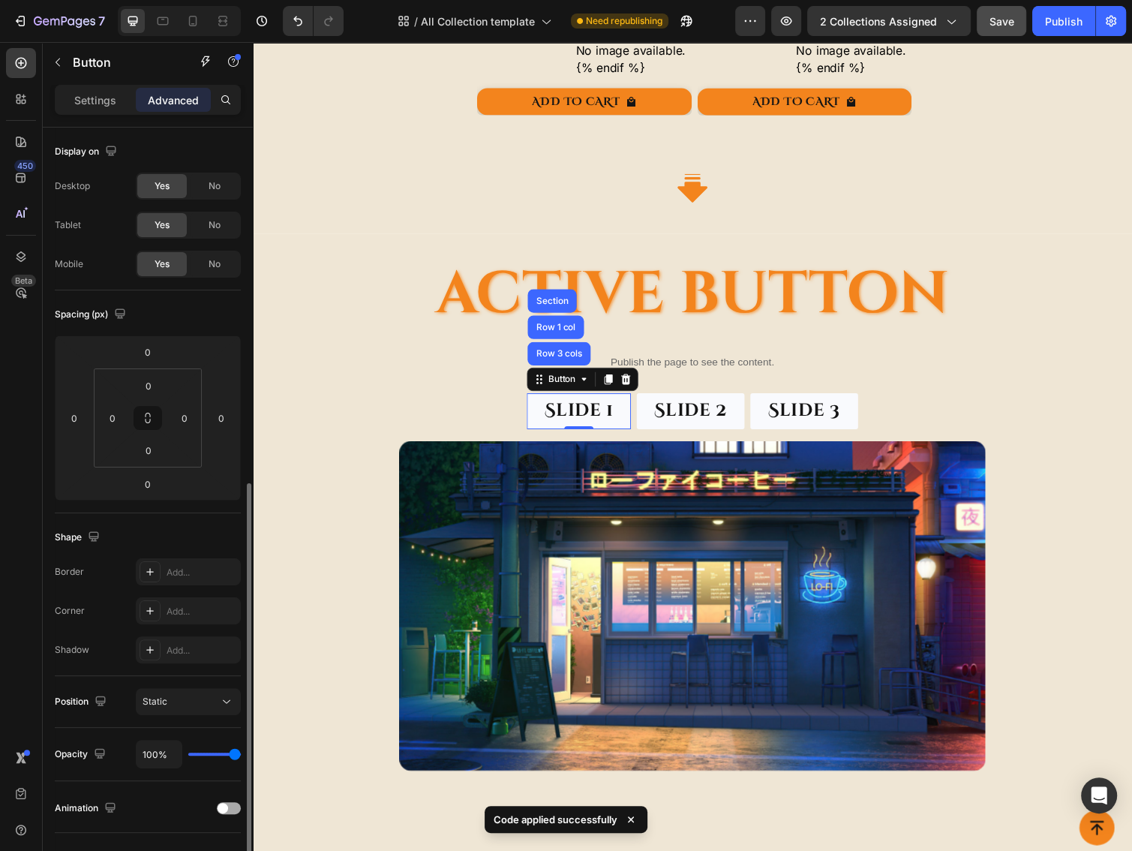
scroll to position [211, 0]
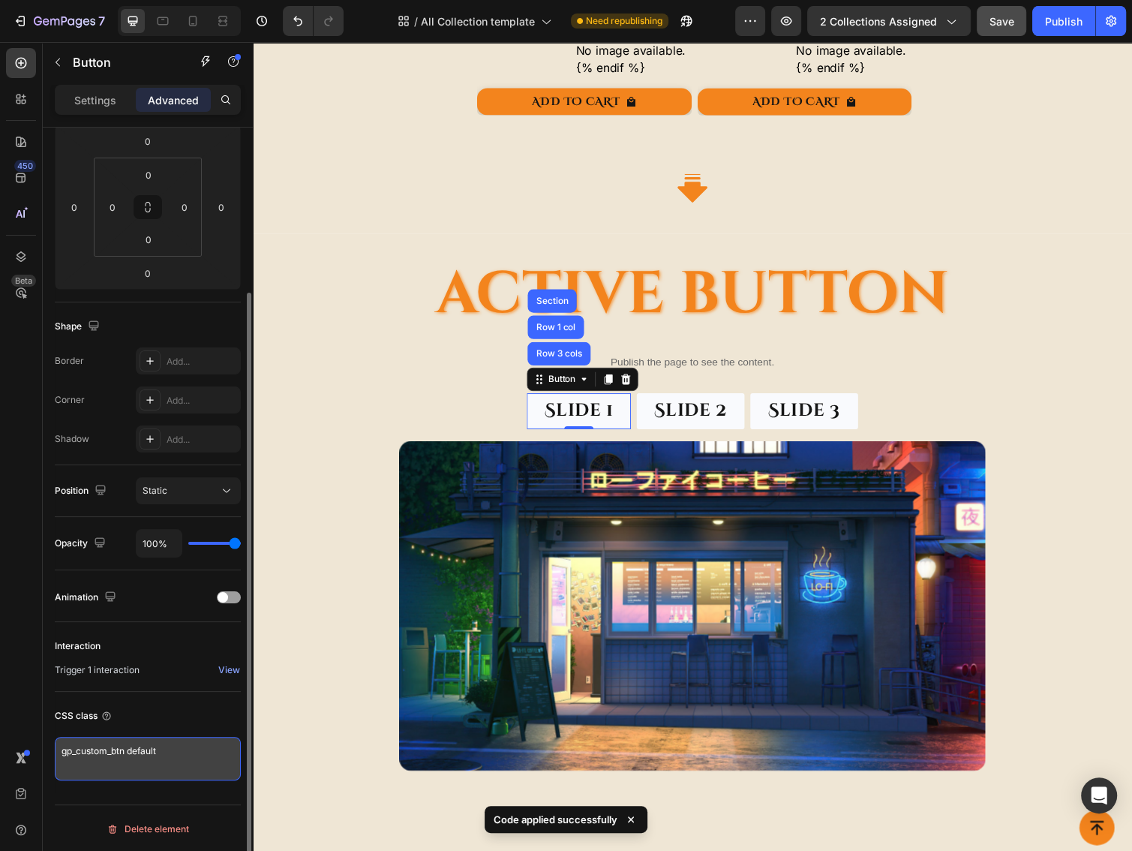
click at [194, 743] on textarea "gp_custom_btn default" at bounding box center [148, 759] width 186 height 44
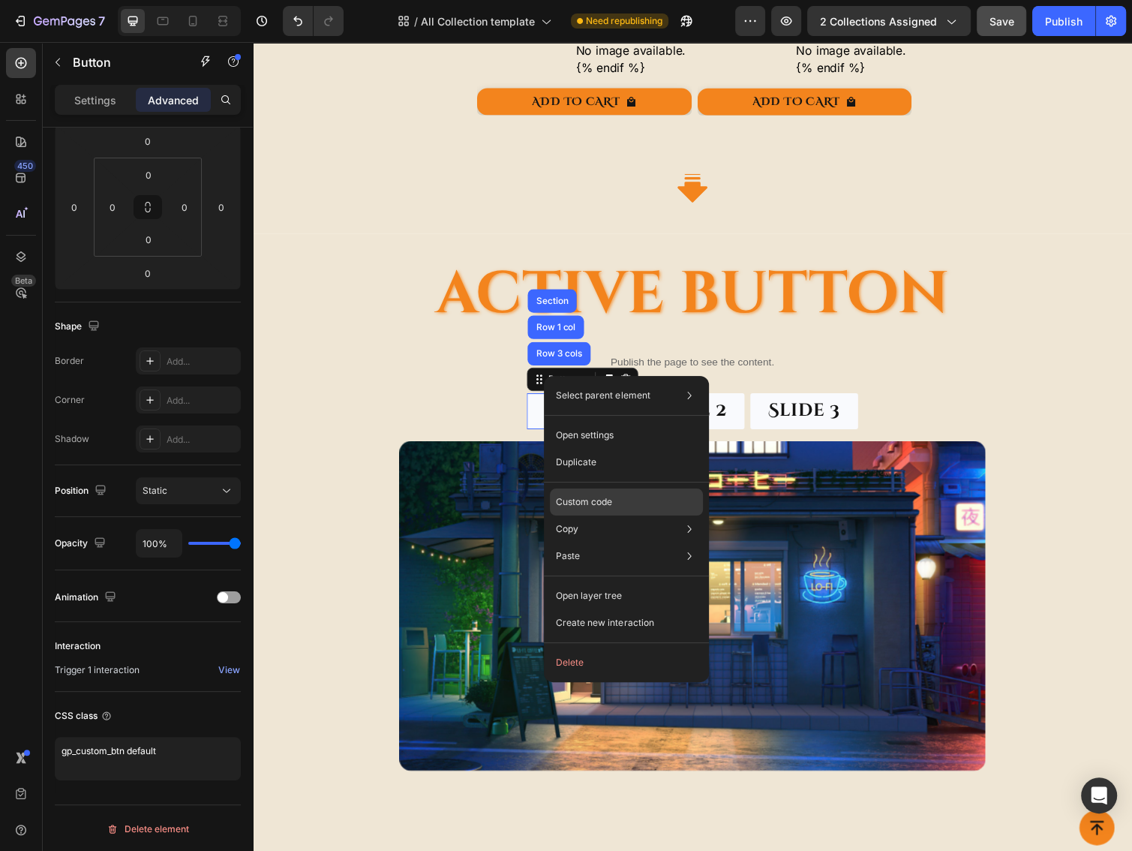
click at [581, 500] on p "Custom code" at bounding box center [584, 502] width 56 height 14
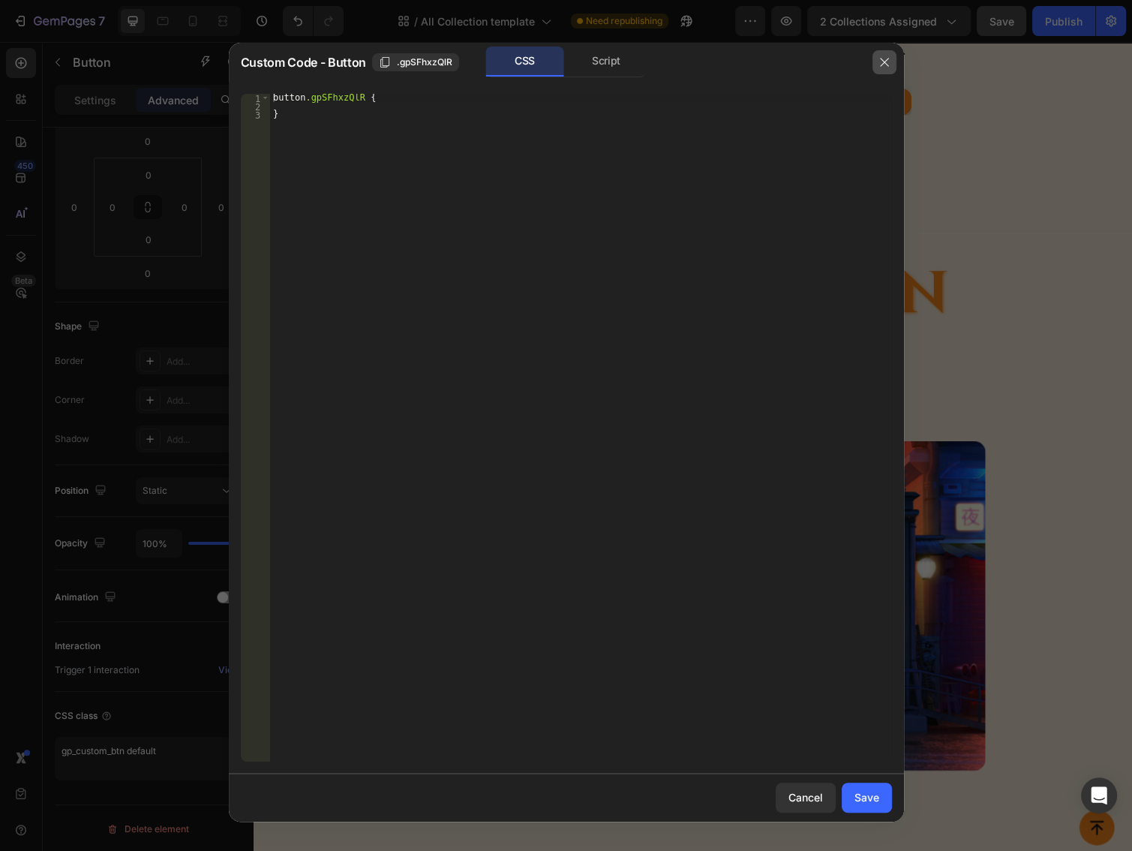
click at [887, 58] on icon "button" at bounding box center [884, 62] width 12 height 12
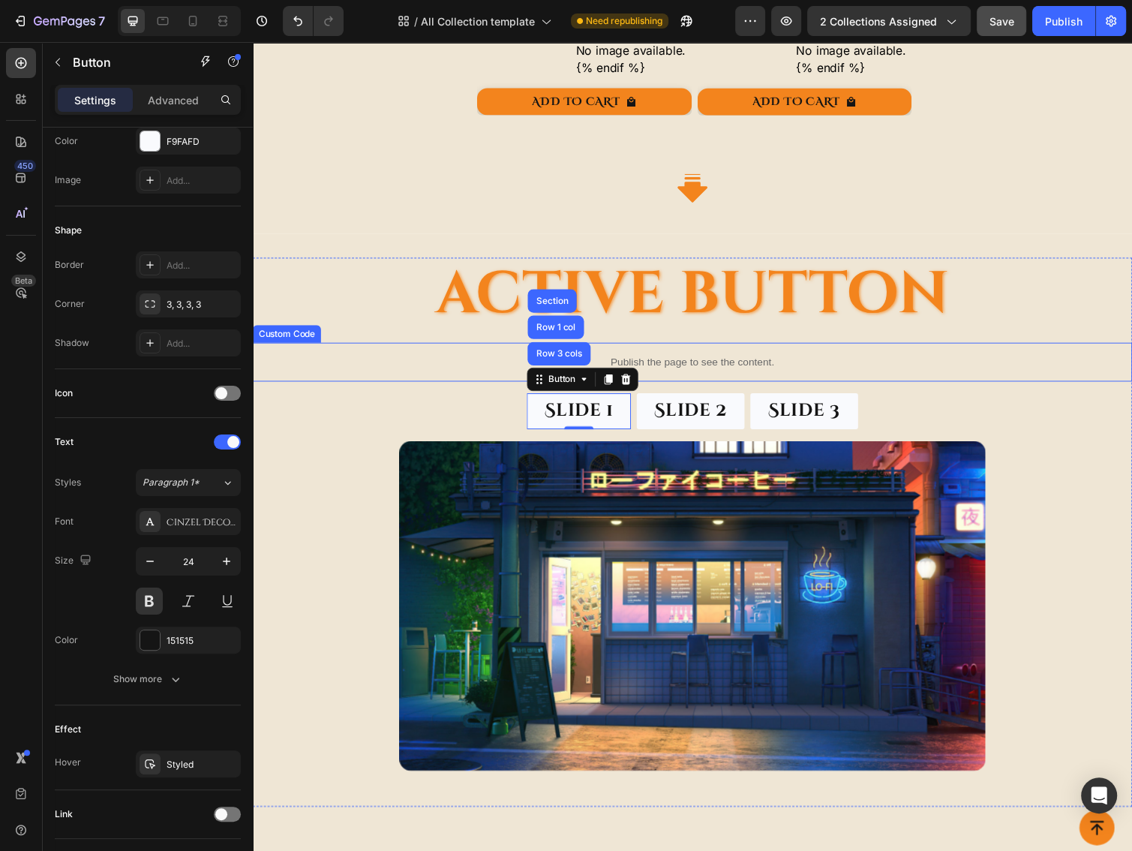
drag, startPoint x: 692, startPoint y: 365, endPoint x: 661, endPoint y: 364, distance: 30.8
click at [692, 364] on p "Publish the page to see the content." at bounding box center [703, 370] width 900 height 16
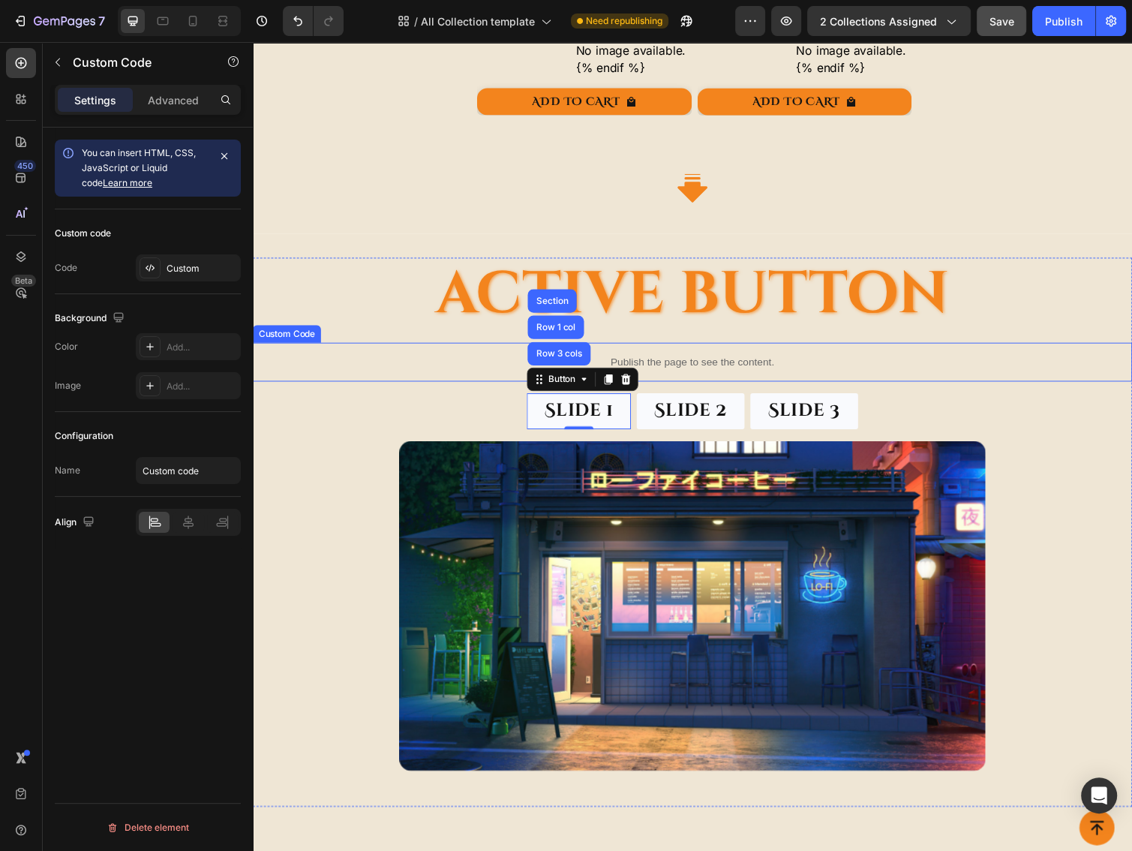
scroll to position [0, 0]
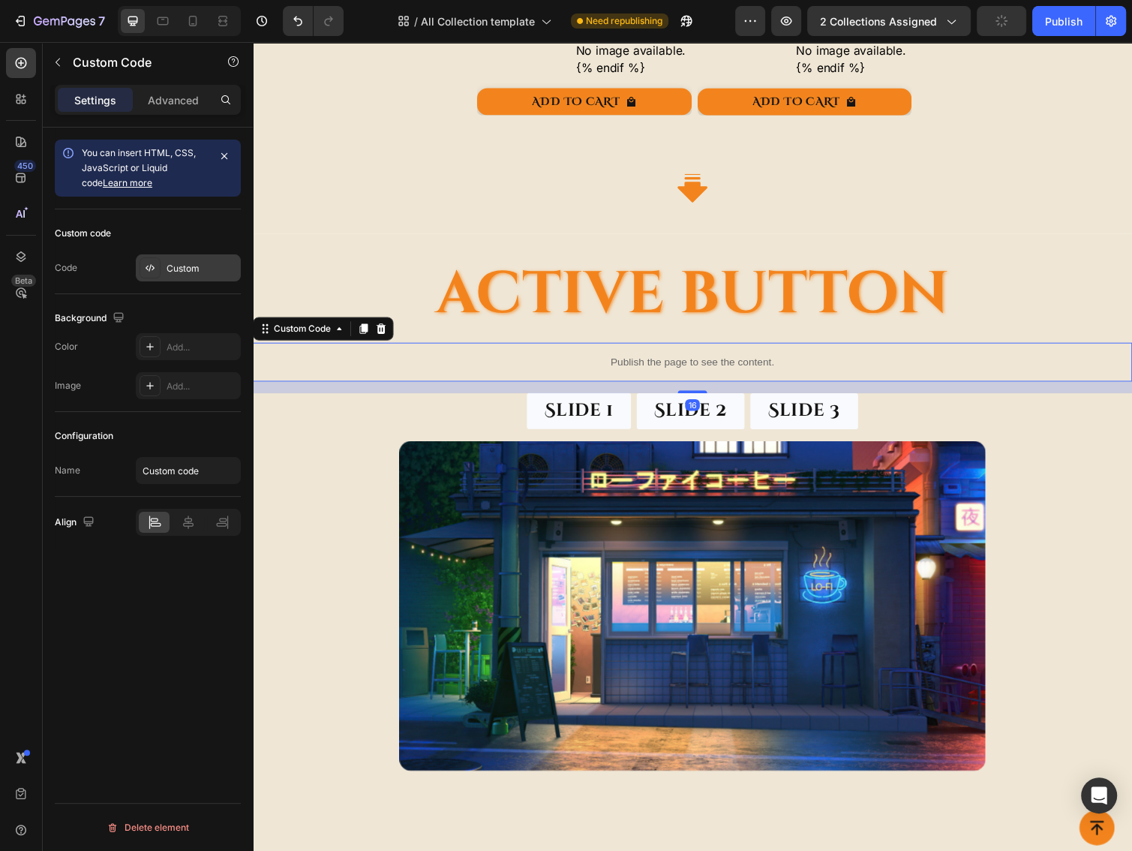
click at [176, 269] on div "Custom" at bounding box center [202, 269] width 71 height 14
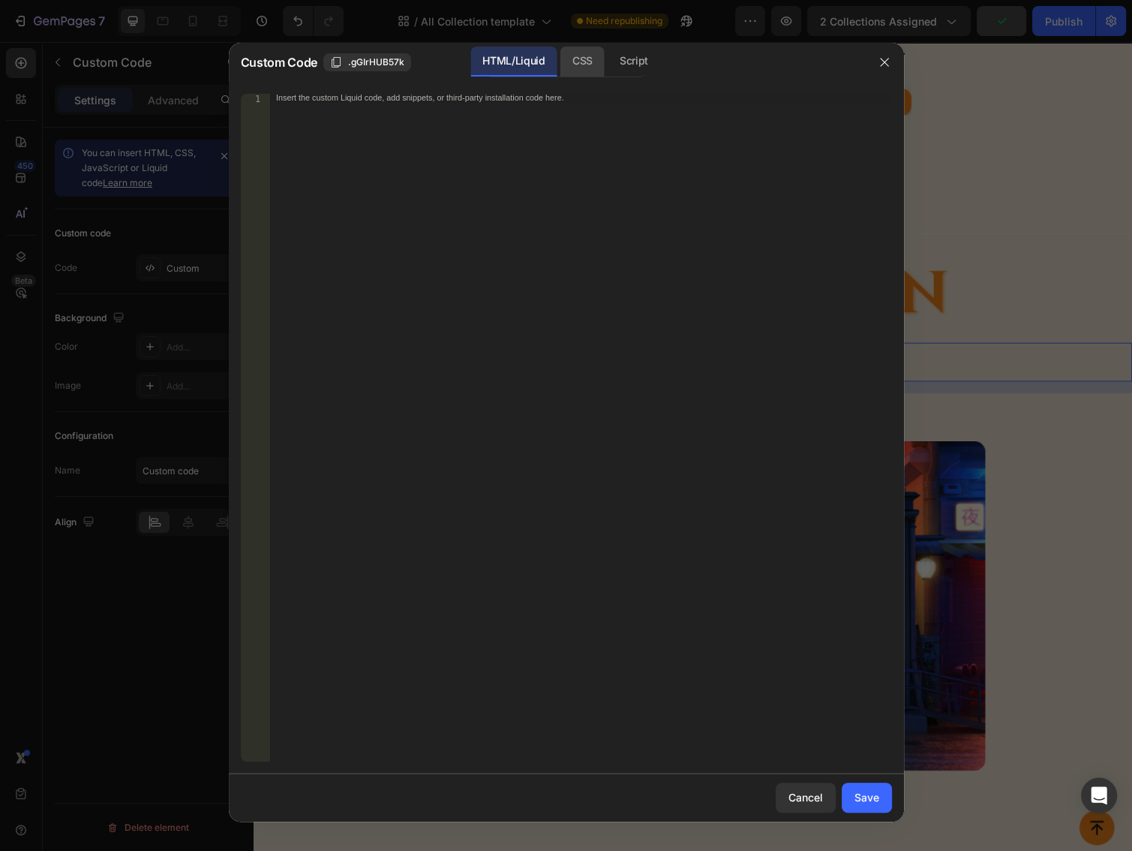
click at [608, 58] on div "CSS" at bounding box center [634, 62] width 53 height 30
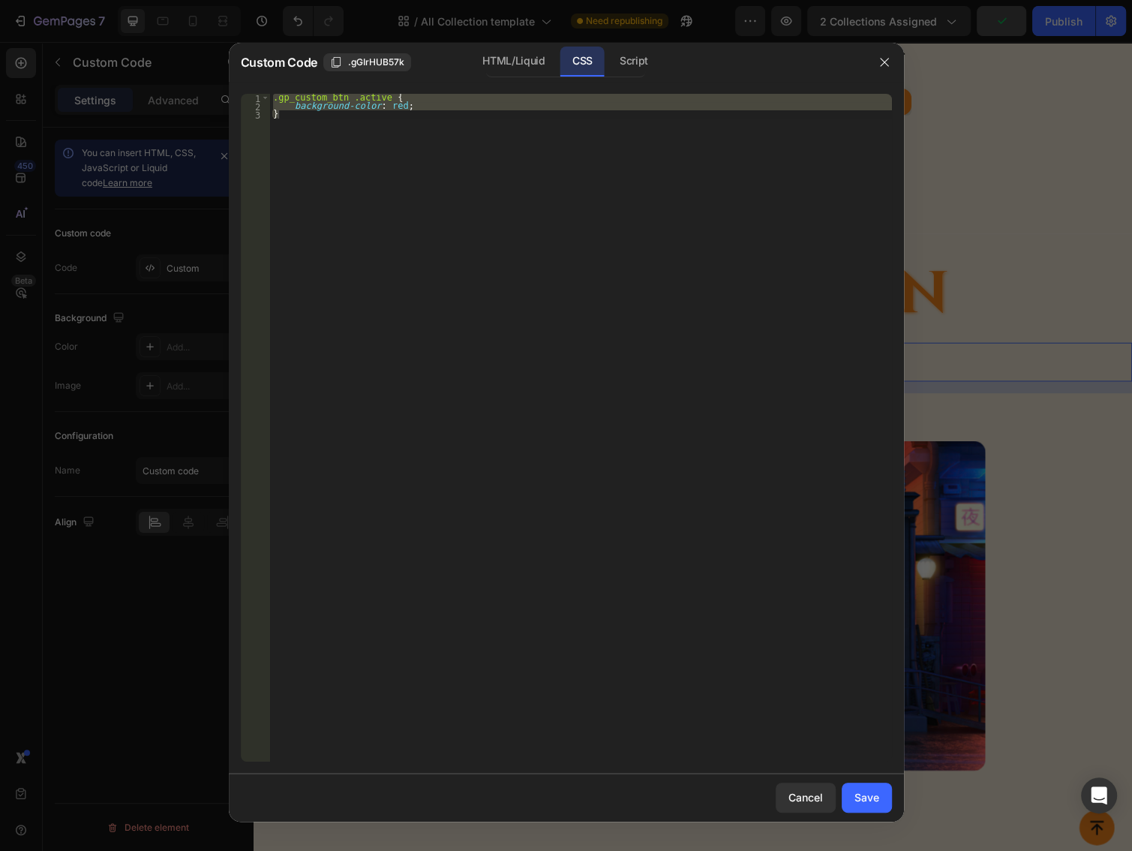
click at [434, 136] on div ".gp_custom_btn .active { background-color : red ; }" at bounding box center [581, 428] width 622 height 668
type textarea "}"
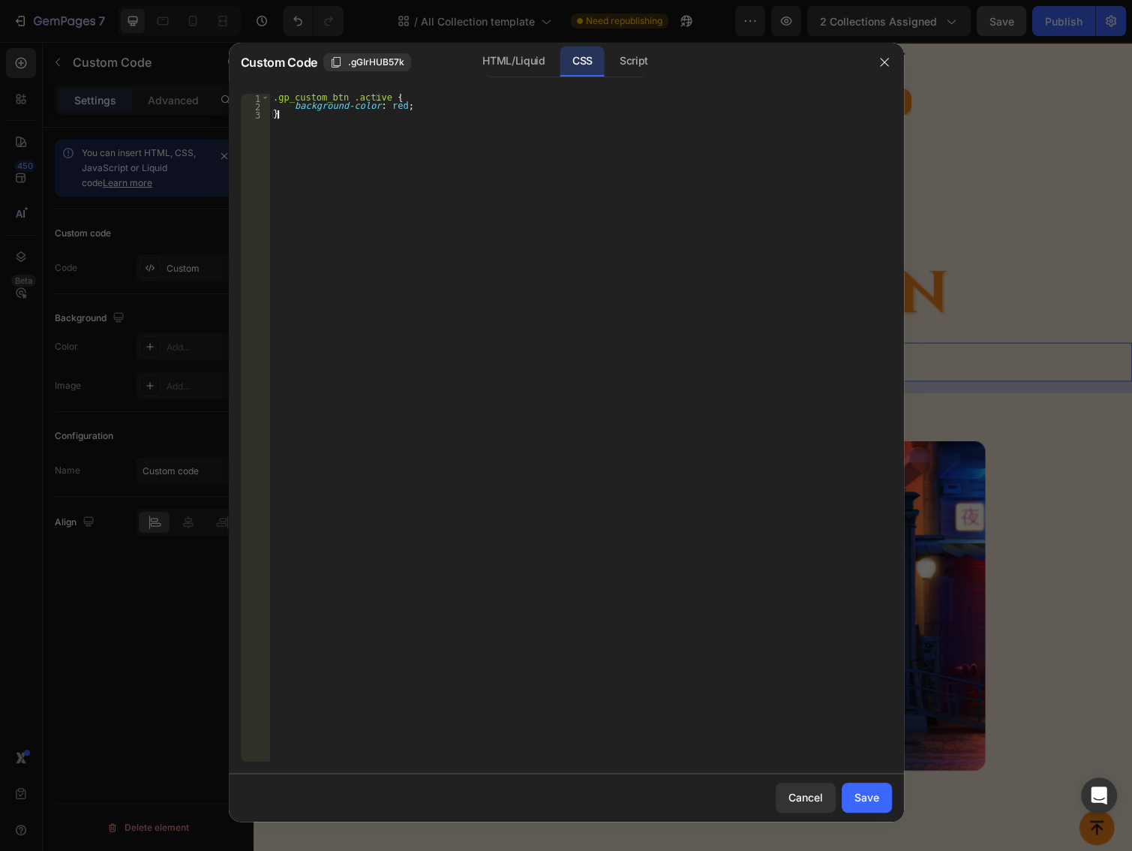
click at [338, 172] on div ".gp_custom_btn .active { background-color : red ; }" at bounding box center [581, 436] width 622 height 684
paste textarea "gp_custom_btn default"
click at [345, 128] on div ".gp_custom_btn .active { background-color : red ; } gp_custom_btn default" at bounding box center [581, 436] width 622 height 684
click at [359, 96] on div ".gp_custom_btn .active { background-color : red ; } gp_custom_btn default" at bounding box center [581, 436] width 622 height 684
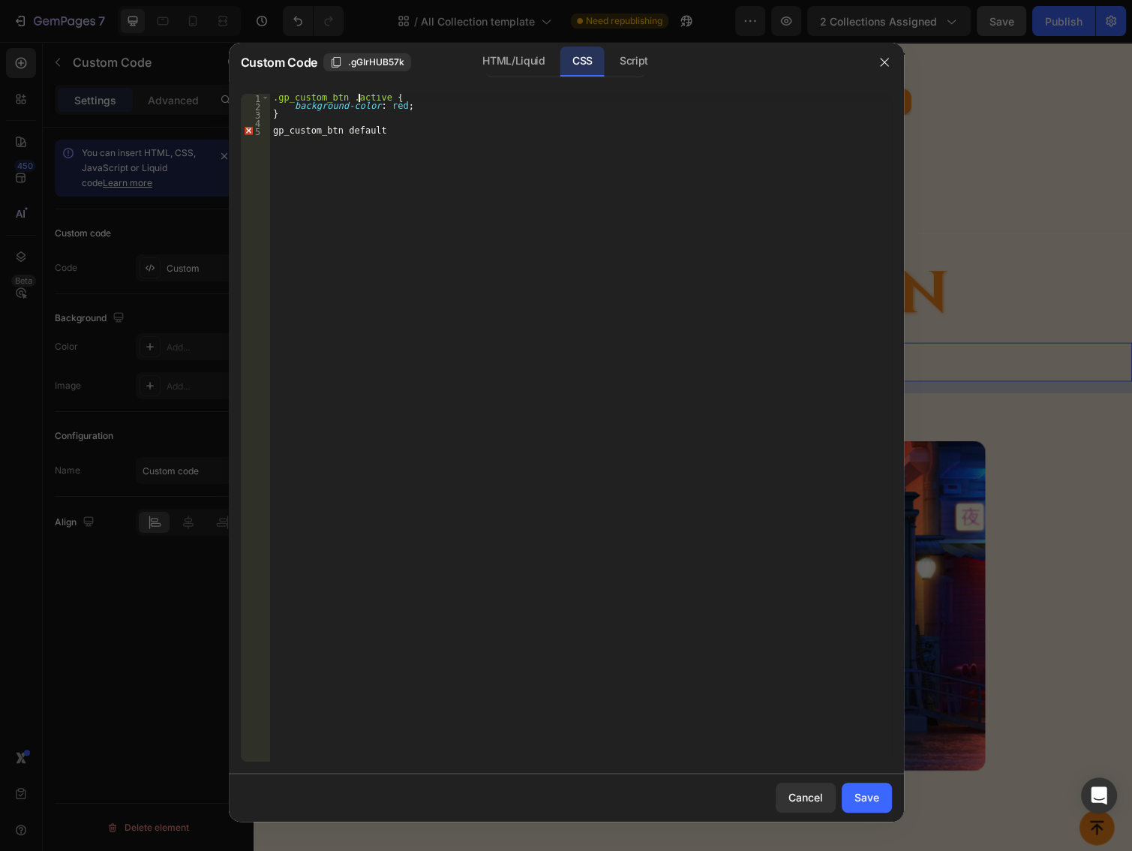
click at [359, 96] on div ".gp_custom_btn .active { background-color : red ; } gp_custom_btn default" at bounding box center [581, 436] width 622 height 684
paste textarea "default"
click at [365, 176] on div ".gp_custom_btn .default { background-color : red ; } gp_custom_btn default" at bounding box center [581, 436] width 622 height 684
type textarea "gp_custom_btn default"
click at [395, 134] on div ".gp_custom_btn .default { background-color : red ; } gp_custom_btn default" at bounding box center [581, 436] width 622 height 684
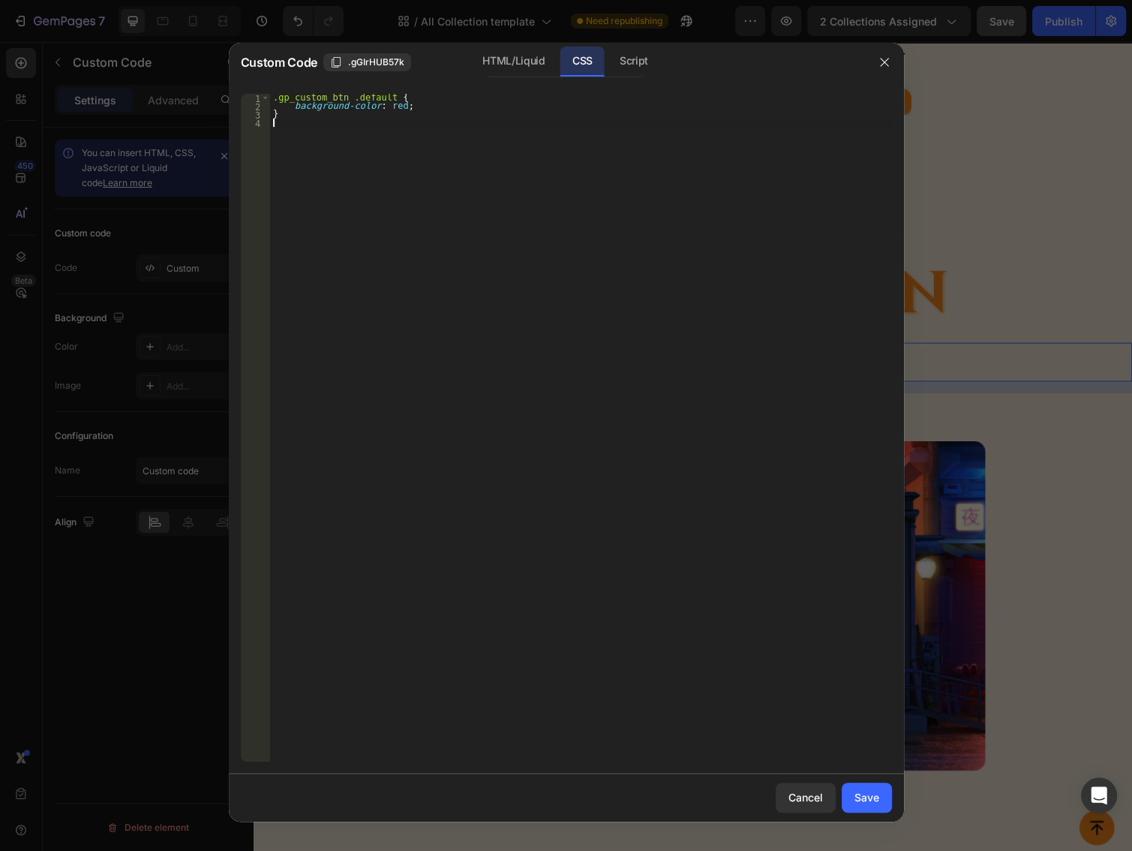
type textarea "}"
click at [866, 797] on div "Save" at bounding box center [866, 797] width 25 height 16
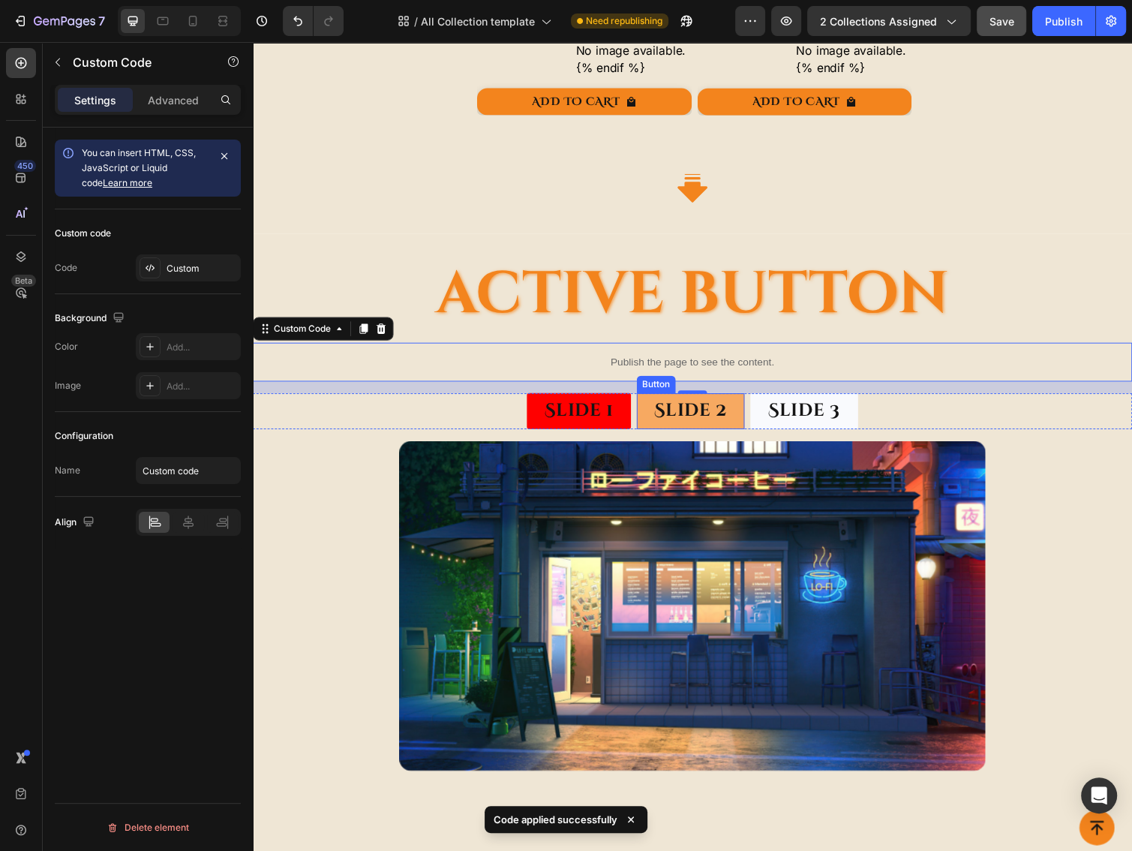
click at [651, 401] on button "Slide 2" at bounding box center [701, 420] width 110 height 38
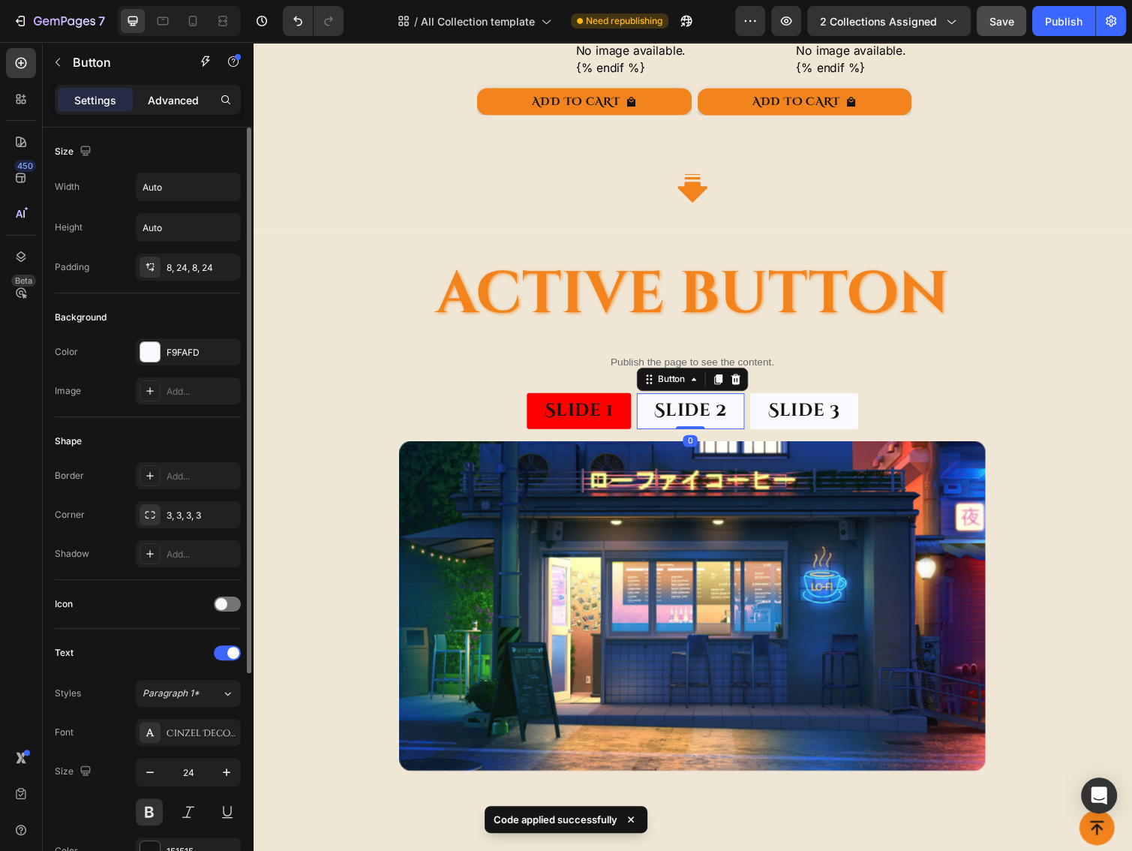
click at [155, 98] on p "Advanced" at bounding box center [173, 100] width 51 height 16
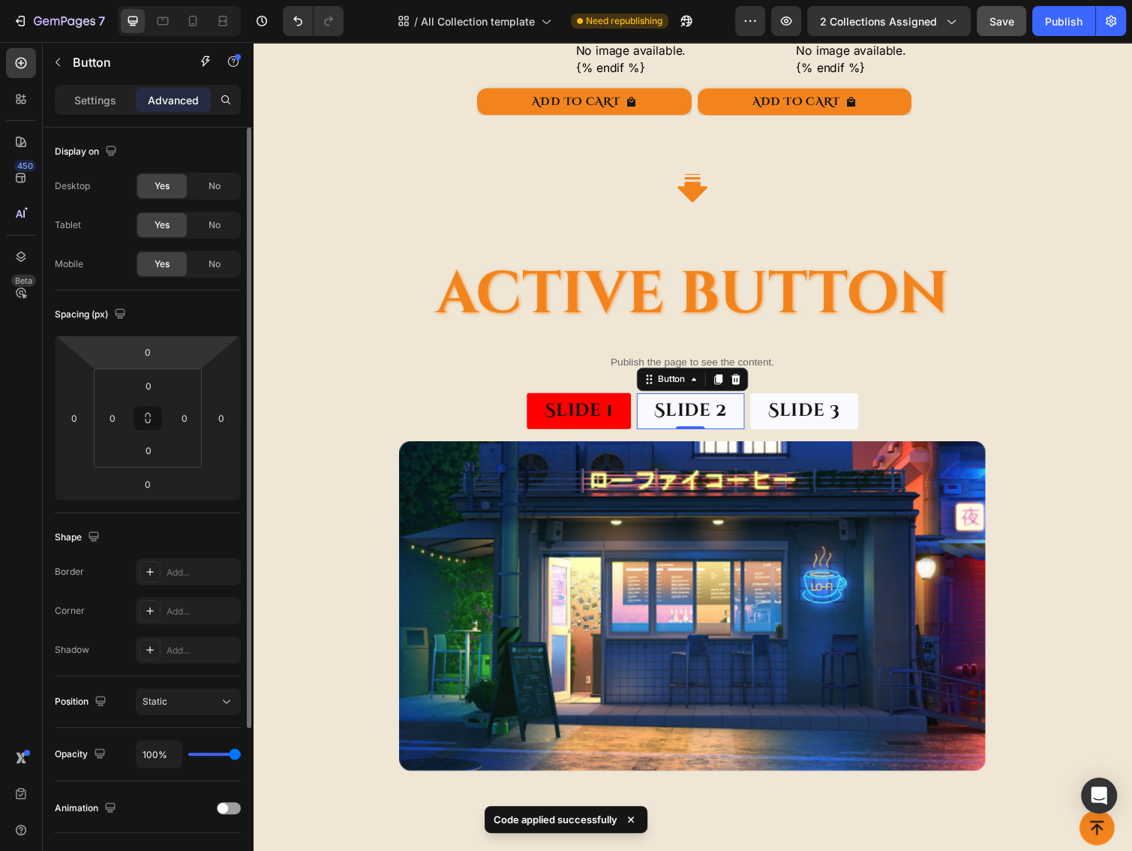
click at [96, 101] on p "Settings" at bounding box center [95, 100] width 42 height 16
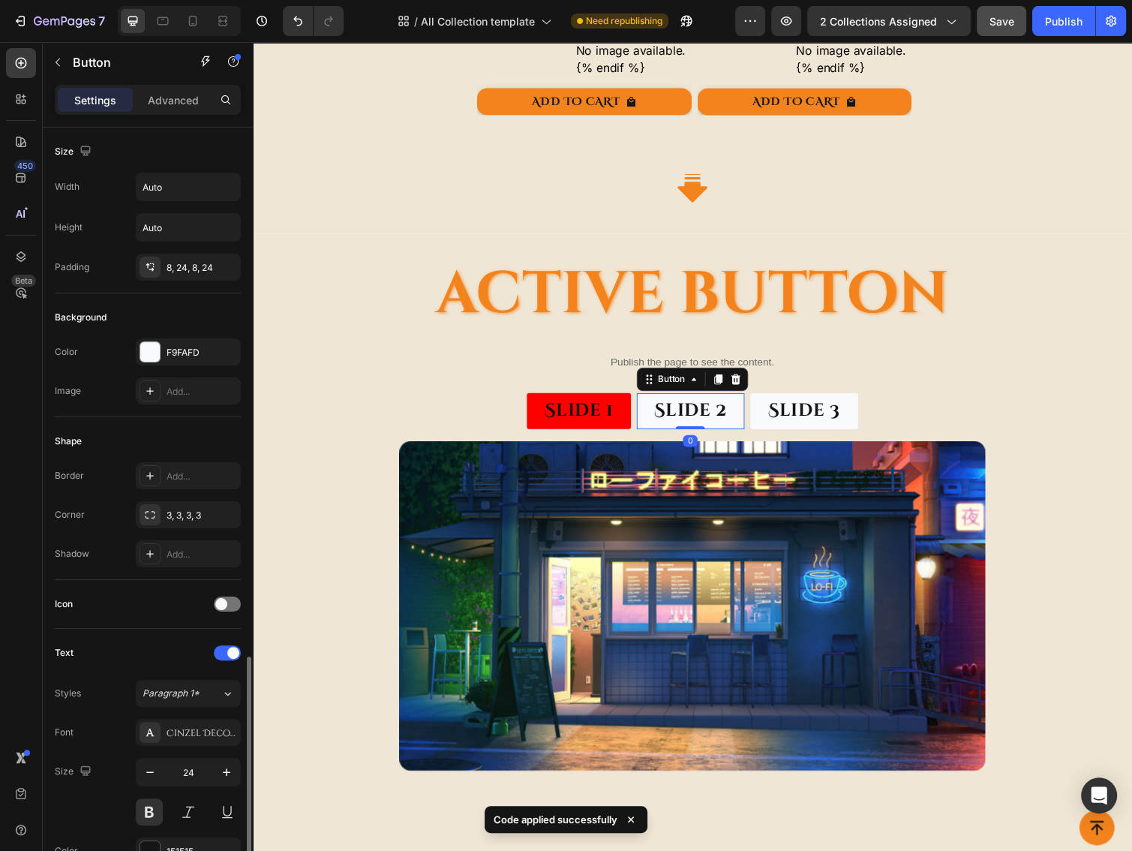
scroll to position [308, 0]
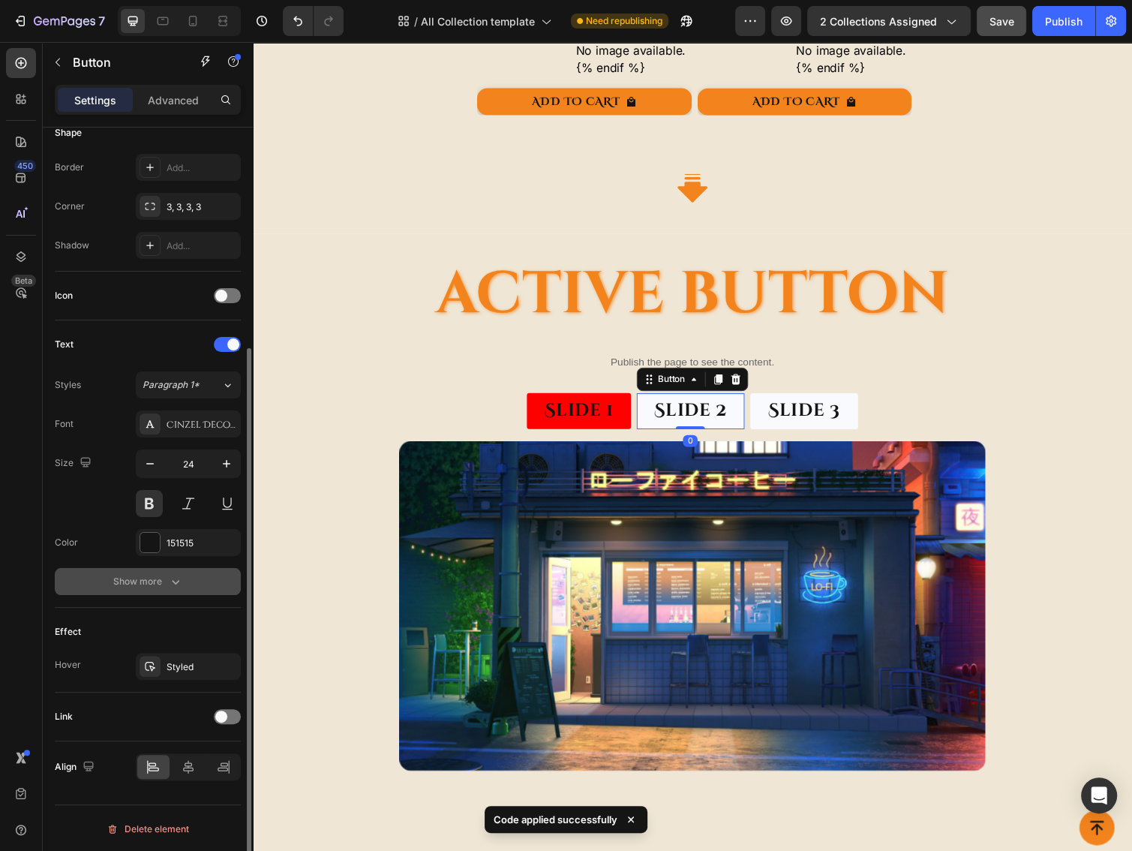
click at [184, 578] on button "Show more" at bounding box center [148, 581] width 186 height 27
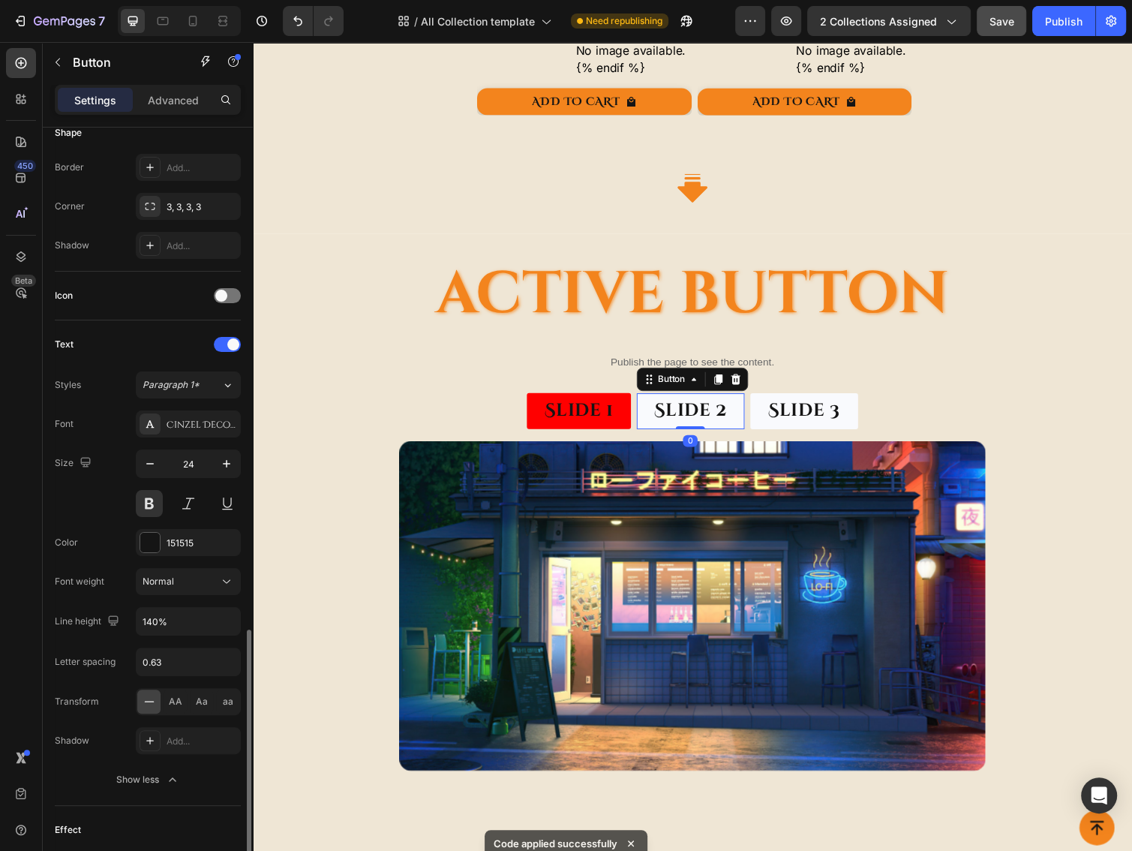
scroll to position [506, 0]
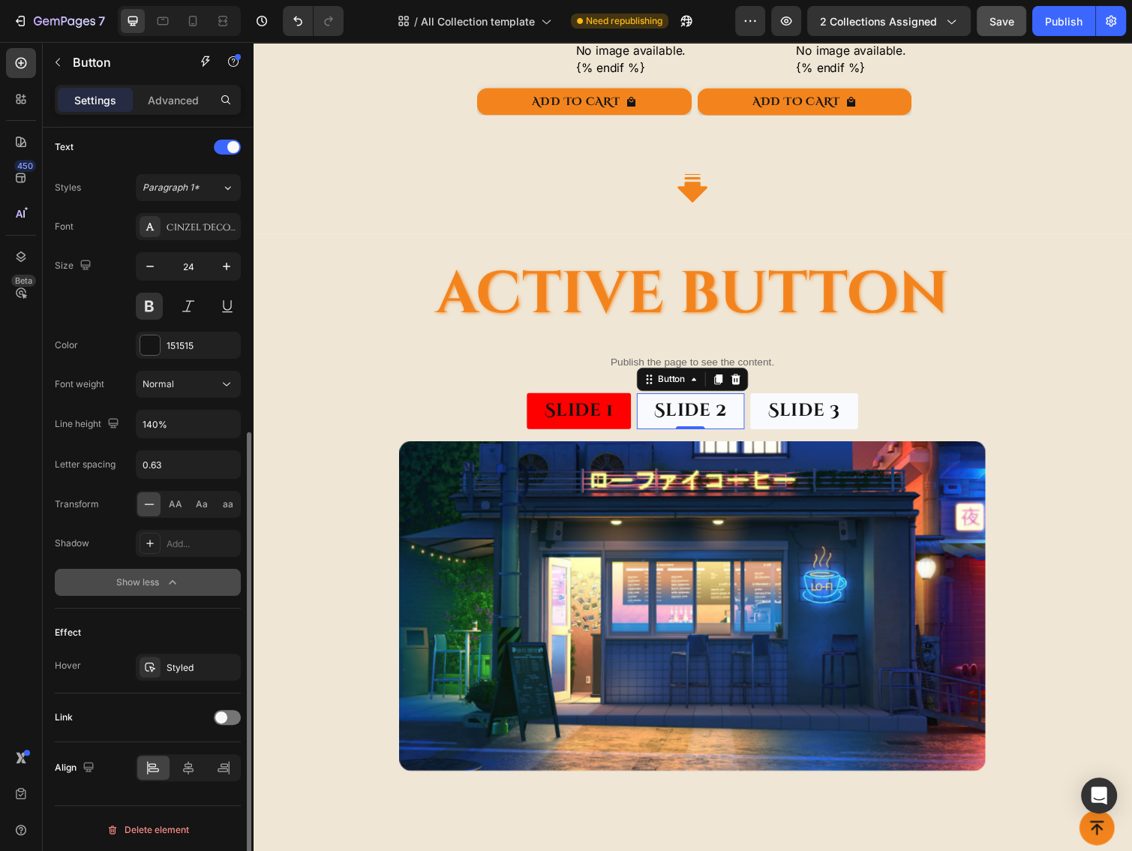
click at [165, 575] on icon "button" at bounding box center [172, 582] width 15 height 15
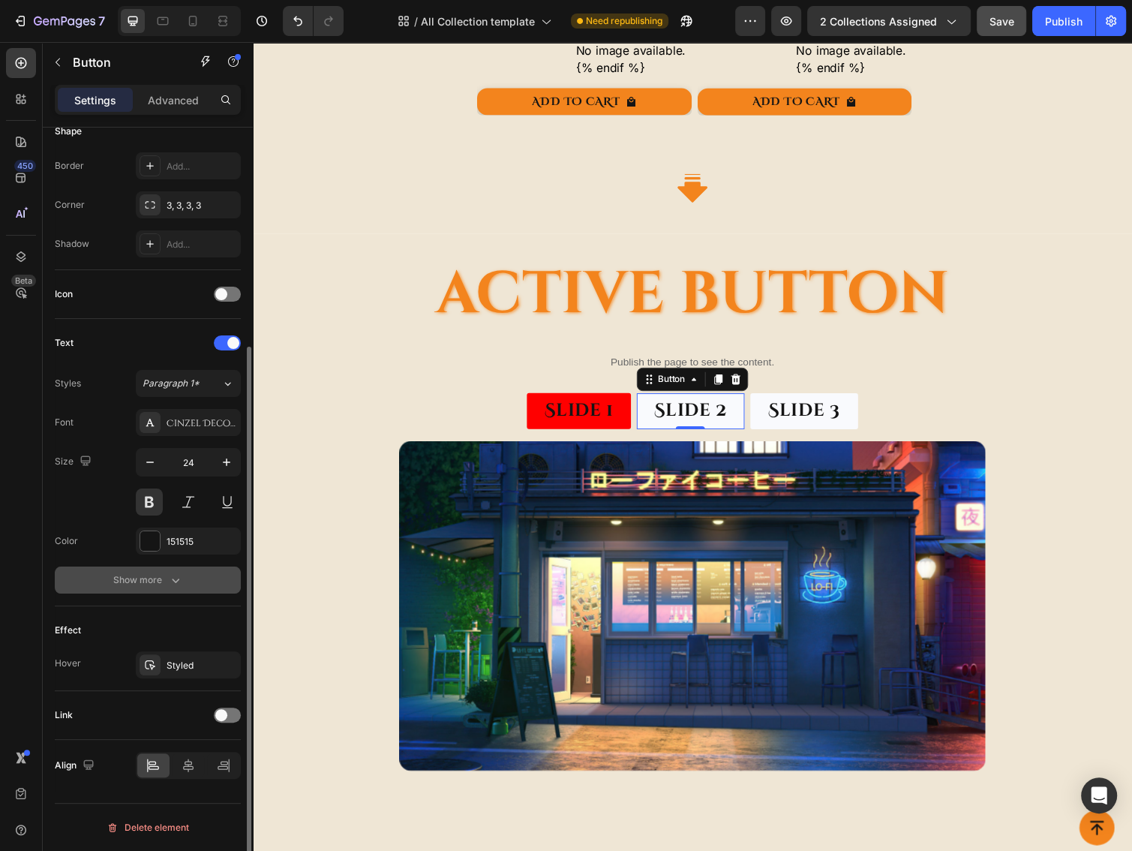
scroll to position [308, 0]
click at [172, 668] on div "Styled" at bounding box center [189, 667] width 44 height 14
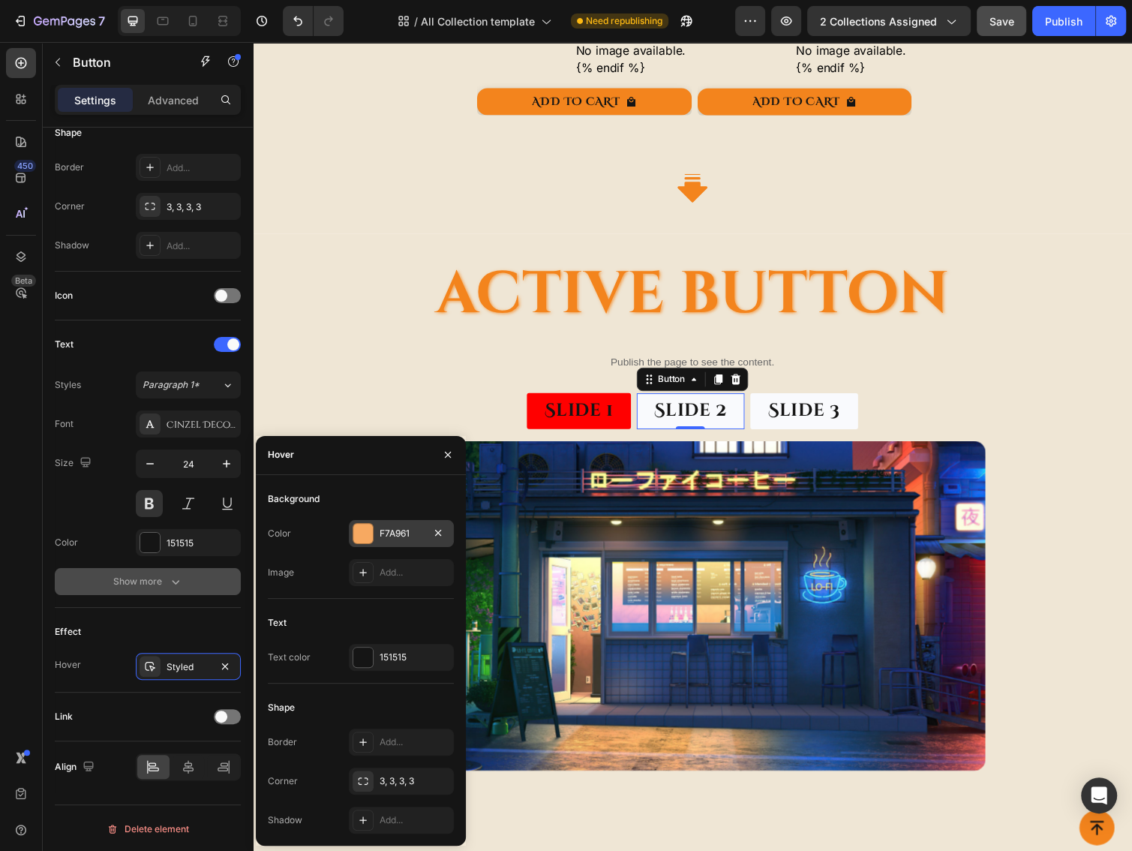
click at [396, 533] on div "F7A961" at bounding box center [402, 534] width 44 height 14
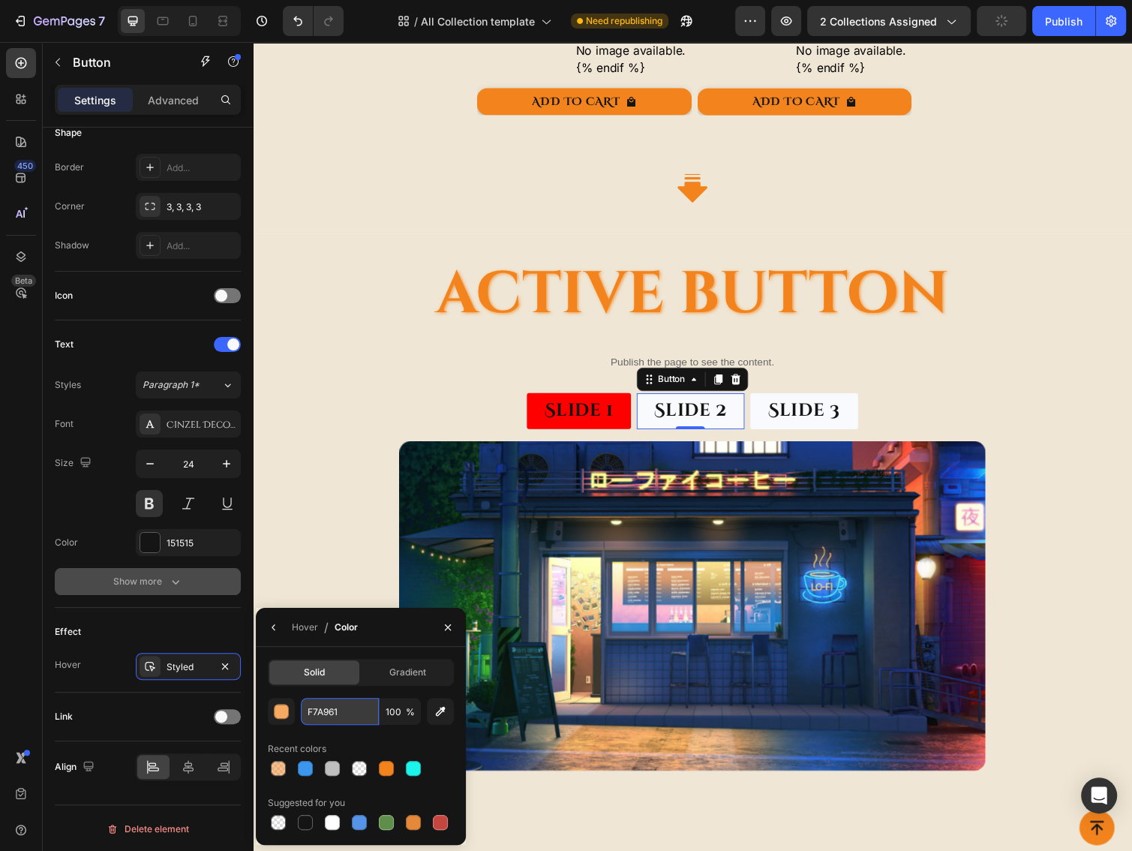
click at [347, 710] on input "F7A961" at bounding box center [340, 711] width 78 height 27
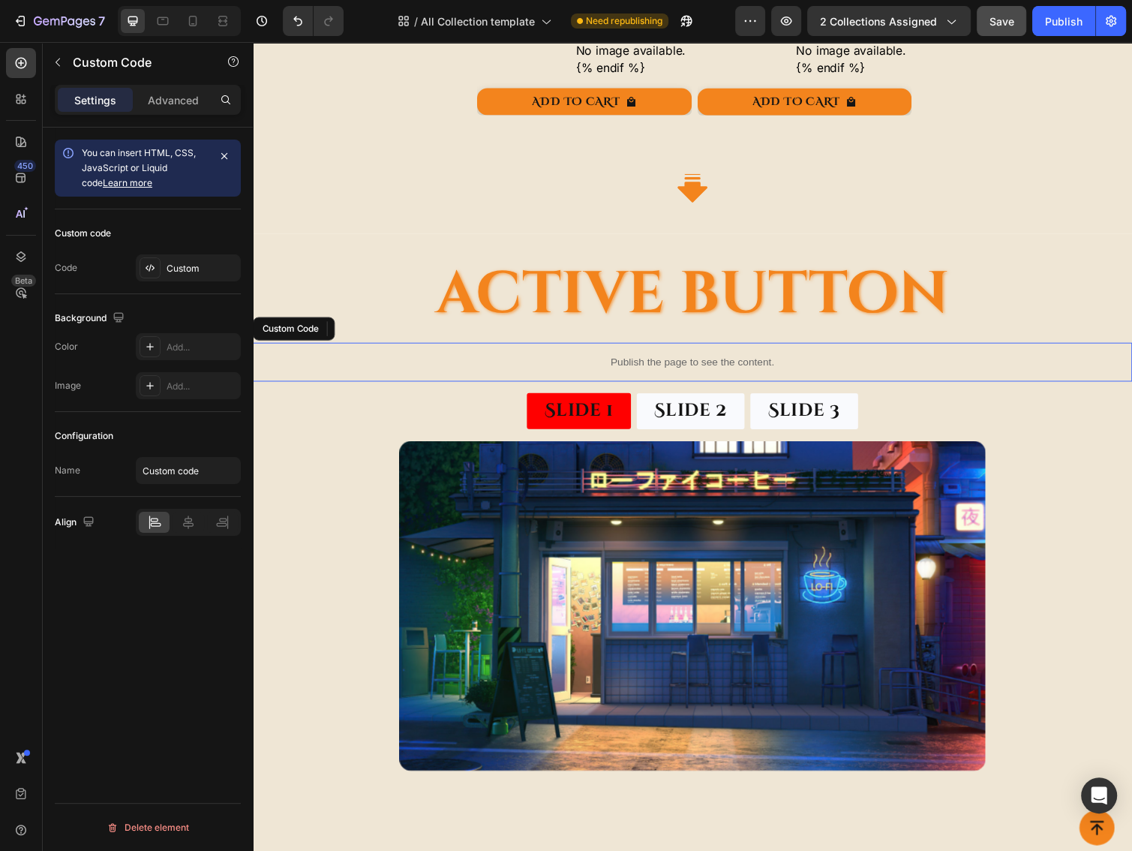
scroll to position [0, 0]
click at [582, 365] on p "Publish the page to see the content." at bounding box center [703, 370] width 900 height 16
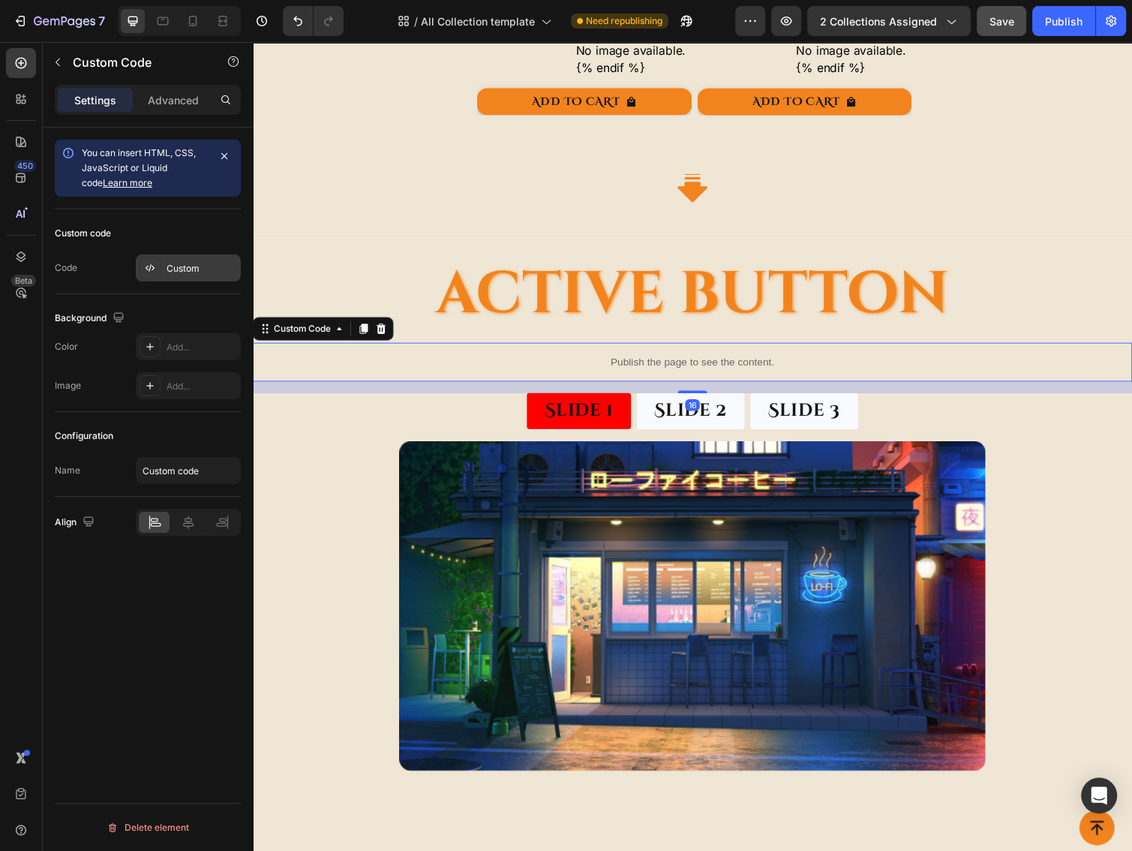
click at [156, 267] on div at bounding box center [150, 267] width 21 height 21
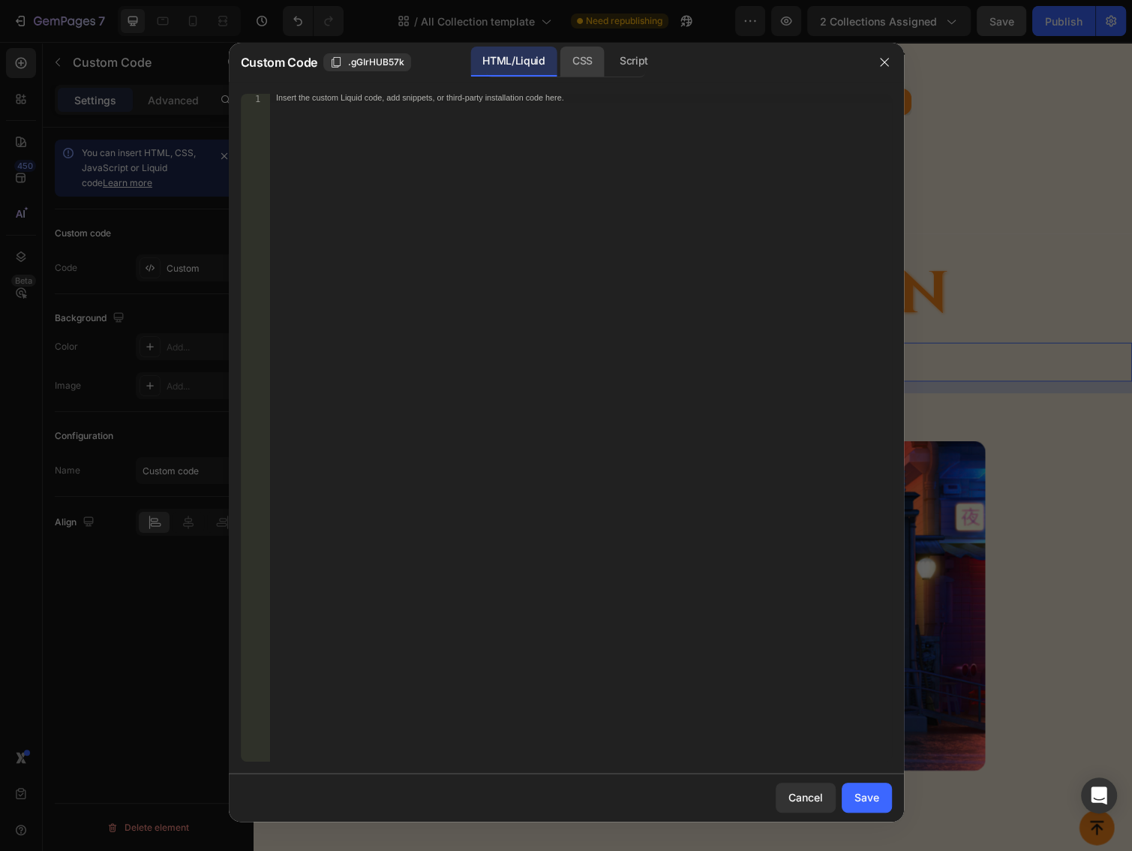
click at [608, 63] on div "CSS" at bounding box center [634, 62] width 53 height 30
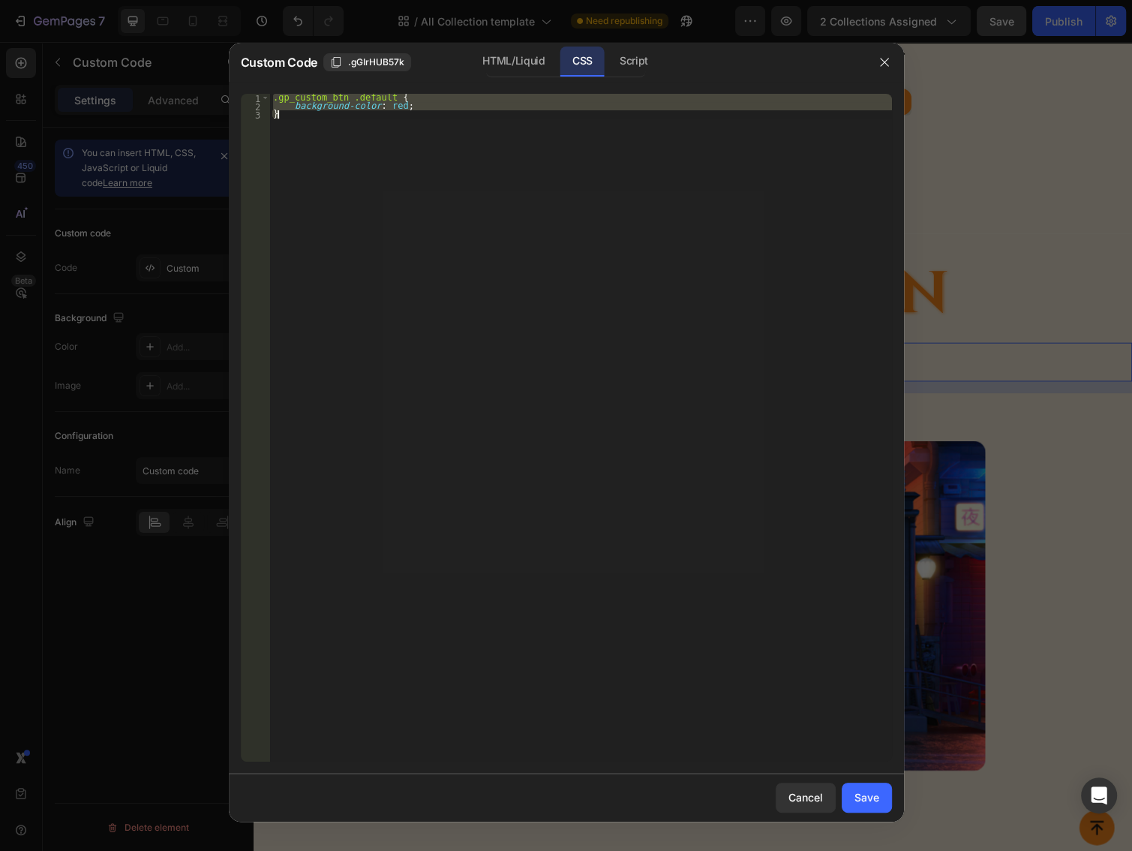
click at [371, 143] on div ".gp_custom_btn .default { background-color : red ; }" at bounding box center [581, 428] width 622 height 668
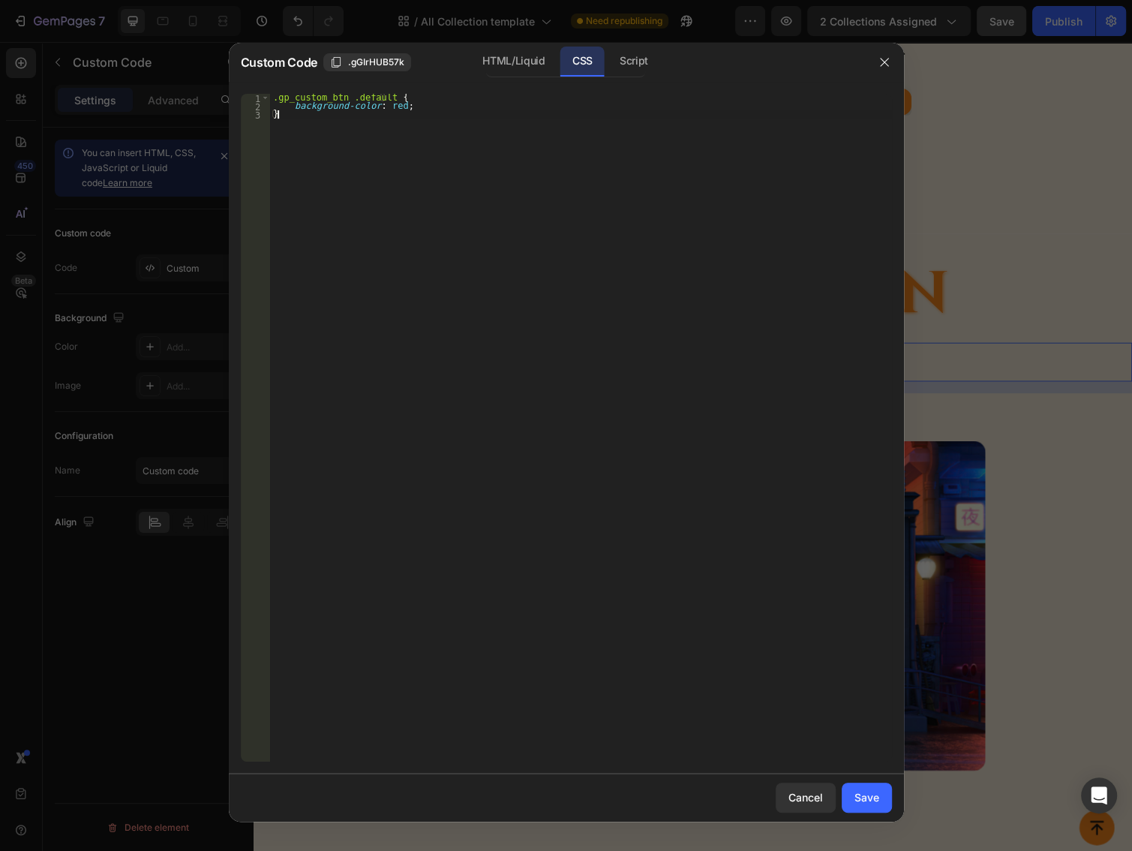
click at [380, 110] on div ".gp_custom_btn .default { background-color : red ; }" at bounding box center [581, 436] width 622 height 684
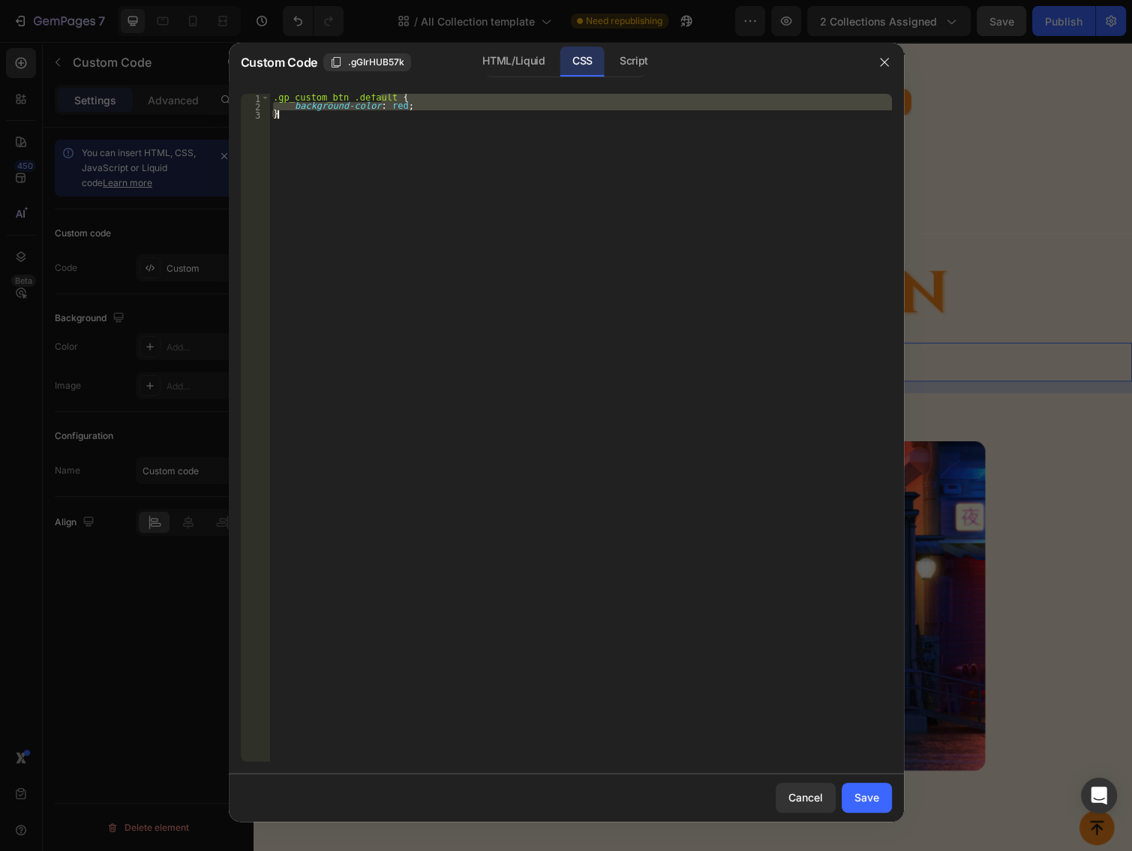
click at [380, 110] on div ".gp_custom_btn .default { background-color : red ; }" at bounding box center [581, 436] width 622 height 684
click at [377, 101] on div ".gp_custom_btn .default { background-color : red ; }" at bounding box center [581, 436] width 622 height 684
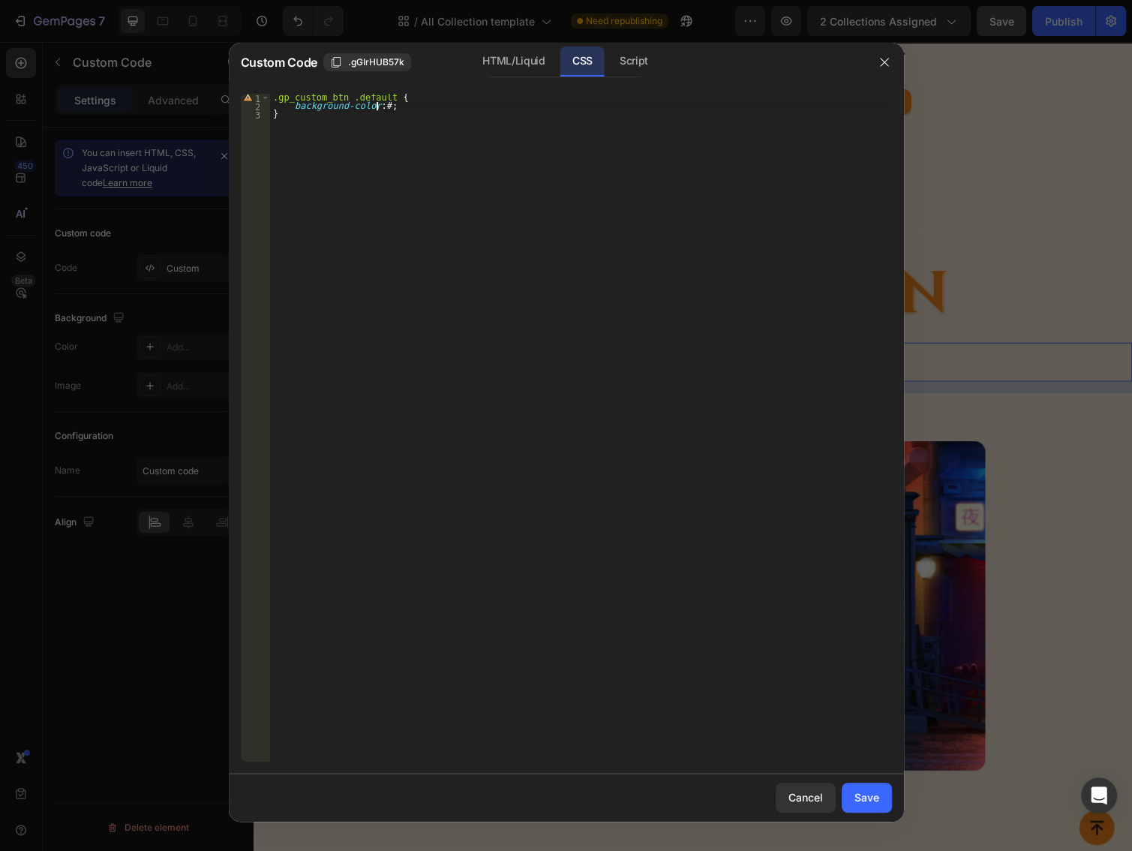
paste textarea "F7A961"
type textarea "background-color: #F7A961;"
click at [872, 796] on div "Save" at bounding box center [866, 797] width 25 height 16
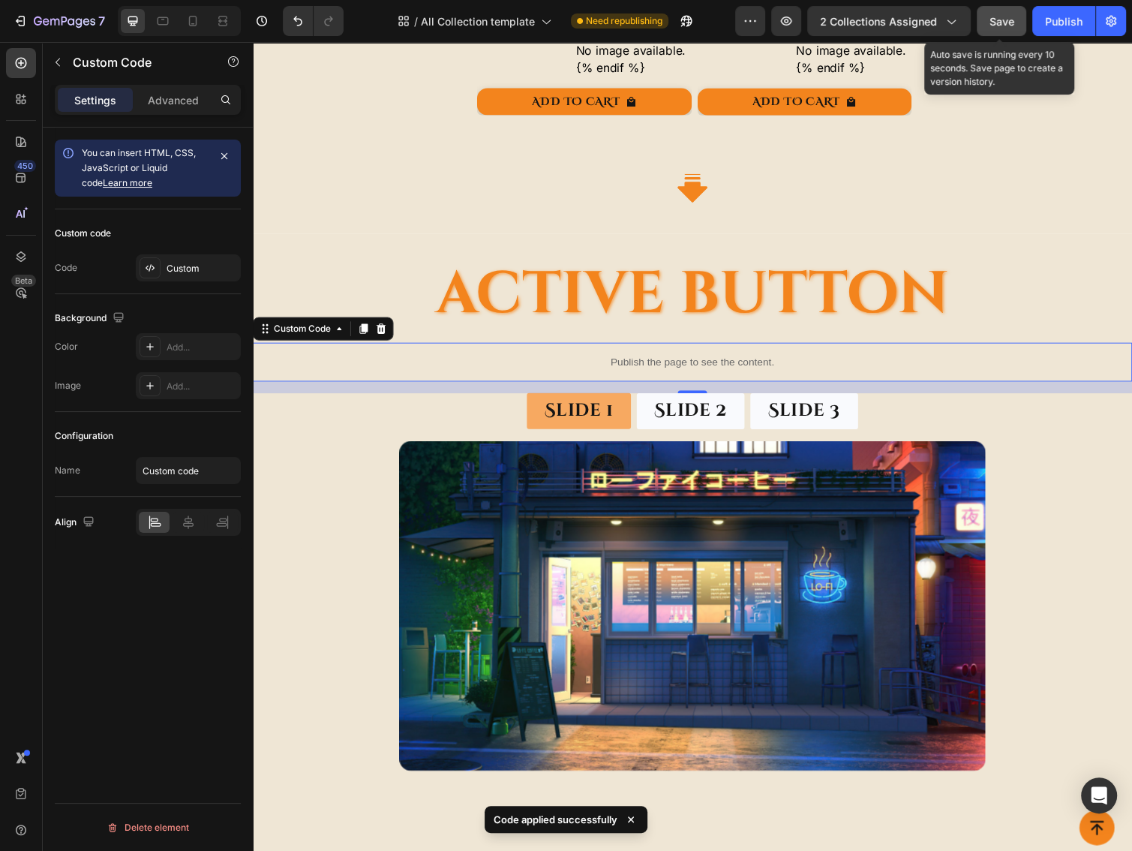
drag, startPoint x: 1002, startPoint y: 17, endPoint x: 750, endPoint y: 19, distance: 252.0
click at [1002, 17] on span "Save" at bounding box center [1001, 21] width 25 height 13
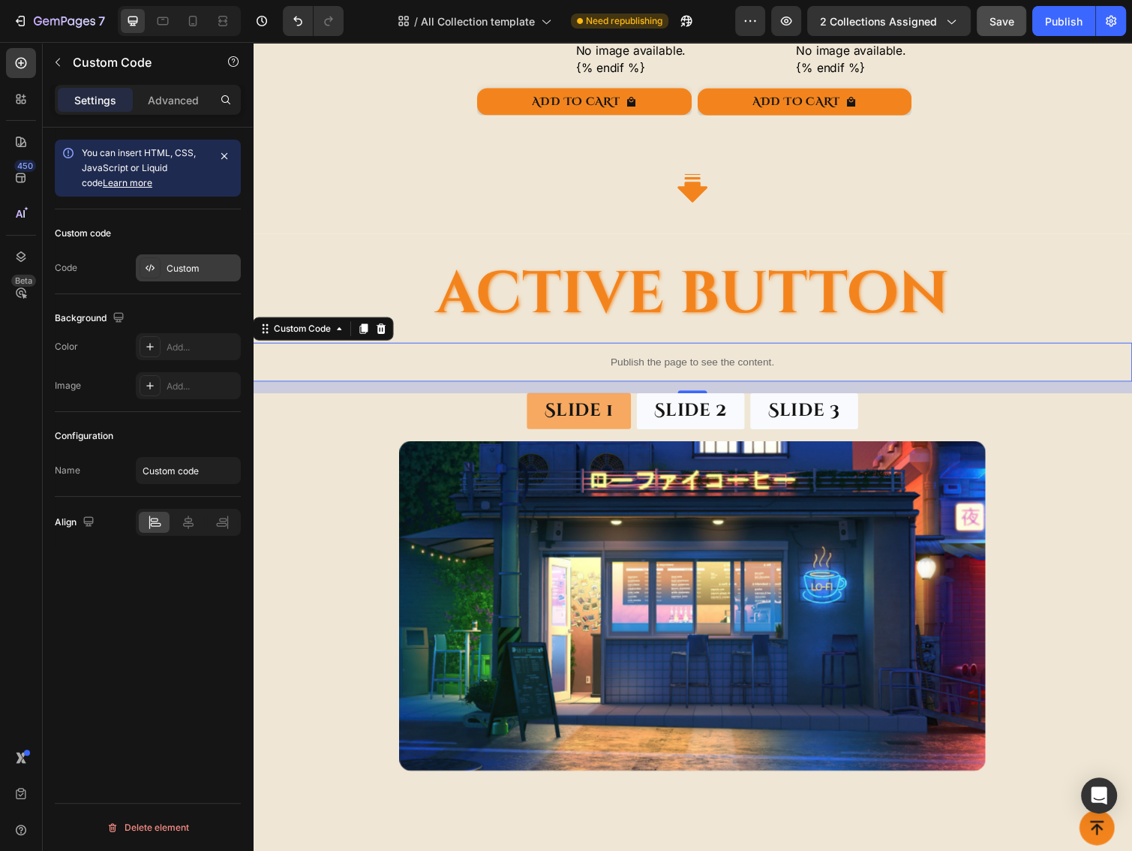
click at [198, 258] on div "Custom" at bounding box center [188, 267] width 105 height 27
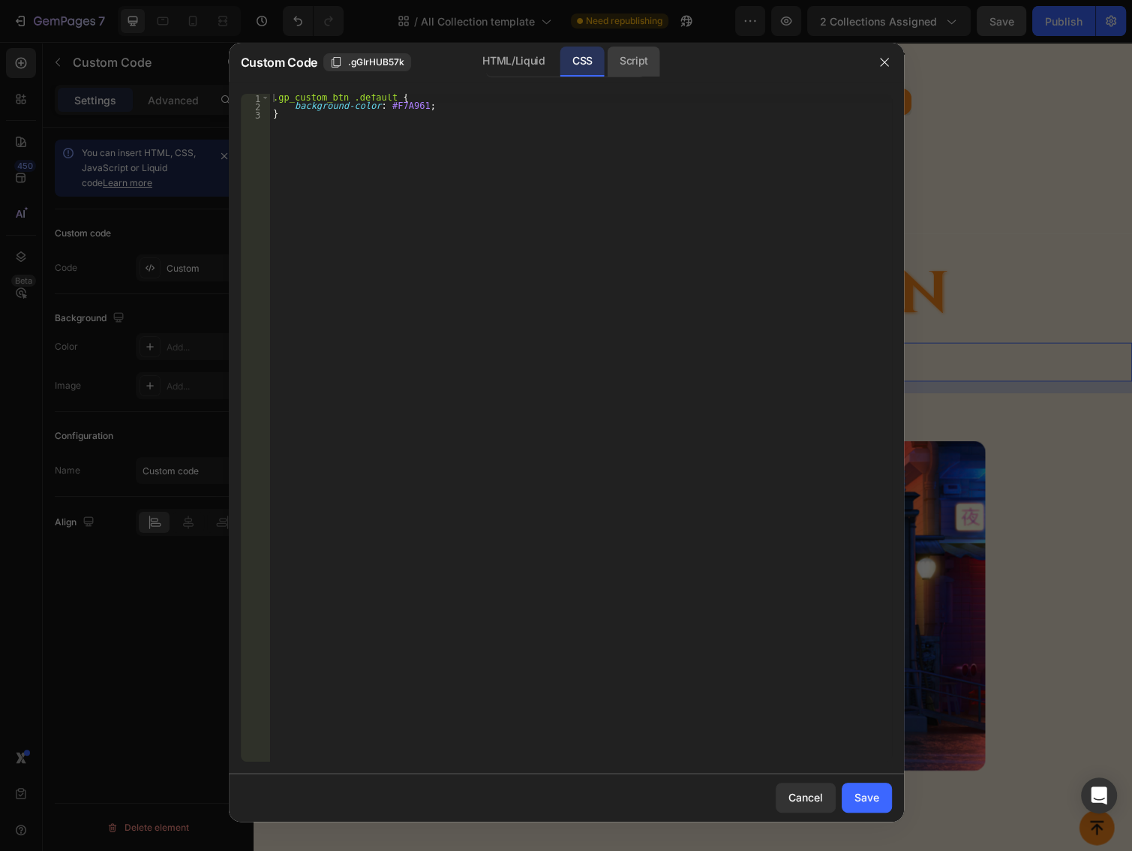
click at [635, 58] on div "Script" at bounding box center [634, 62] width 53 height 30
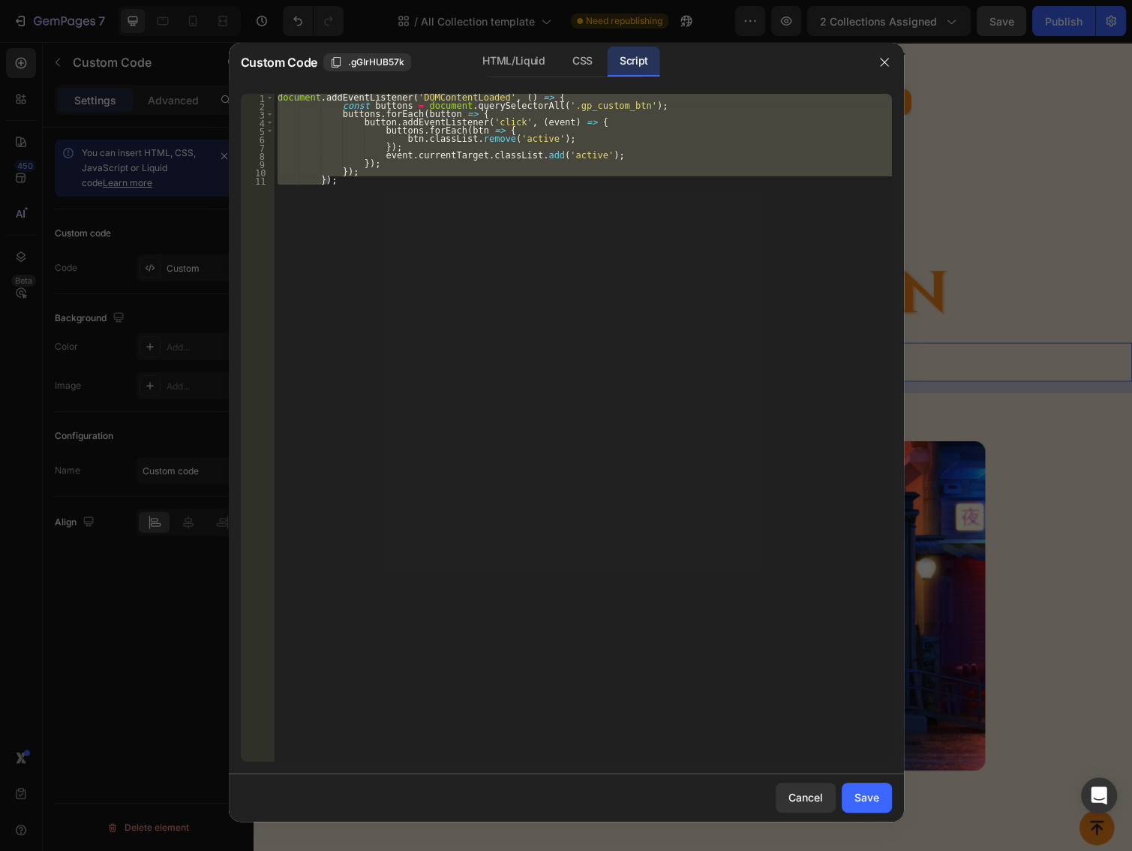
click at [525, 370] on div "document . addEventListener ( 'DOMContentLoaded' , ( ) => { const buttons = doc…" at bounding box center [583, 428] width 617 height 668
type textarea "});"
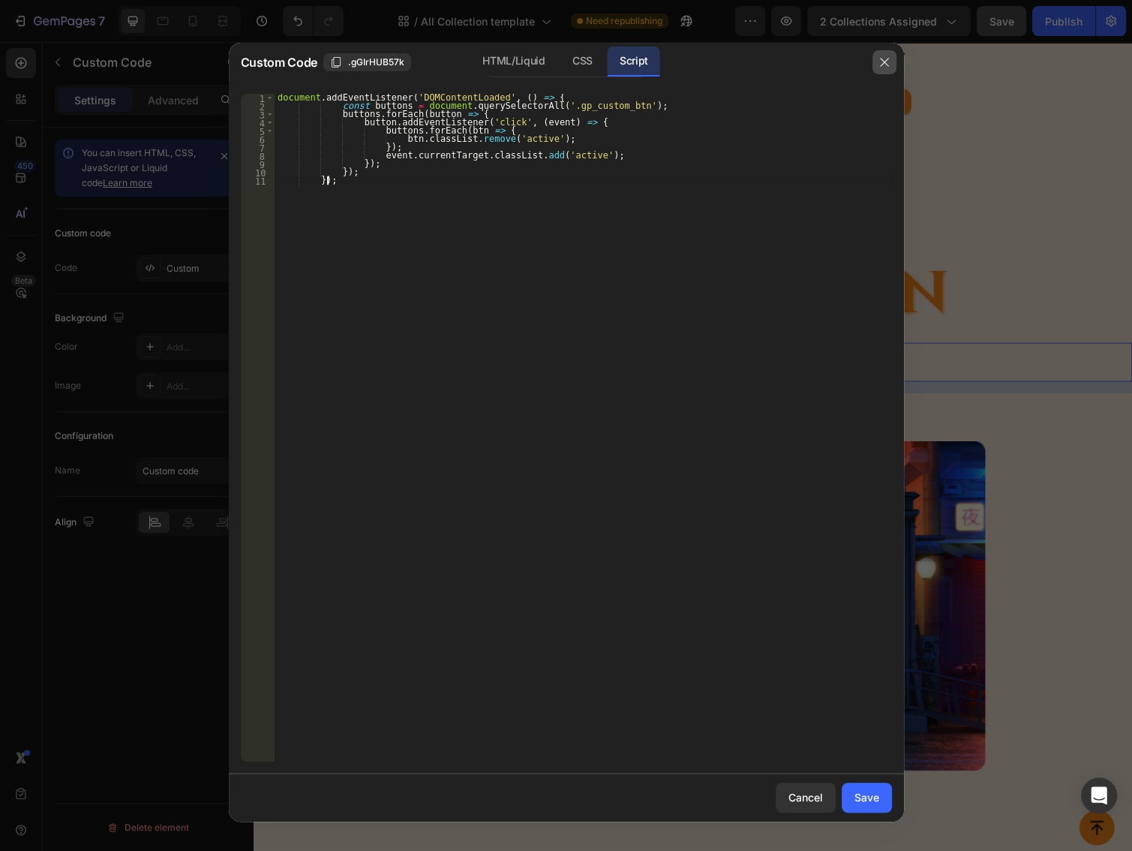
click at [884, 58] on icon "button" at bounding box center [884, 62] width 12 height 12
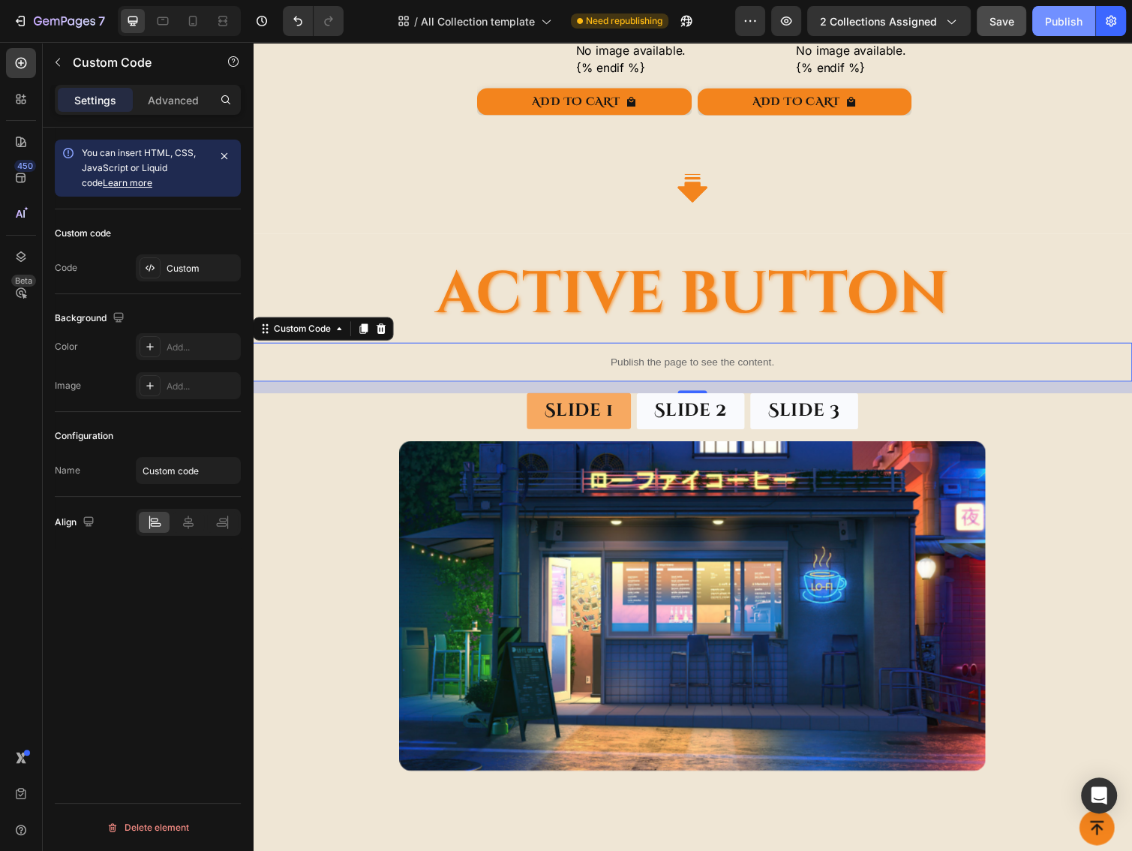
click at [1057, 28] on div "Publish" at bounding box center [1064, 22] width 38 height 16
click at [545, 391] on div "Button" at bounding box center [553, 392] width 40 height 18
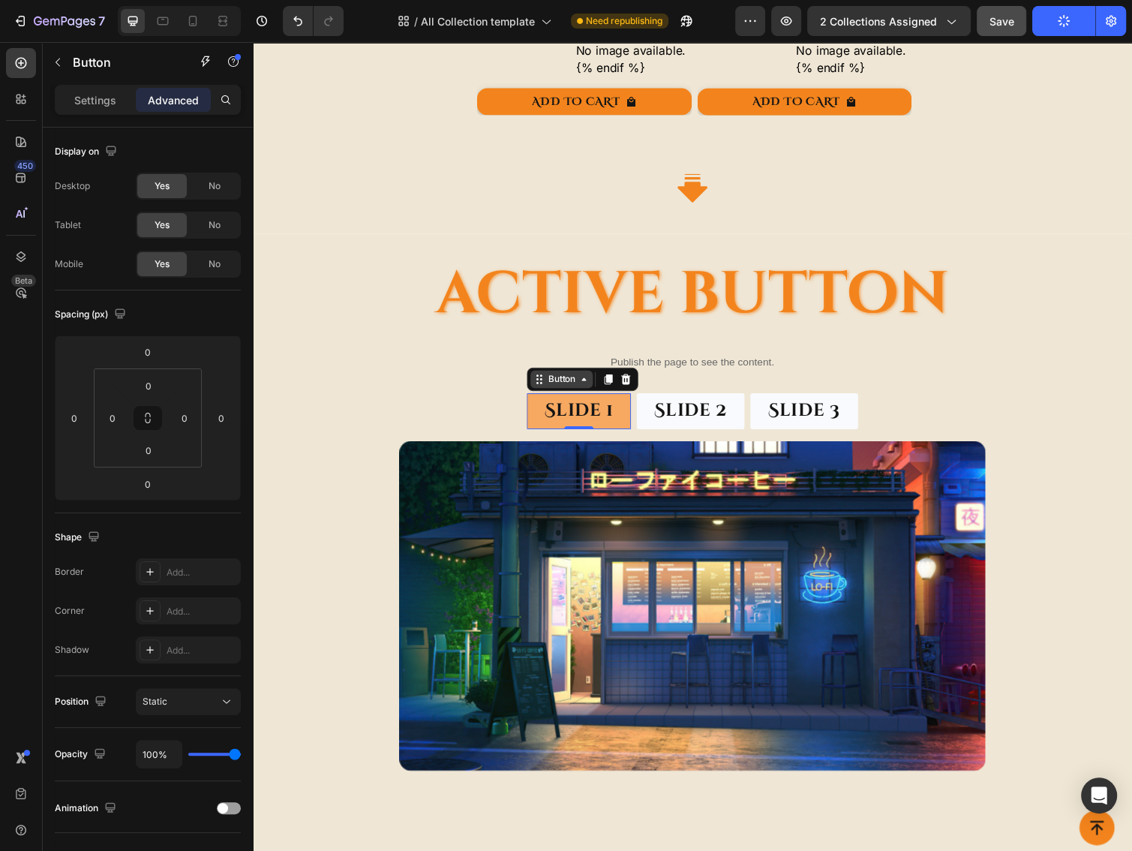
click at [552, 383] on div "Button" at bounding box center [569, 387] width 34 height 14
click at [110, 95] on p "Settings" at bounding box center [95, 100] width 42 height 16
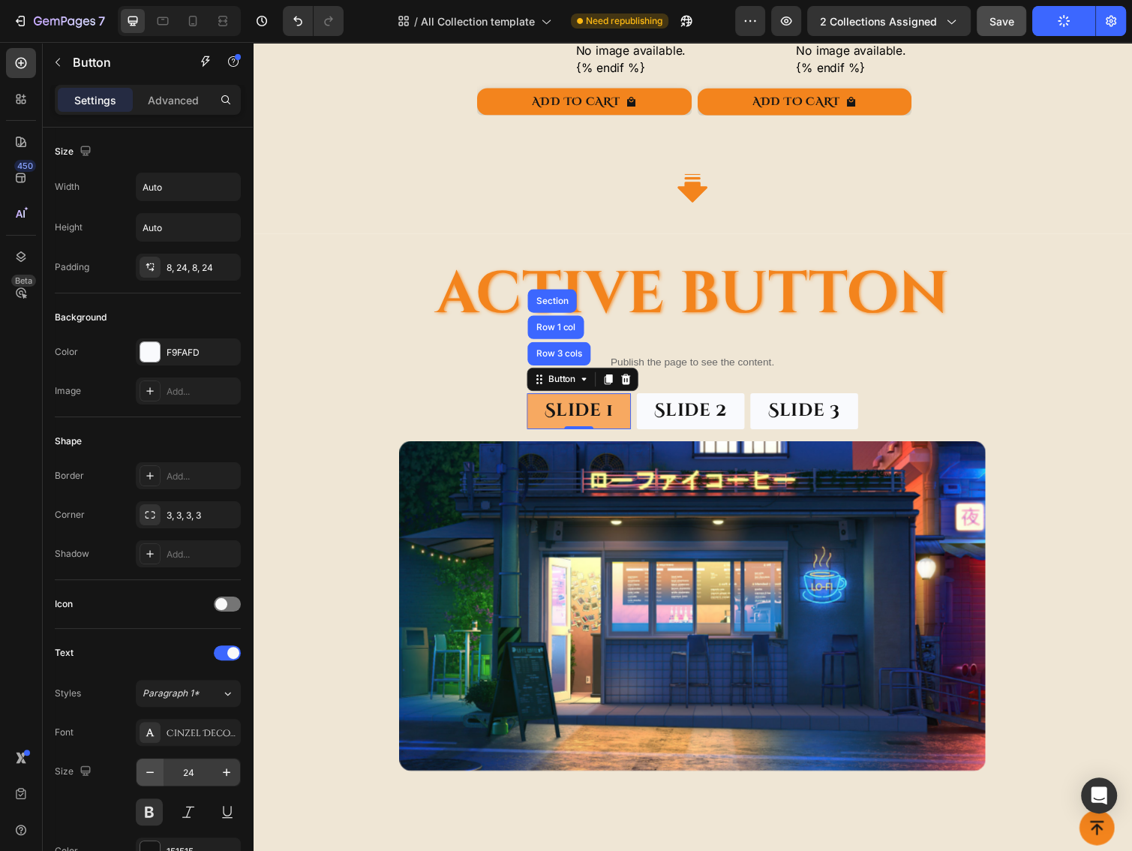
scroll to position [308, 0]
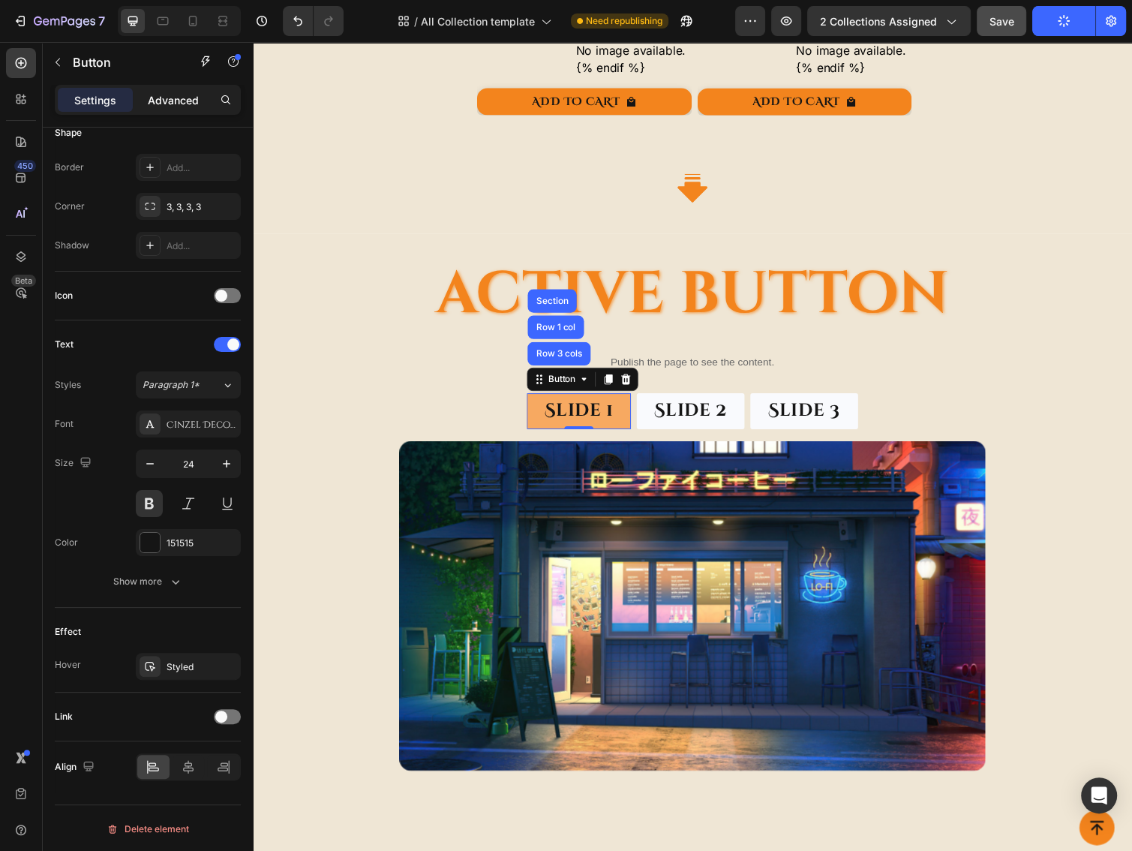
click at [176, 107] on div "Advanced" at bounding box center [173, 100] width 75 height 24
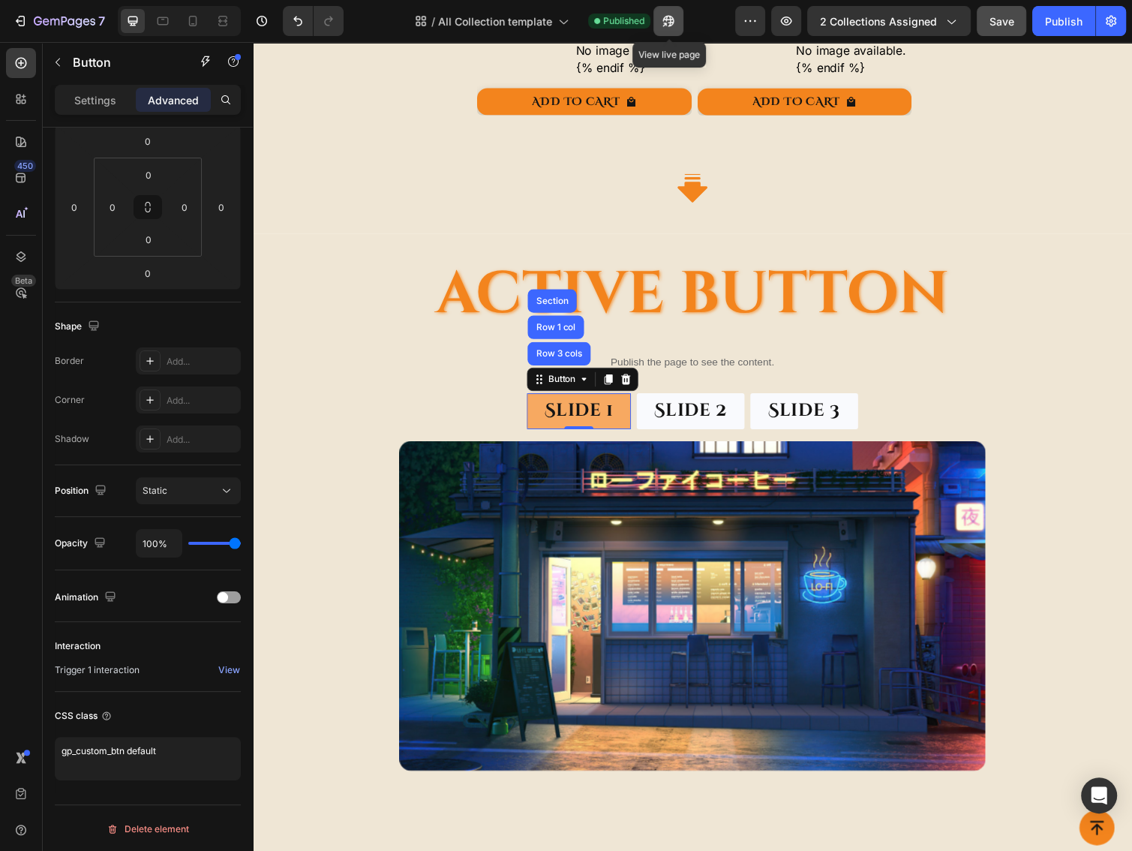
click at [667, 23] on icon "button" at bounding box center [665, 25] width 4 height 4
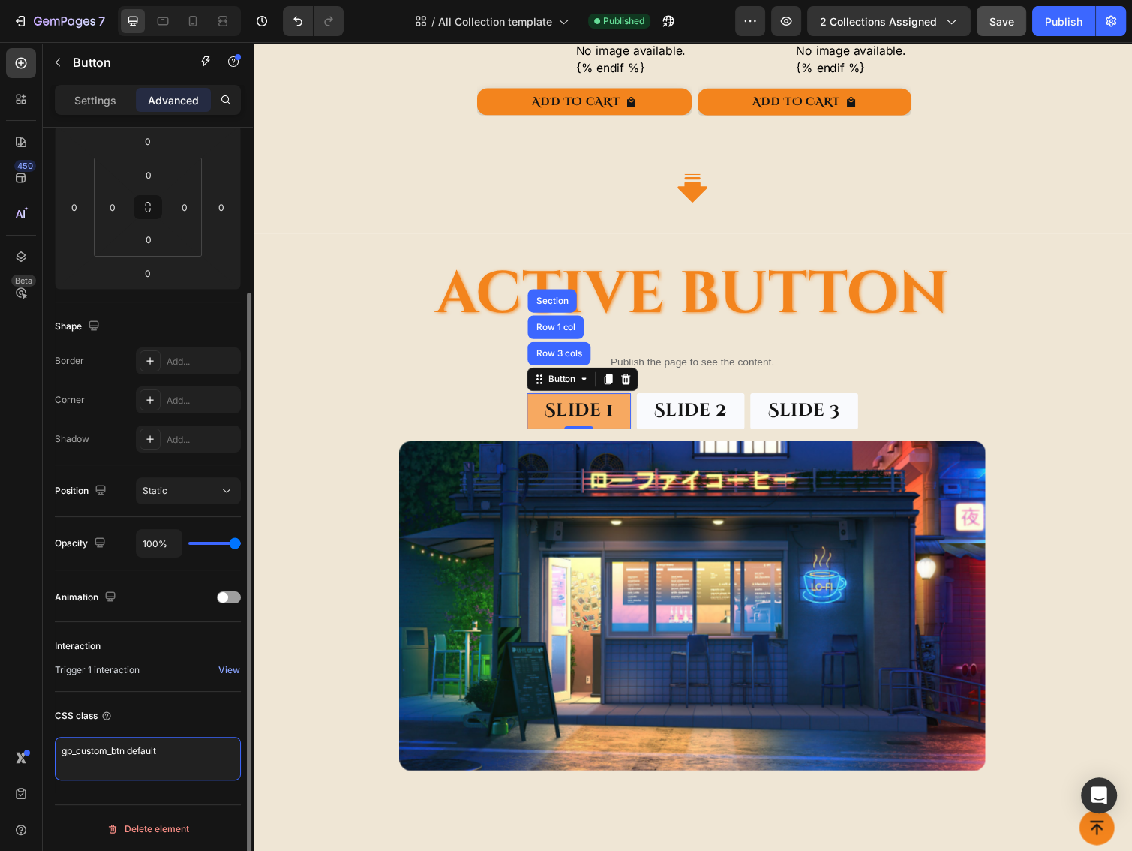
drag, startPoint x: 128, startPoint y: 746, endPoint x: 50, endPoint y: 749, distance: 77.3
click at [50, 749] on div "Display on Desktop Yes No Tablet Yes No Mobile Yes No Spacing (px) 0 0 0 0 0 0 …" at bounding box center [148, 406] width 210 height 978
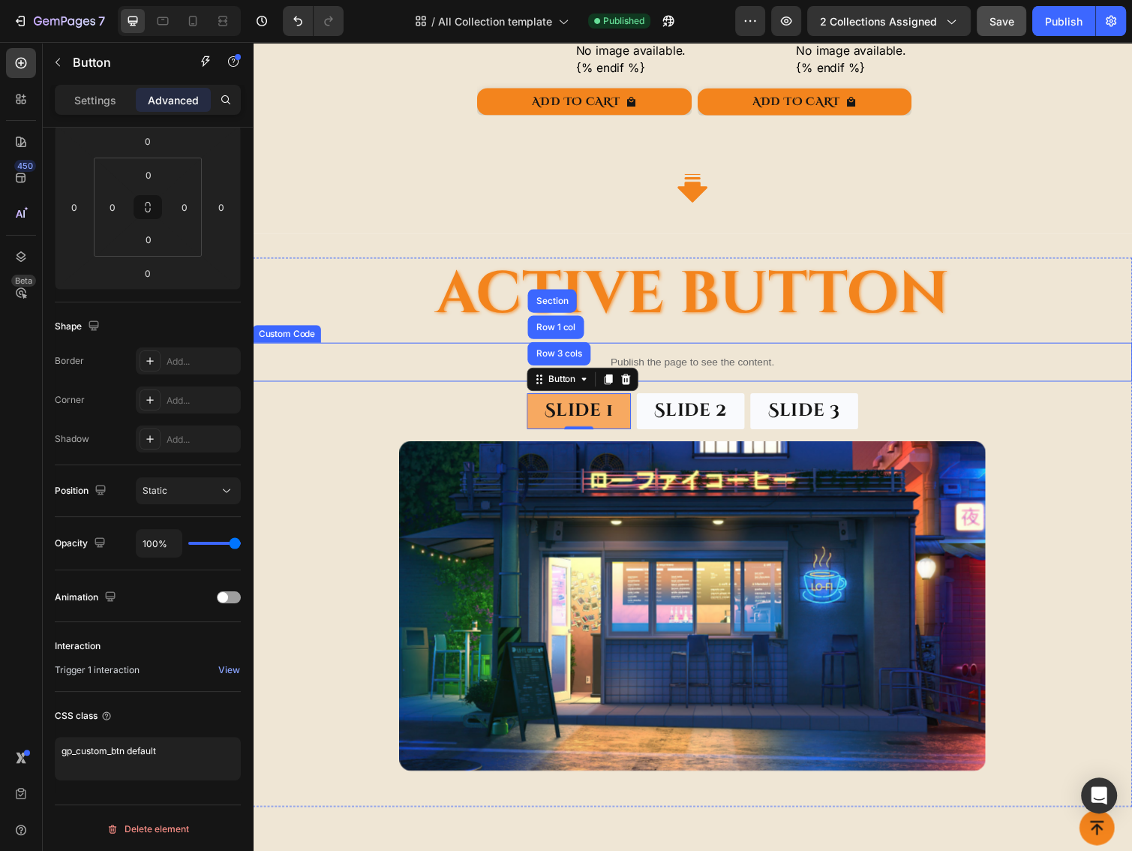
click at [638, 353] on div "Publish the page to see the content." at bounding box center [703, 370] width 900 height 40
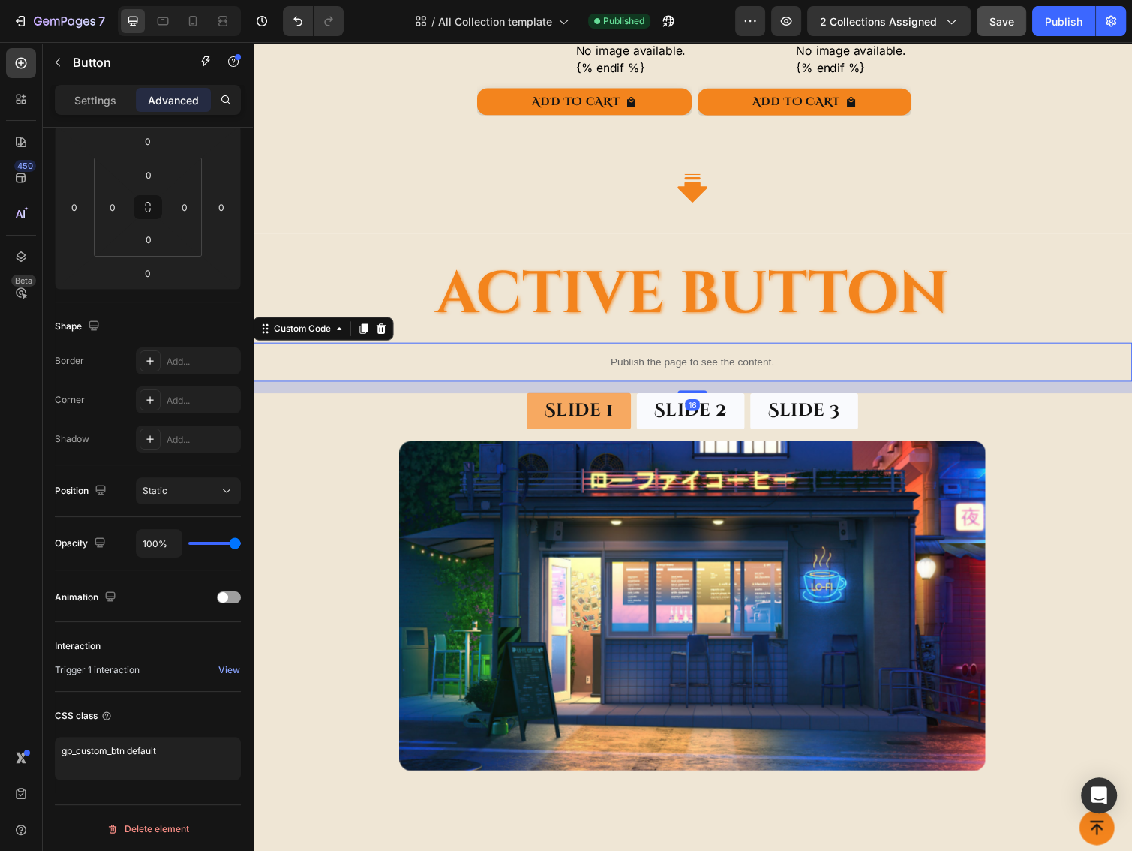
scroll to position [0, 0]
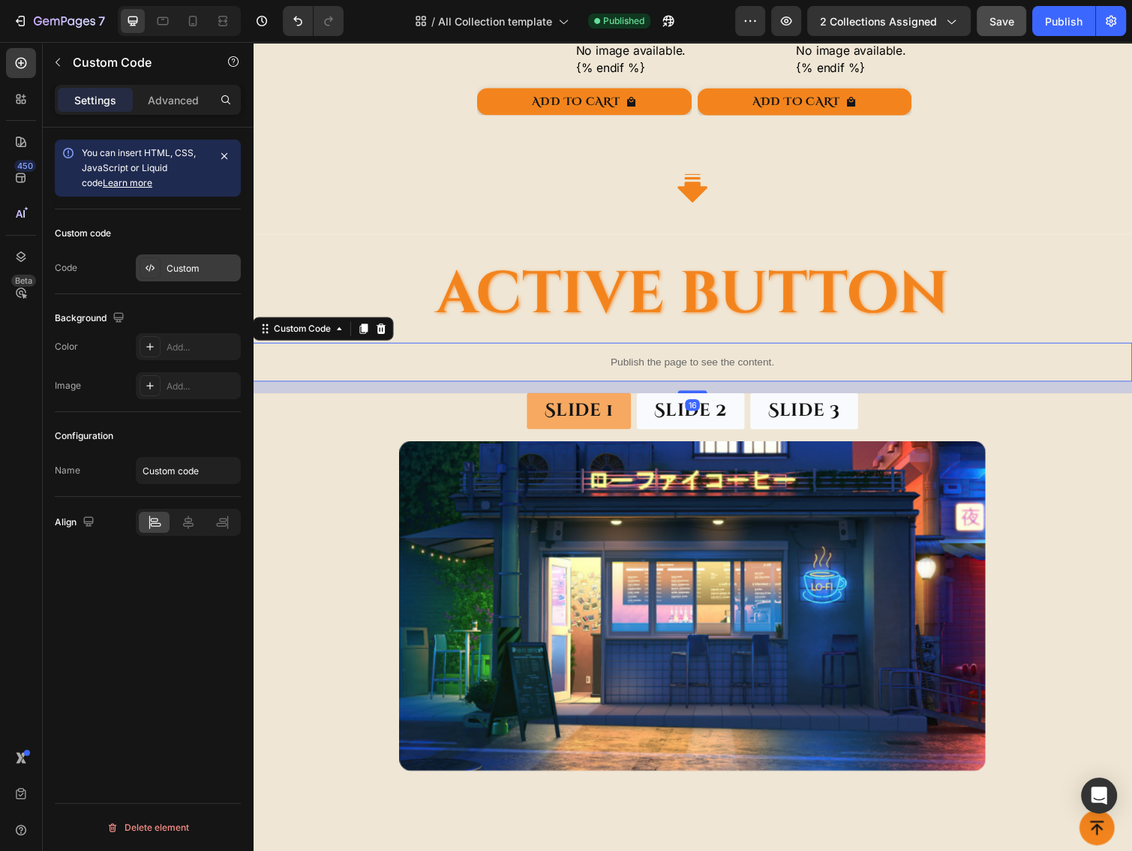
click at [182, 272] on div "Custom" at bounding box center [202, 269] width 71 height 14
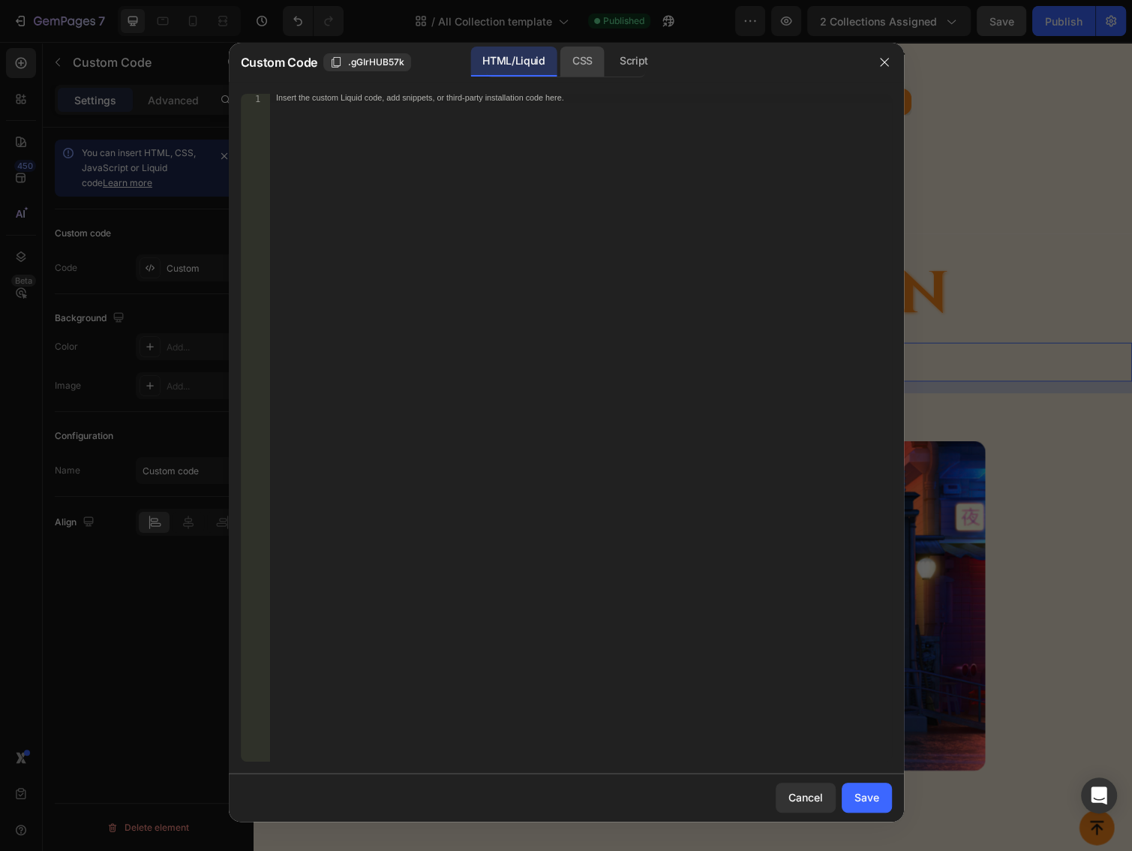
click at [608, 55] on div "CSS" at bounding box center [634, 62] width 53 height 30
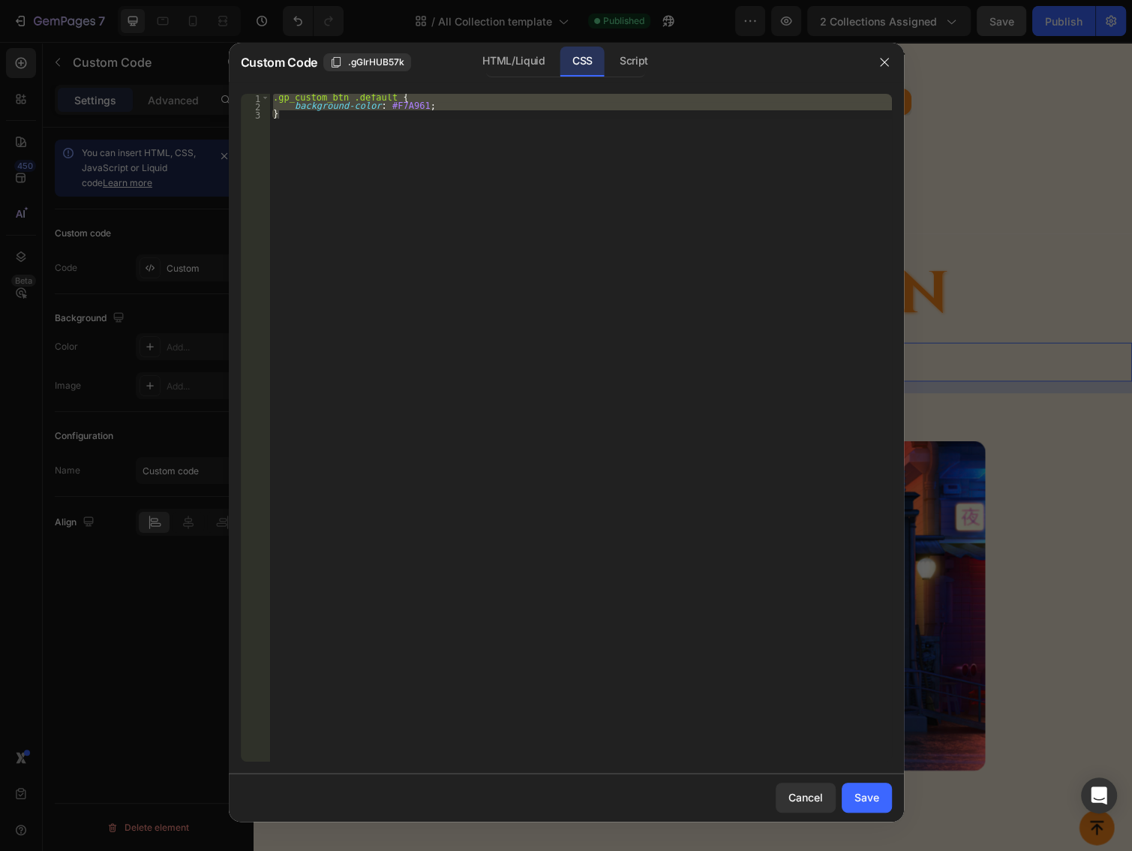
click at [435, 103] on div ".gp_custom_btn .default { background-color : #F7A961 ; }" at bounding box center [581, 428] width 622 height 668
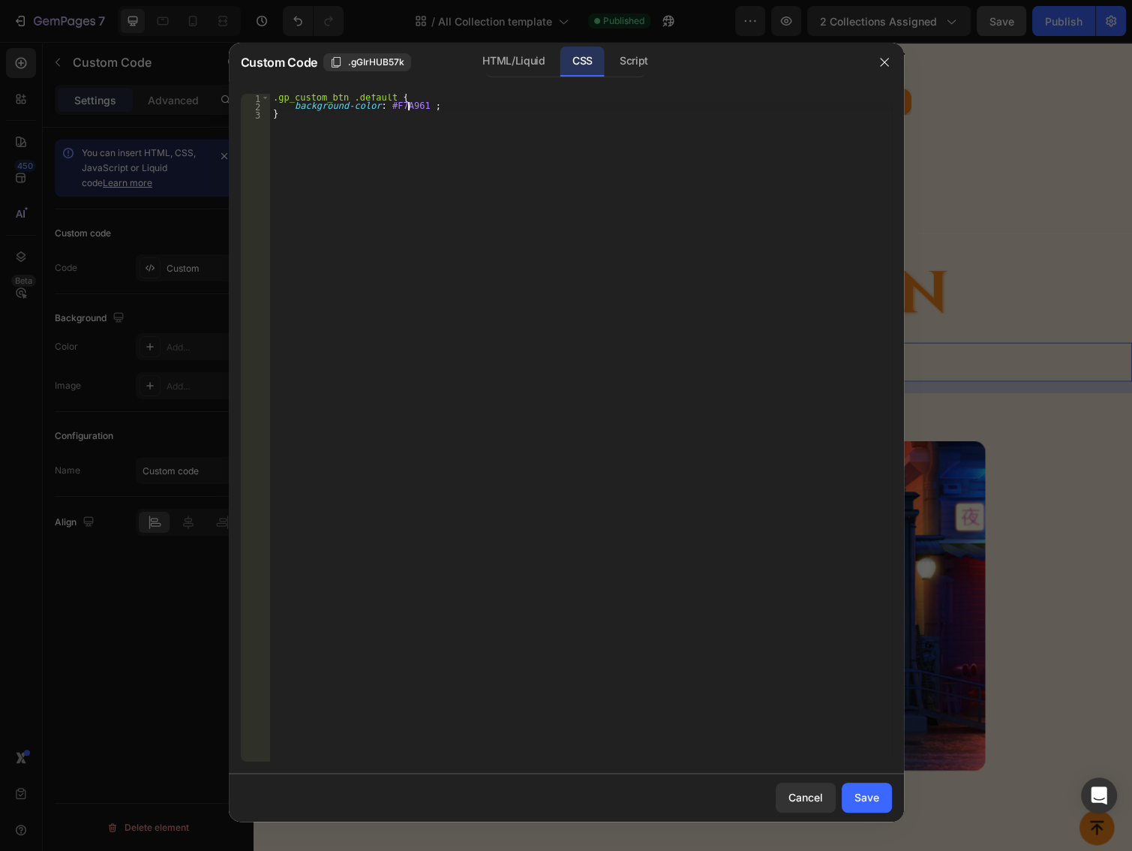
scroll to position [0, 139]
type textarea "background-color: #F7A961 !important;"
click at [880, 791] on button "Save" at bounding box center [867, 797] width 50 height 30
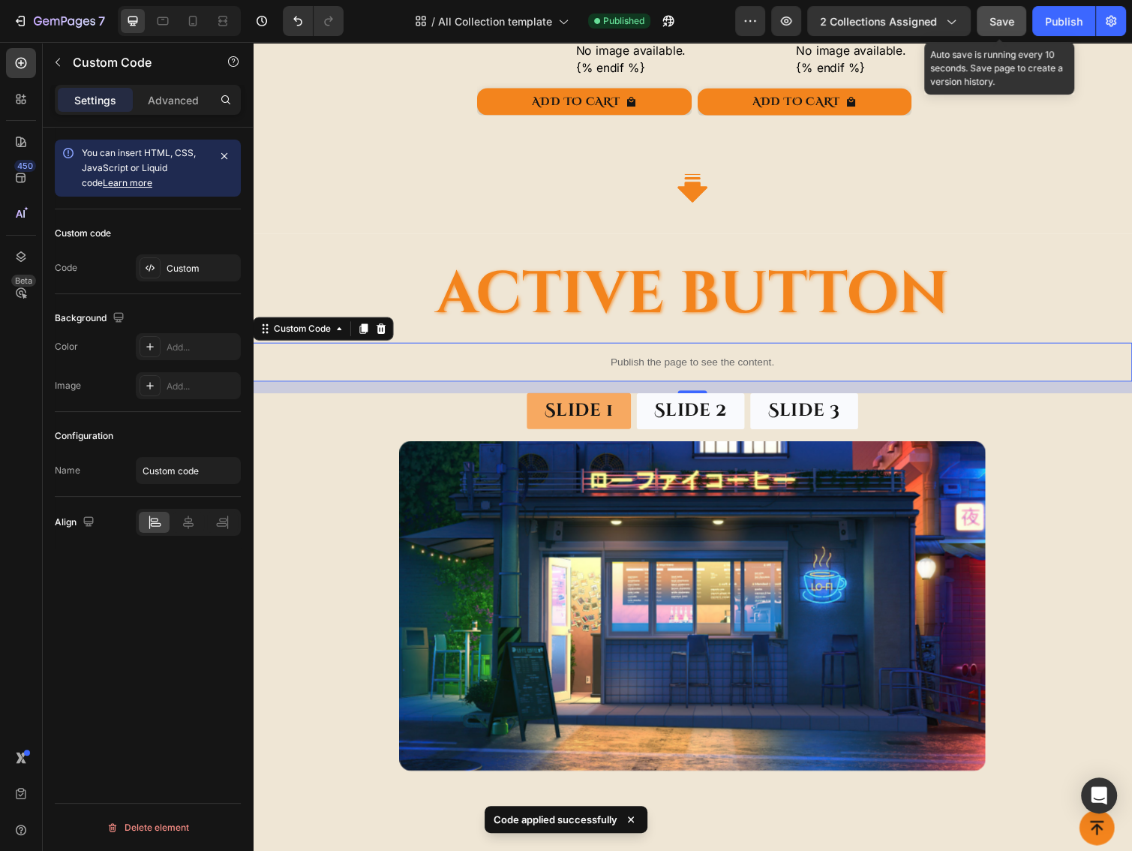
click at [1013, 26] on span "Save" at bounding box center [1001, 21] width 25 height 13
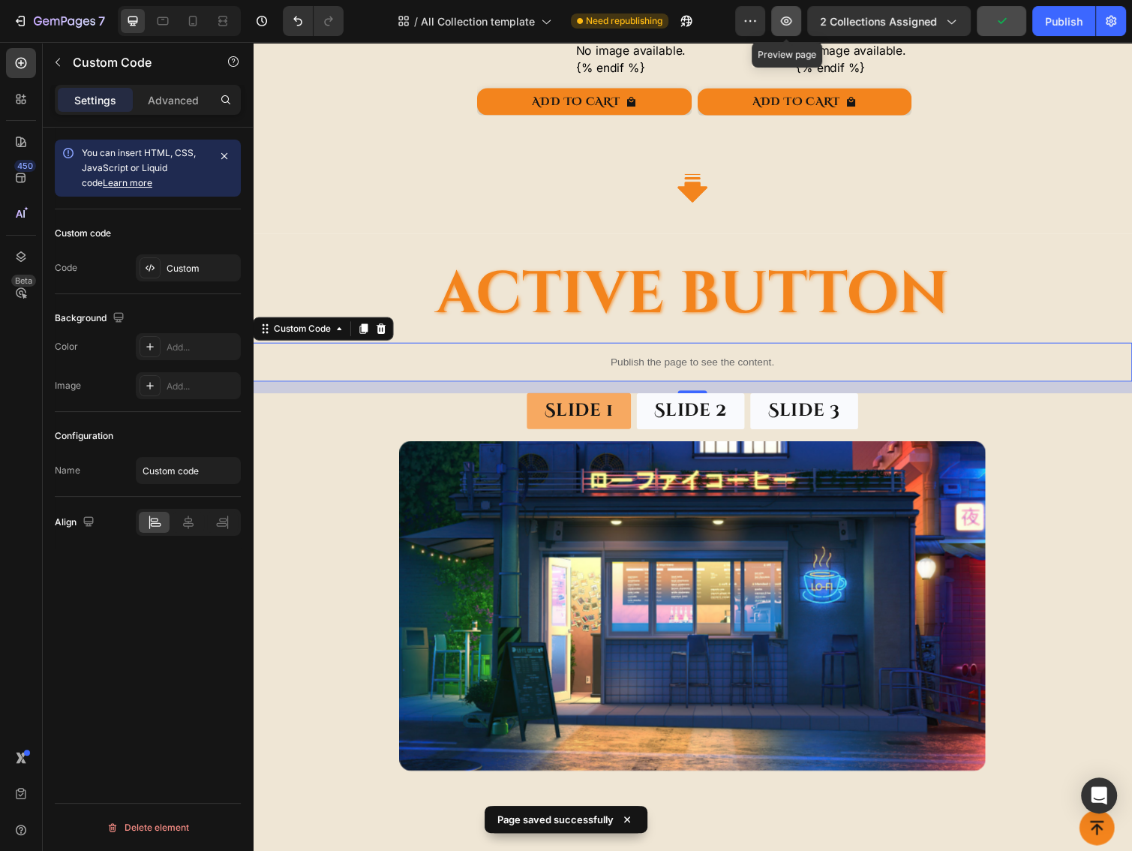
click at [791, 23] on icon "button" at bounding box center [786, 21] width 15 height 15
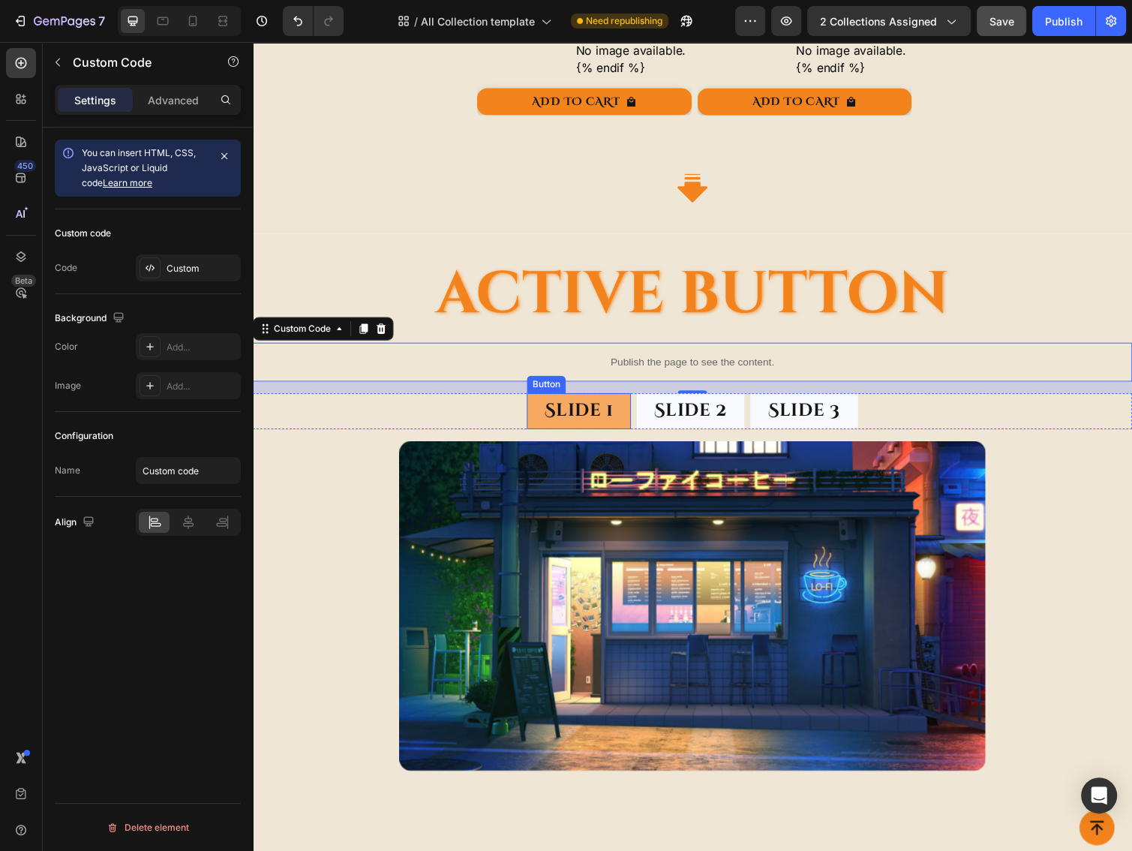
click at [546, 389] on div "Button" at bounding box center [553, 392] width 40 height 18
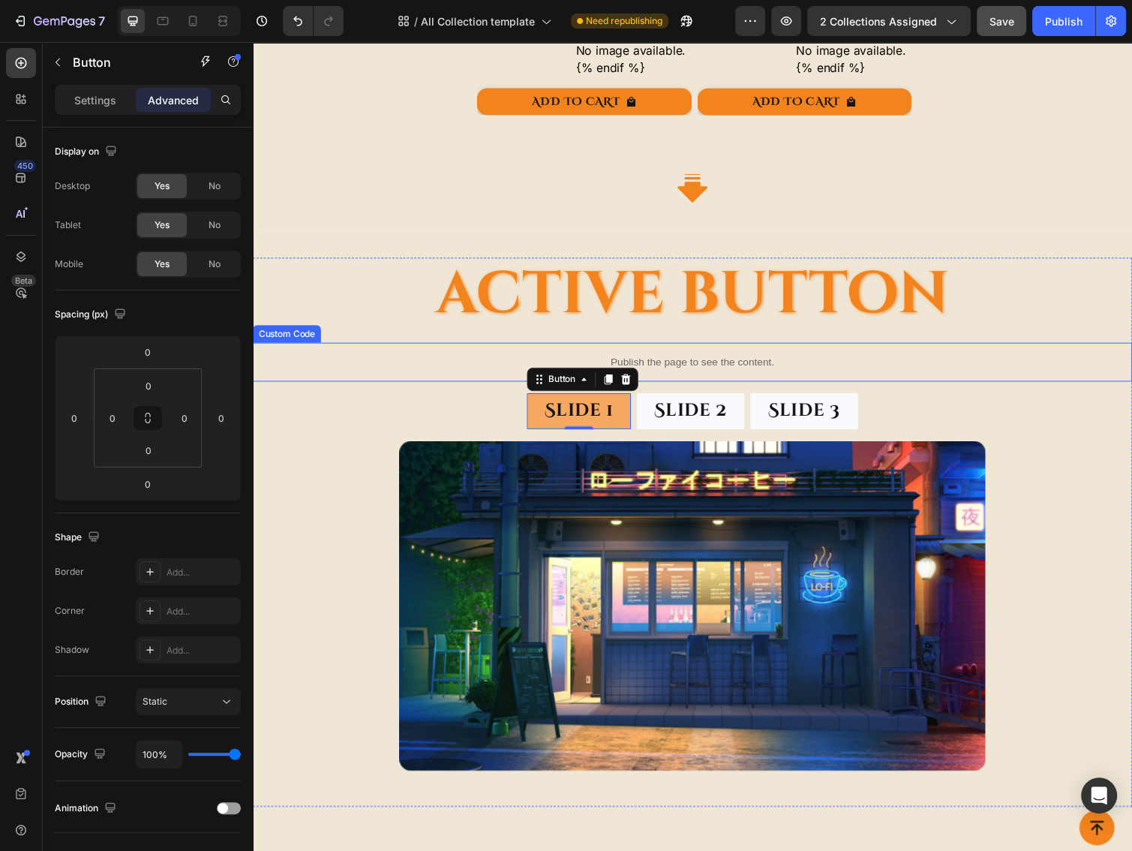
click at [669, 365] on p "Publish the page to see the content." at bounding box center [703, 370] width 900 height 16
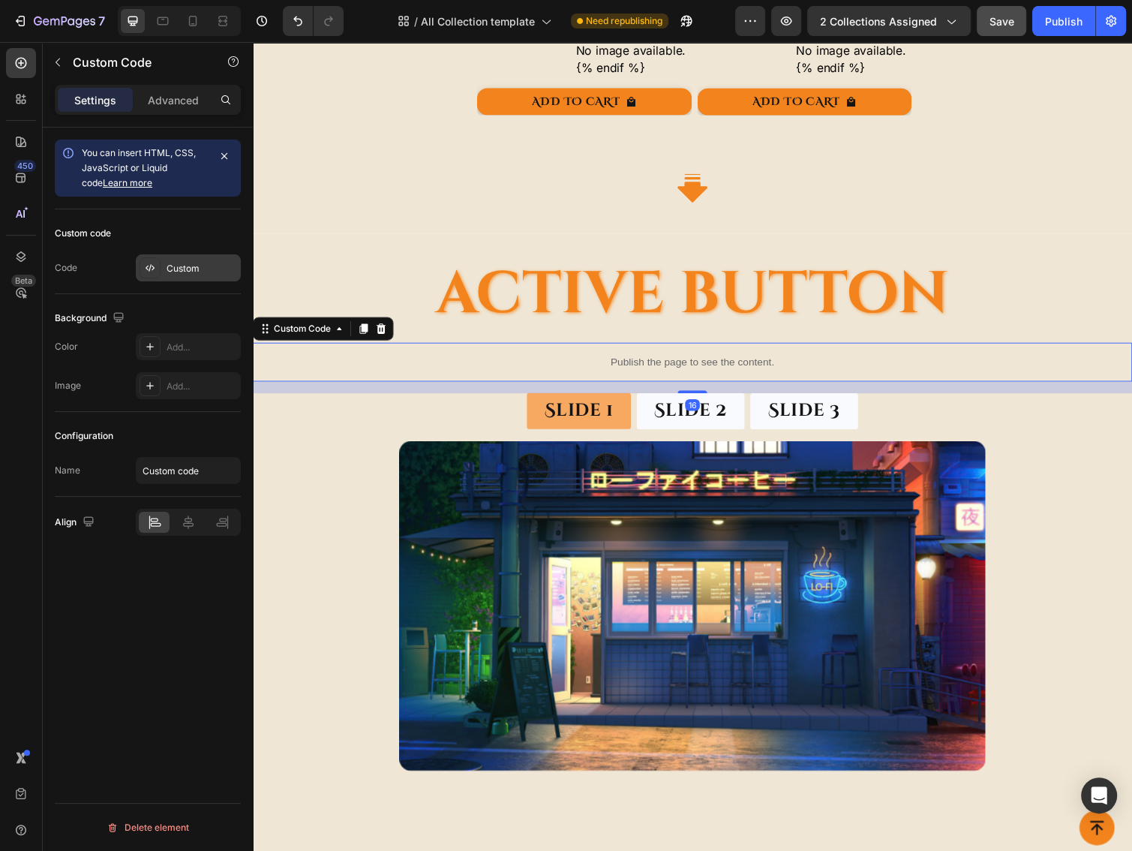
click at [168, 267] on div "Custom" at bounding box center [202, 269] width 71 height 14
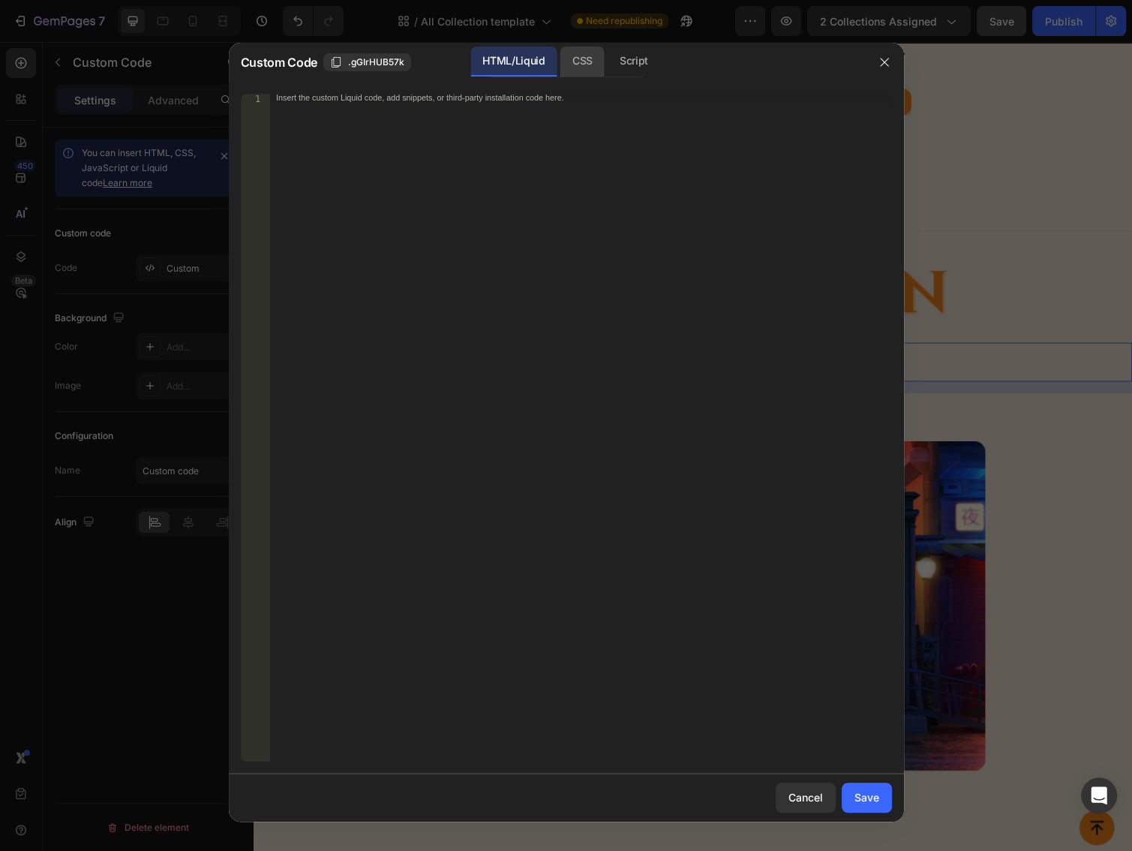
click at [608, 63] on div "CSS" at bounding box center [634, 62] width 53 height 30
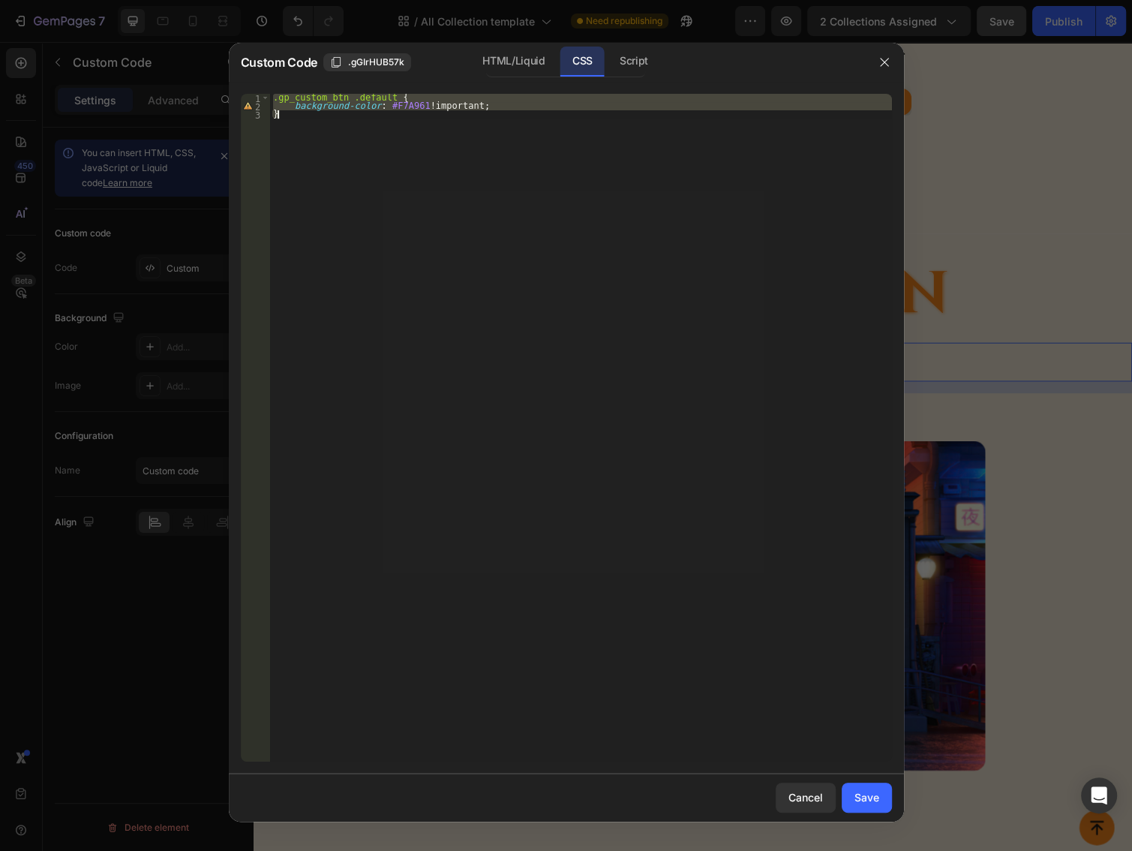
click at [363, 153] on div ".gp_custom_btn .default { background-color : #F7A961 !important ; }" at bounding box center [581, 428] width 622 height 668
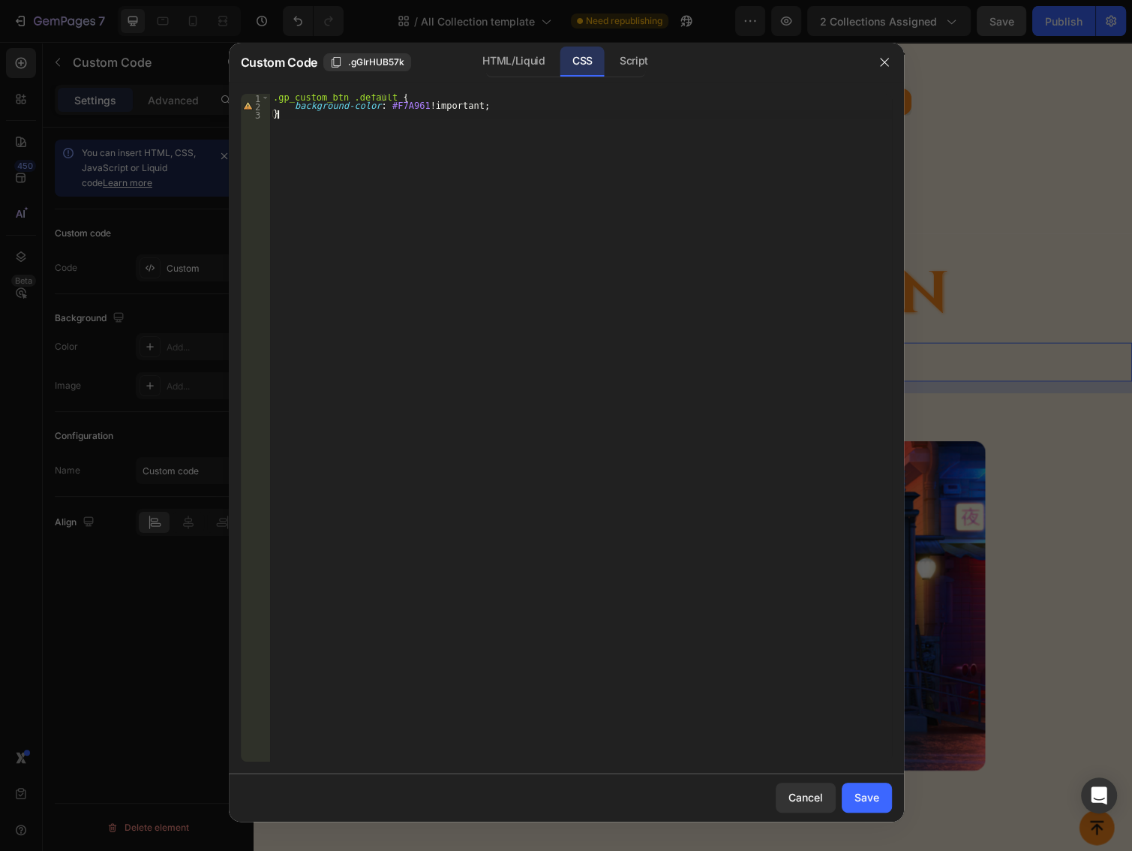
click at [341, 101] on div ".gp_custom_btn .default { background-color : #F7A961 !important ; }" at bounding box center [581, 436] width 622 height 684
type textarea ".gp_custom_btn.default {"
click at [862, 803] on div "Save" at bounding box center [866, 797] width 25 height 16
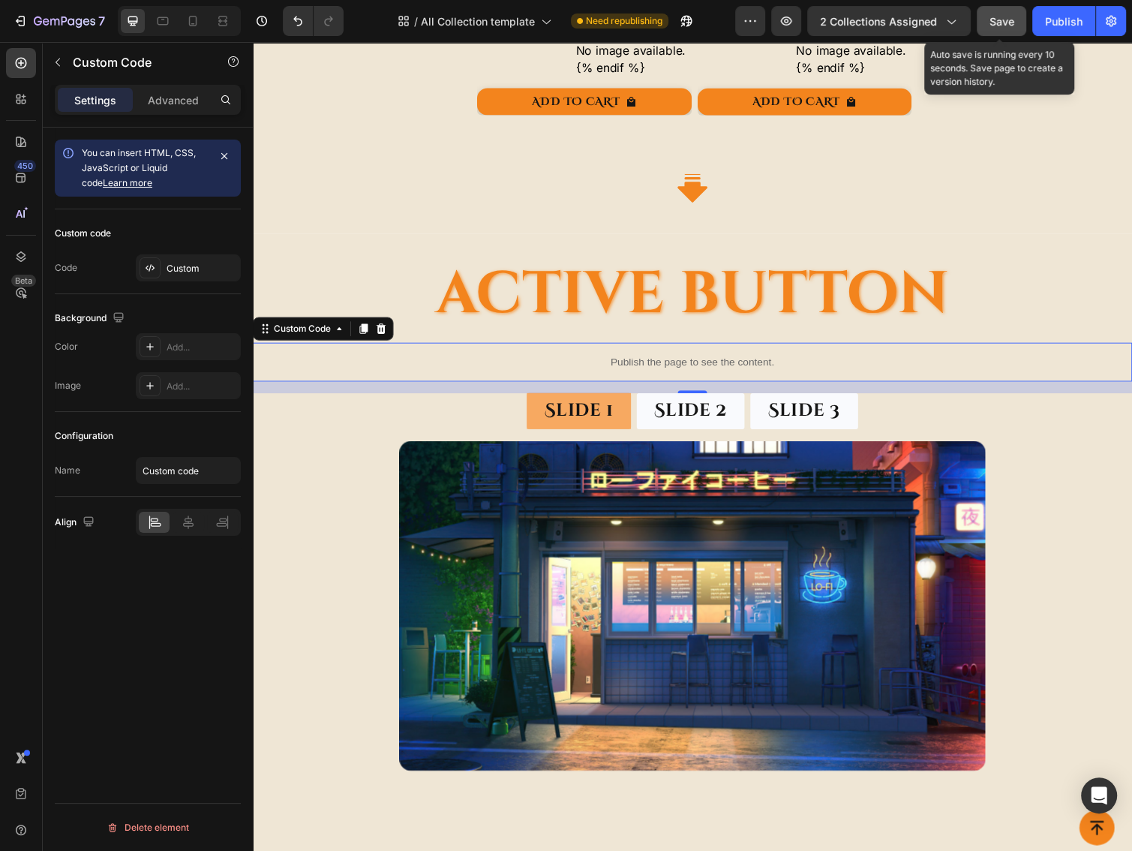
click at [1001, 16] on span "Save" at bounding box center [1001, 21] width 25 height 13
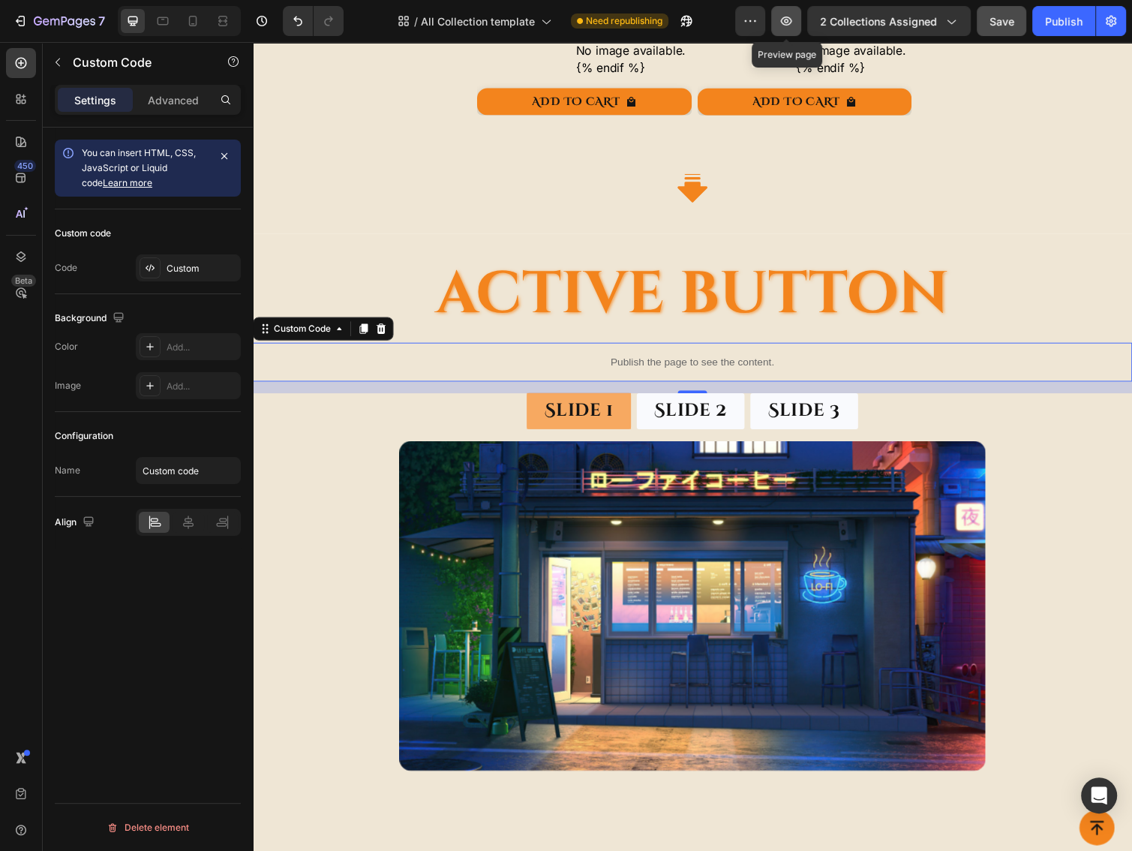
click at [791, 21] on icon "button" at bounding box center [786, 21] width 11 height 9
click at [182, 264] on div "Custom" at bounding box center [202, 269] width 71 height 14
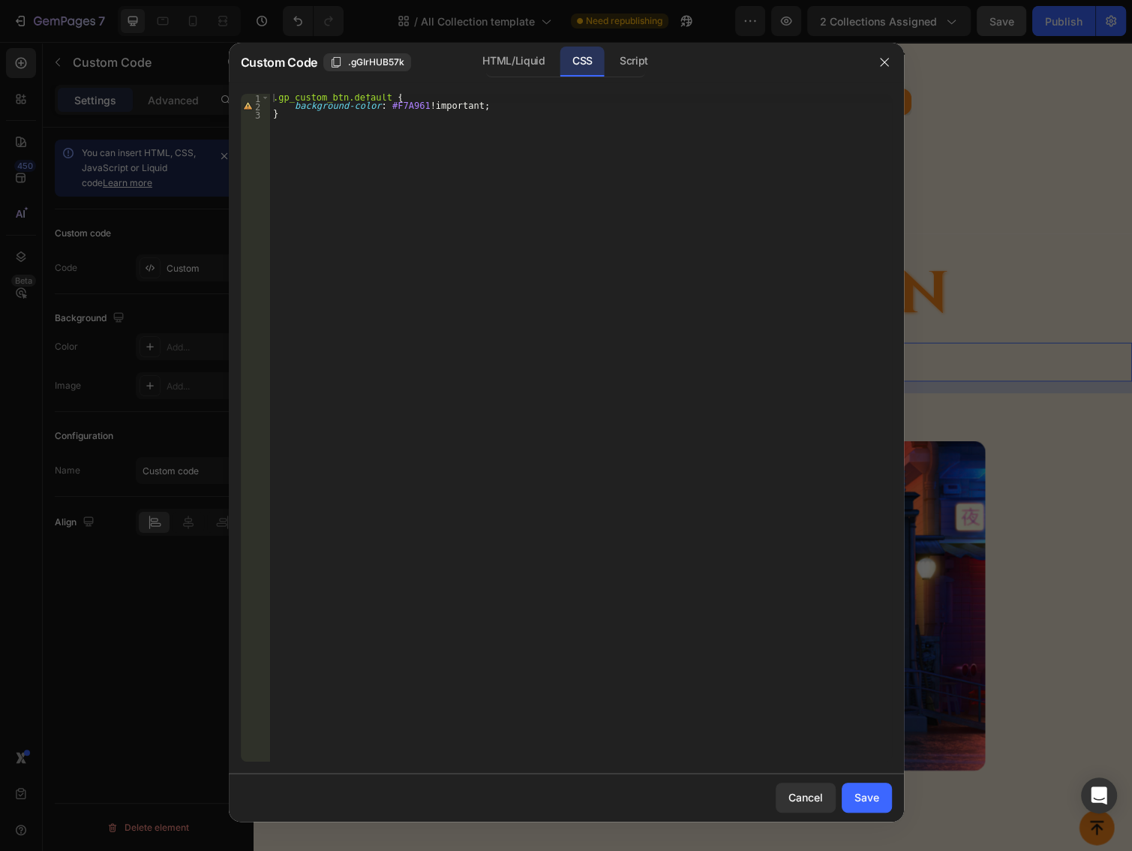
click at [336, 98] on div ".gp_custom_btn.default { background-color : #F7A961 !important ; }" at bounding box center [581, 436] width 622 height 684
click at [377, 95] on div ".gp_custom_btn .default { background-color : #F7A961 !important ; }" at bounding box center [581, 436] width 622 height 684
click at [343, 173] on div ".gp_custom_btn .default { background-color : #F7A961 !important ; }" at bounding box center [581, 436] width 622 height 684
type textarea "}"
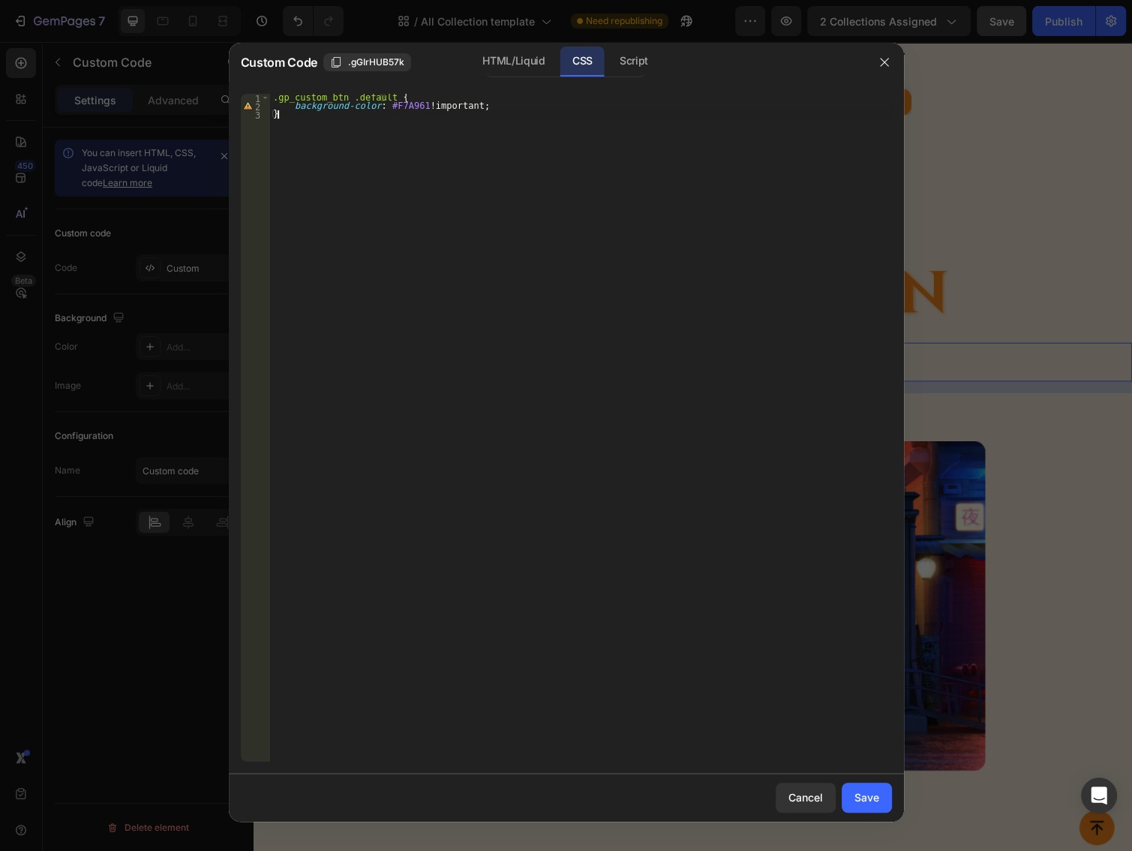
scroll to position [0, 0]
paste textarea ".gp_custom_btn .default"
type textarea ".gp_custom_btn .active {"
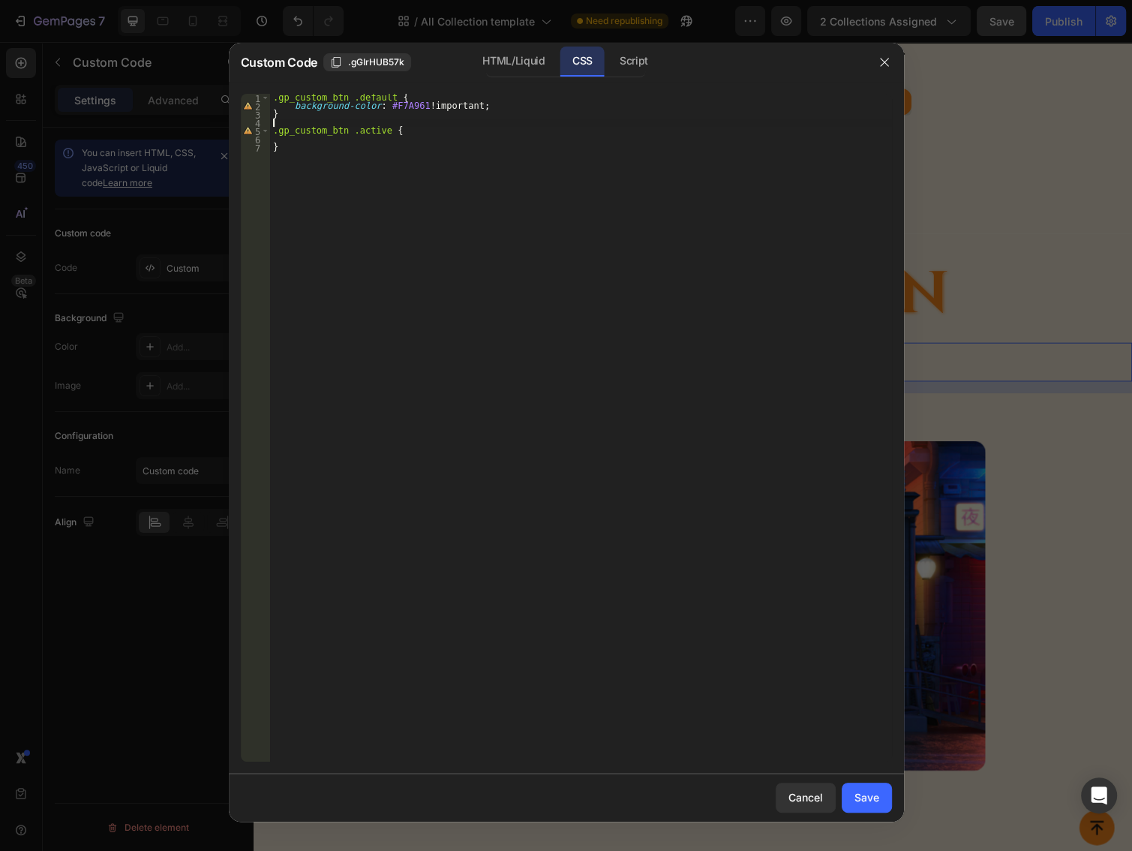
scroll to position [0, 0]
type textarea "}"
type textarea ".gp_custom_btn .active {"
paste textarea "background-color: #F7A961 !important;"
click at [427, 108] on div ".gp_custom_btn .default { background-color : #F7A961 !important ; } .gp_custom_…" at bounding box center [581, 436] width 622 height 684
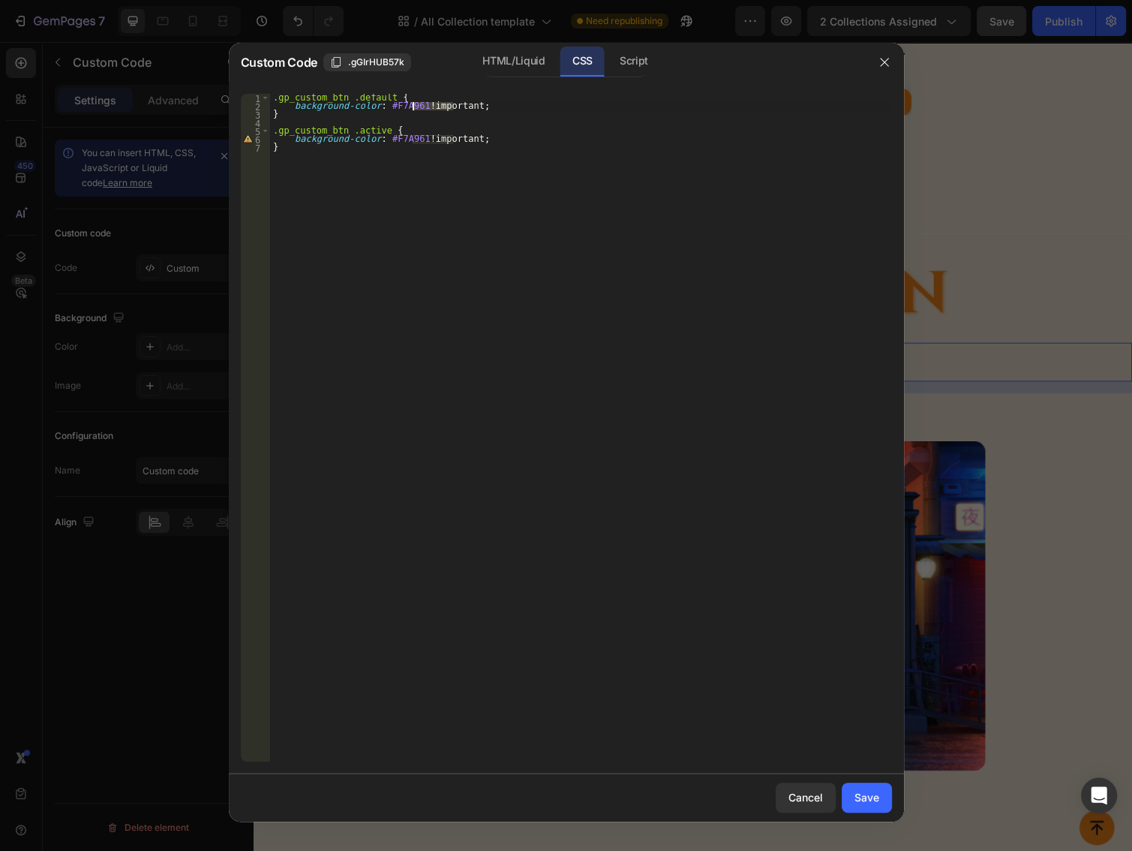
click at [427, 108] on div ".gp_custom_btn .default { background-color : #F7A961 !important ; } .gp_custom_…" at bounding box center [581, 436] width 622 height 684
type textarea "}"
click at [434, 140] on div ".gp_custom_btn .default { background-color : #F7A961 ; } .gp_custom_btn .active…" at bounding box center [581, 436] width 622 height 684
type textarea "background-color: #F7A961;"
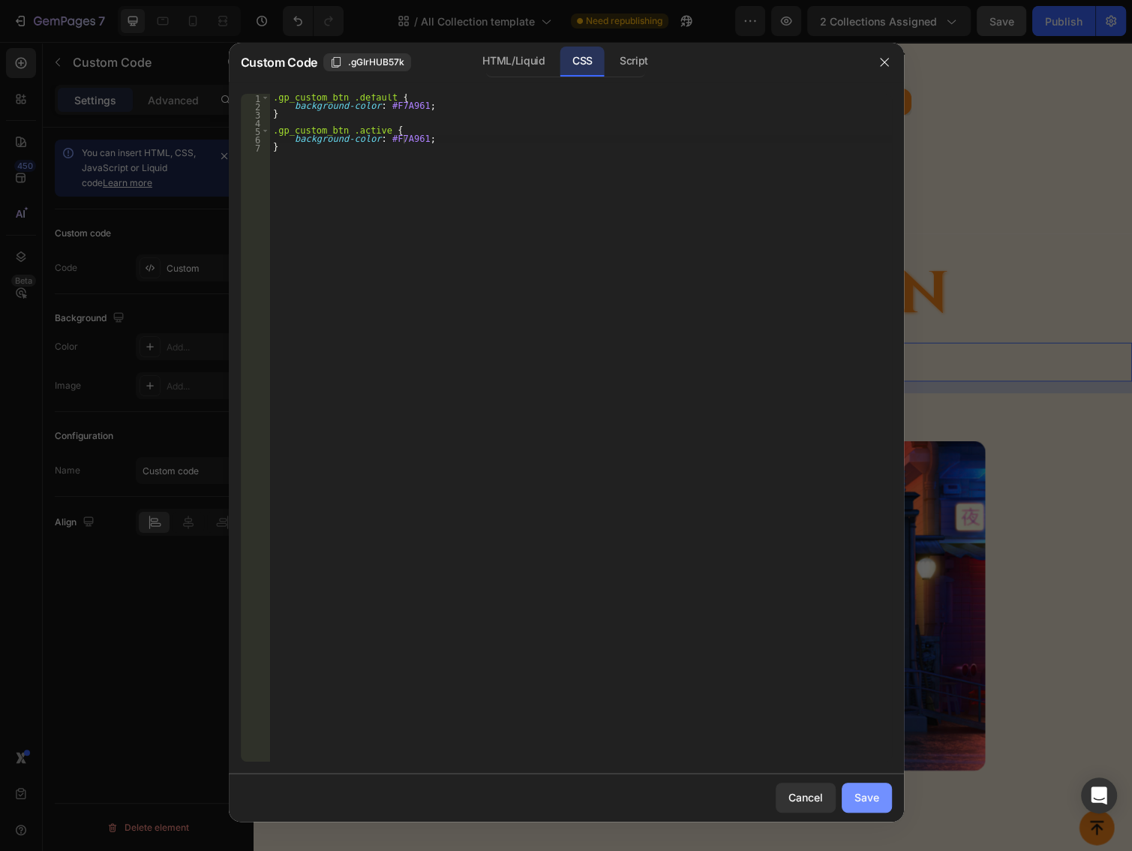
click at [857, 797] on div "Save" at bounding box center [866, 797] width 25 height 16
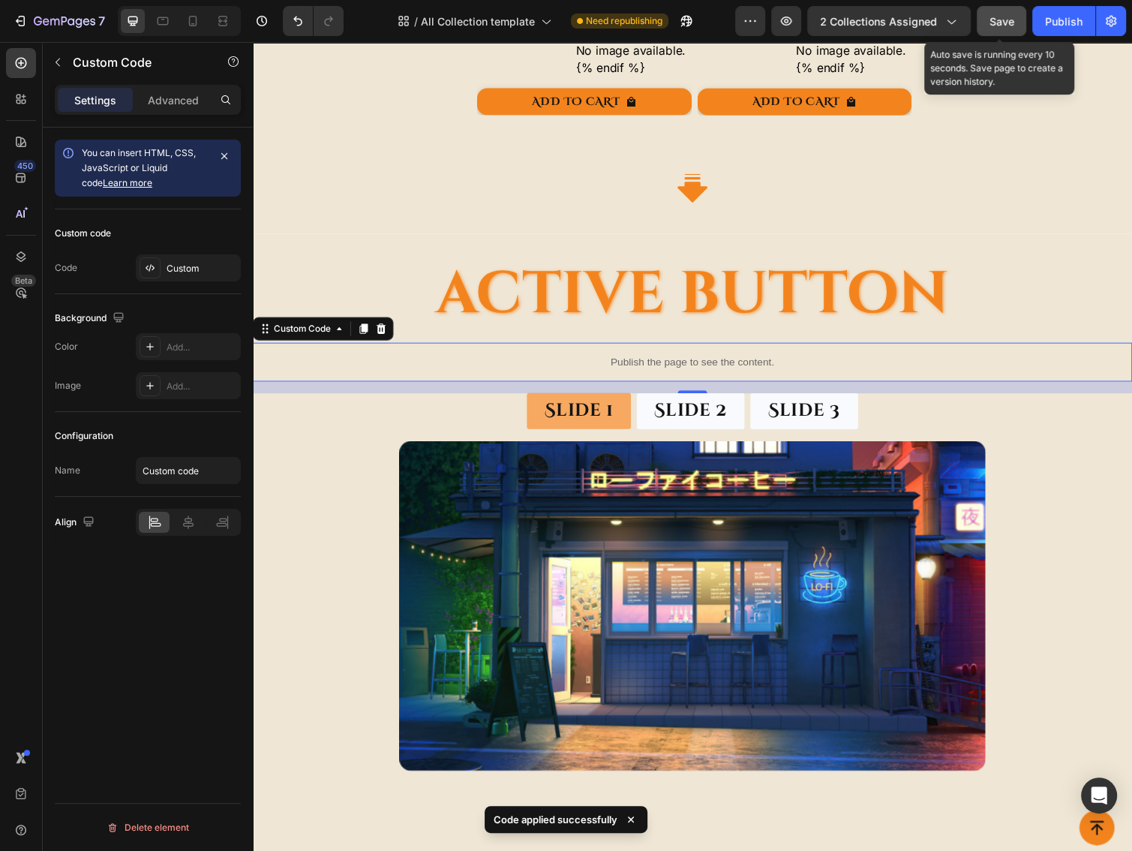
click at [996, 20] on span "Save" at bounding box center [1001, 21] width 25 height 13
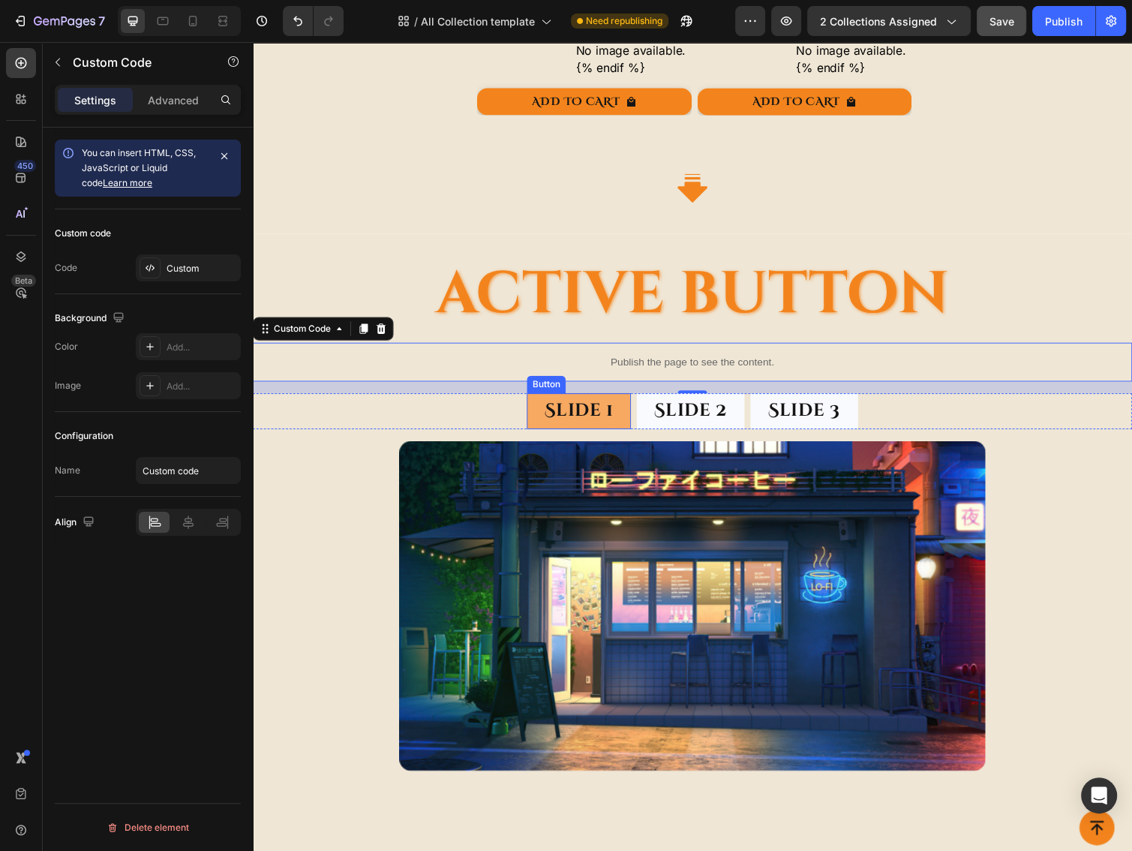
click at [557, 387] on div "Button" at bounding box center [553, 393] width 34 height 14
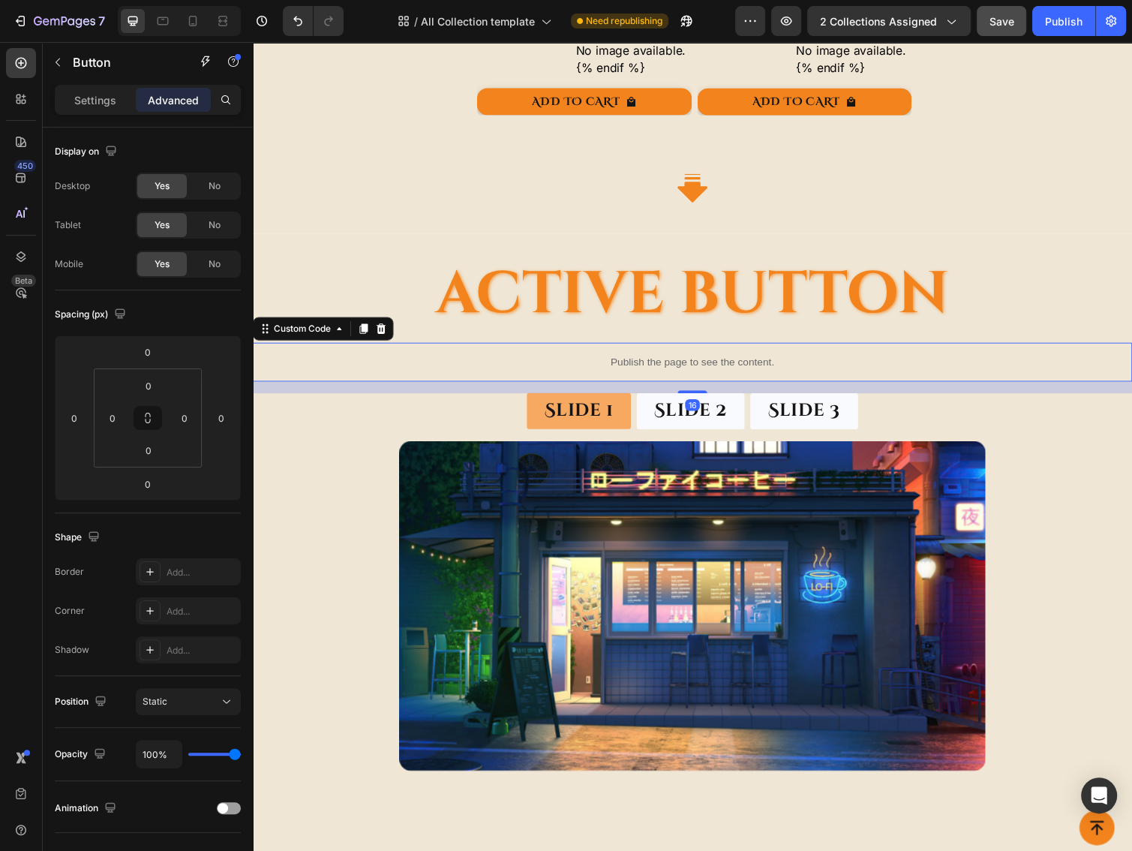
click at [667, 363] on p "Publish the page to see the content." at bounding box center [703, 370] width 900 height 16
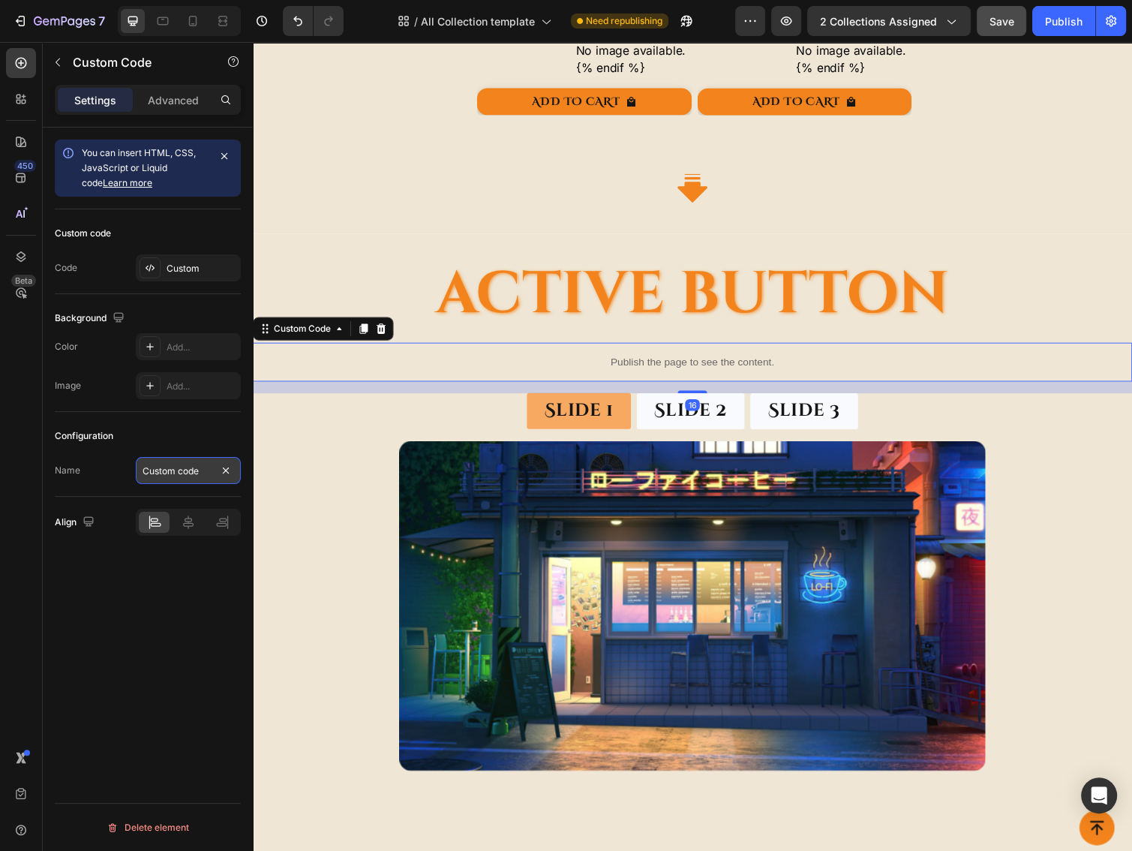
click at [147, 480] on input "Custom code" at bounding box center [188, 470] width 105 height 27
click at [182, 258] on div "Custom" at bounding box center [188, 267] width 105 height 27
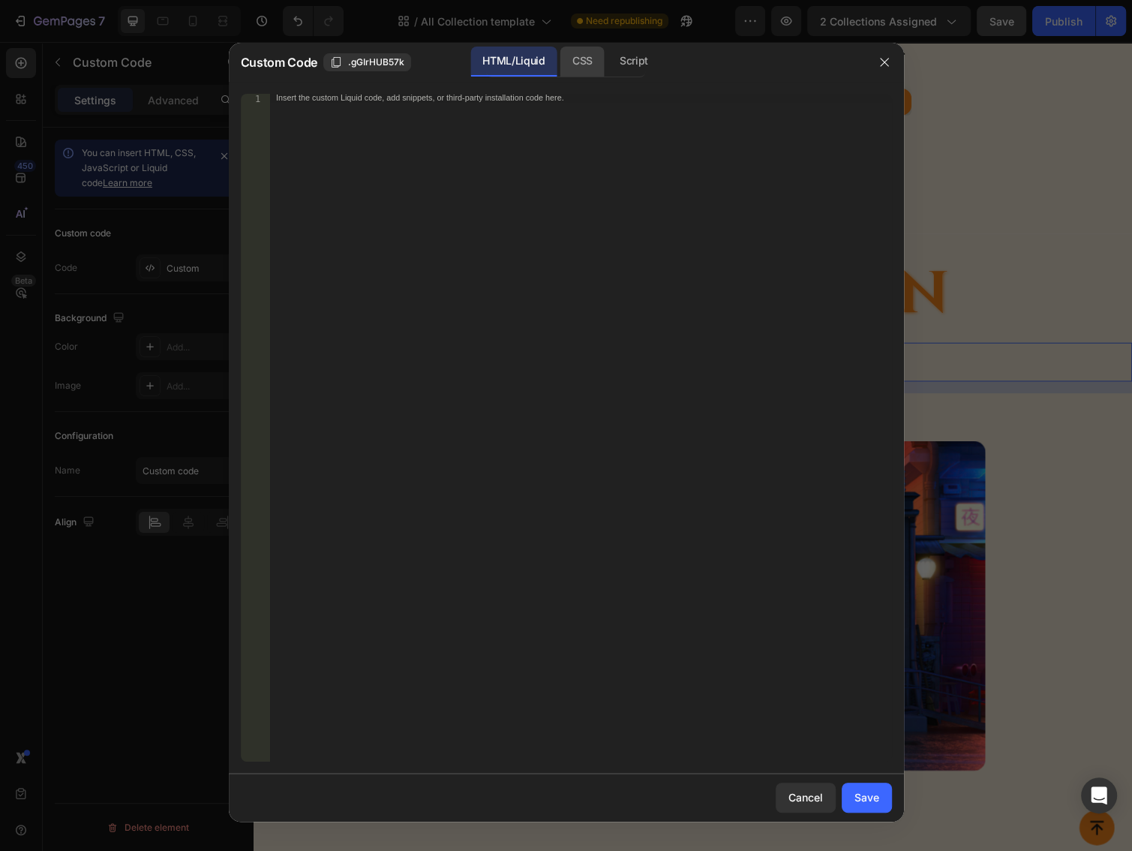
click at [608, 63] on div "CSS" at bounding box center [634, 62] width 53 height 30
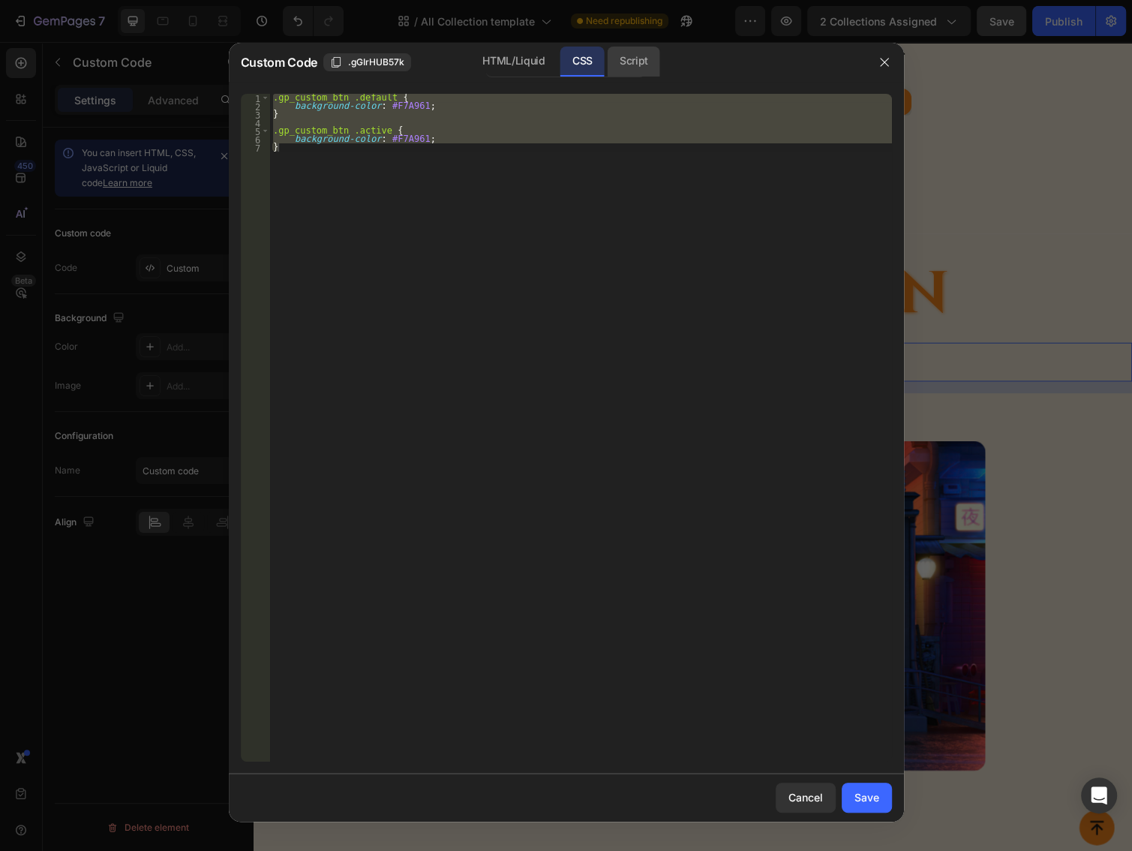
click at [637, 61] on div "Script" at bounding box center [634, 62] width 53 height 30
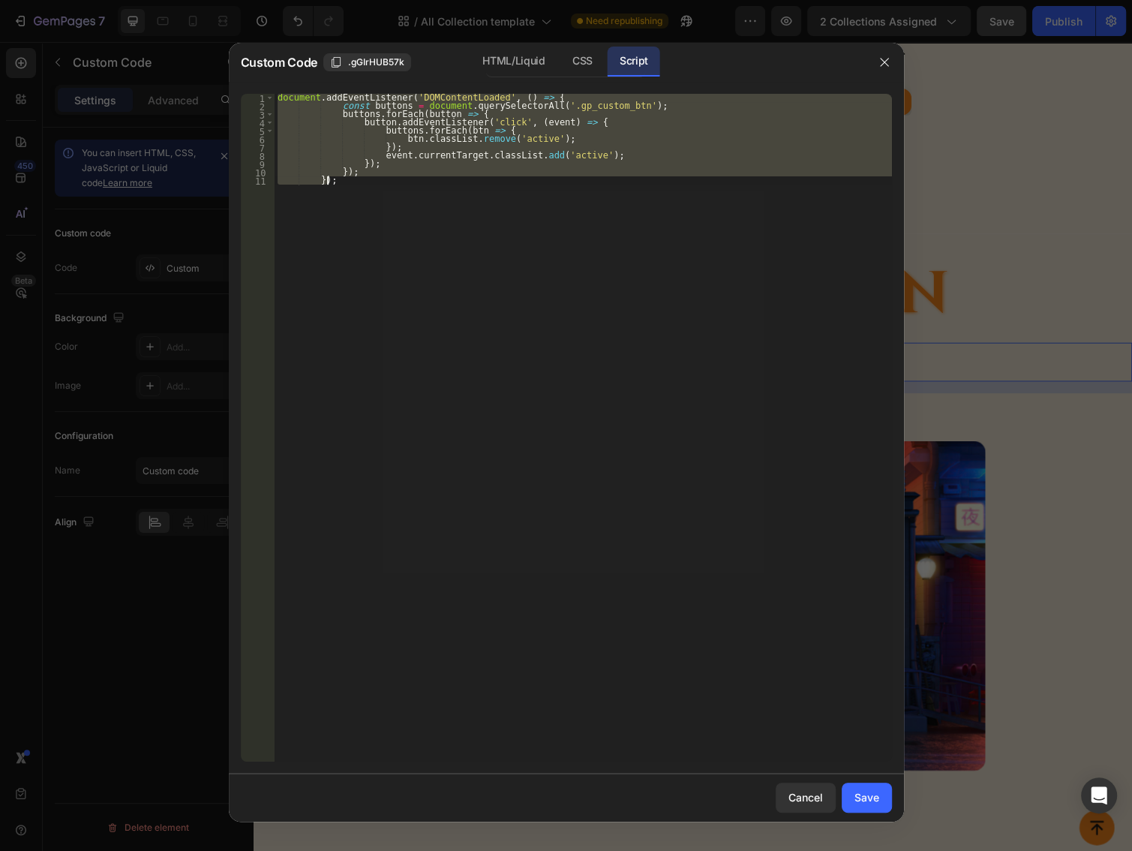
click at [500, 287] on div "document . addEventListener ( 'DOMContentLoaded' , ( ) => { const buttons = doc…" at bounding box center [583, 428] width 617 height 668
type textarea "});"
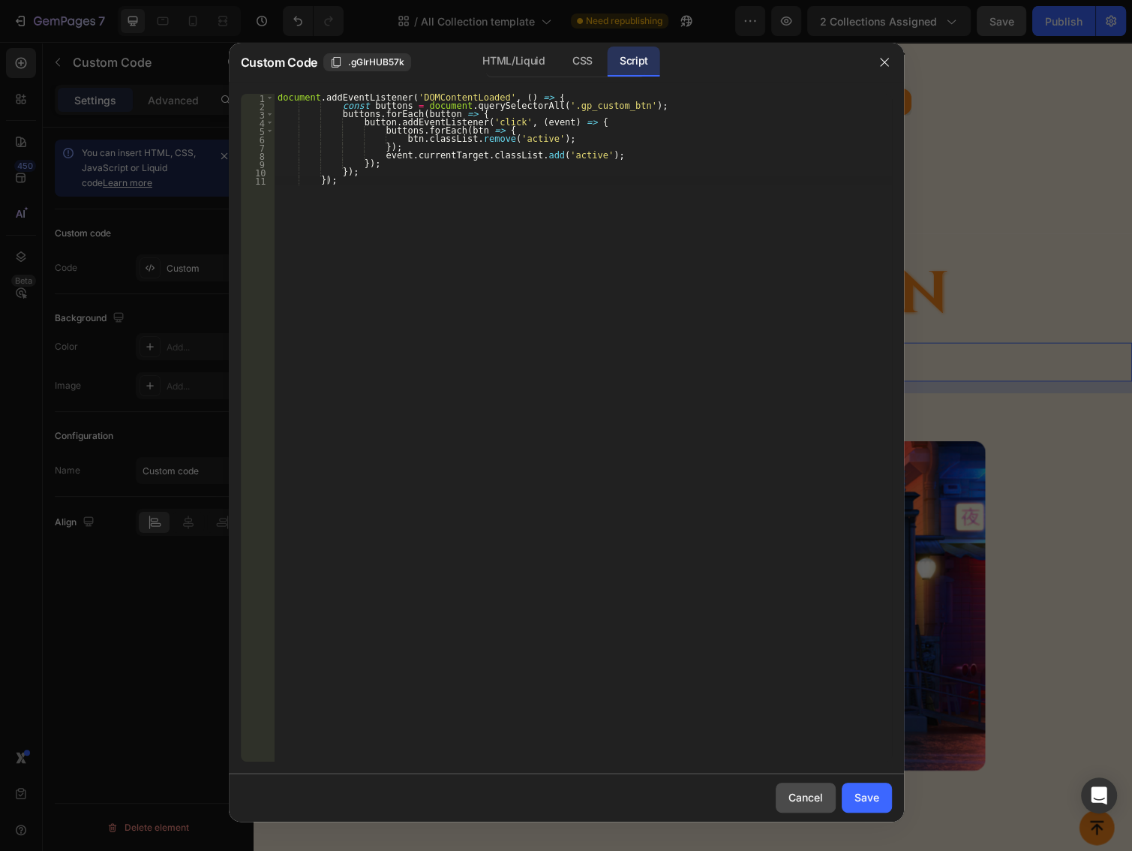
click at [790, 806] on button "Cancel" at bounding box center [806, 797] width 60 height 30
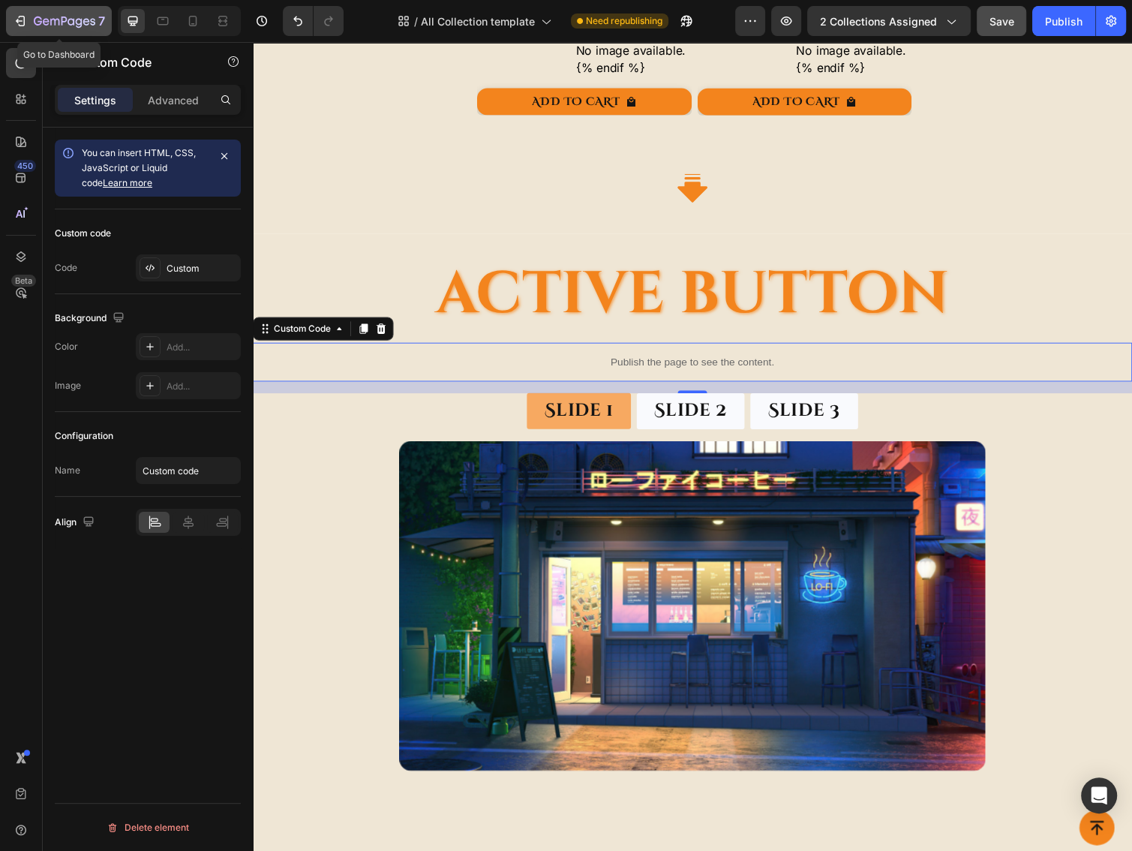
click at [69, 20] on icon "button" at bounding box center [65, 22] width 62 height 13
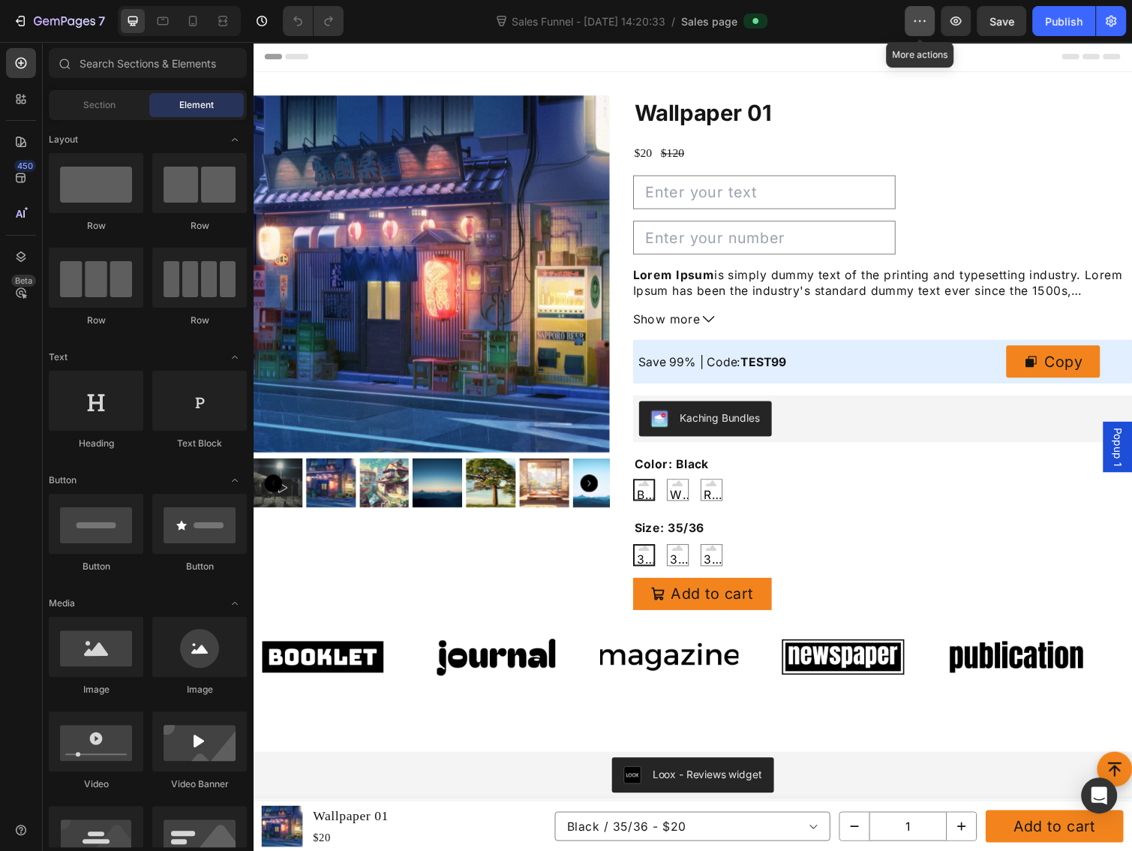
click at [916, 25] on icon "button" at bounding box center [919, 21] width 15 height 15
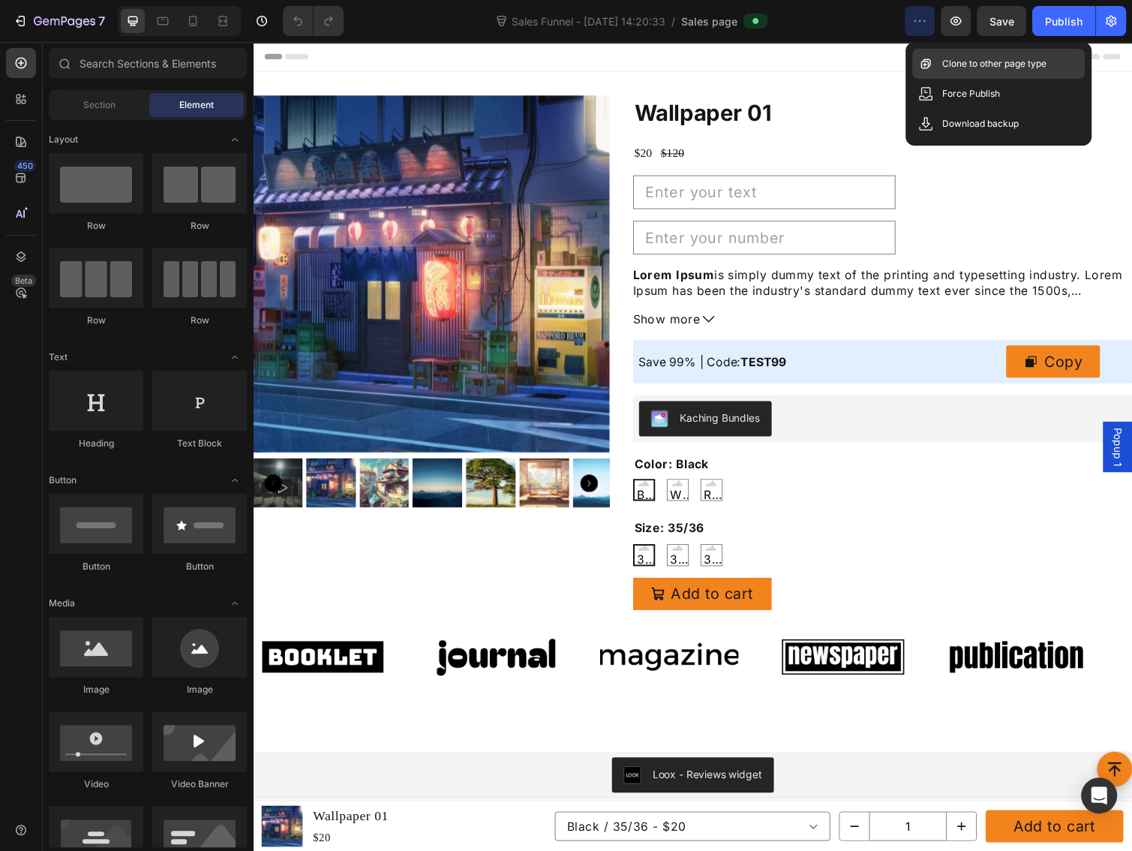
click at [942, 69] on p "Clone to other page type" at bounding box center [994, 63] width 104 height 15
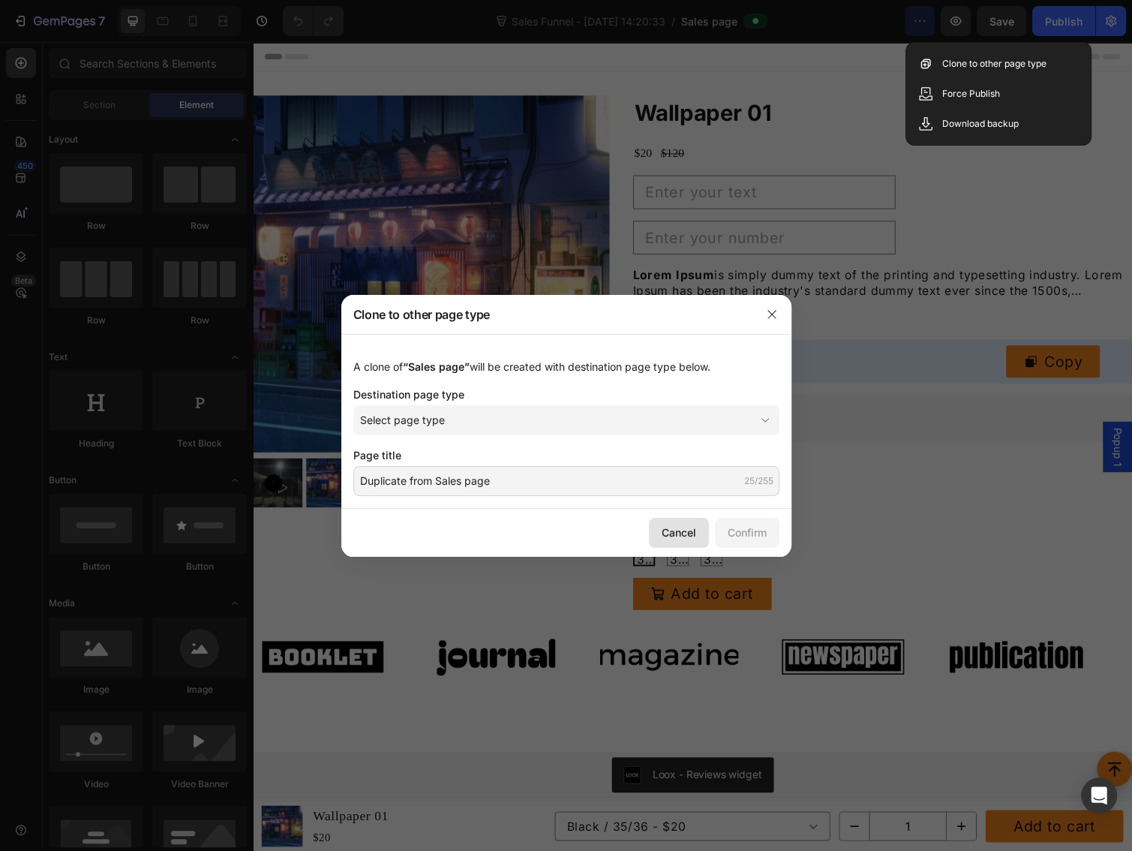
drag, startPoint x: 449, startPoint y: 482, endPoint x: 687, endPoint y: 526, distance: 241.7
click at [687, 526] on div "Cancel" at bounding box center [679, 532] width 35 height 16
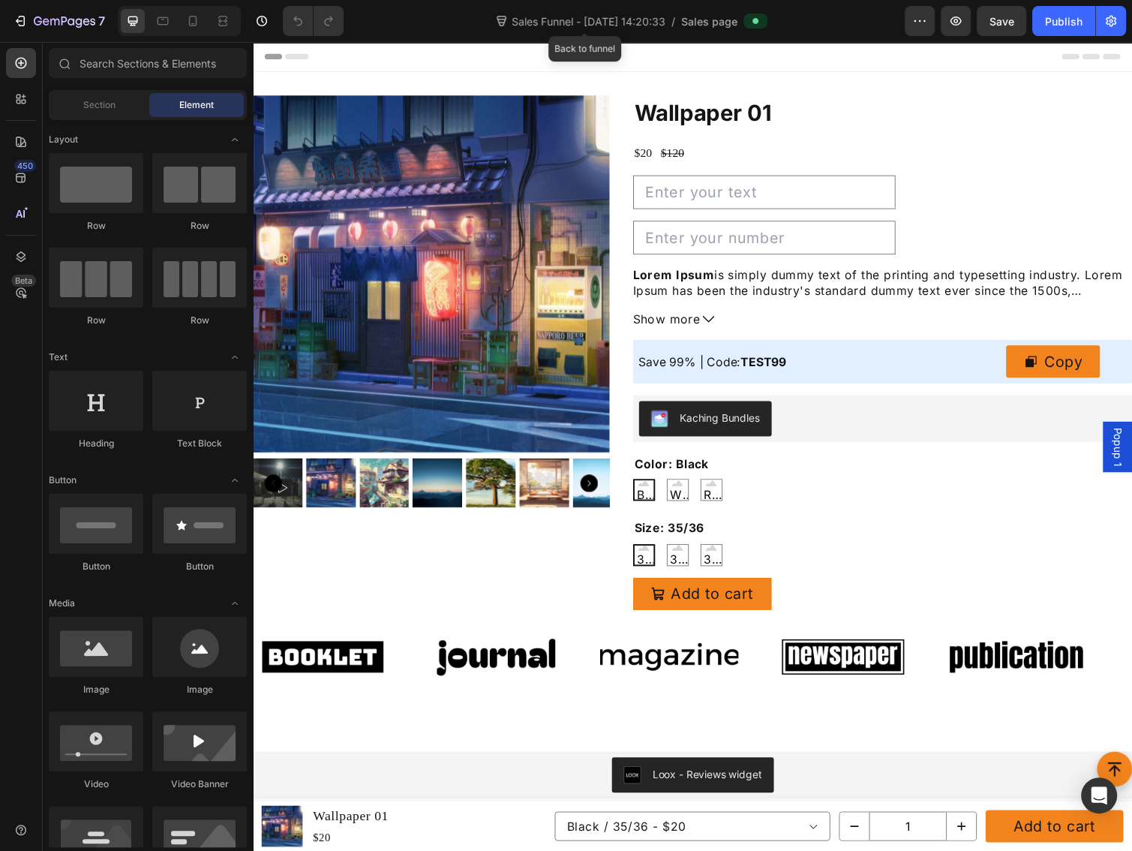
click at [528, 21] on span "Sales Funnel - [DATE] 14:20:33" at bounding box center [589, 22] width 160 height 16
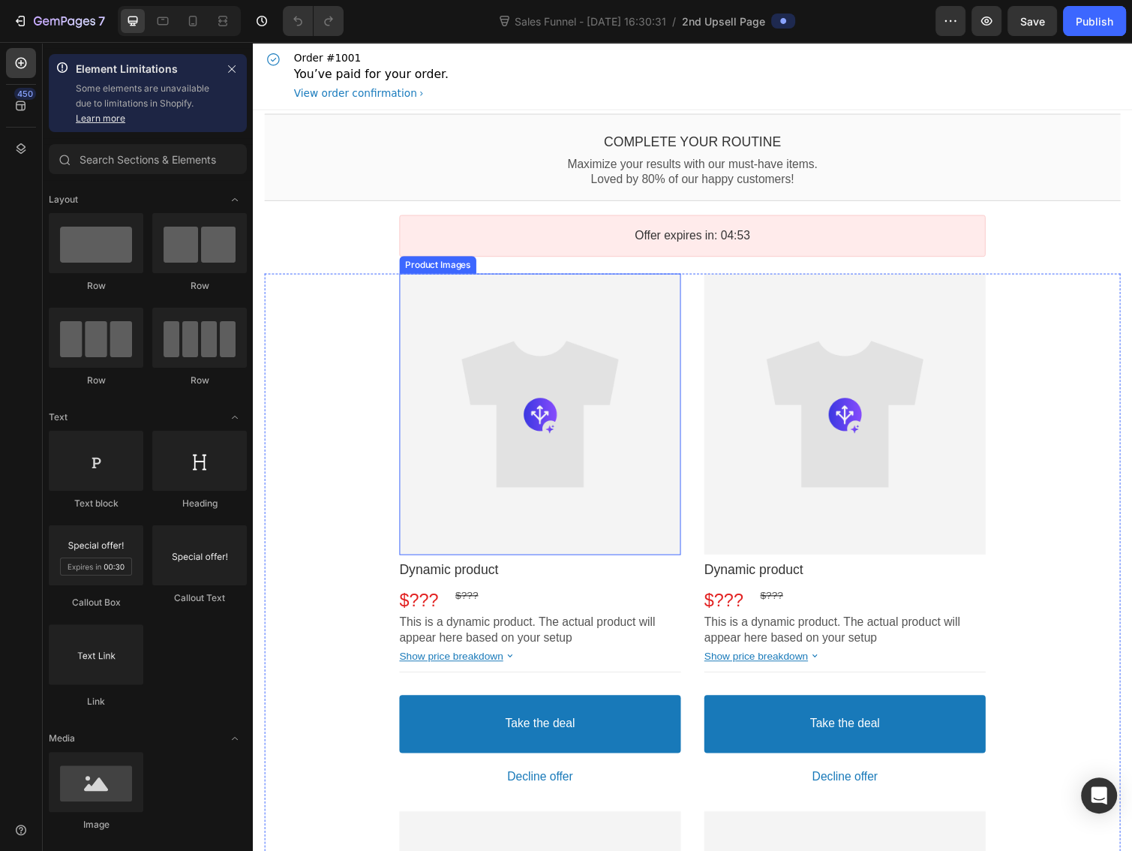
click at [536, 402] on div at bounding box center [547, 423] width 288 height 288
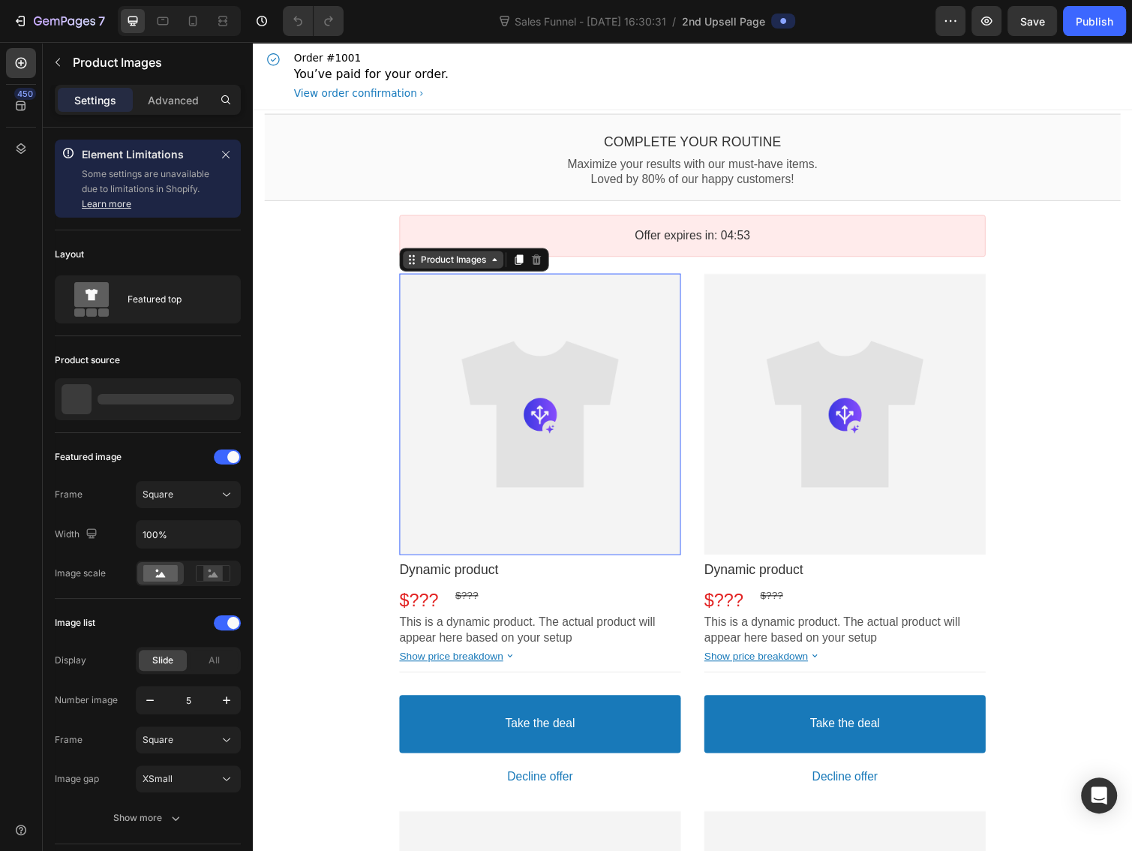
click at [435, 265] on div "Product Images" at bounding box center [458, 264] width 73 height 11
click at [544, 443] on div at bounding box center [547, 423] width 288 height 288
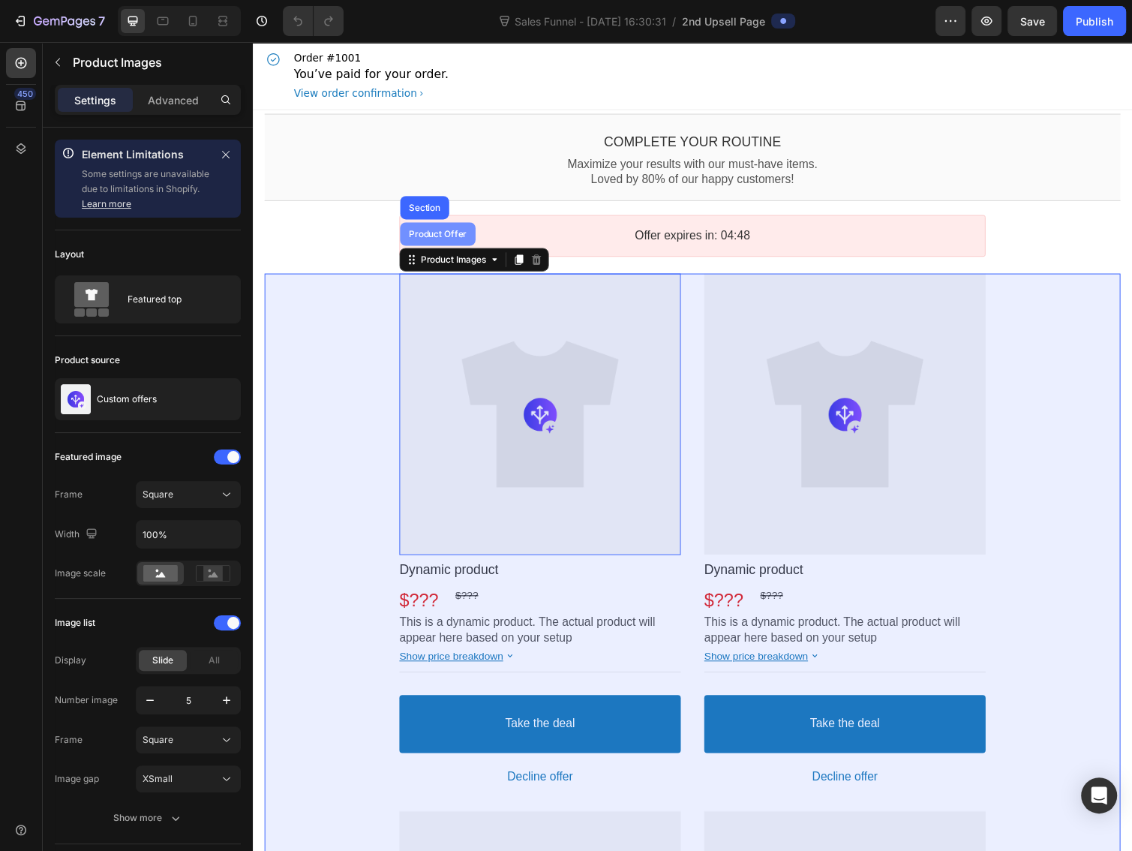
click at [443, 246] on div "Product Offer" at bounding box center [442, 239] width 77 height 24
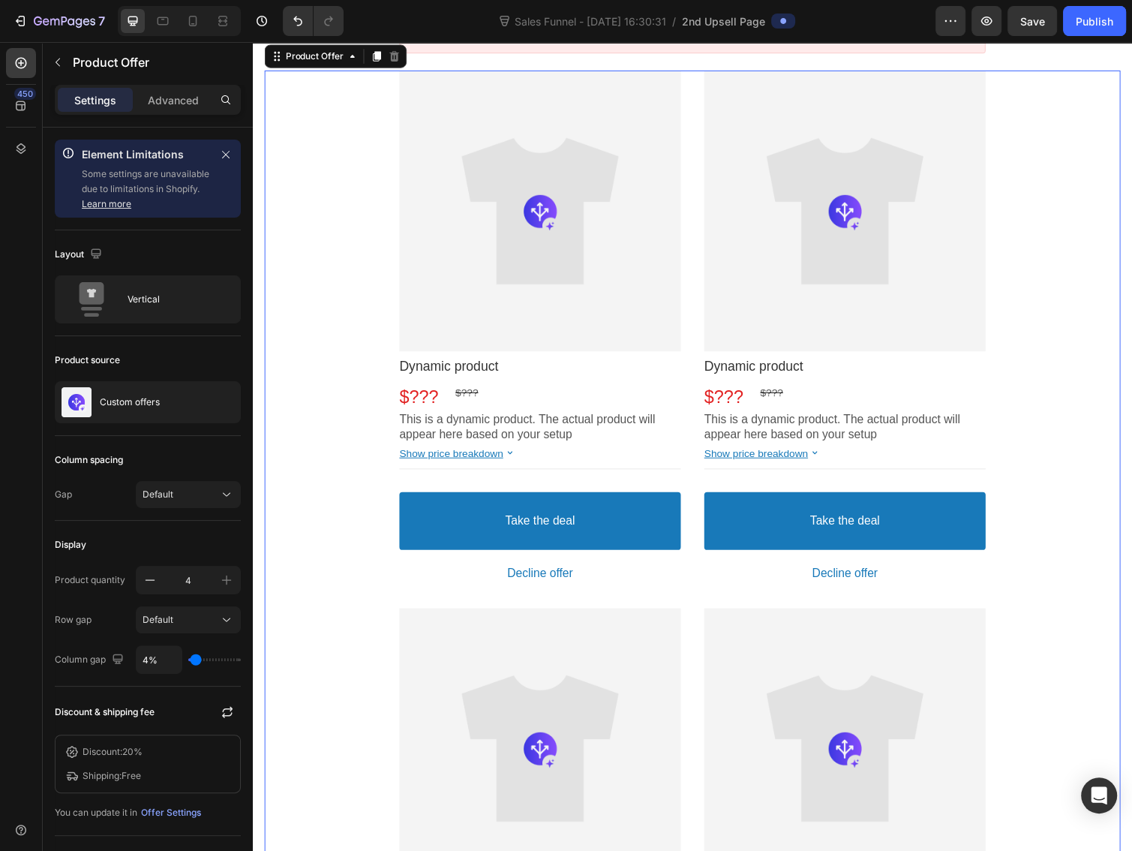
scroll to position [100, 0]
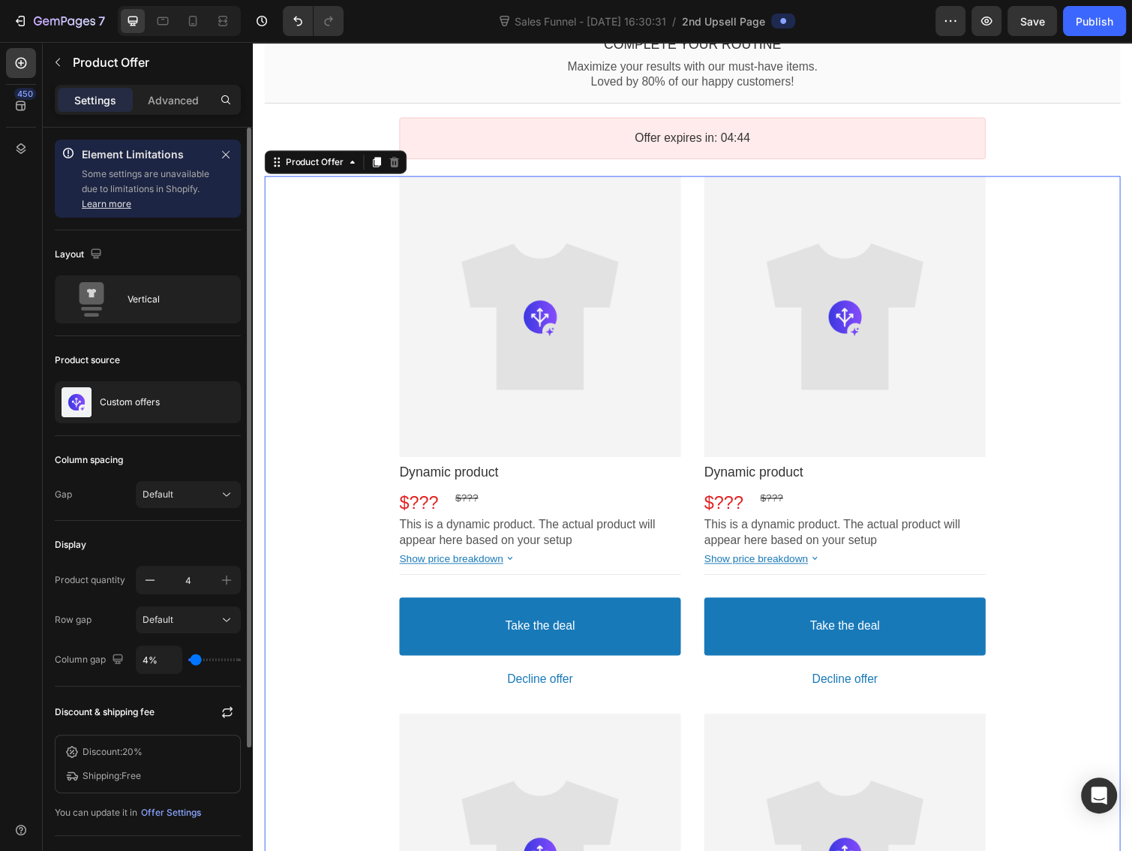
click at [176, 411] on div "Custom offers" at bounding box center [148, 402] width 186 height 42
click at [197, 403] on div at bounding box center [217, 402] width 45 height 41
click at [227, 396] on icon "button" at bounding box center [224, 402] width 12 height 12
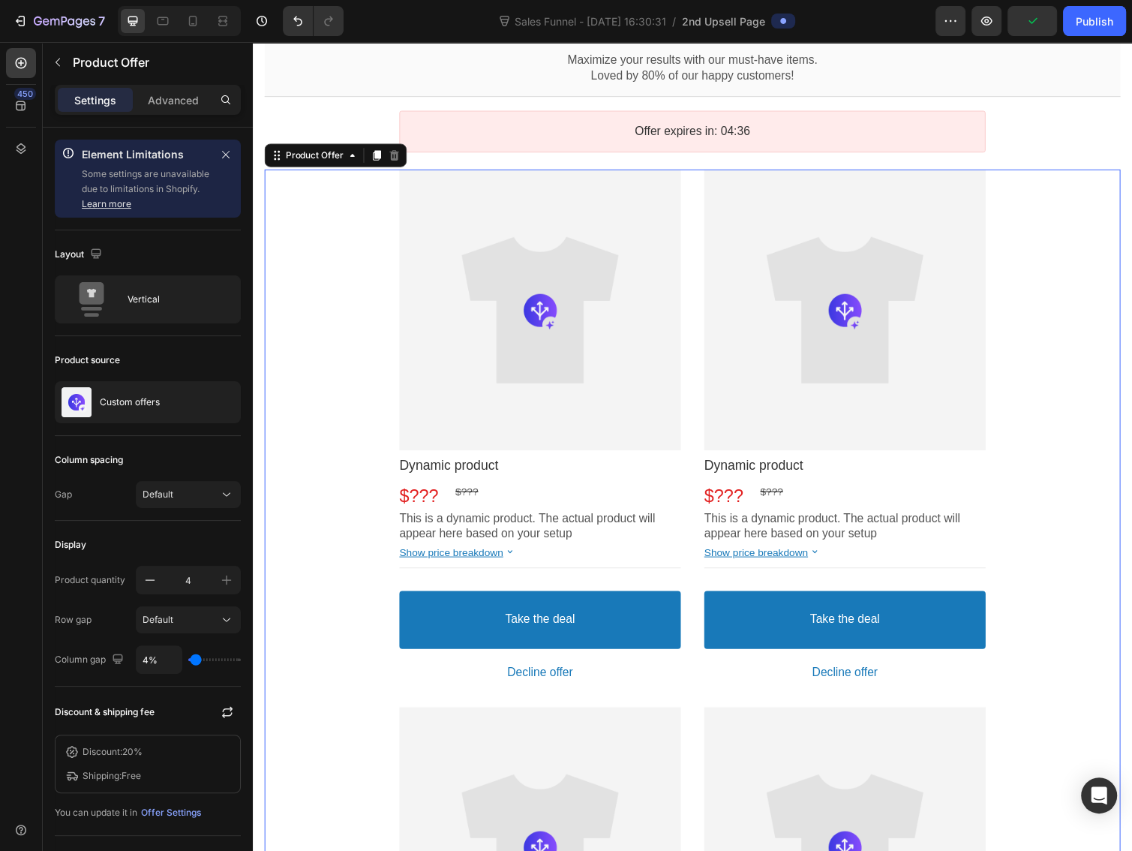
scroll to position [400, 0]
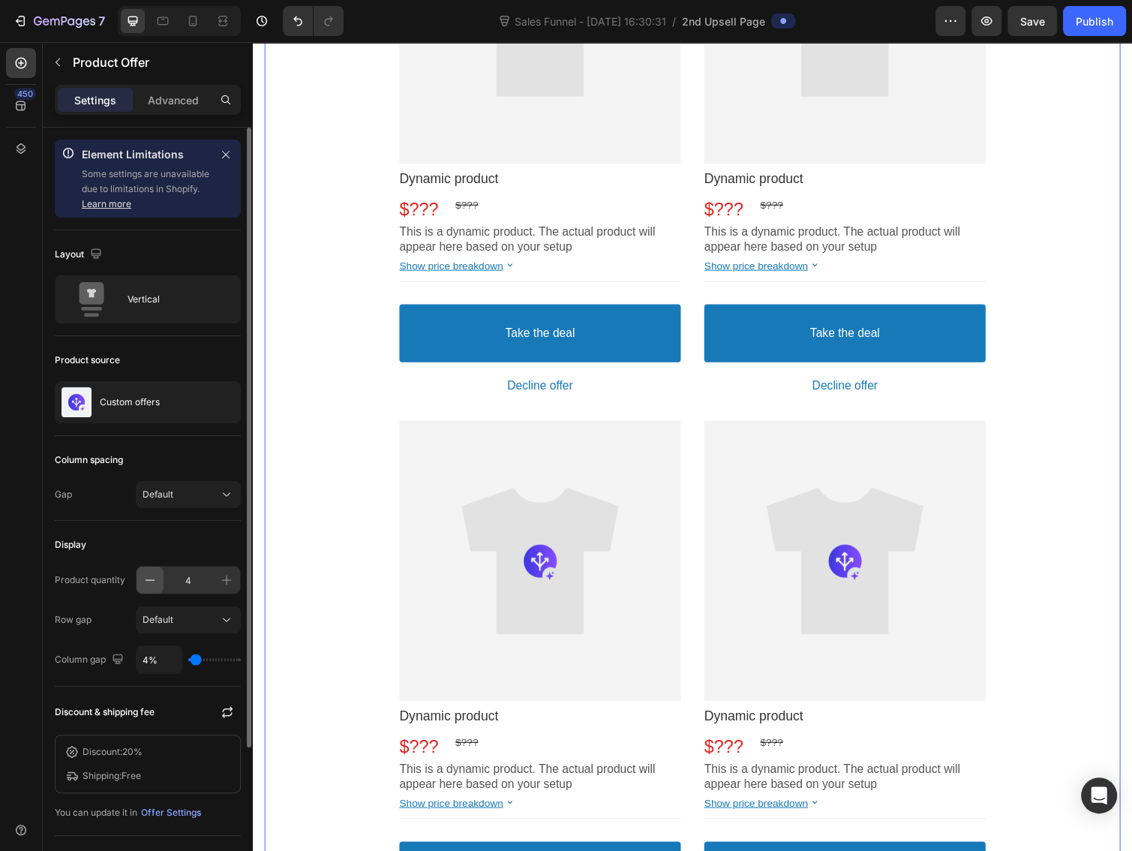
click at [149, 579] on icon "button" at bounding box center [151, 579] width 10 height 1
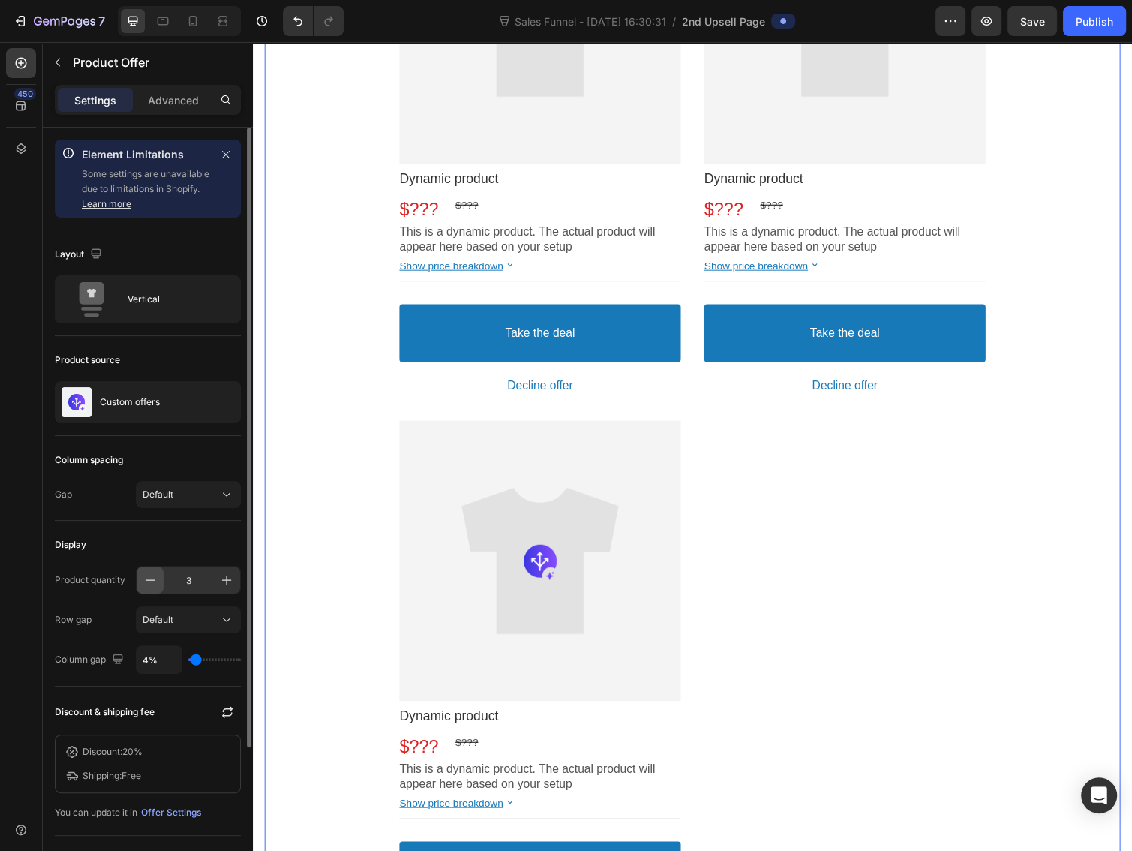
click at [152, 579] on icon "button" at bounding box center [151, 579] width 10 height 1
type input "2"
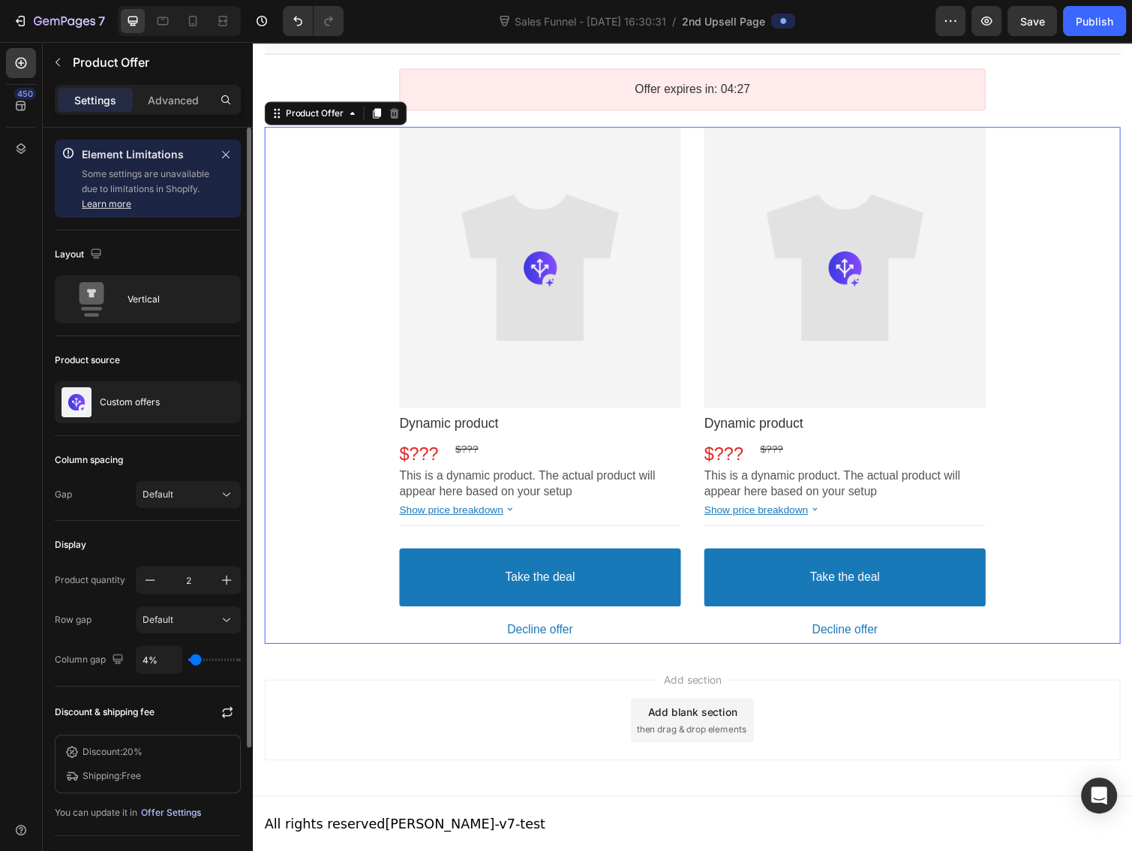
click at [168, 806] on div "Offer Settings" at bounding box center [171, 813] width 60 height 14
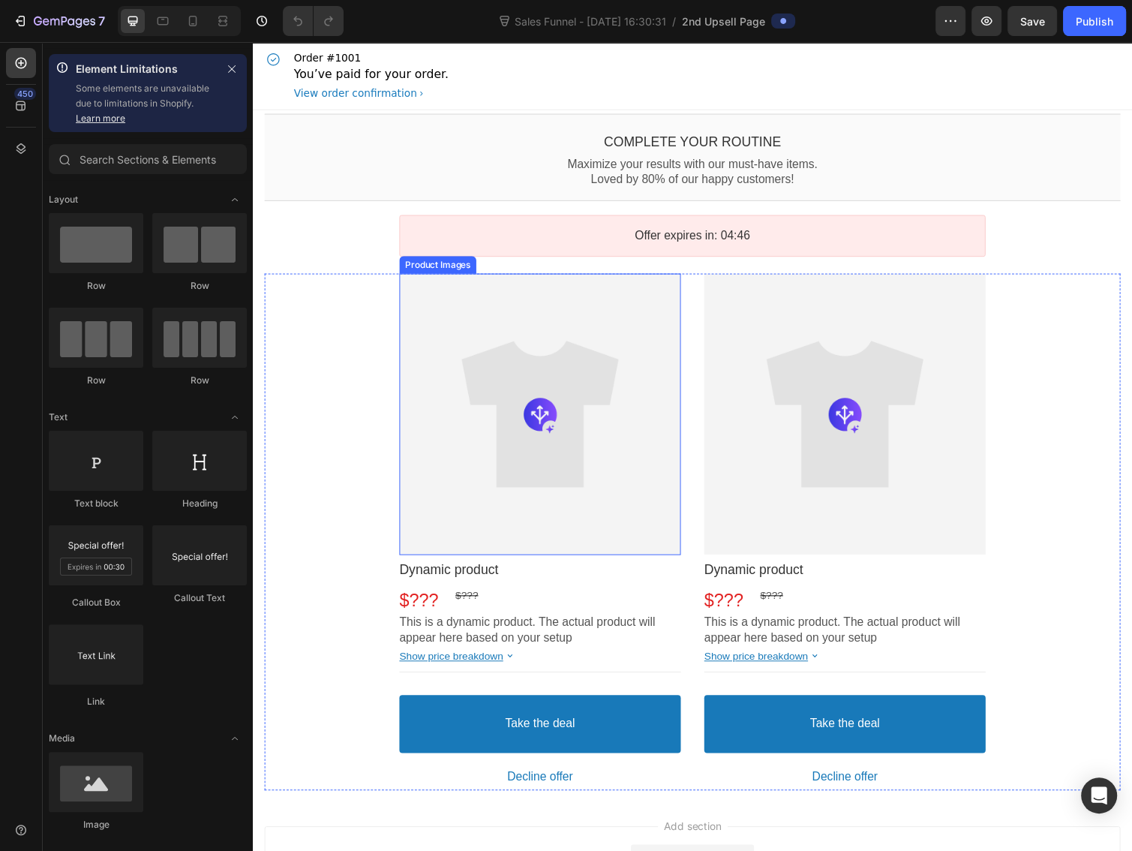
click at [508, 482] on div at bounding box center [547, 423] width 288 height 288
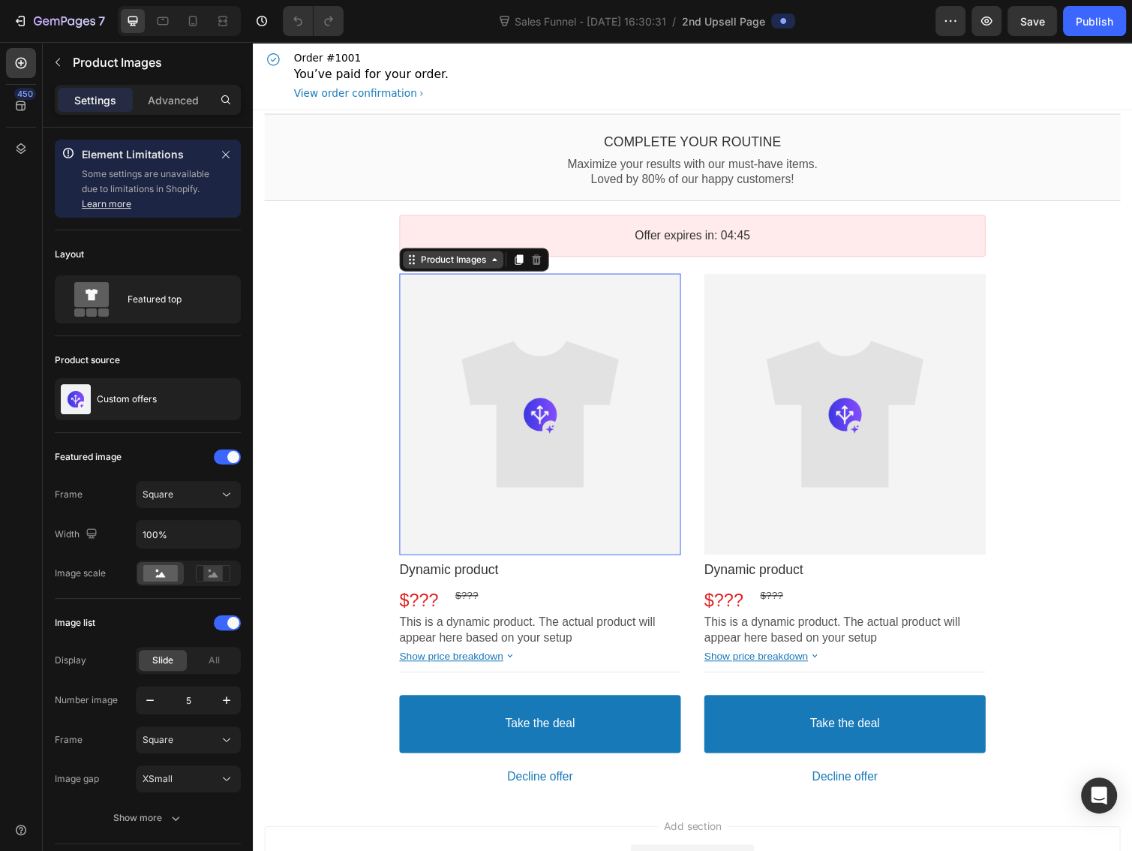
click at [424, 269] on div "Product Images" at bounding box center [458, 265] width 103 height 18
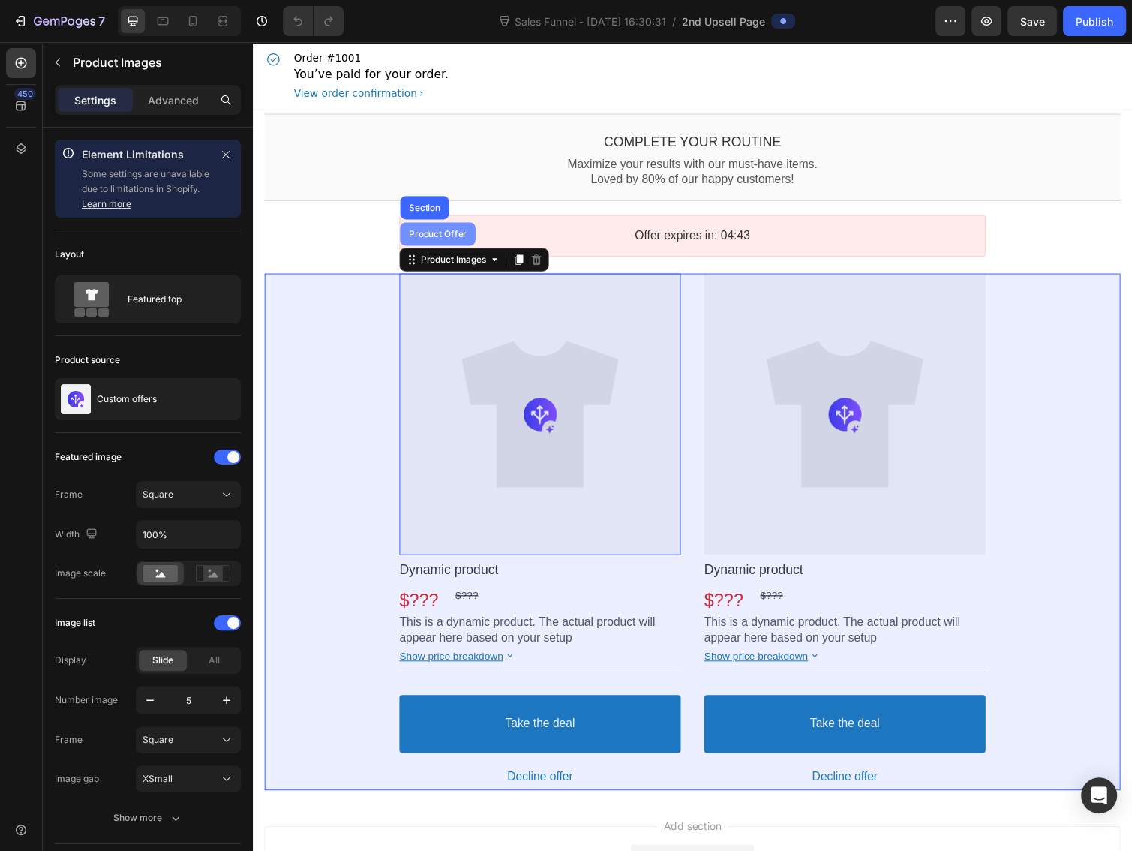
click at [436, 247] on div "Product Offer" at bounding box center [442, 239] width 77 height 24
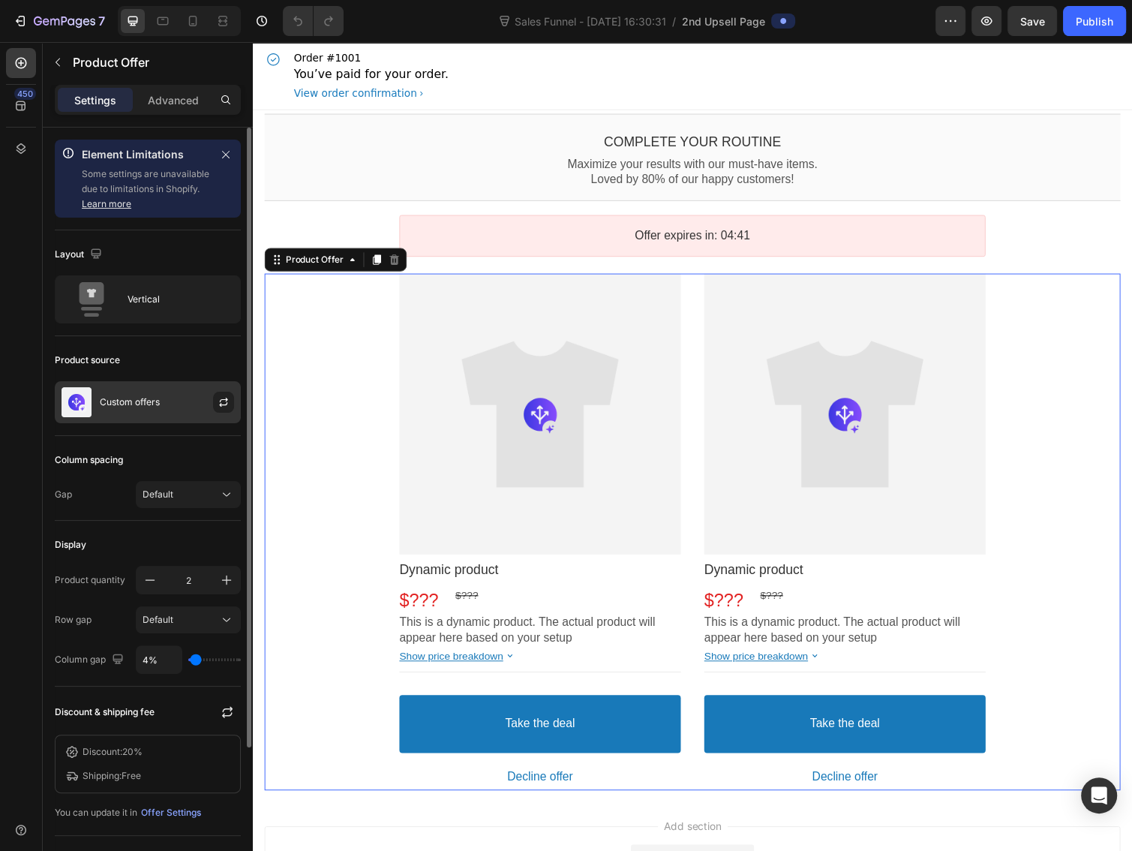
click at [124, 386] on div "Custom offers" at bounding box center [148, 402] width 186 height 42
